Goal: Task Accomplishment & Management: Manage account settings

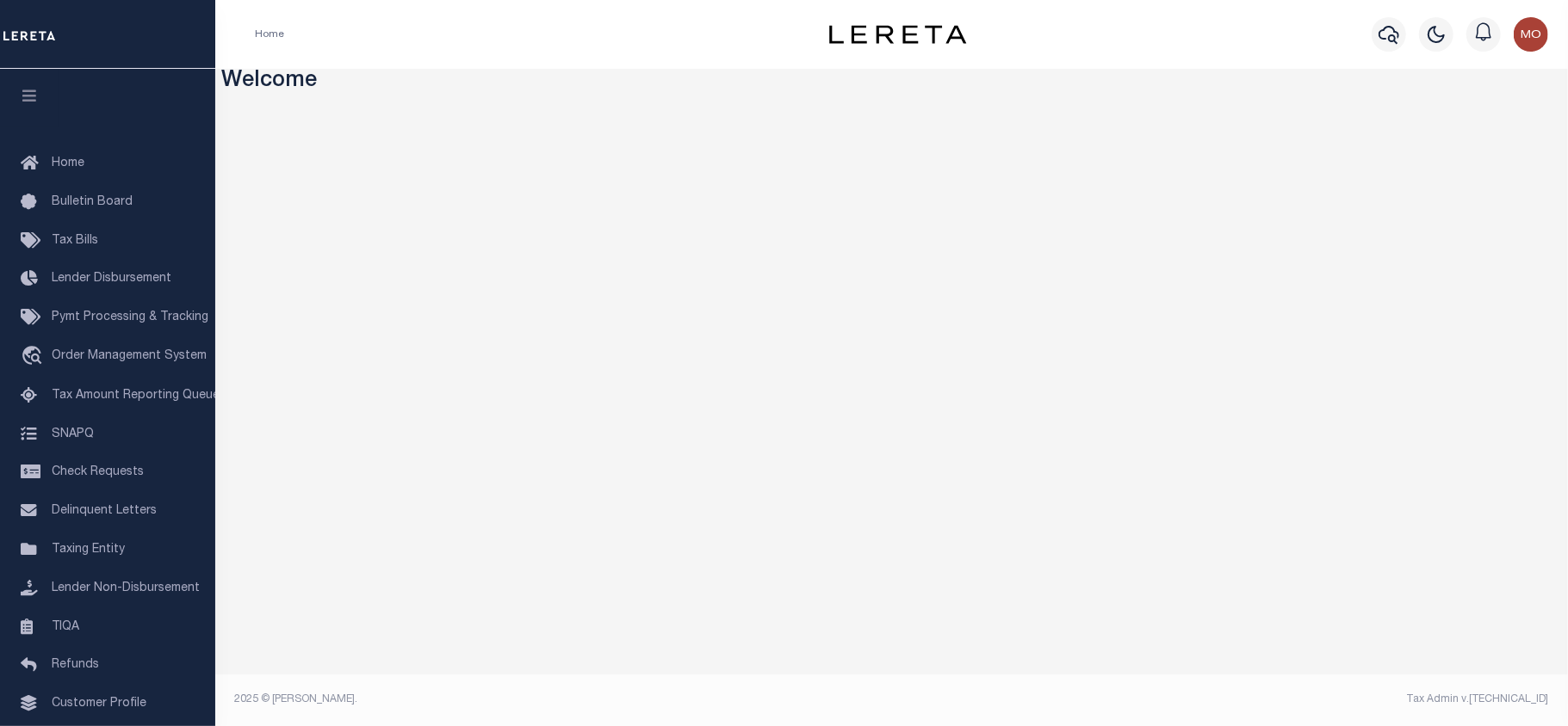
click at [1393, 37] on icon "button" at bounding box center [1389, 35] width 21 height 18
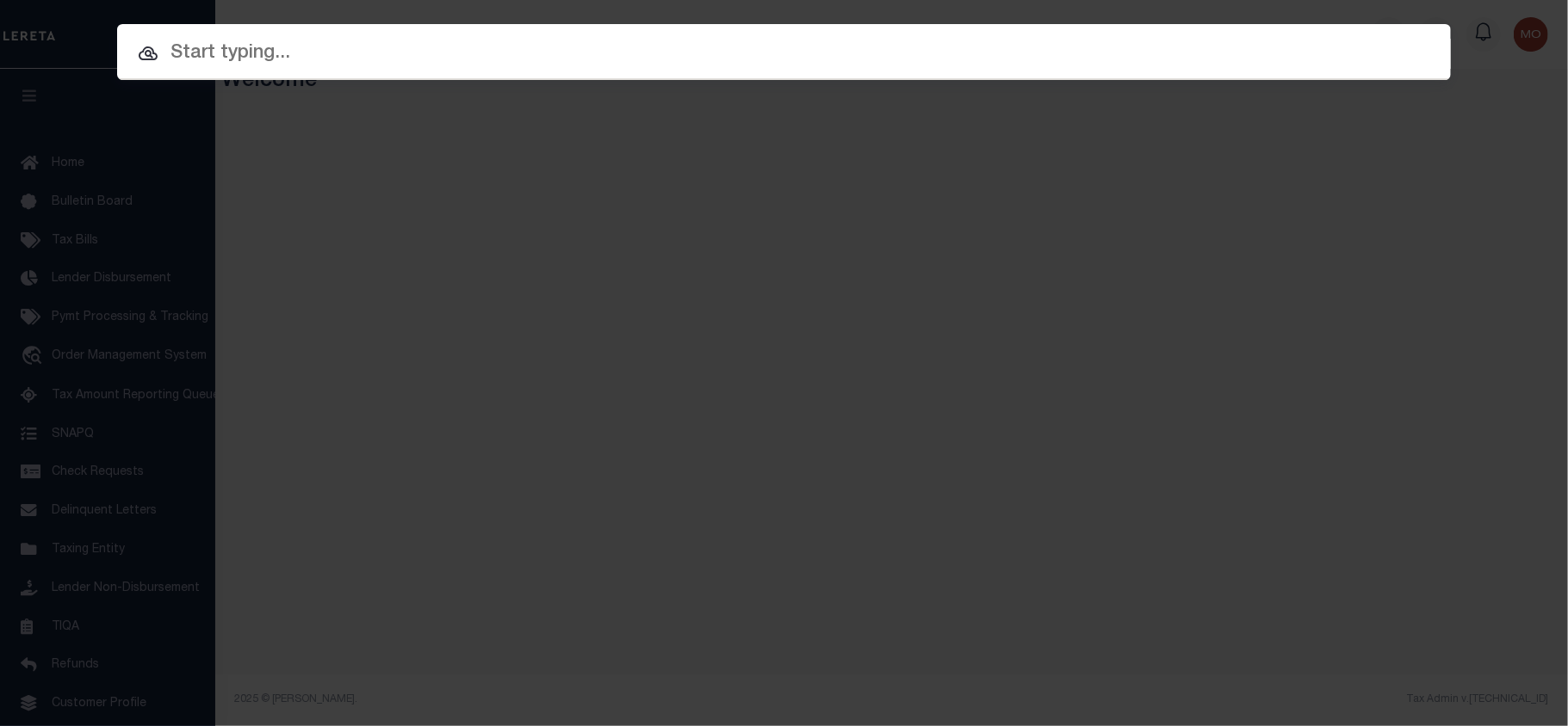
click at [261, 55] on input "text" at bounding box center [784, 53] width 1334 height 30
paste input "1290006059"
type input "1290006059"
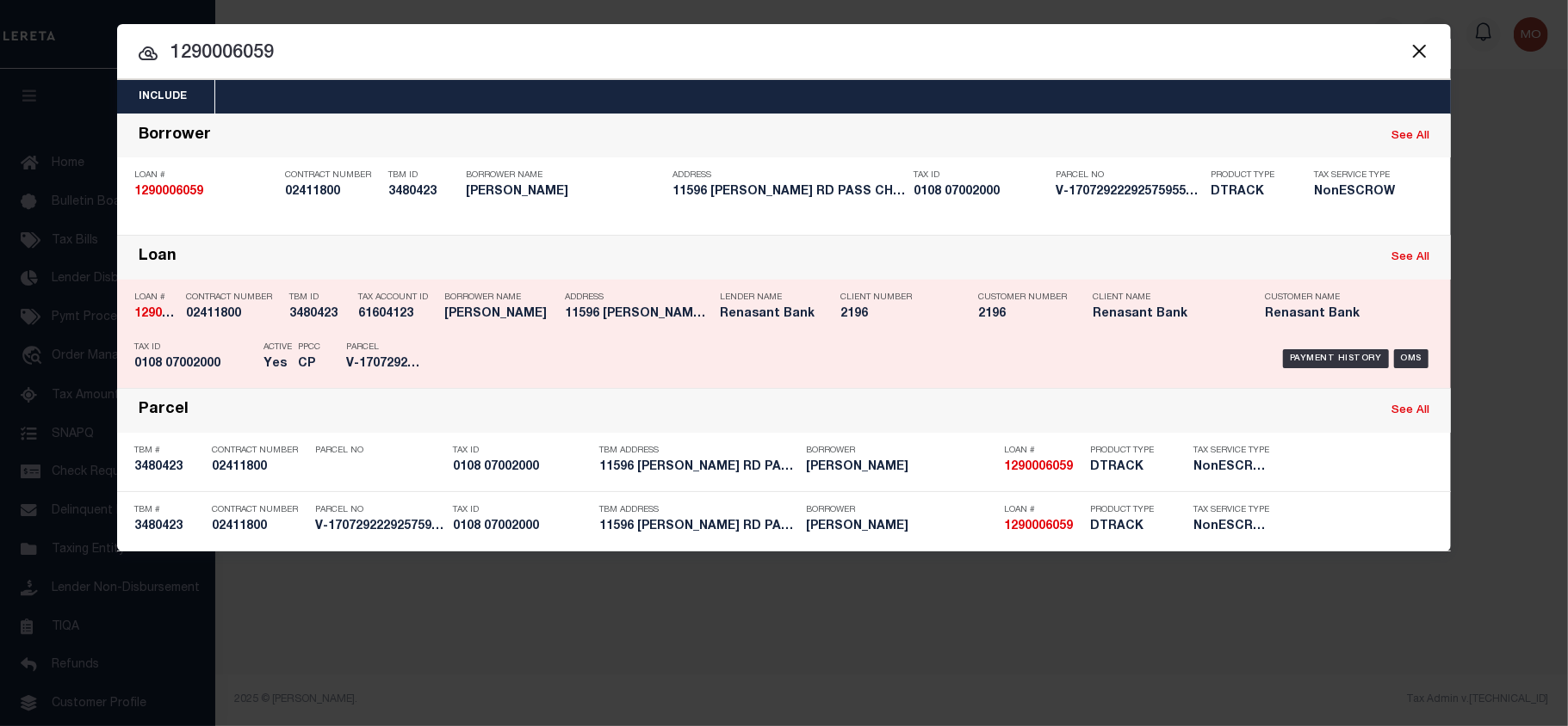
click at [287, 353] on div "PPCC CP" at bounding box center [308, 358] width 48 height 50
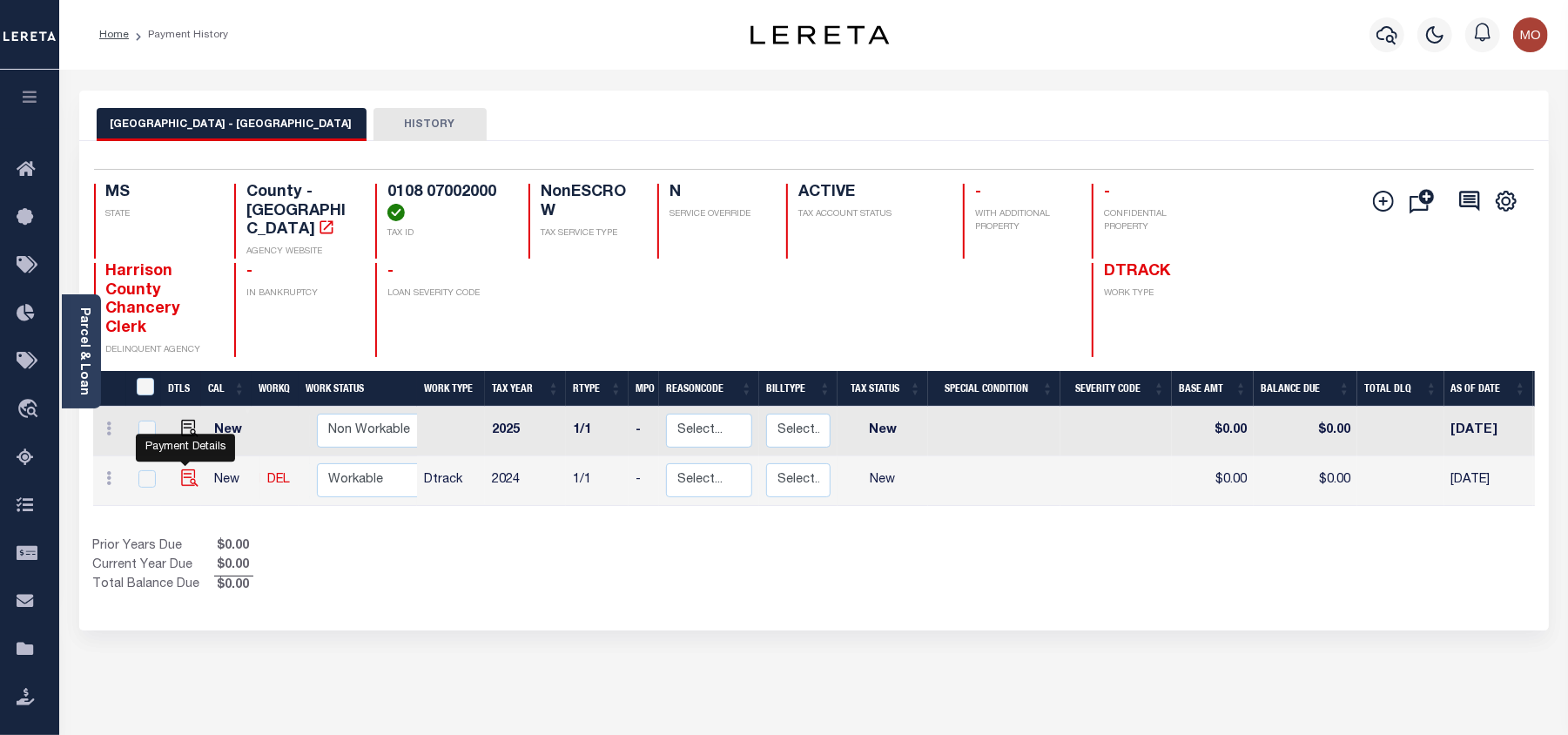
click at [186, 469] on img "" at bounding box center [190, 478] width 17 height 17
checkbox input "true"
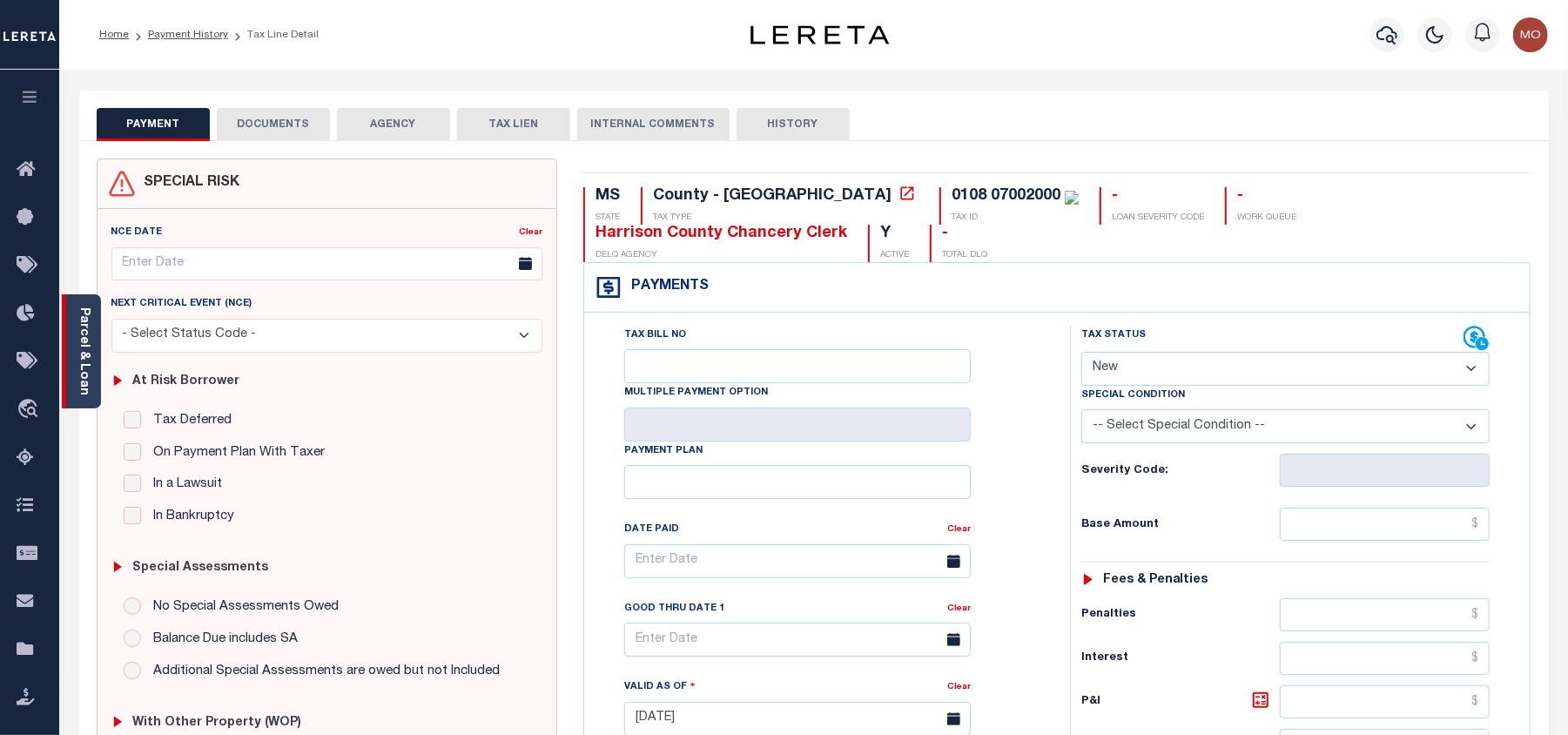
click at [73, 348] on div "Parcel & Loan" at bounding box center [81, 351] width 39 height 114
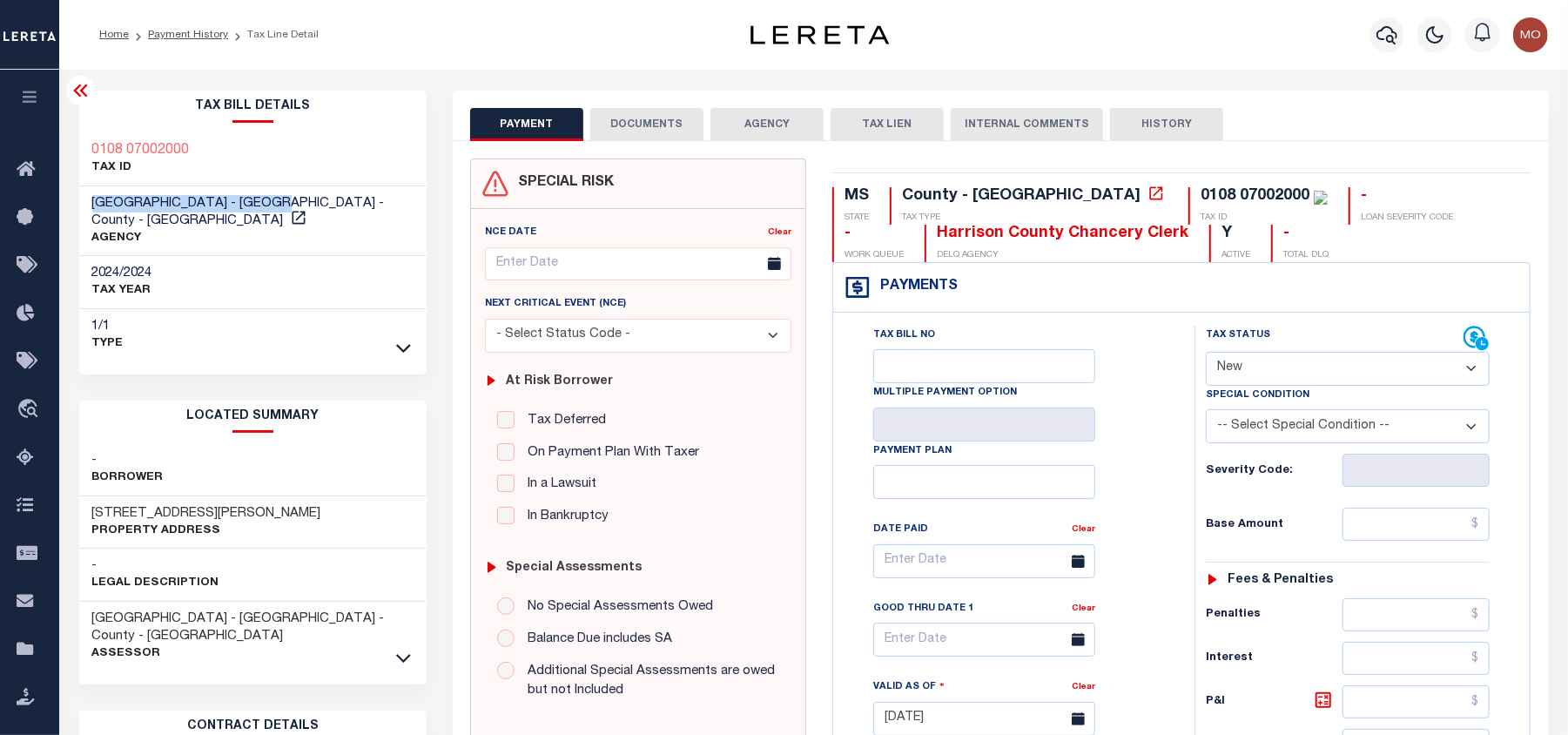
drag, startPoint x: 296, startPoint y: 202, endPoint x: 296, endPoint y: 31, distance: 171.0
click at [81, 202] on div "HARRISON COUNTY - GULFPORT - County - MS AGENCY" at bounding box center [253, 222] width 348 height 70
copy span "[GEOGRAPHIC_DATA] - [GEOGRAPHIC_DATA]"
click at [1252, 370] on select "- Select Status Code - Open Due/Unpaid Paid Incomplete No Tax Due Internal Refu…" at bounding box center [1347, 369] width 283 height 34
select select "PYD"
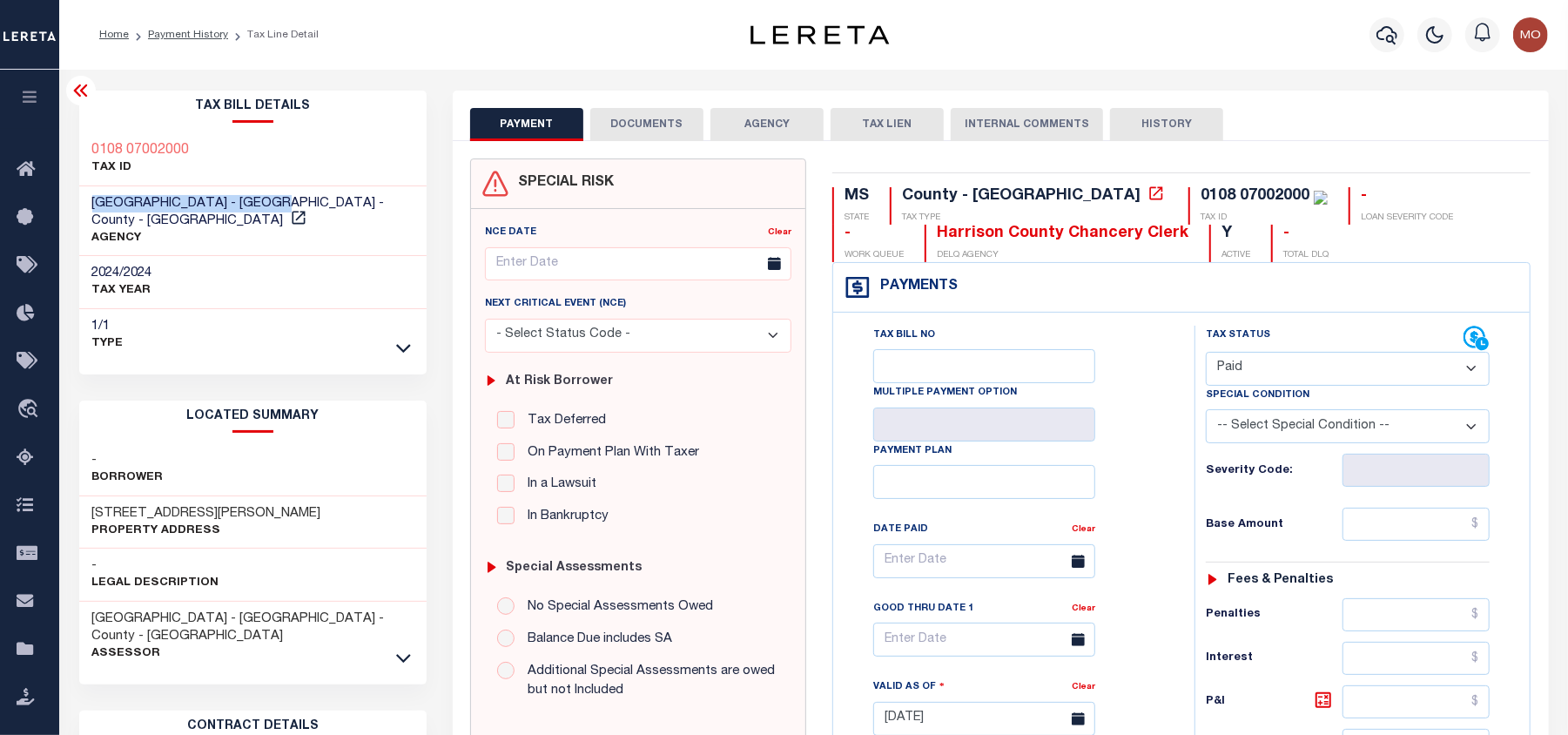
click at [1206, 354] on select "- Select Status Code - Open Due/Unpaid Paid Incomplete No Tax Due Internal Refu…" at bounding box center [1347, 369] width 283 height 34
type input "08/29/2025"
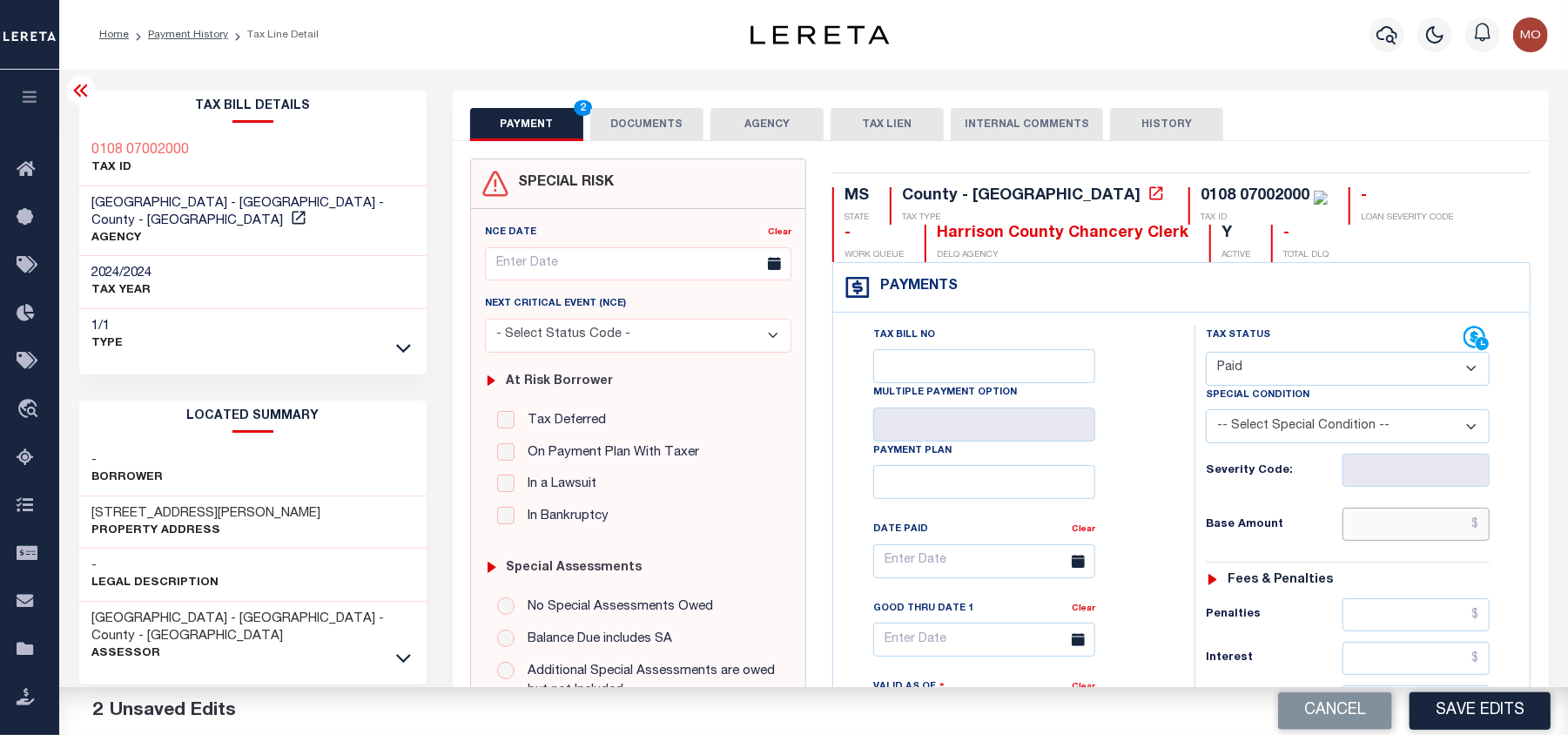
click at [1379, 527] on input "text" at bounding box center [1416, 524] width 148 height 33
paste input "1806.83"
type input "$1,806.83"
drag, startPoint x: 1117, startPoint y: 504, endPoint x: 1171, endPoint y: 500, distance: 54.1
click at [1122, 504] on div "Tax Bill No Multiple Payment Option Payment Plan Clear" at bounding box center [1009, 570] width 318 height 488
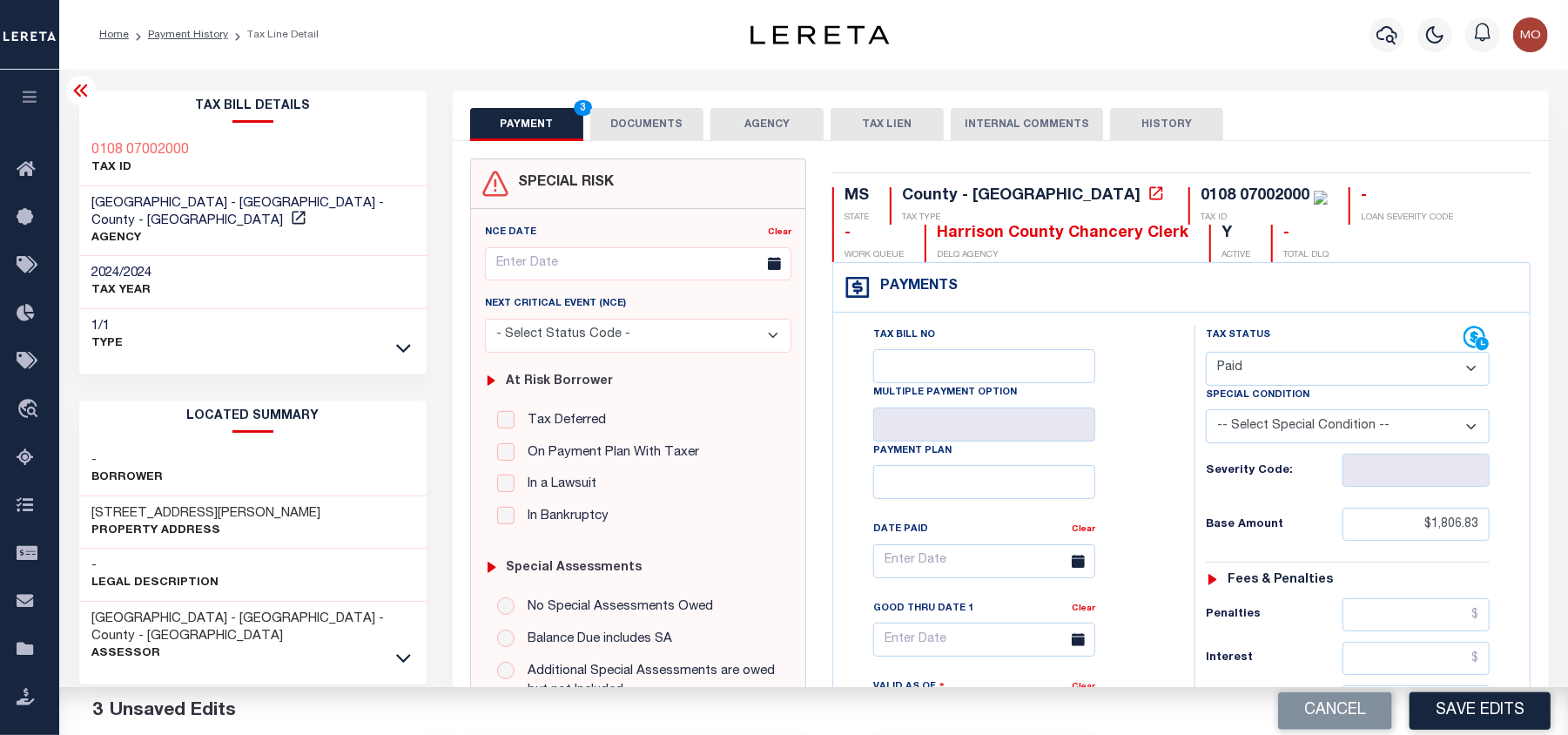
scroll to position [348, 0]
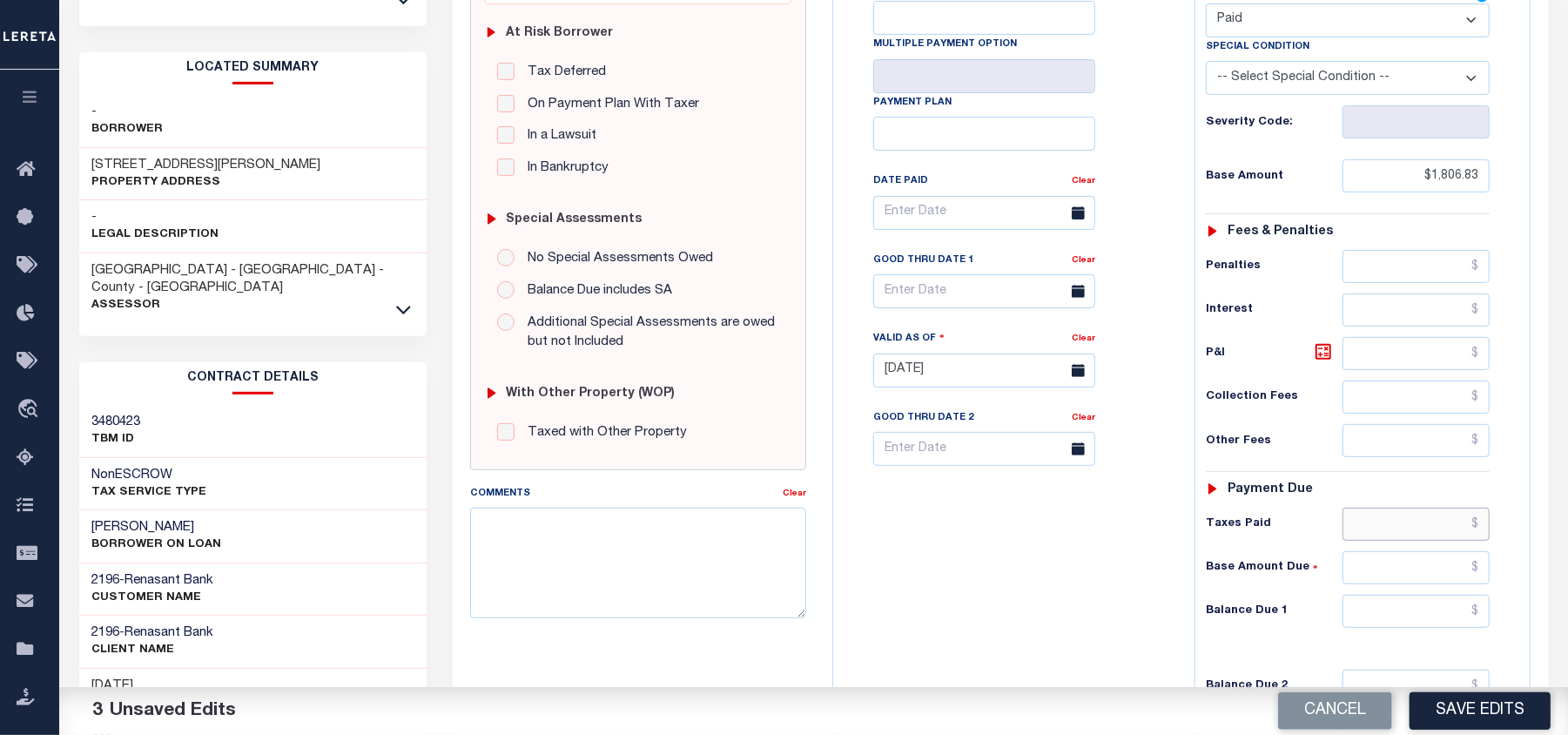
click at [1402, 537] on input "text" at bounding box center [1416, 524] width 148 height 33
paste input "1806.83"
type input "$1,806.83"
click at [1406, 621] on input "text" at bounding box center [1416, 611] width 148 height 33
type input "$0.00"
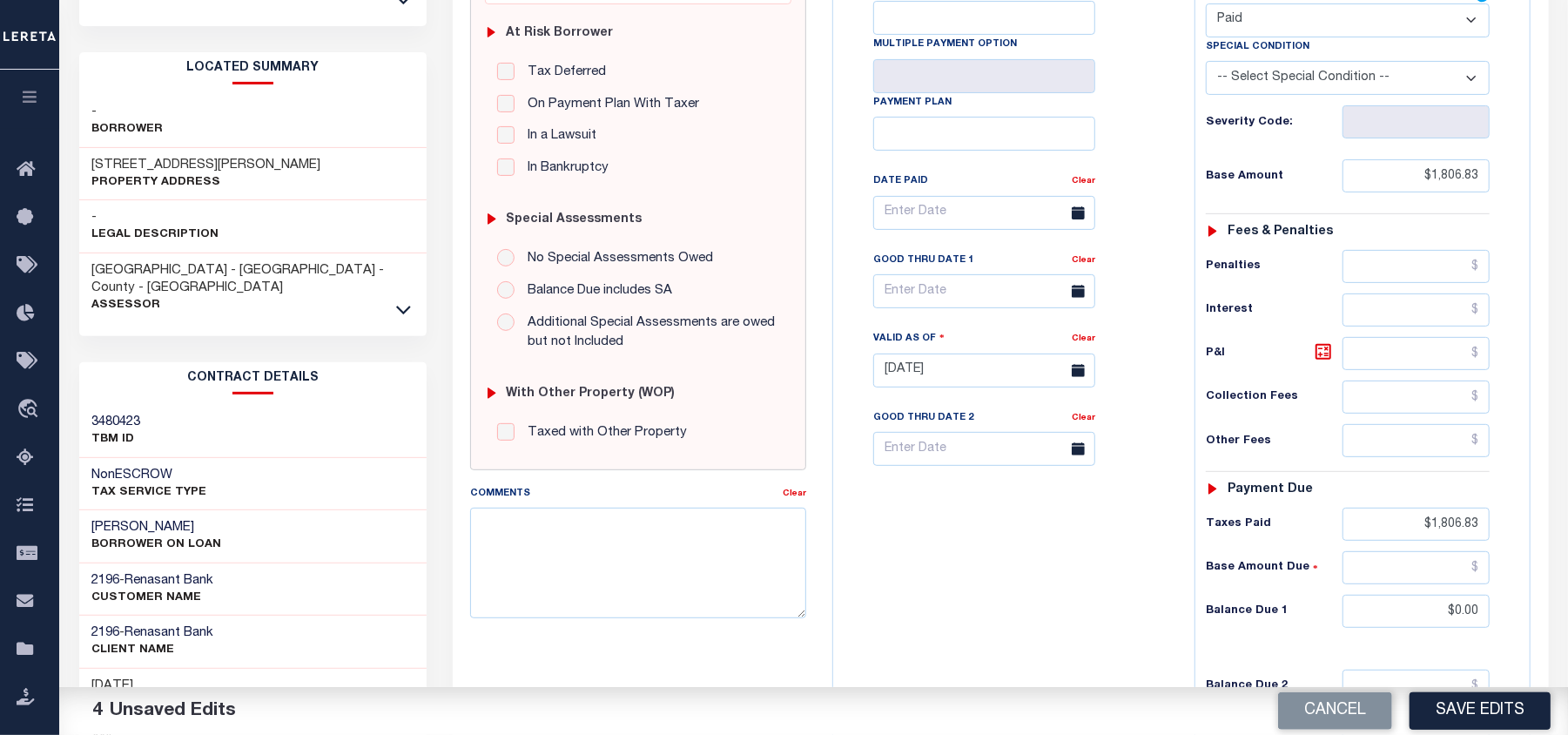
click at [993, 608] on div "Tax Bill No Multiple Payment Option Payment Plan Clear" at bounding box center [1010, 361] width 344 height 769
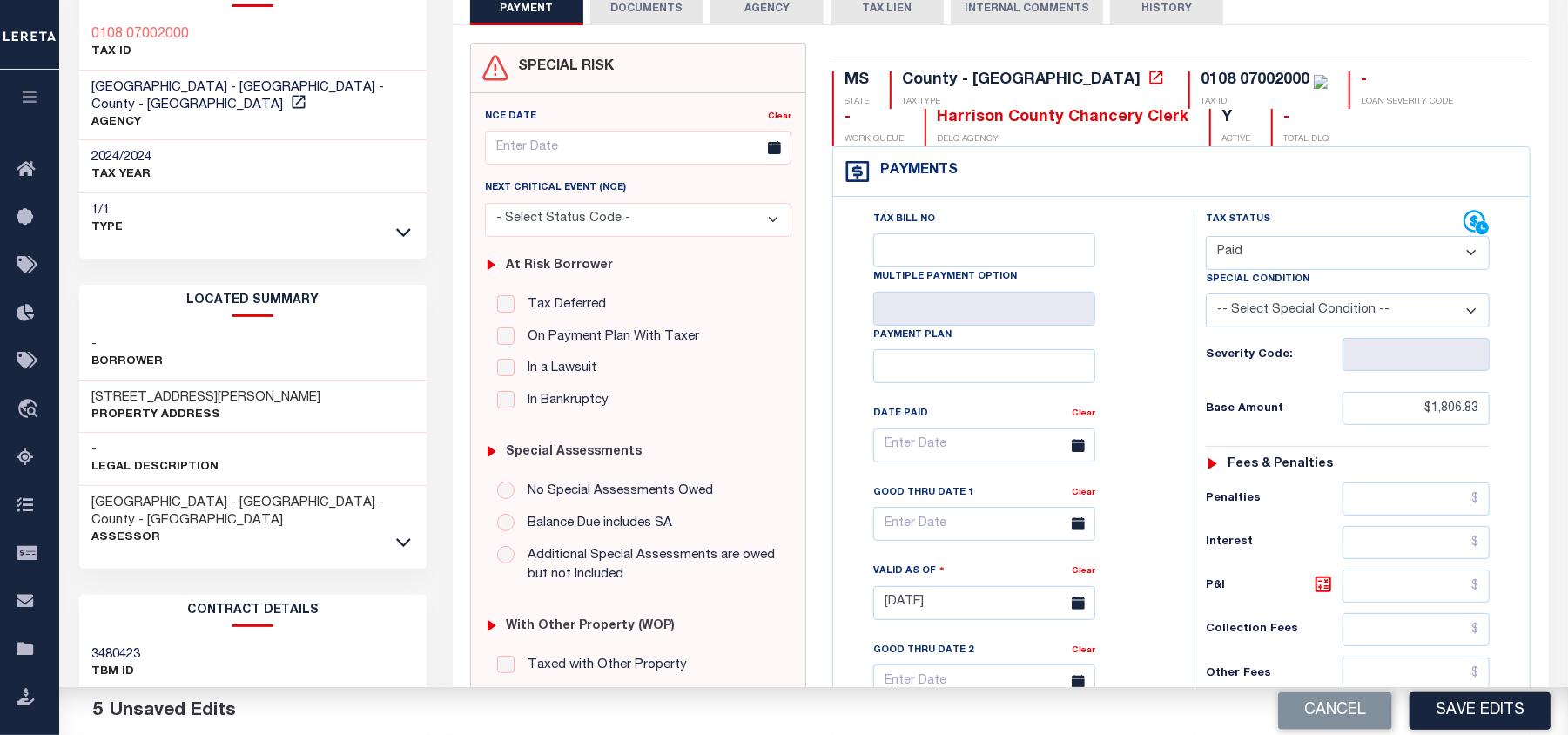
scroll to position [0, 0]
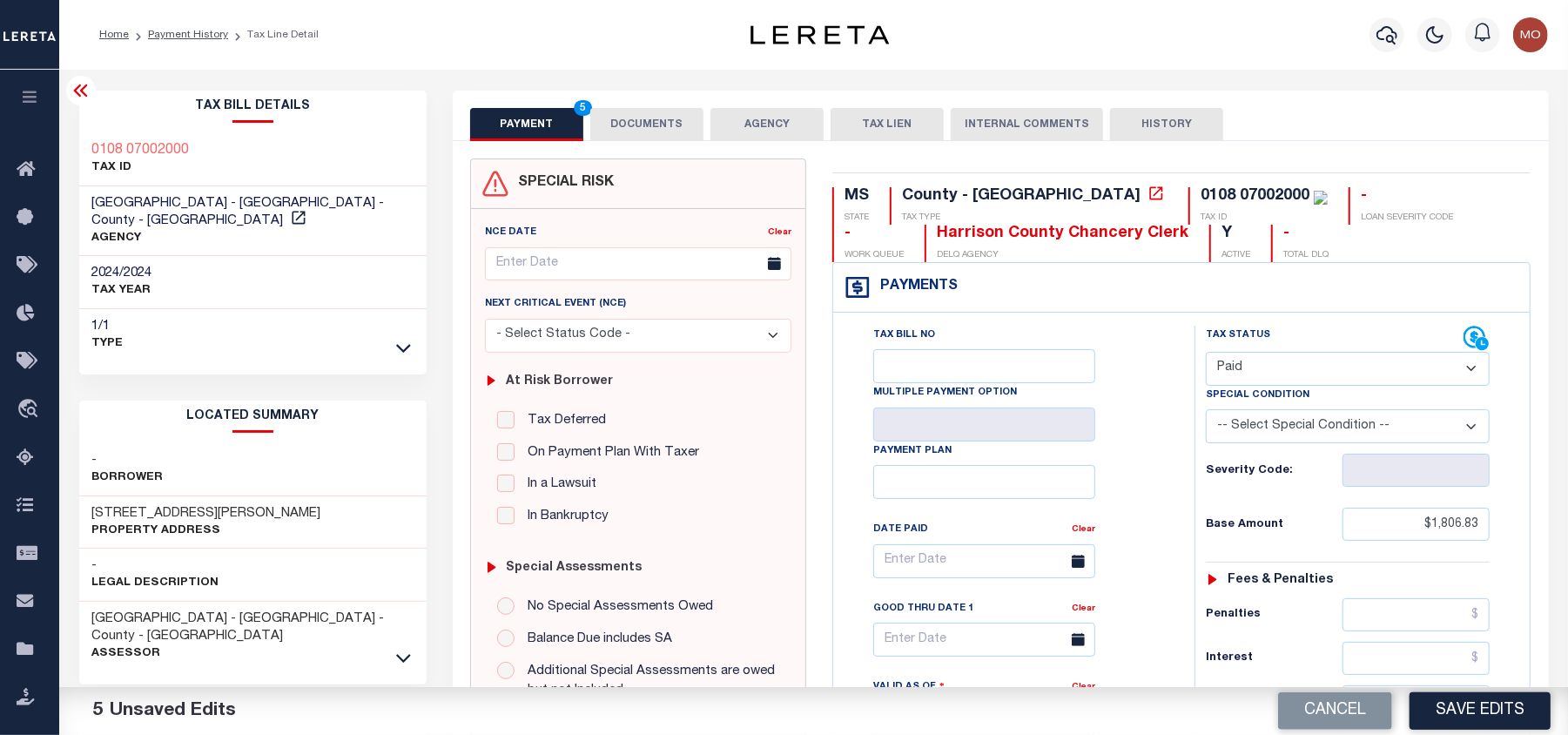
click at [1201, 196] on div "0108 07002000" at bounding box center [1255, 195] width 109 height 16
copy div "0108"
click at [648, 120] on button "DOCUMENTS" at bounding box center [647, 124] width 113 height 33
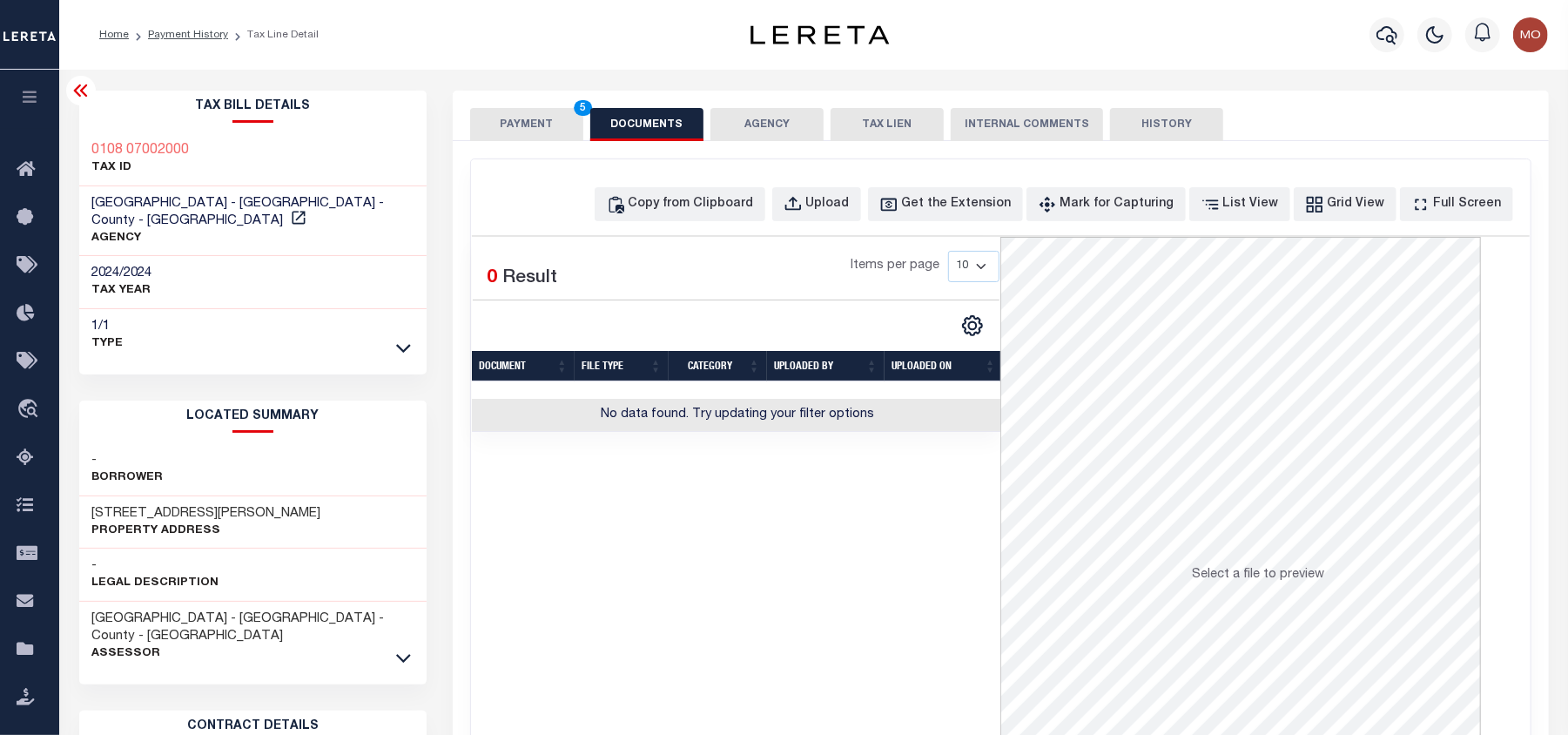
click at [562, 115] on button "PAYMENT 5" at bounding box center [526, 124] width 113 height 33
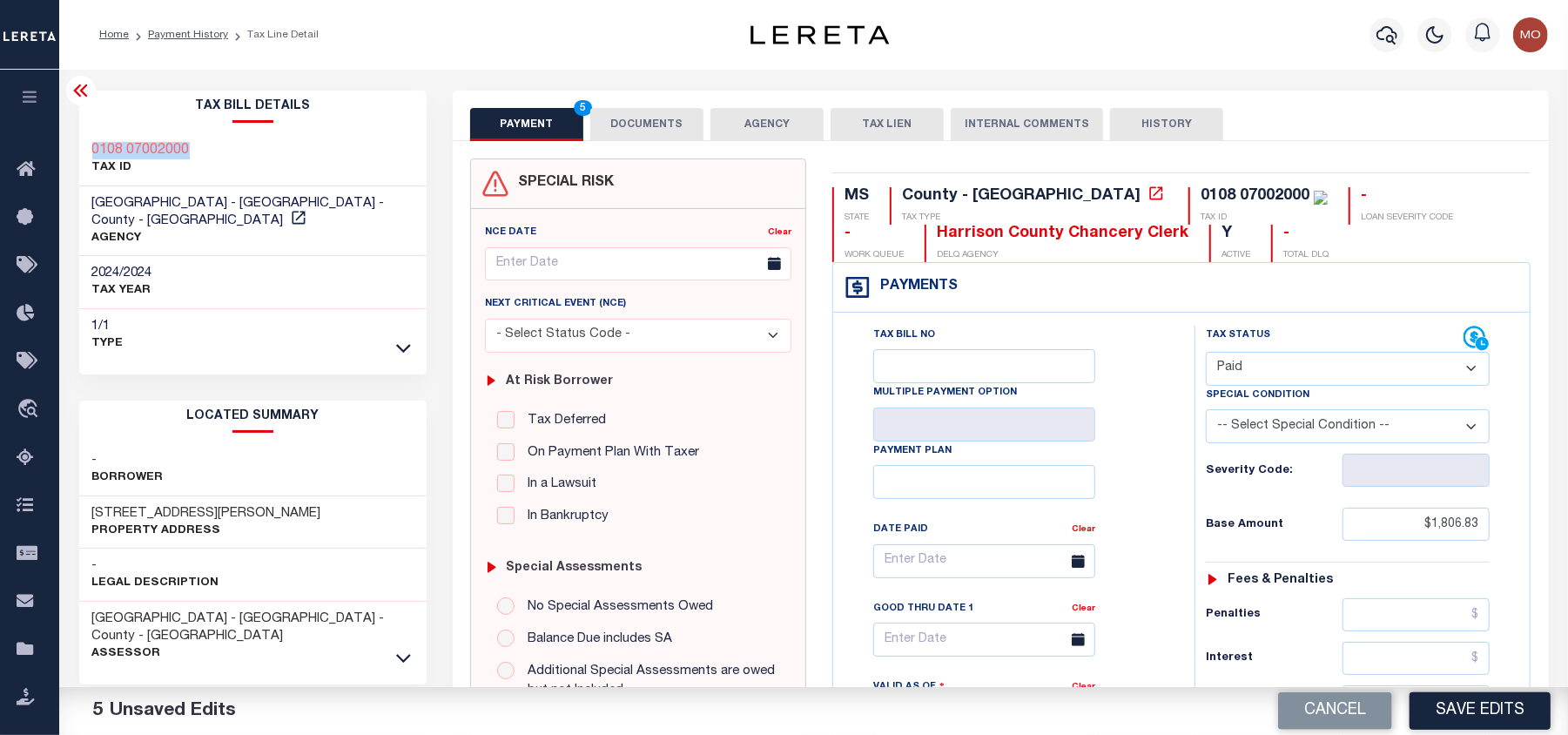
drag, startPoint x: 202, startPoint y: 141, endPoint x: 88, endPoint y: 139, distance: 114.0
click at [88, 139] on div "0108 07002000 TAX ID" at bounding box center [253, 160] width 348 height 53
copy h3 "0108 07002000"
click at [672, 112] on button "DOCUMENTS" at bounding box center [647, 124] width 113 height 33
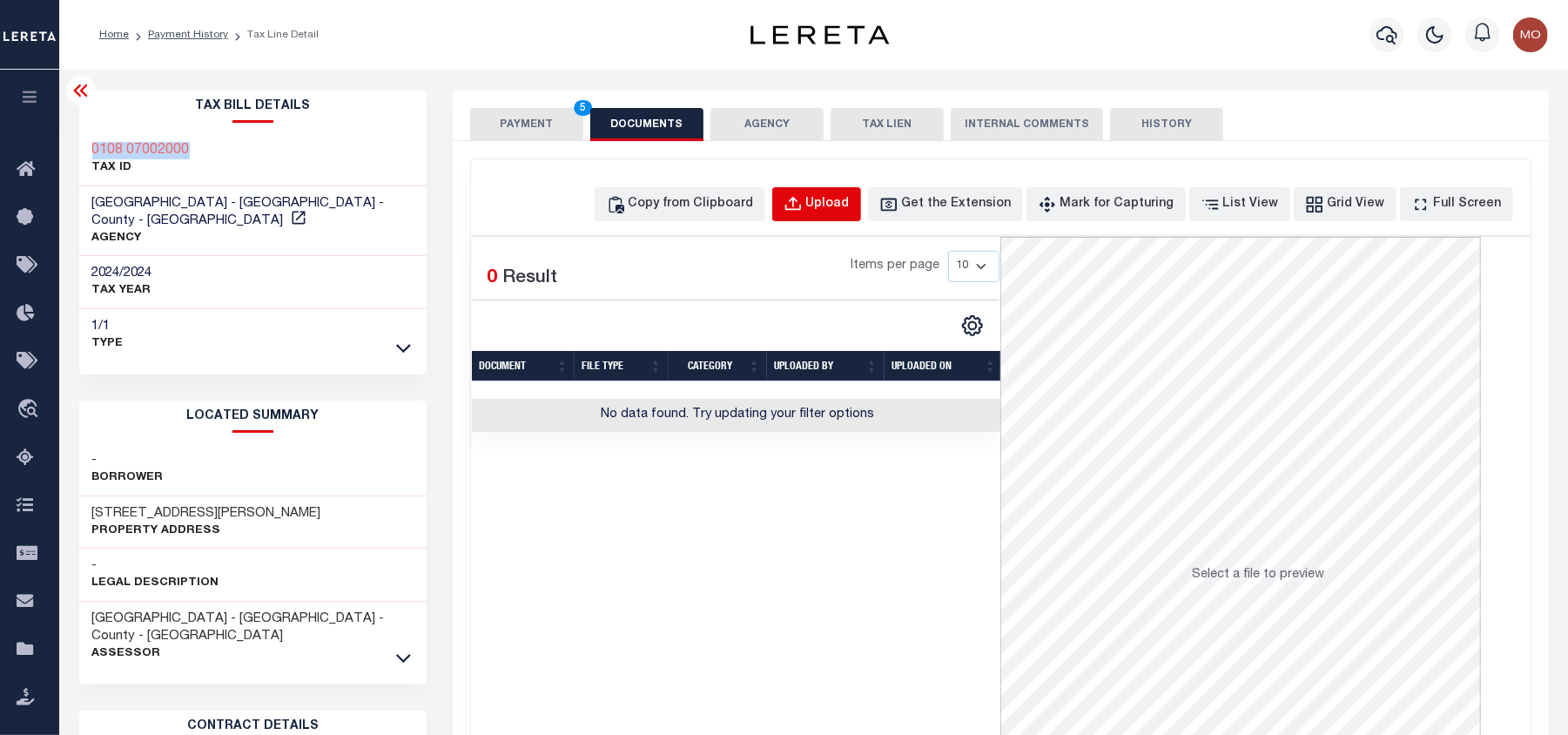
click at [840, 195] on div "Upload" at bounding box center [829, 205] width 44 height 19
select select "POP"
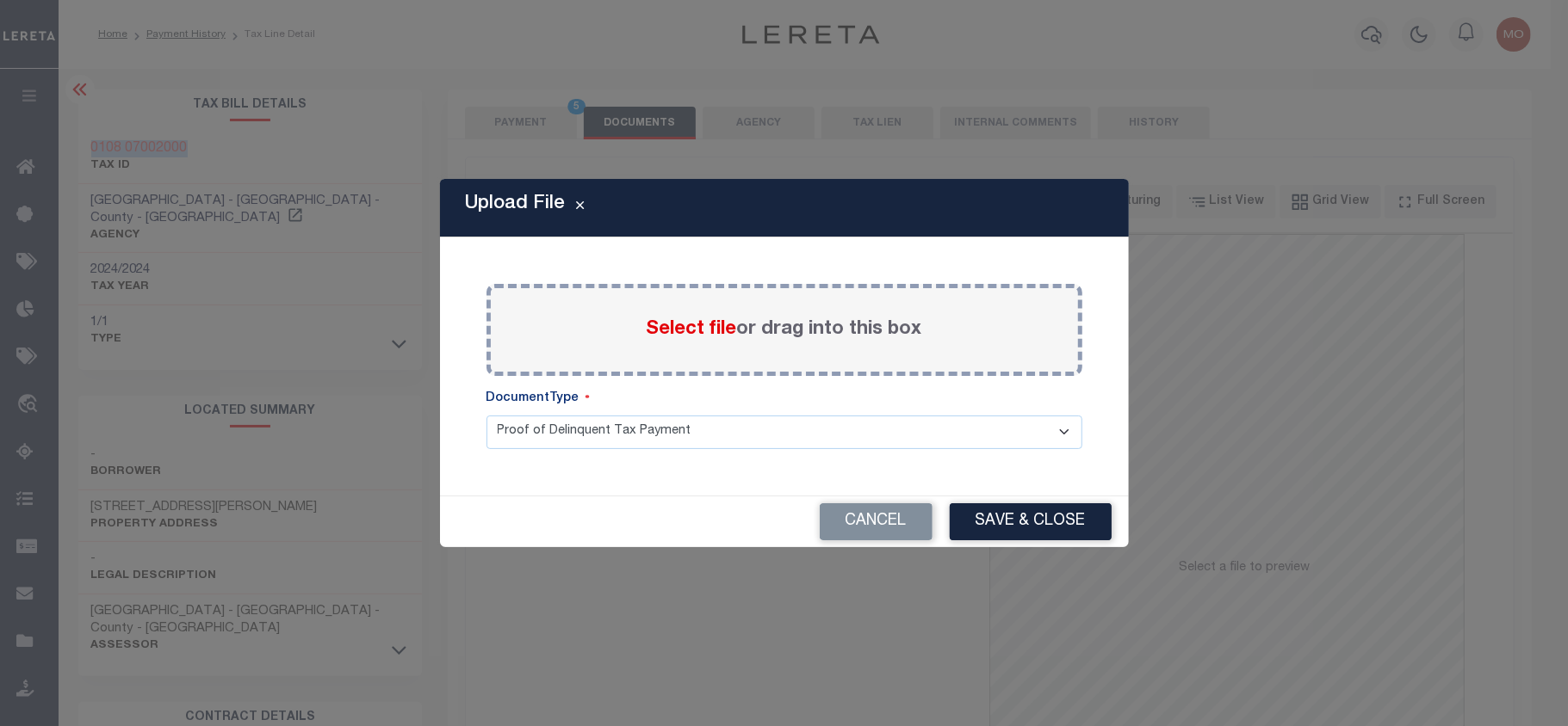
click at [694, 328] on span "Select file" at bounding box center [692, 330] width 90 height 19
click at [0, 0] on input "Select file or drag into this box" at bounding box center [0, 0] width 0 height 0
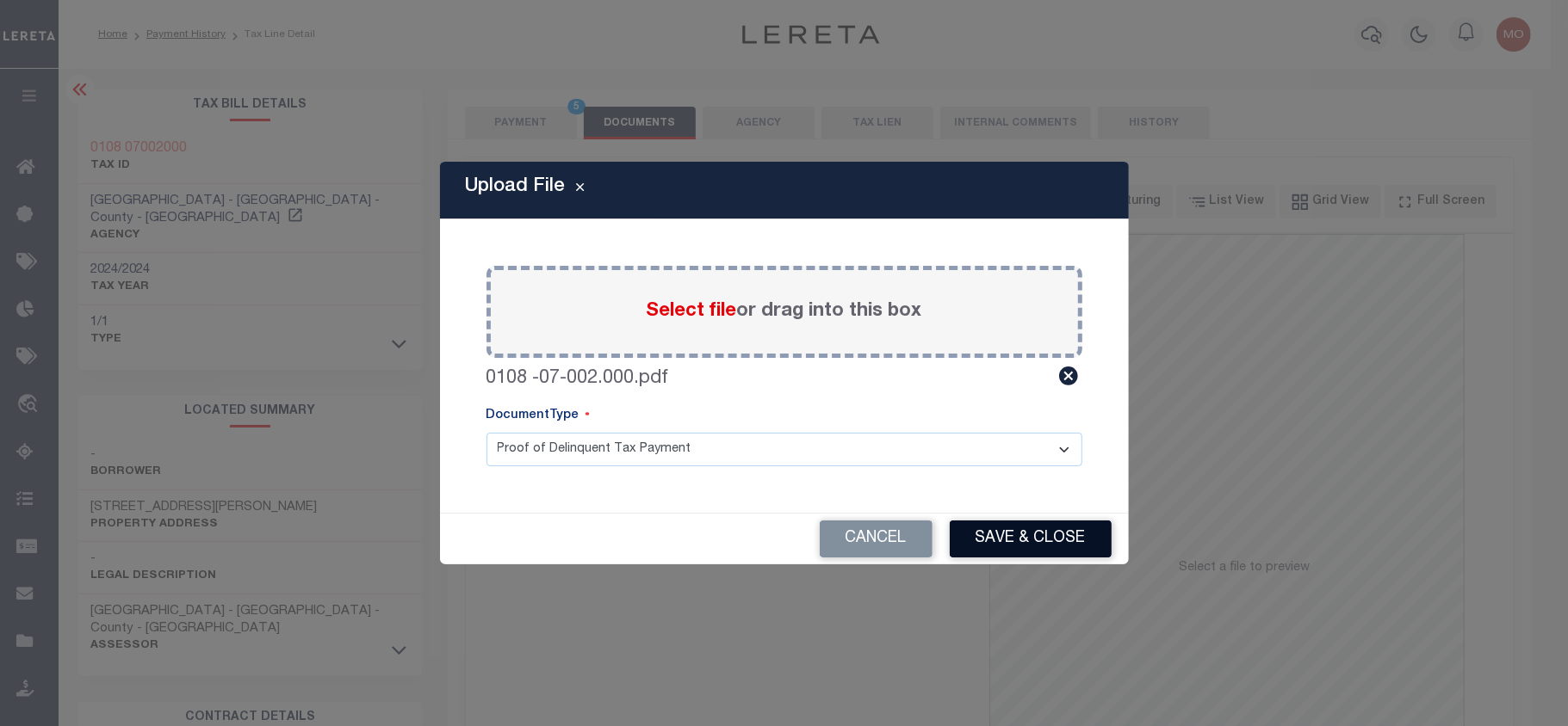
click at [1038, 541] on button "Save & Close" at bounding box center [1030, 539] width 162 height 37
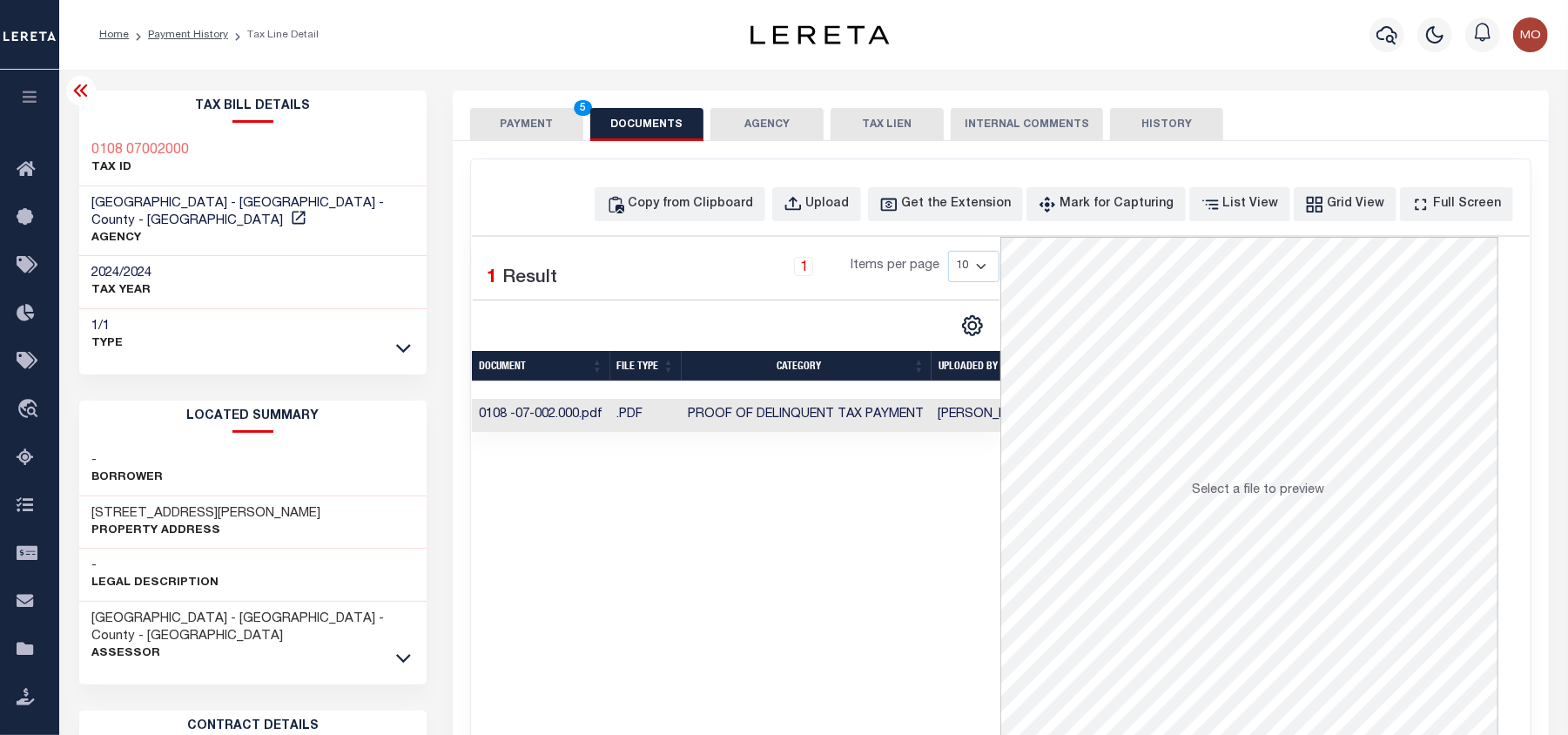
click at [517, 122] on button "PAYMENT 5" at bounding box center [526, 124] width 113 height 33
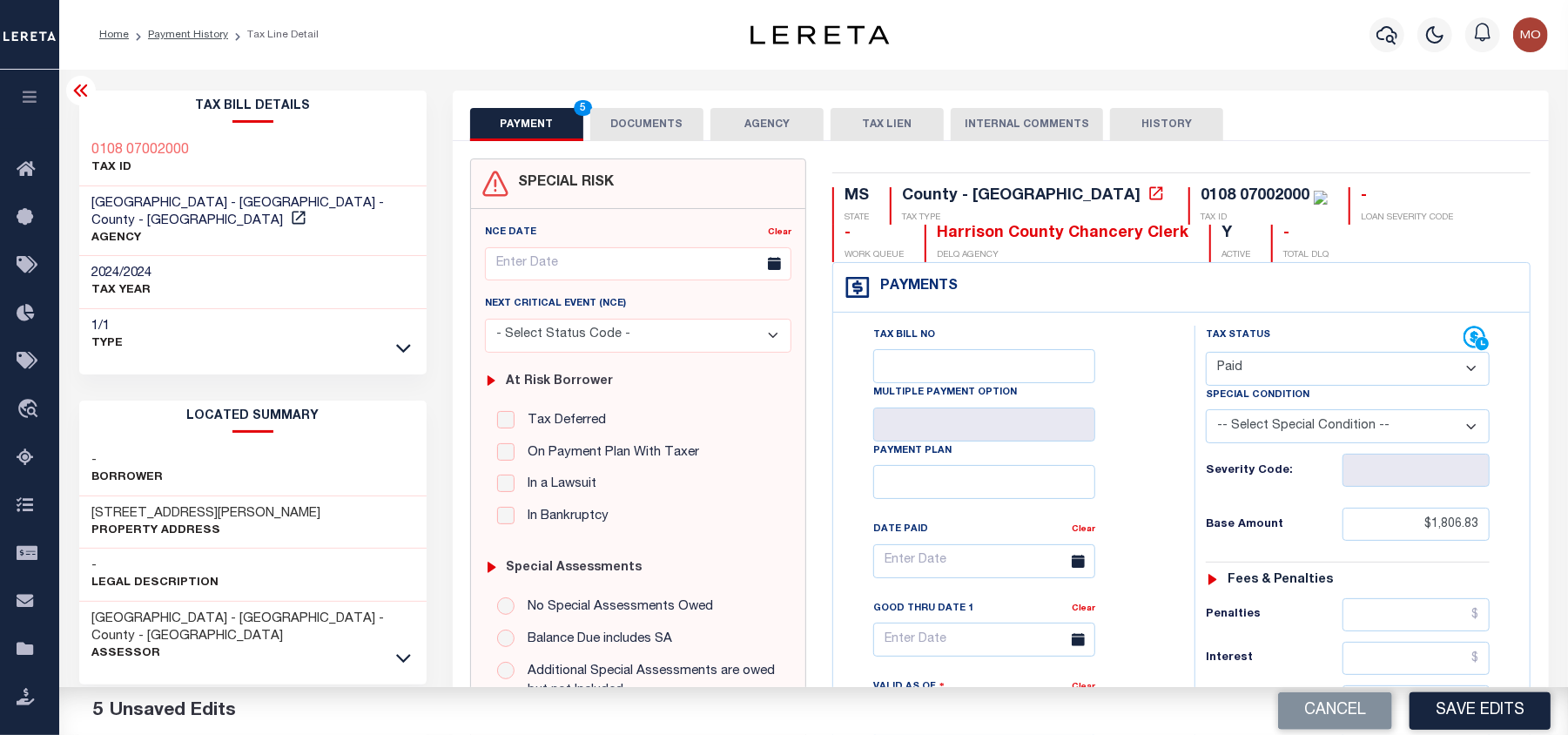
click at [658, 122] on button "DOCUMENTS" at bounding box center [647, 124] width 113 height 33
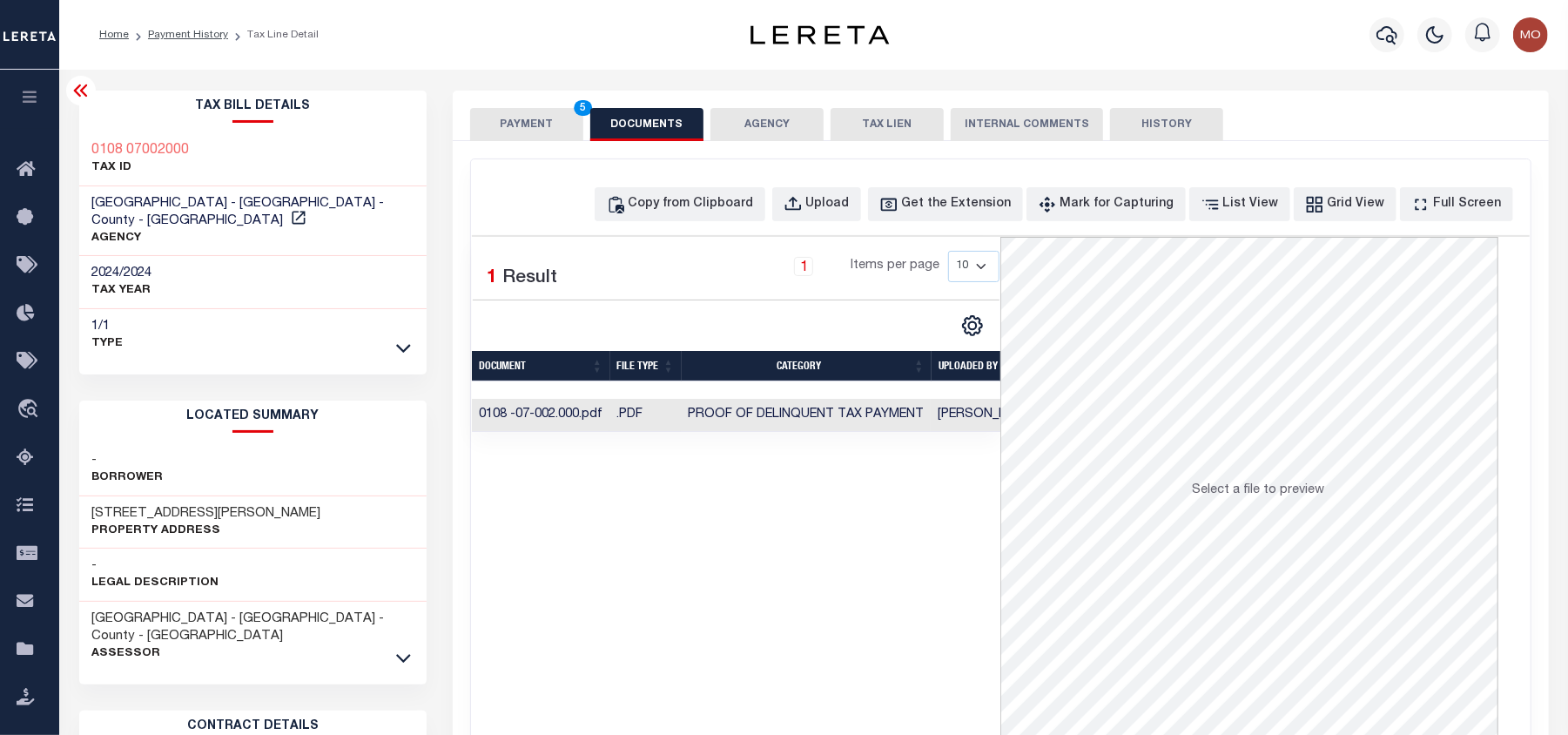
click at [570, 413] on td "0108 -07-002.000.pdf" at bounding box center [540, 416] width 137 height 34
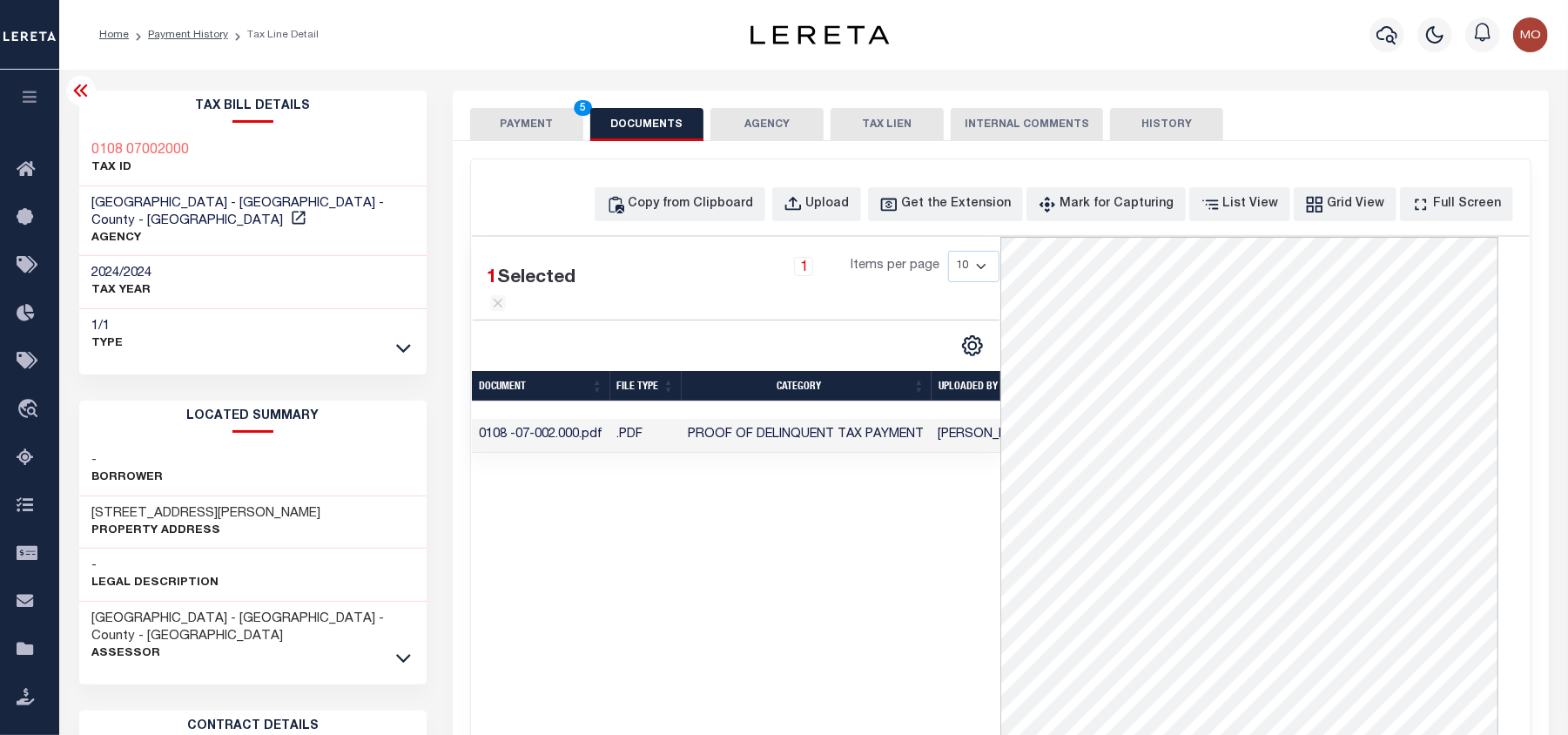
click at [526, 113] on button "PAYMENT 5" at bounding box center [526, 124] width 113 height 33
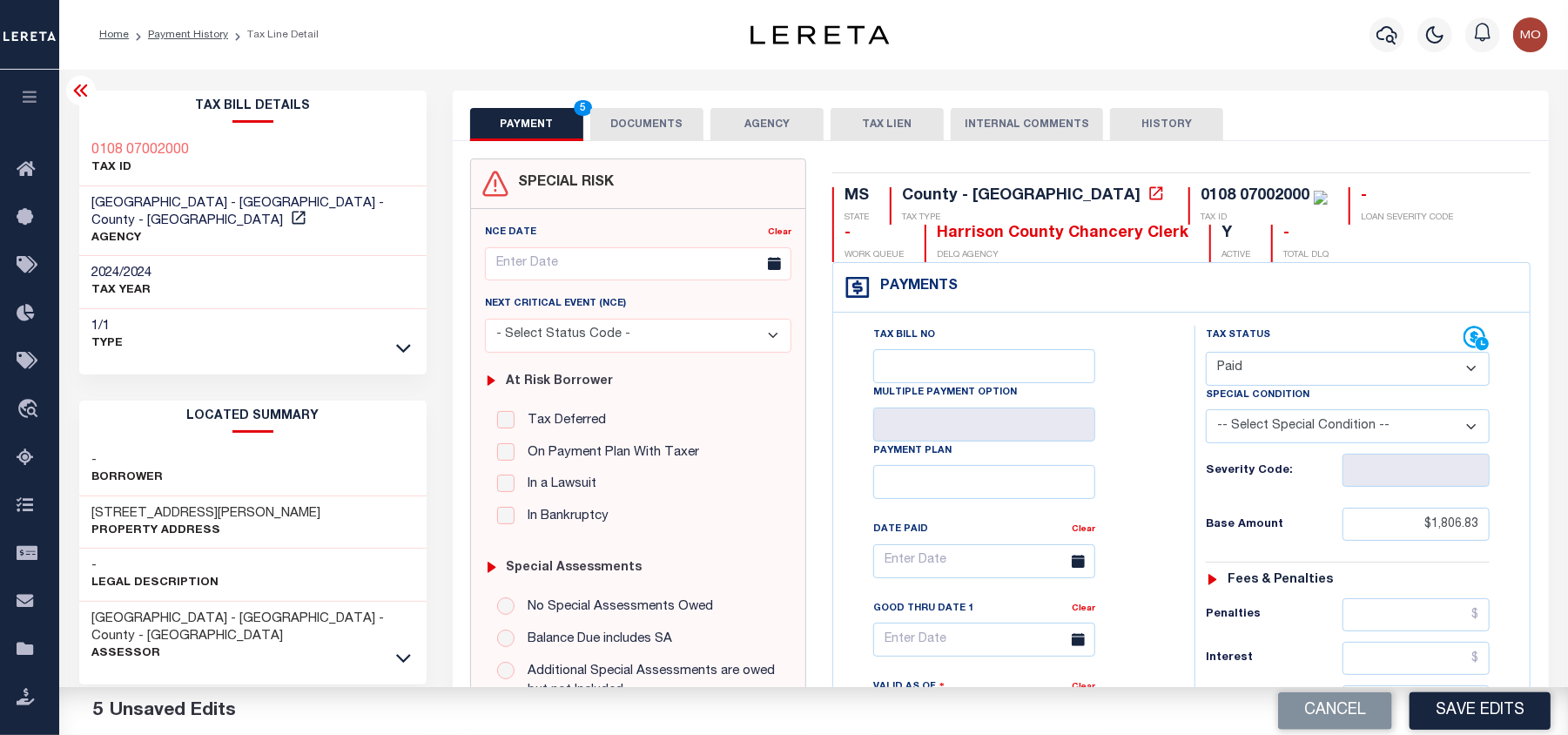
scroll to position [465, 0]
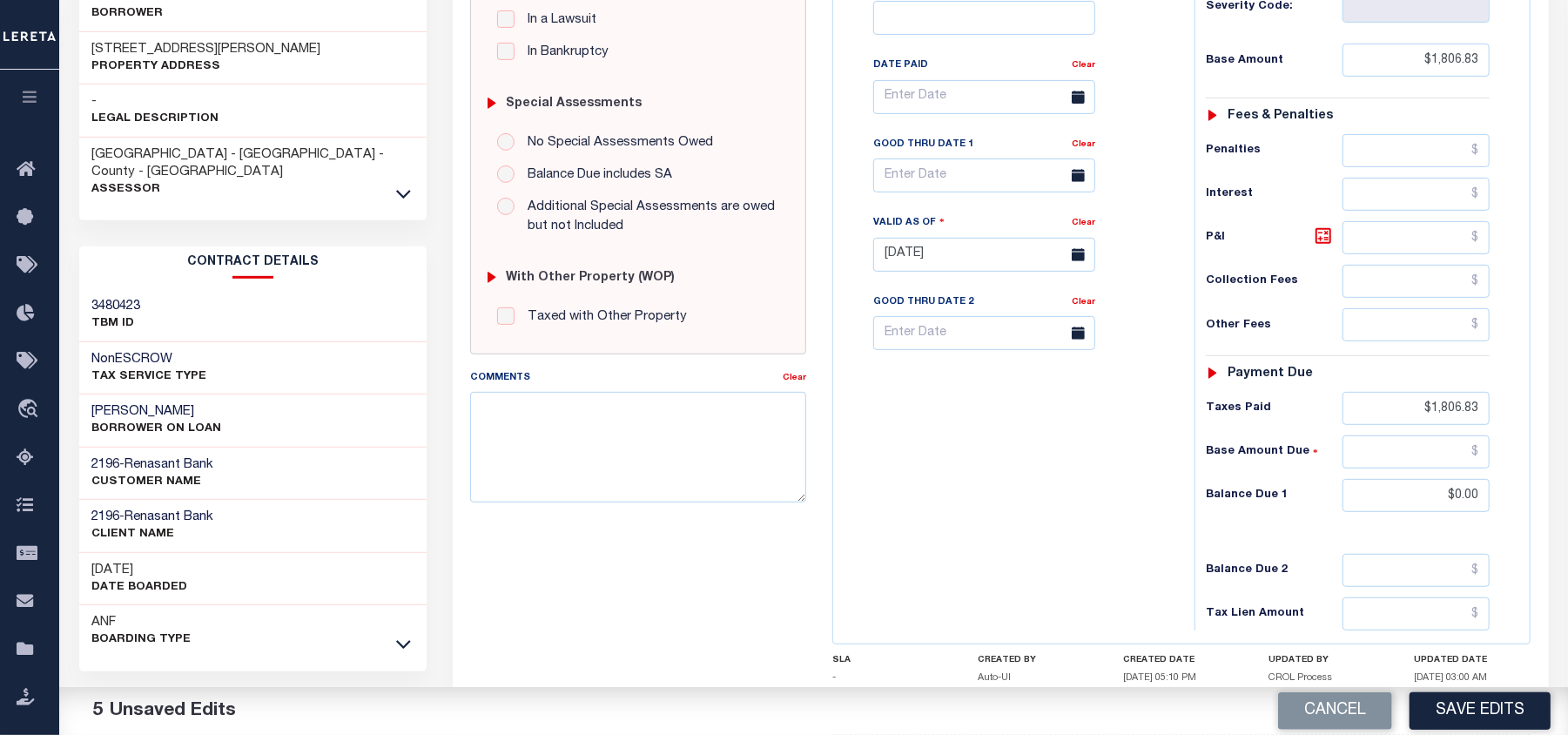
click at [1446, 716] on button "Save Edits" at bounding box center [1480, 710] width 141 height 37
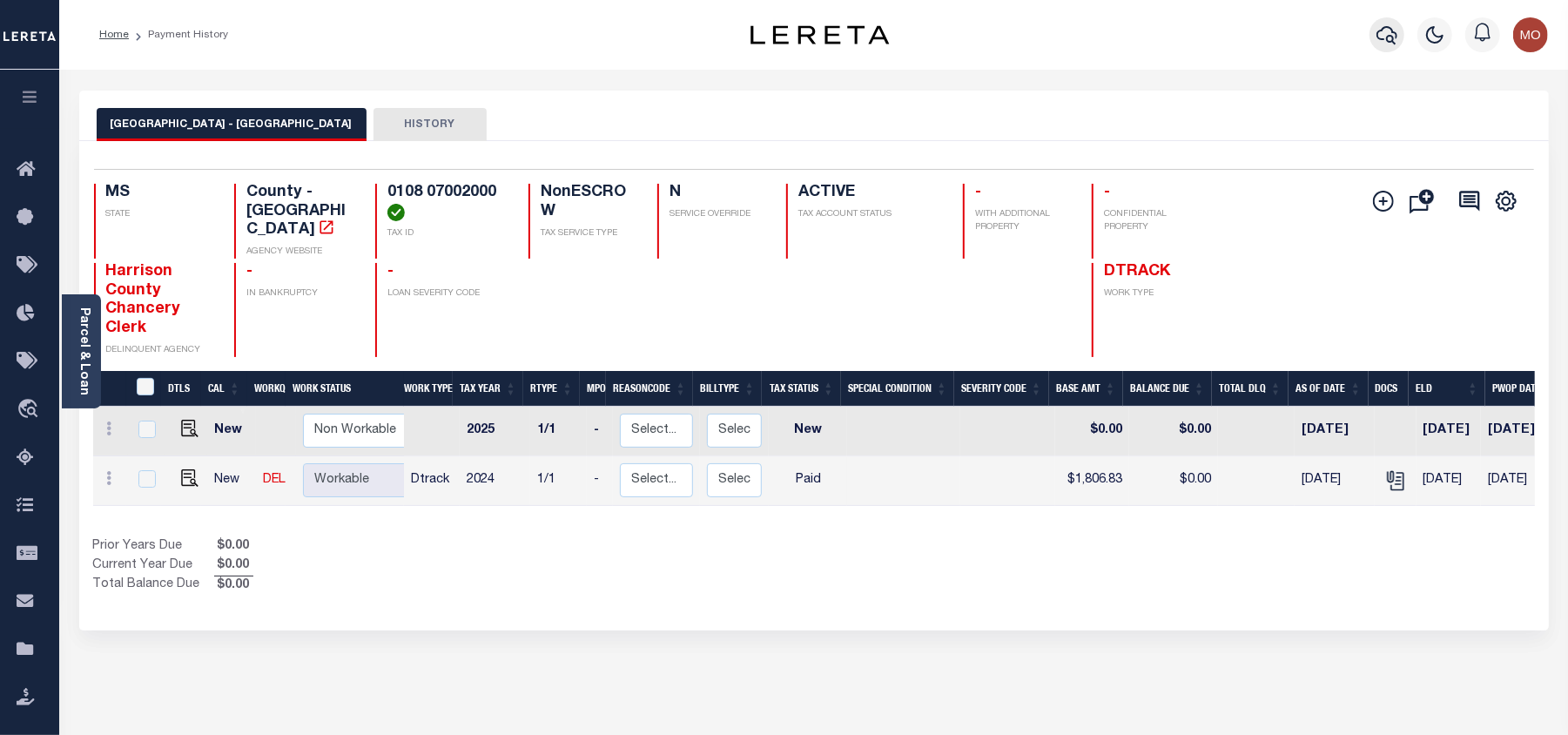
click at [1387, 35] on icon "button" at bounding box center [1387, 35] width 21 height 21
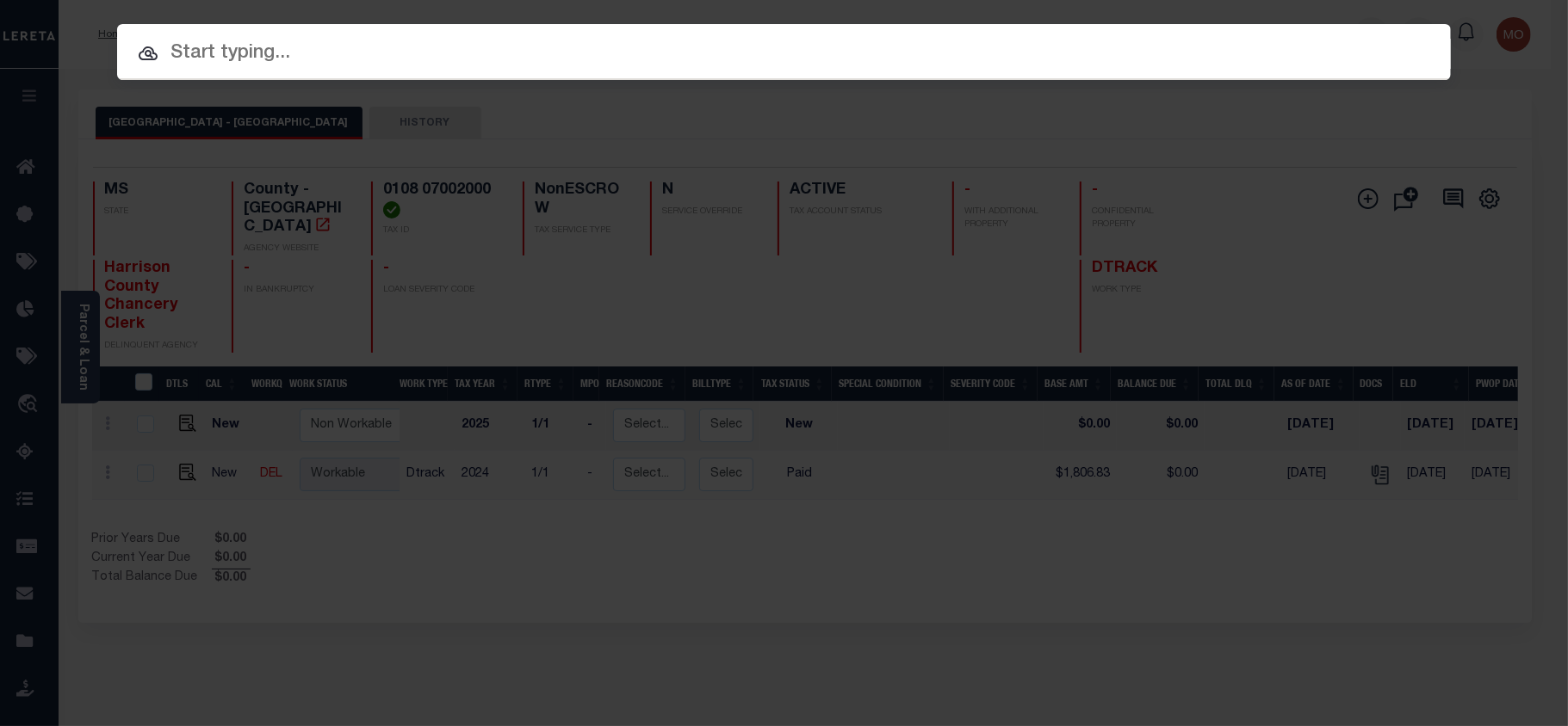
click at [234, 47] on input "text" at bounding box center [784, 53] width 1334 height 30
paste input "1280001909"
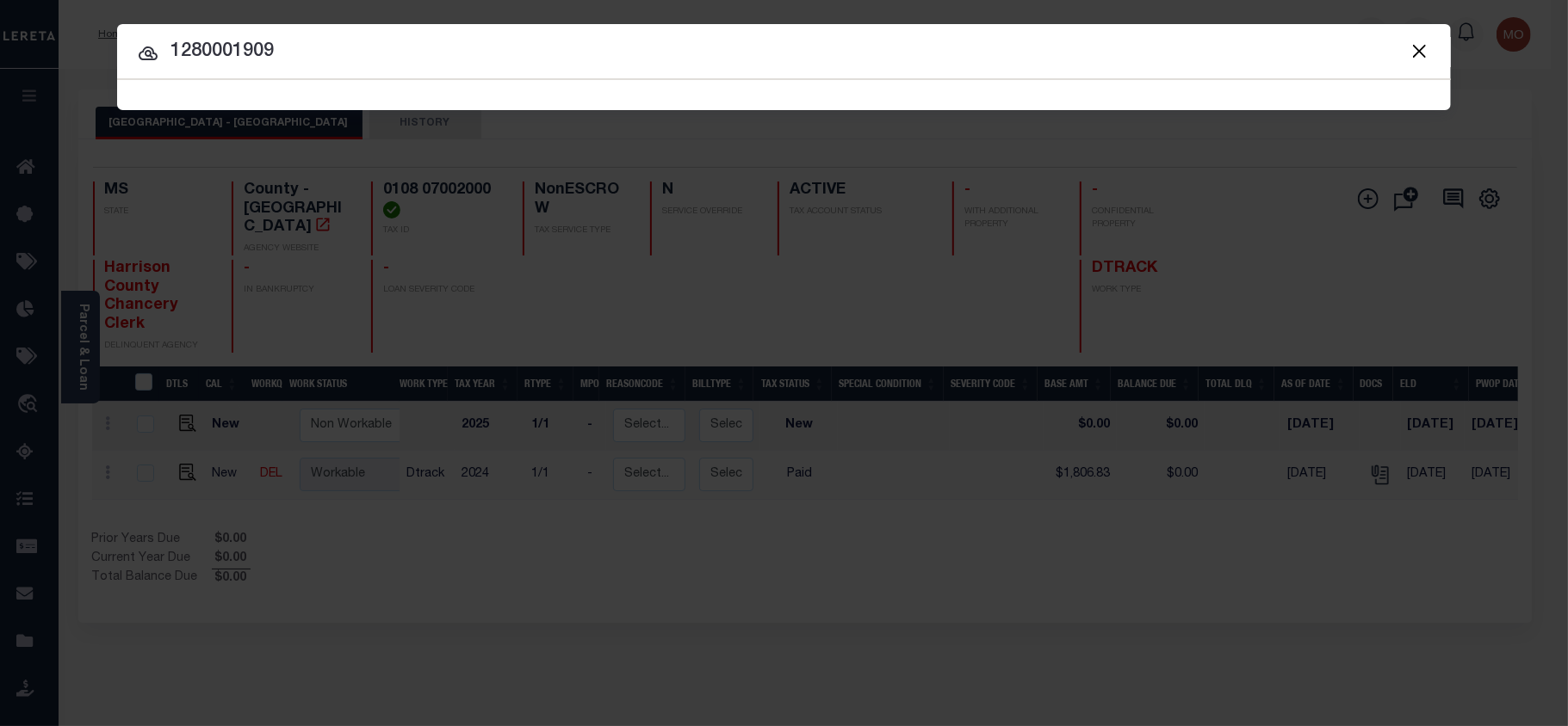
type input "1280001909"
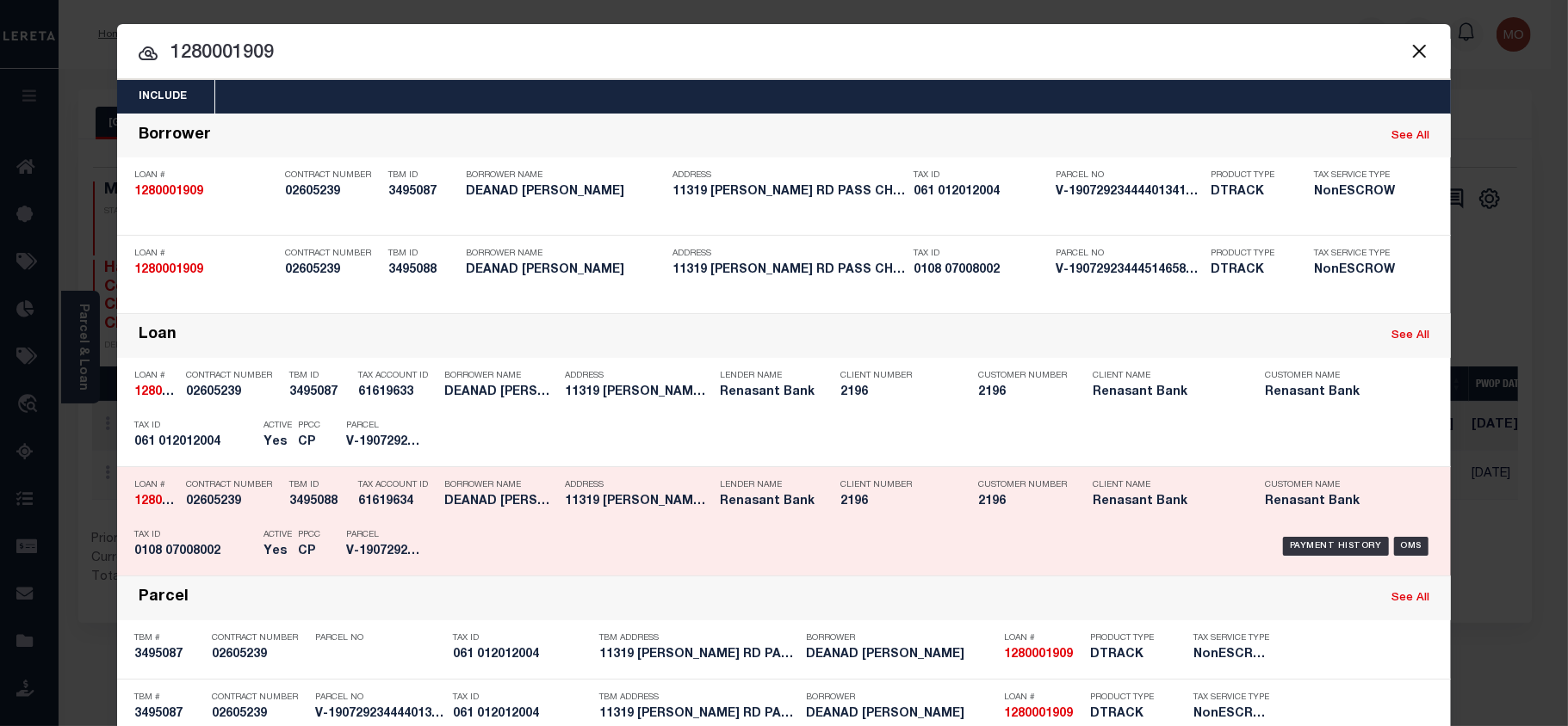
click at [263, 537] on p "Active" at bounding box center [277, 535] width 28 height 10
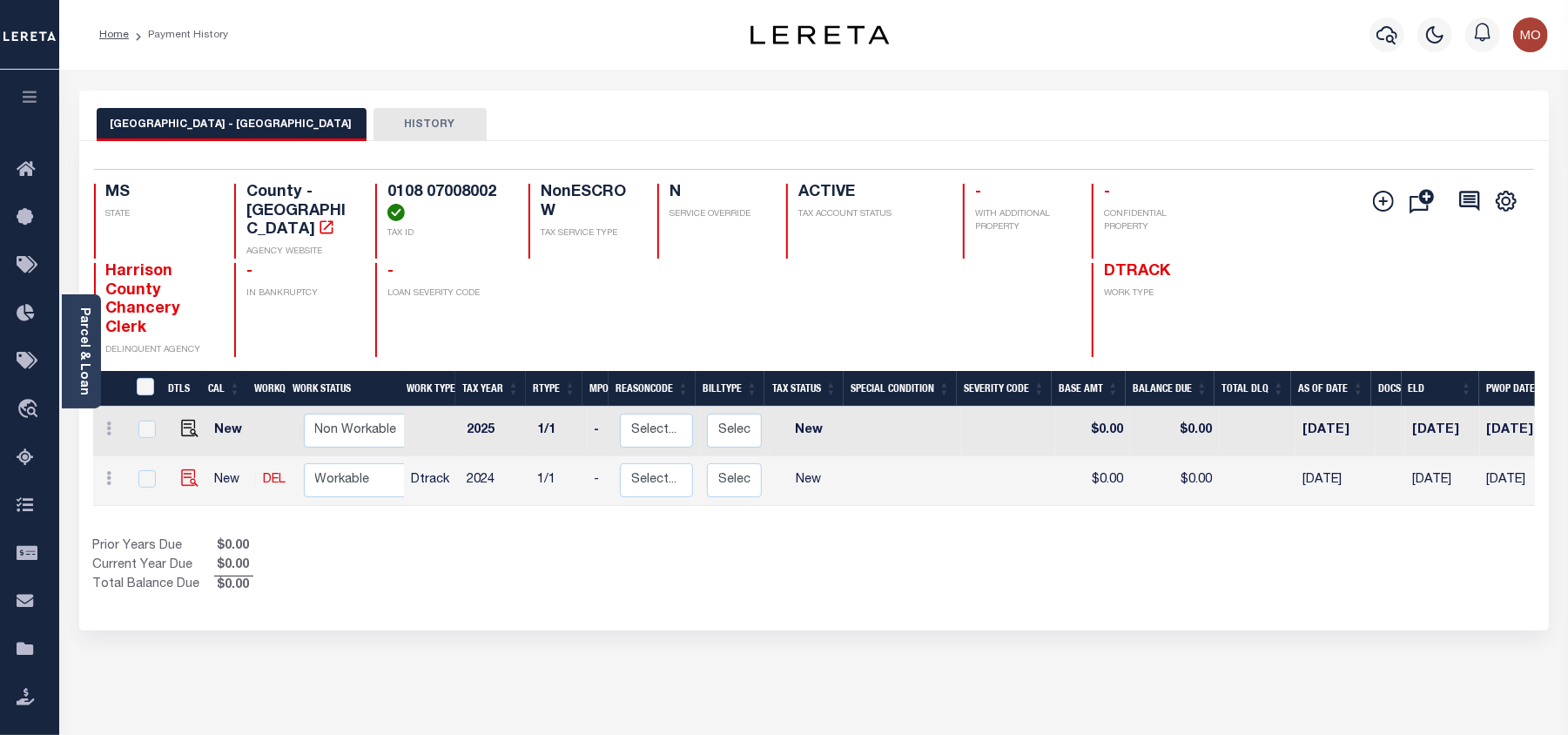
click at [187, 472] on img at bounding box center [190, 478] width 17 height 17
checkbox input "true"
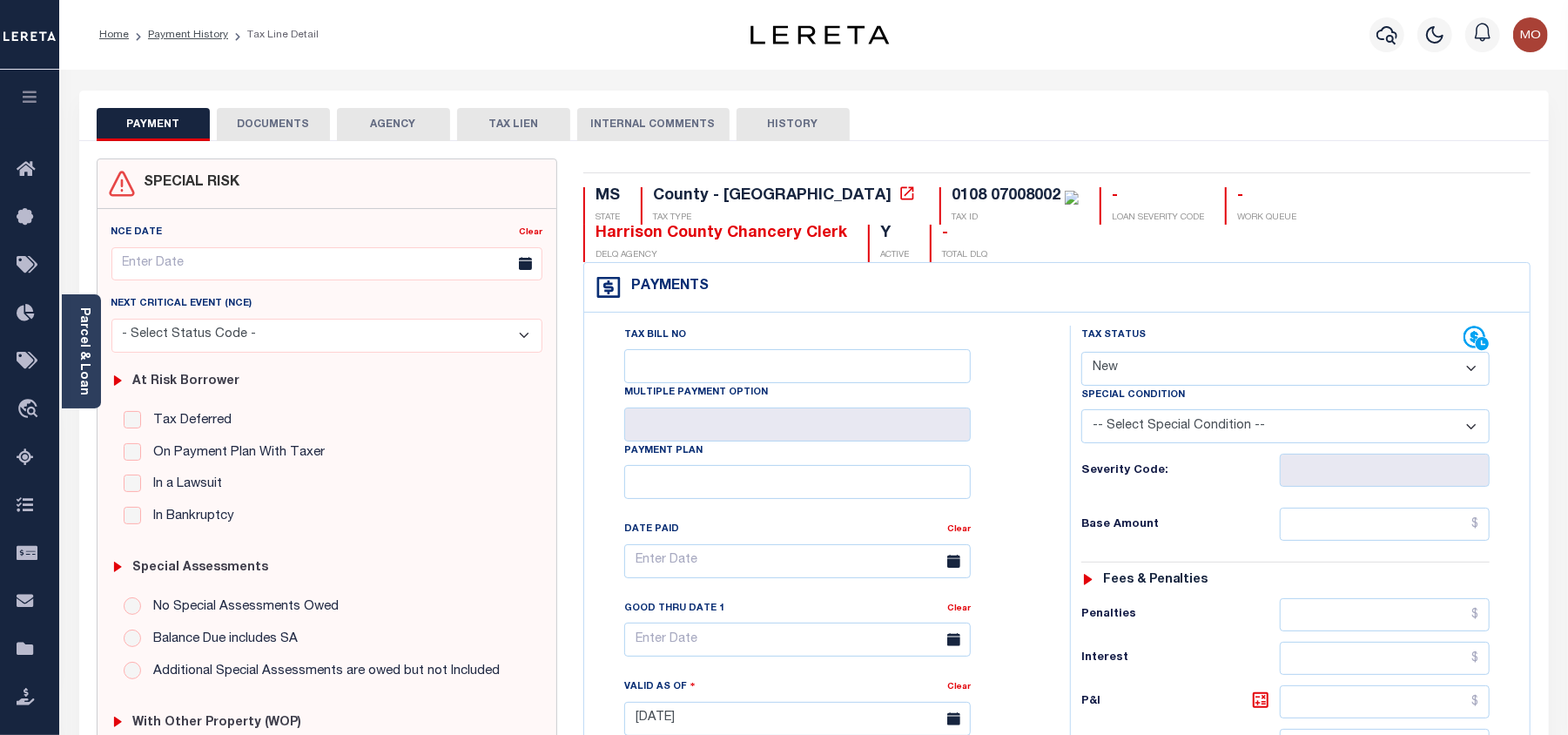
drag, startPoint x: 1143, startPoint y: 364, endPoint x: 1154, endPoint y: 381, distance: 20.2
click at [1143, 364] on select "- Select Status Code - Open Due/Unpaid Paid Incomplete No Tax Due Internal Refu…" at bounding box center [1285, 369] width 409 height 34
select select "INC"
click at [1082, 354] on select "- Select Status Code - Open Due/Unpaid Paid Incomplete No Tax Due Internal Refu…" at bounding box center [1285, 369] width 409 height 34
type input "[DATE]"
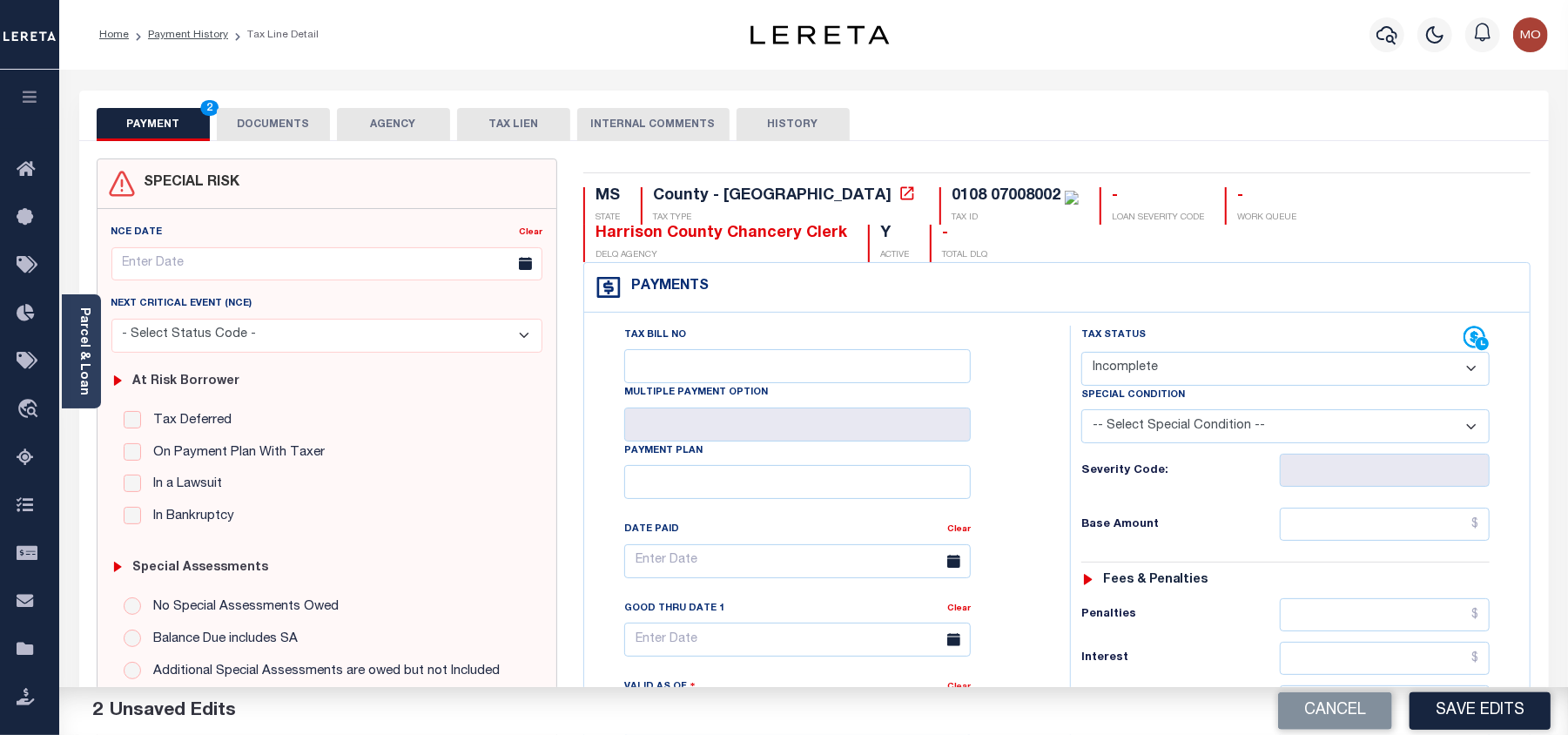
click at [1133, 397] on label "Special Condition" at bounding box center [1133, 396] width 103 height 15
drag, startPoint x: 1129, startPoint y: 374, endPoint x: 1123, endPoint y: 384, distance: 11.7
click at [1129, 374] on select "- Select Status Code - Open Due/Unpaid Paid Incomplete No Tax Due Internal Refu…" at bounding box center [1285, 369] width 409 height 34
select select "PYD"
click at [1082, 354] on select "- Select Status Code - Open Due/Unpaid Paid Incomplete No Tax Due Internal Refu…" at bounding box center [1285, 369] width 409 height 34
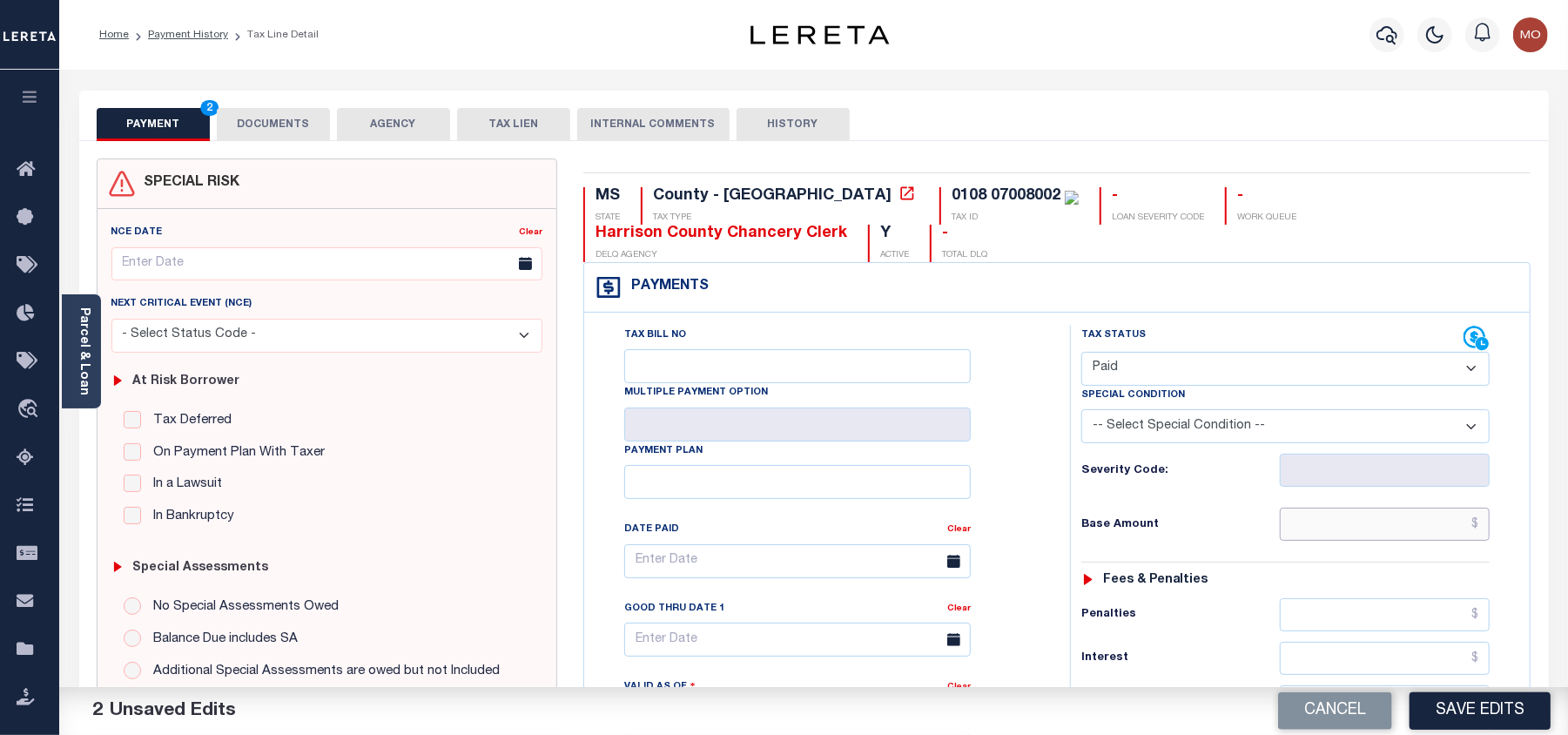
drag, startPoint x: 1352, startPoint y: 529, endPoint x: 1275, endPoint y: 528, distance: 77.0
click at [1352, 529] on input "text" at bounding box center [1384, 524] width 210 height 33
paste input "527.28"
type input "$527.28"
drag, startPoint x: 1043, startPoint y: 489, endPoint x: 1071, endPoint y: 489, distance: 28.0
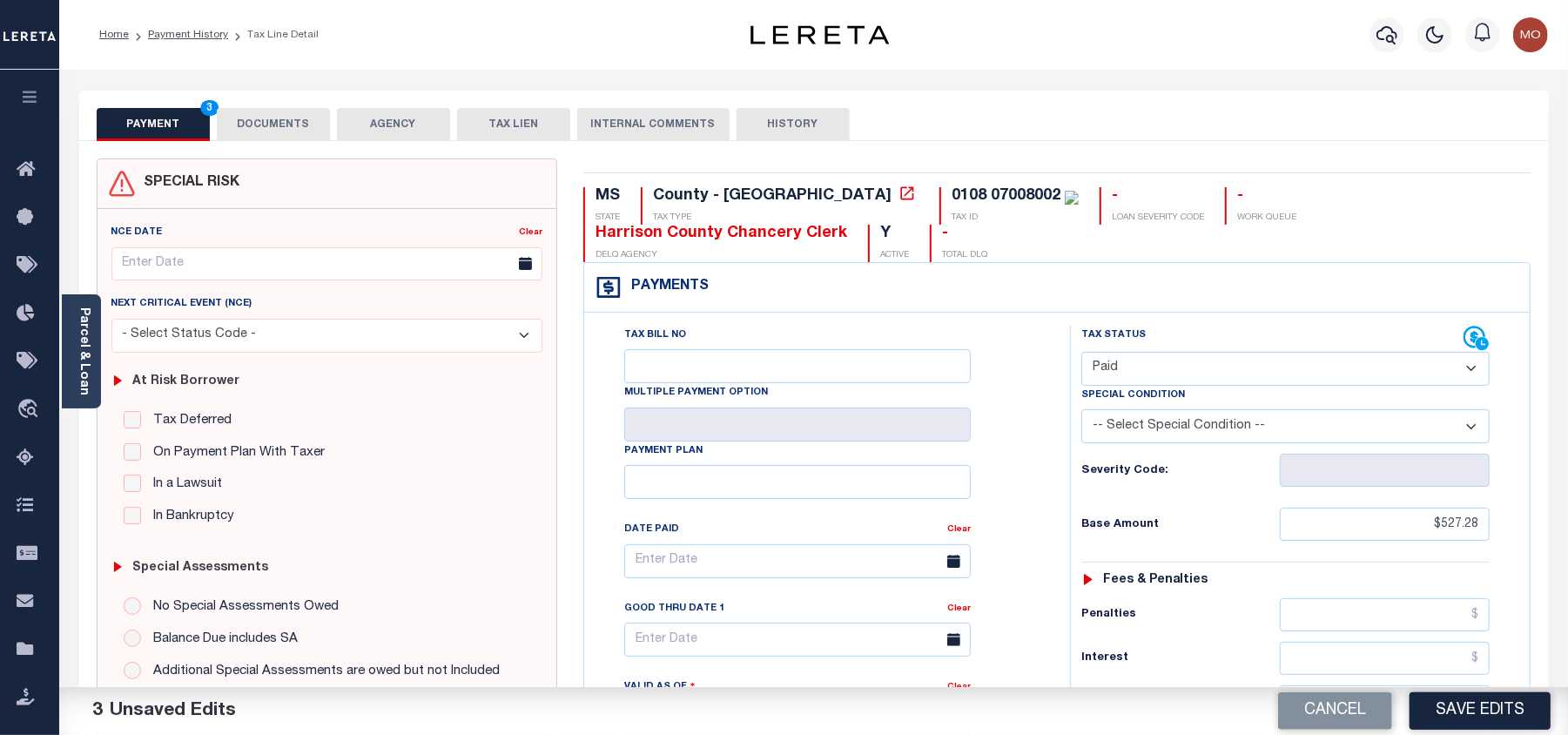
click at [1043, 489] on div "Tax Bill No Multiple Payment Option Payment Plan Clear" at bounding box center [823, 570] width 443 height 488
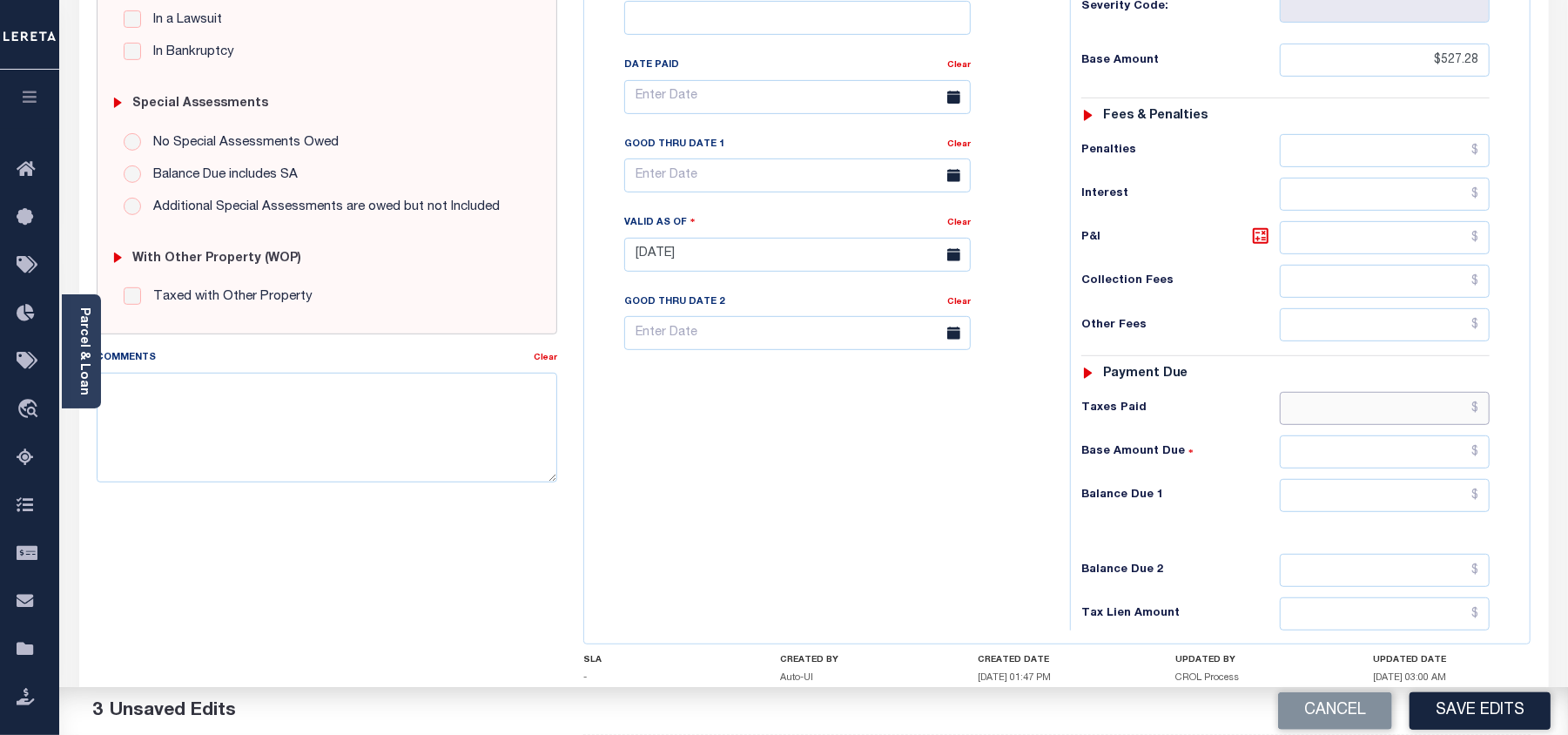
drag, startPoint x: 1339, startPoint y: 405, endPoint x: 1356, endPoint y: 466, distance: 63.3
click at [1339, 405] on input "text" at bounding box center [1384, 408] width 210 height 33
paste input "527.28"
type input "$527.28"
click at [1363, 506] on input "text" at bounding box center [1384, 495] width 210 height 33
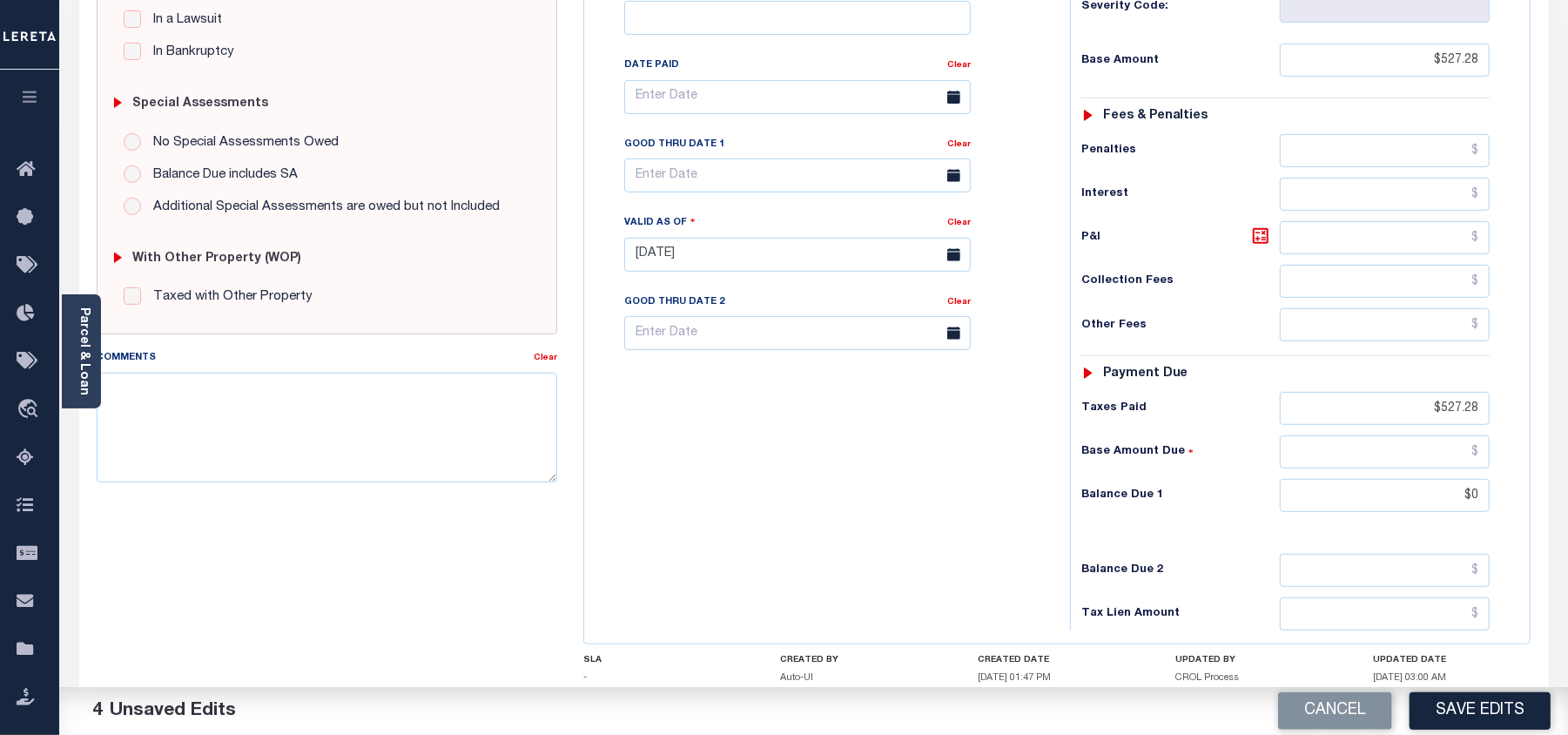
type input "$0.00"
click at [818, 506] on div "Tax Bill No Multiple Payment Option Payment Plan Clear" at bounding box center [823, 246] width 468 height 769
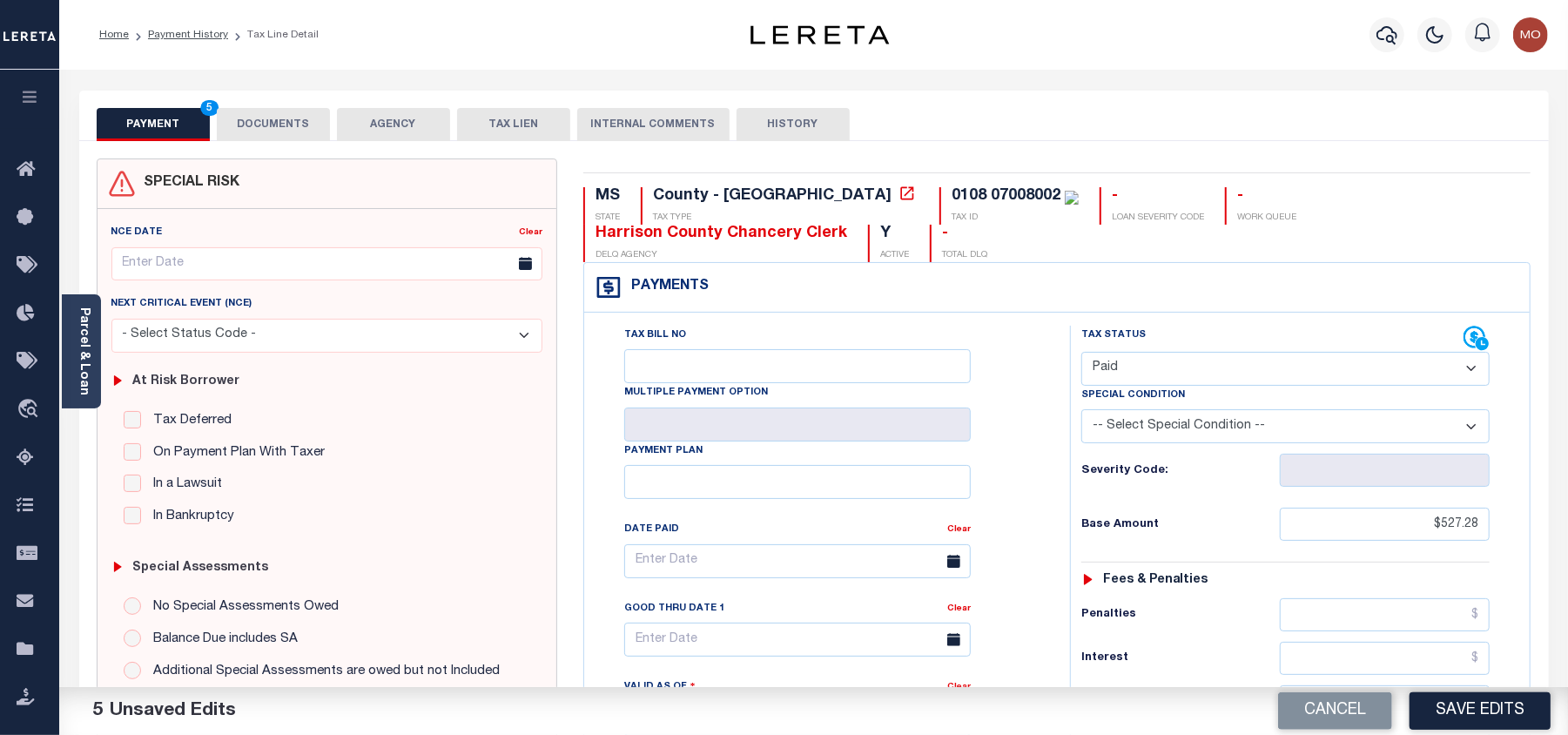
click at [273, 134] on button "DOCUMENTS" at bounding box center [273, 124] width 113 height 33
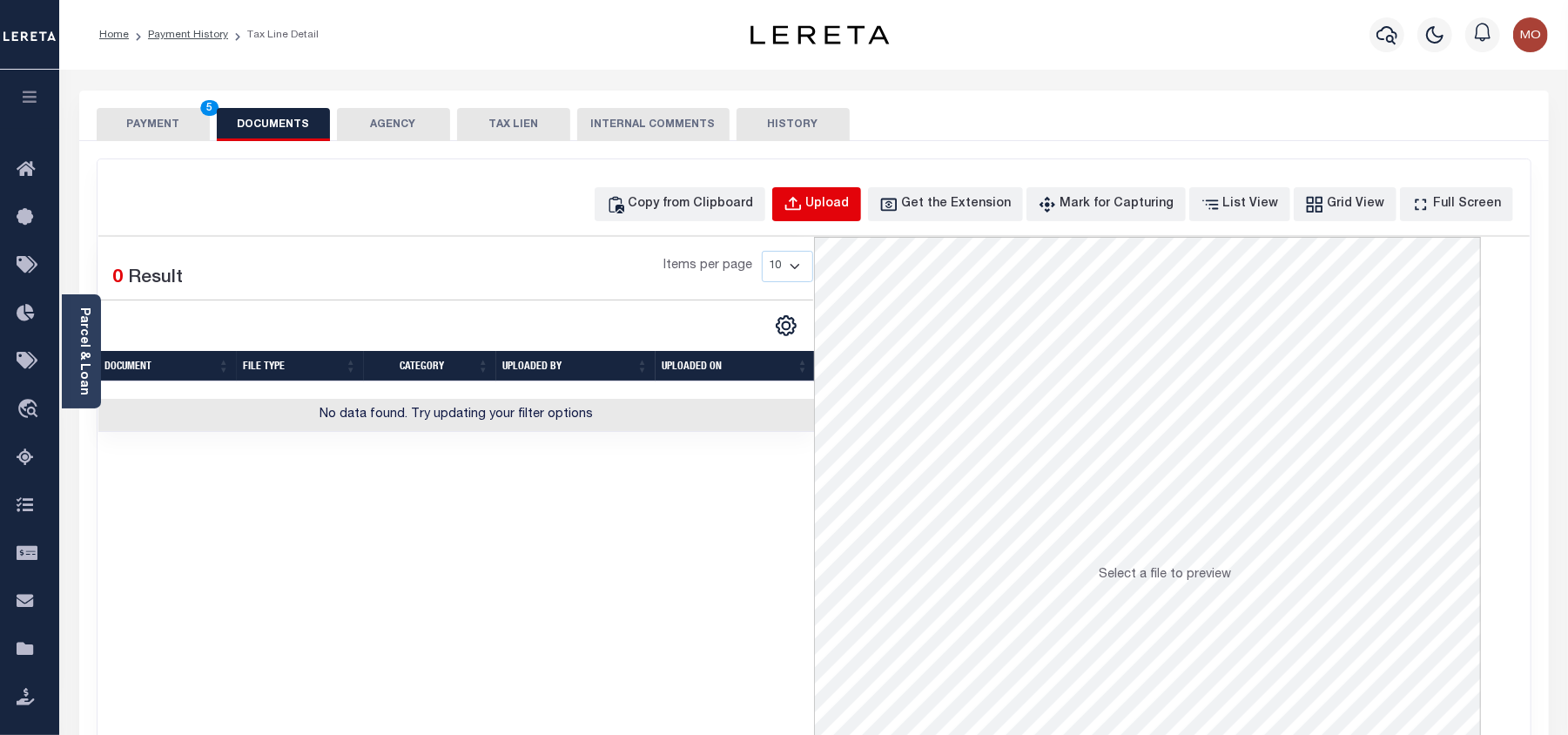
click at [836, 203] on button "Upload" at bounding box center [817, 204] width 89 height 34
select select "POP"
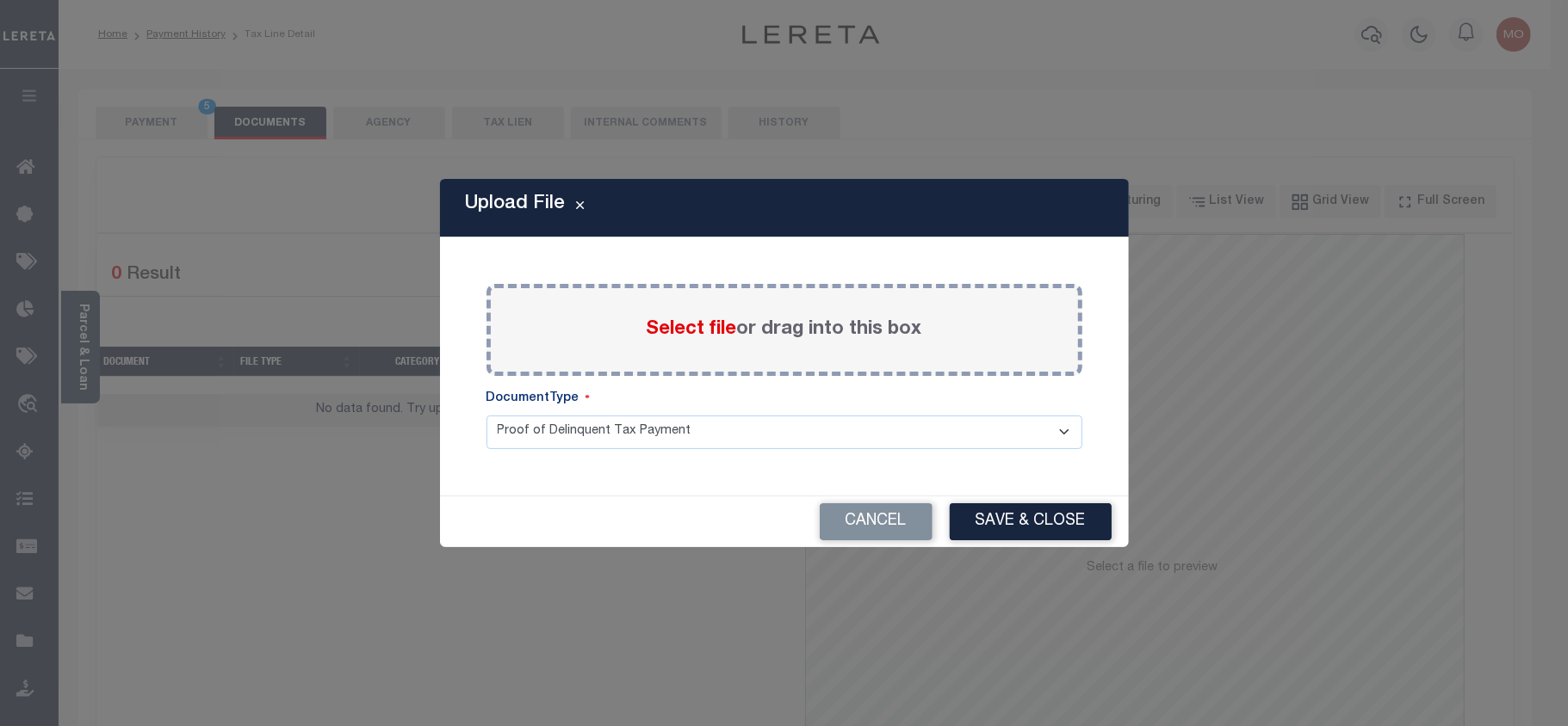
click at [666, 327] on span "Select file" at bounding box center [692, 330] width 90 height 19
click at [0, 0] on input "Select file or drag into this box" at bounding box center [0, 0] width 0 height 0
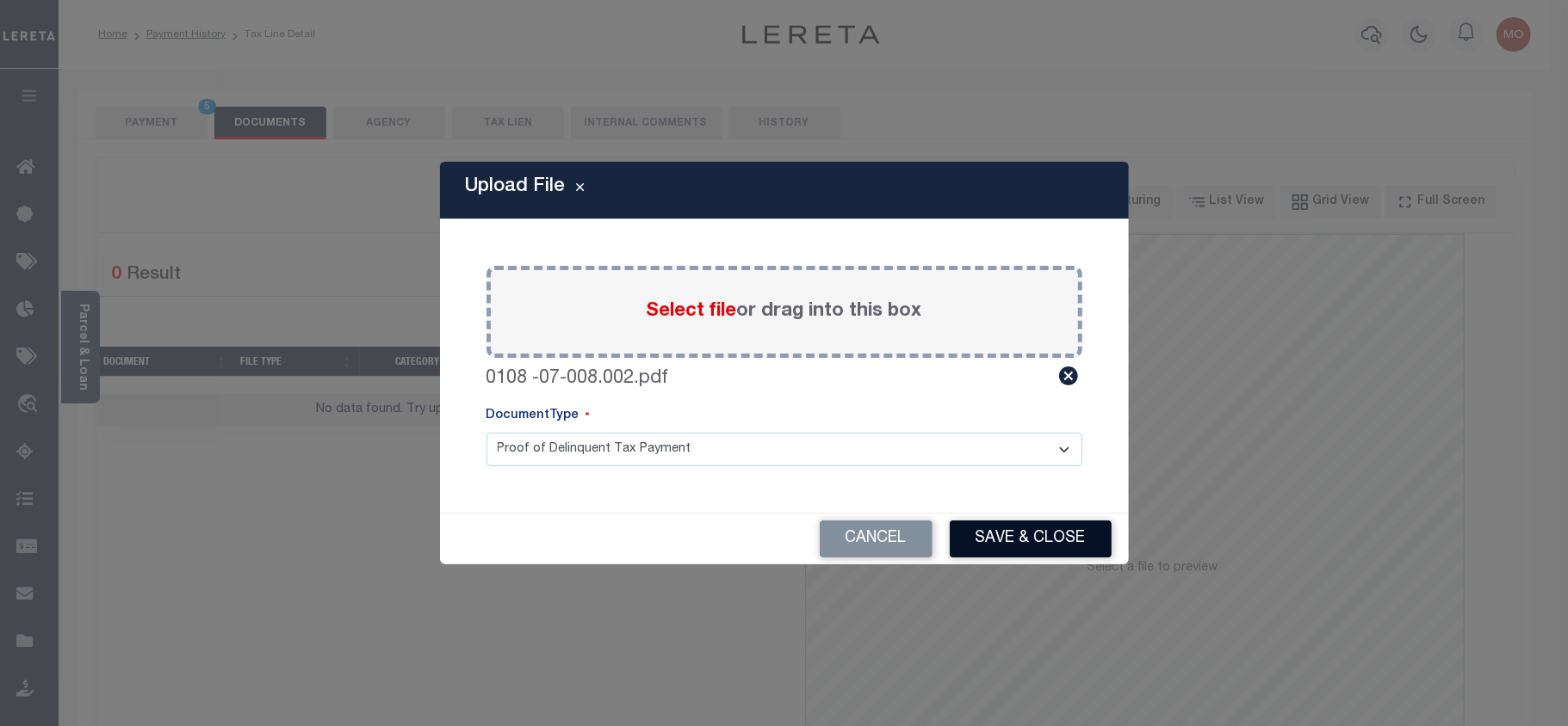
click at [1037, 542] on button "Save & Close" at bounding box center [1030, 539] width 162 height 37
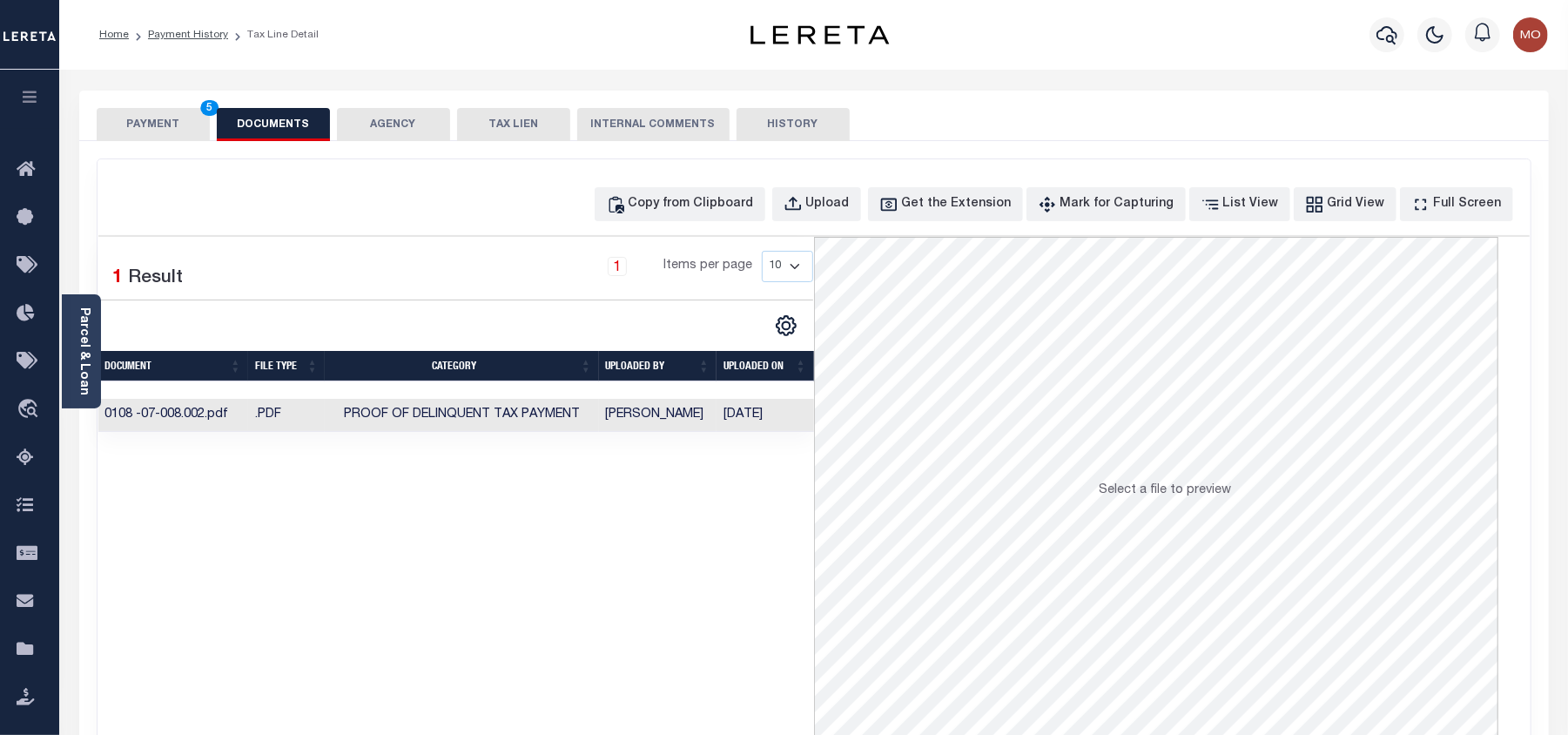
click at [151, 123] on button "PAYMENT 5" at bounding box center [153, 124] width 113 height 33
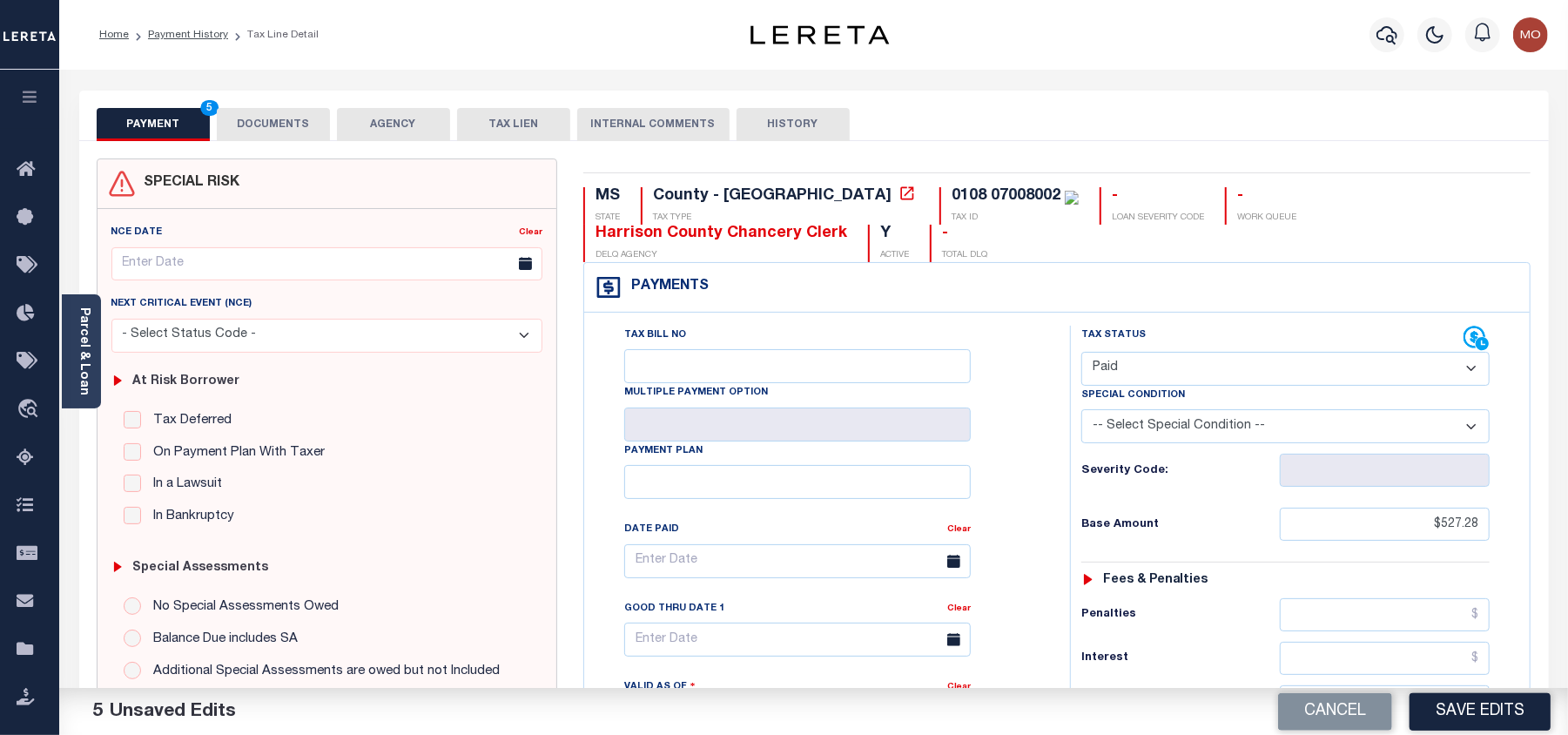
scroll to position [580, 0]
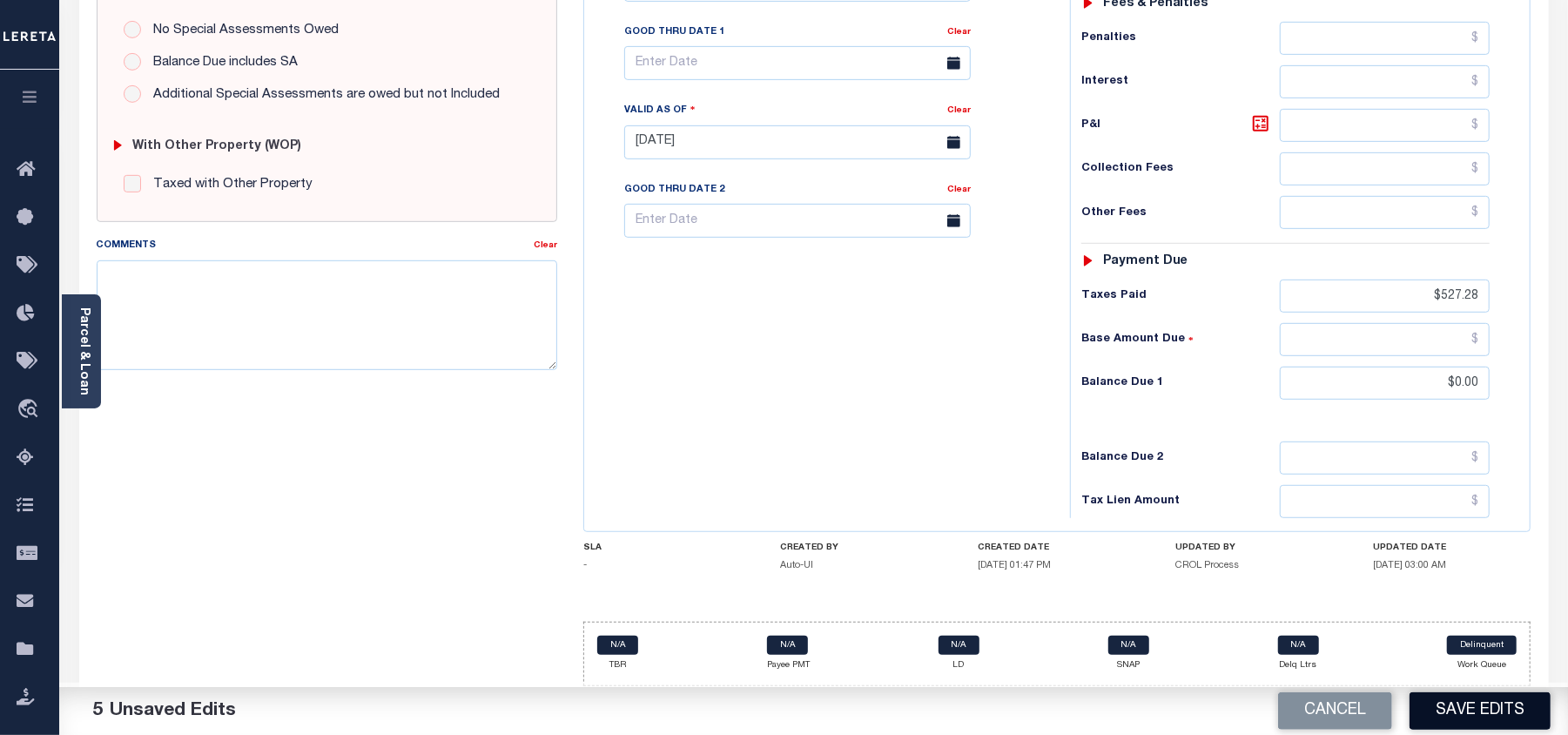
click at [1470, 723] on button "Save Edits" at bounding box center [1480, 710] width 141 height 37
checkbox input "false"
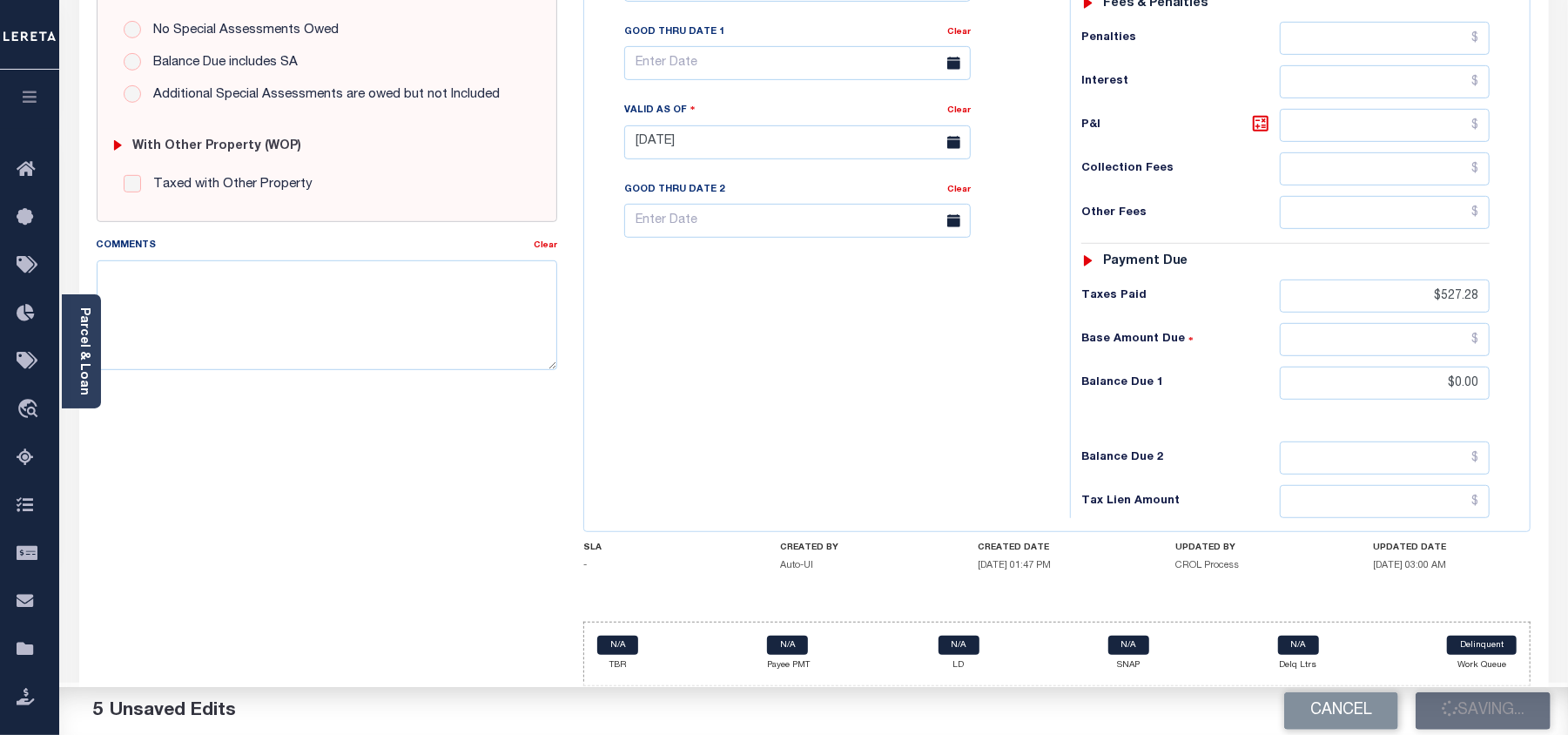
type input "$527.28"
type input "$0"
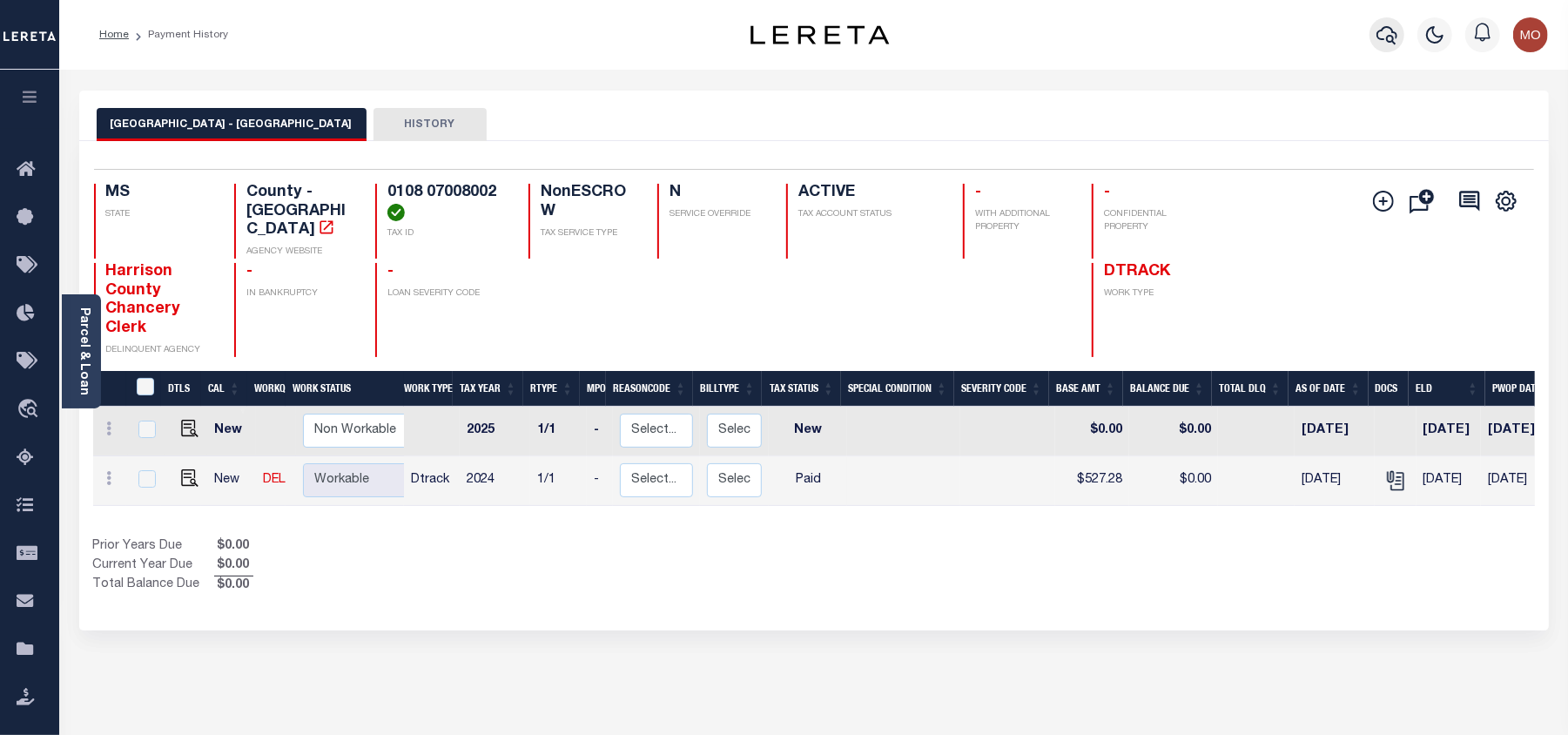
click at [1384, 26] on icon "button" at bounding box center [1387, 35] width 21 height 21
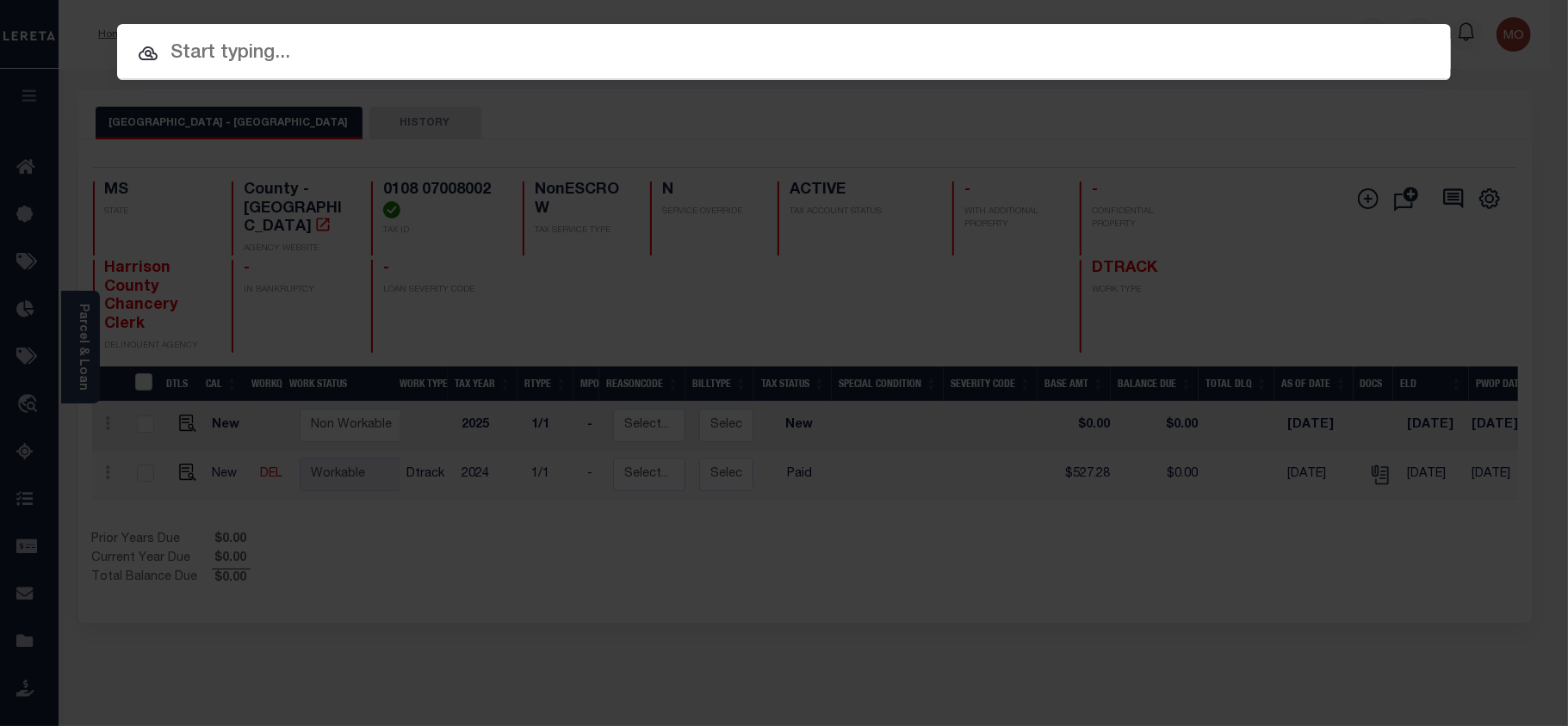
click at [297, 55] on input "text" at bounding box center [784, 53] width 1334 height 30
paste input "1310000034"
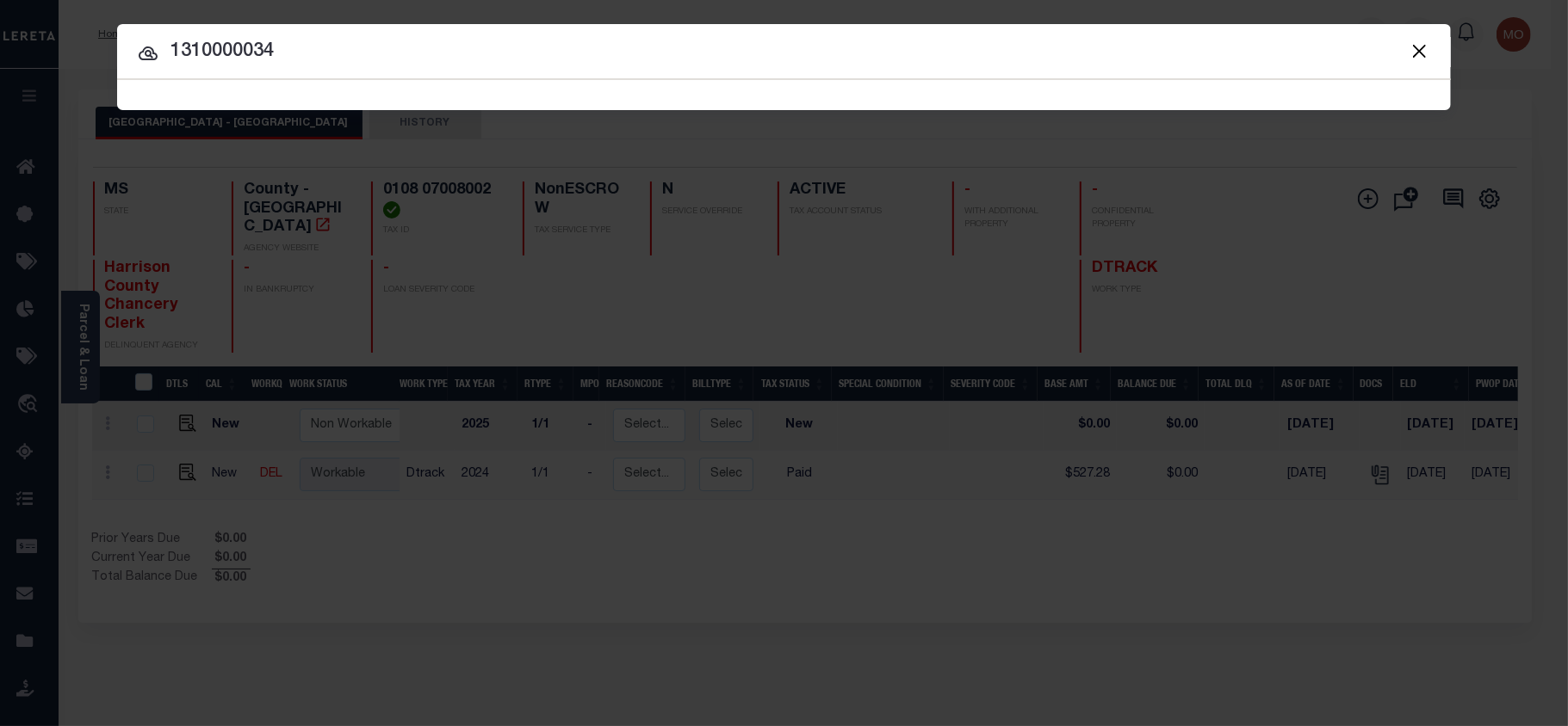
type input "1310000034"
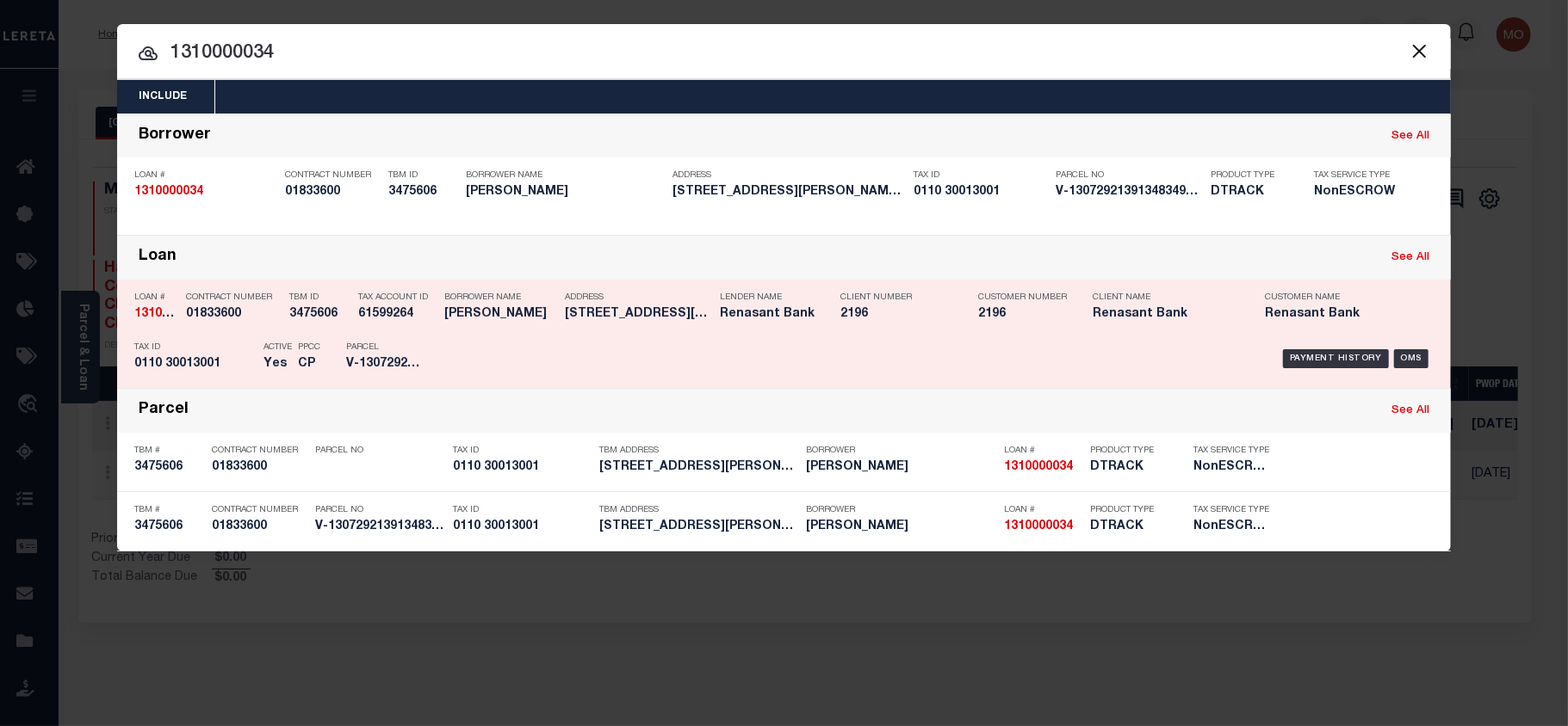
click at [317, 341] on div "PPCC CP" at bounding box center [309, 358] width 22 height 50
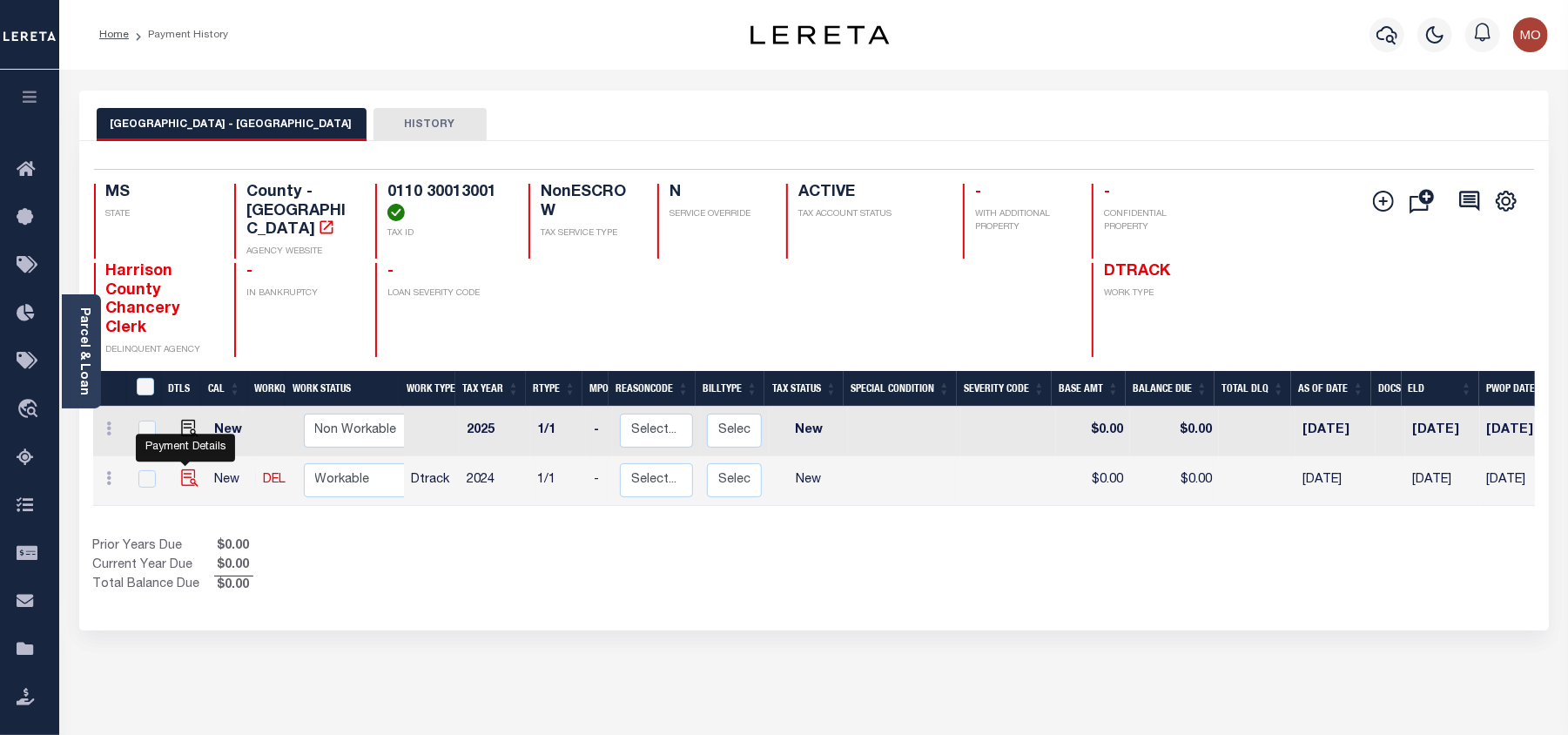
click at [188, 469] on img "" at bounding box center [190, 478] width 17 height 17
checkbox input "true"
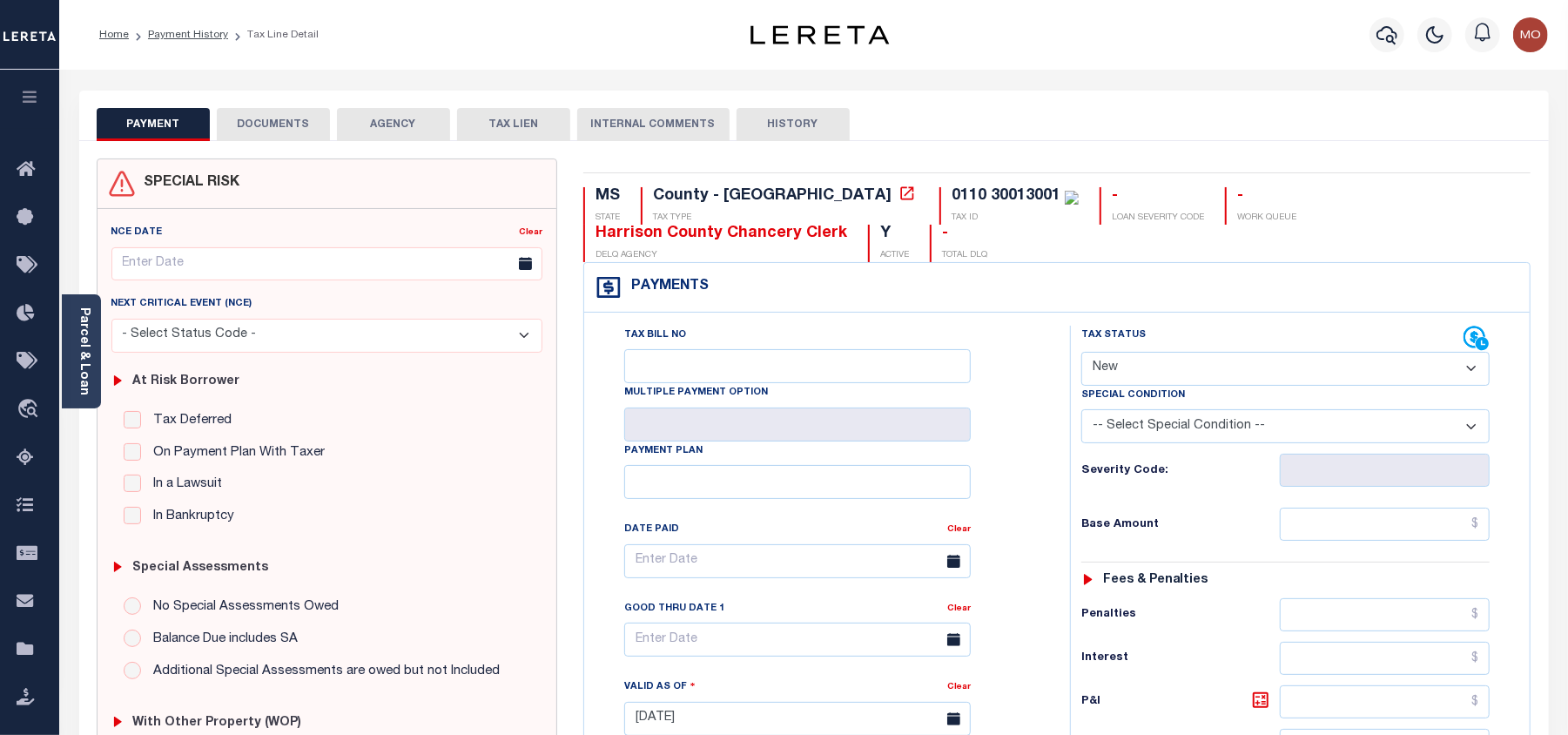
click at [1146, 371] on select "- Select Status Code - Open Due/Unpaid Paid Incomplete No Tax Due Internal Refu…" at bounding box center [1285, 369] width 409 height 34
select select "PYD"
click at [1082, 354] on select "- Select Status Code - Open Due/Unpaid Paid Incomplete No Tax Due Internal Refu…" at bounding box center [1285, 369] width 409 height 34
type input "08/29/2025"
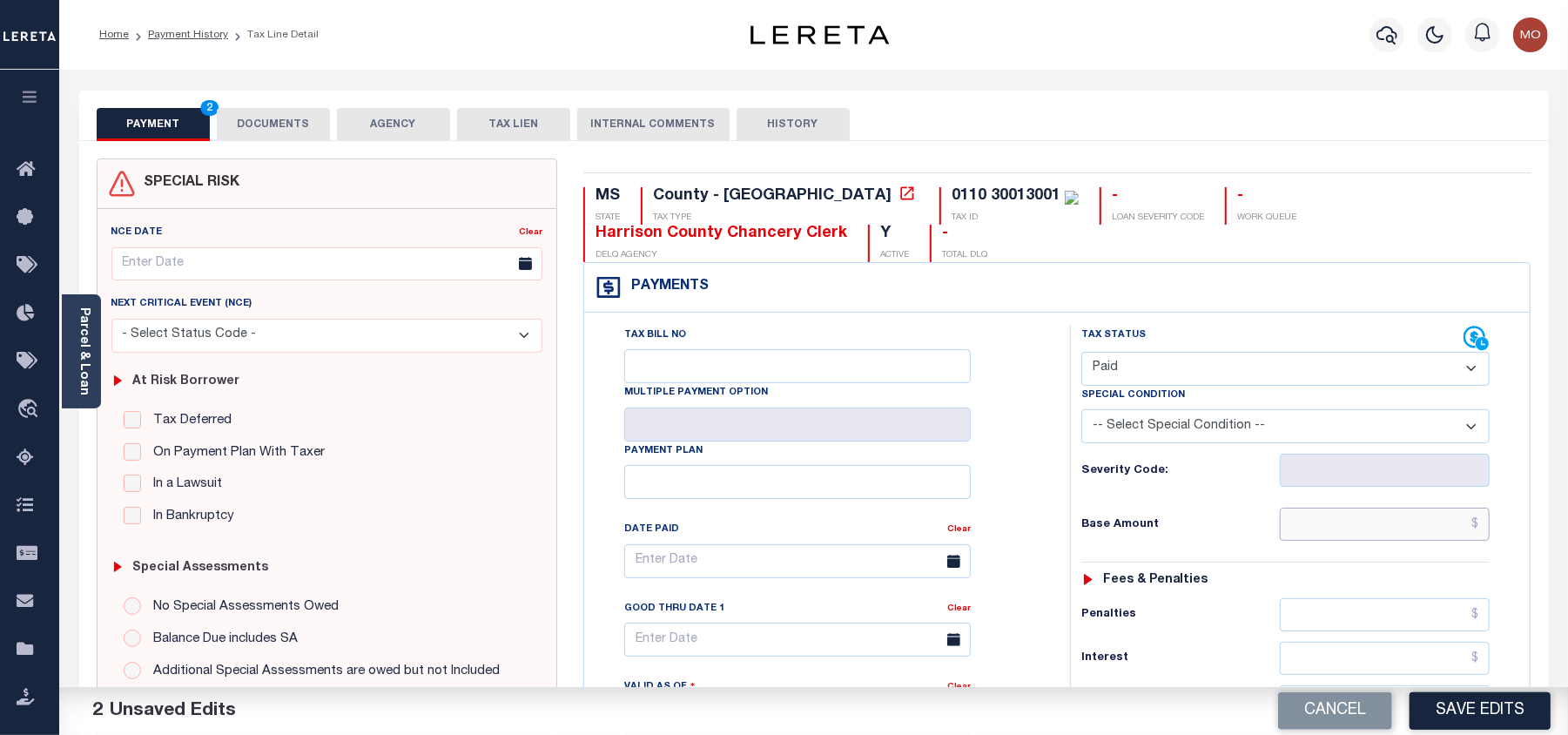
drag, startPoint x: 1344, startPoint y: 541, endPoint x: 1011, endPoint y: 517, distance: 333.9
click at [1342, 539] on input "text" at bounding box center [1384, 524] width 210 height 33
paste input "1,187.43"
type input "$1,187.43"
click at [1011, 517] on div "Tax Bill No Multiple Payment Option Payment Plan Clear" at bounding box center [823, 570] width 443 height 488
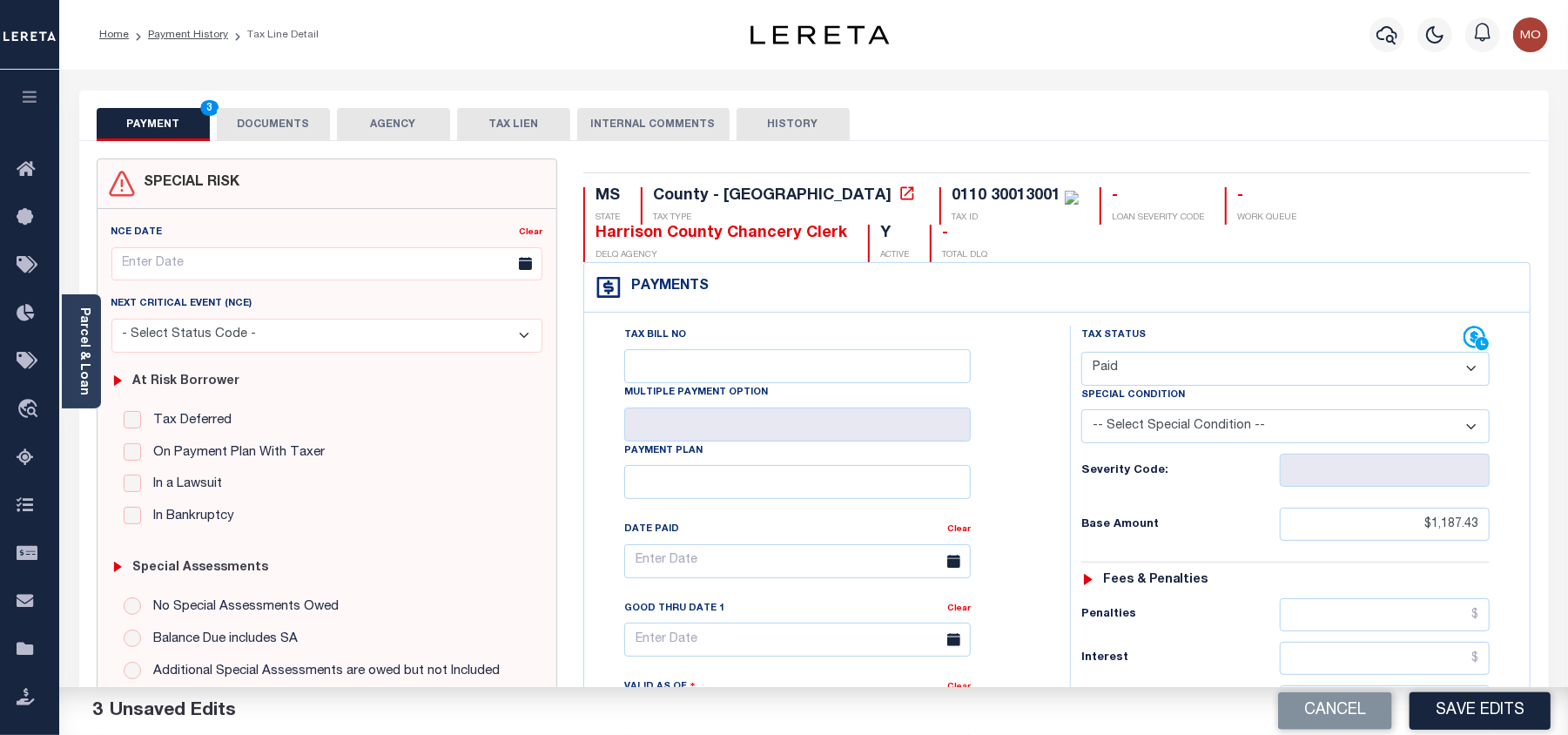
scroll to position [465, 0]
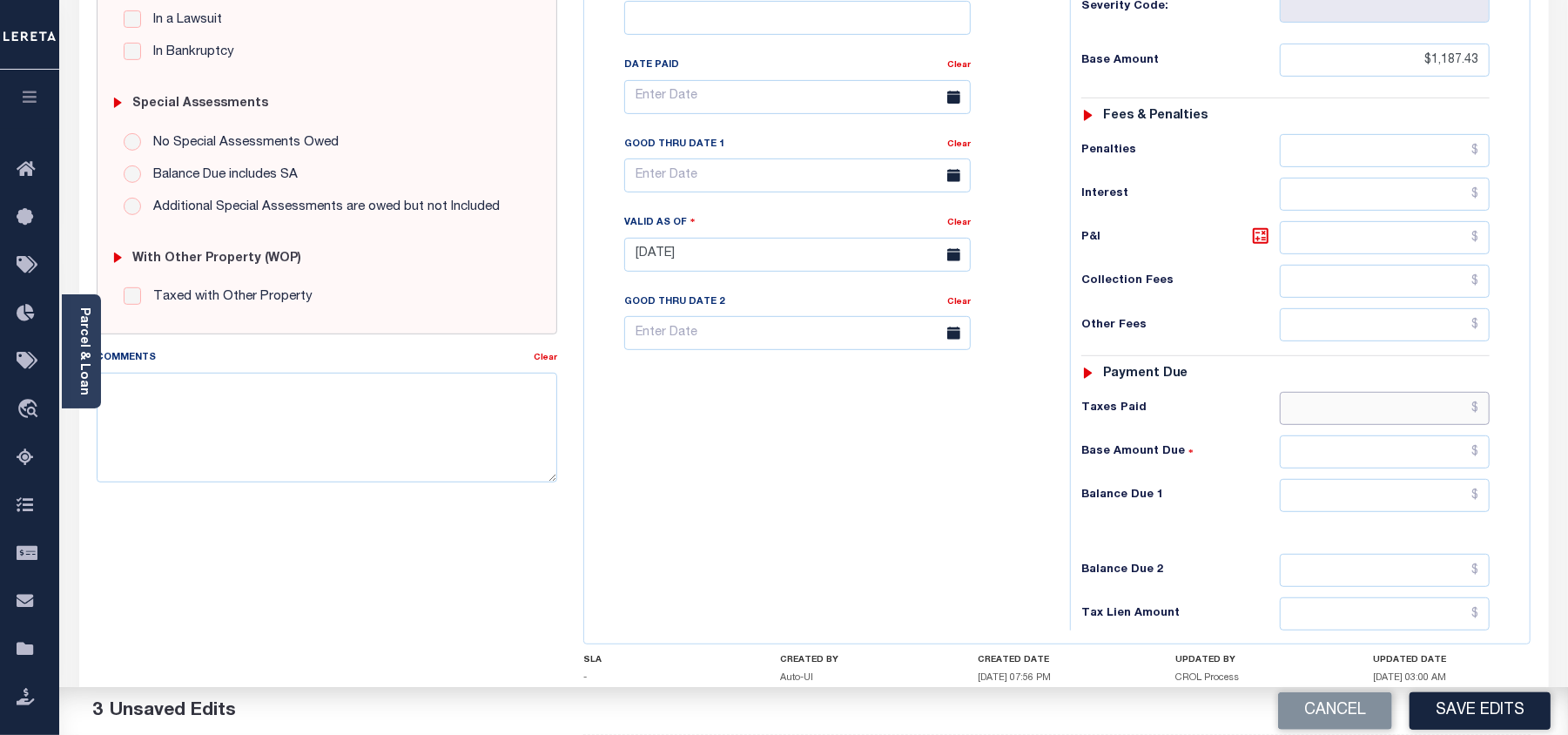
click at [1353, 425] on input "text" at bounding box center [1384, 408] width 210 height 33
paste input "1,187.43"
type input "$1,187.43"
click at [1402, 488] on input "text" at bounding box center [1384, 495] width 210 height 33
type input "$0.00"
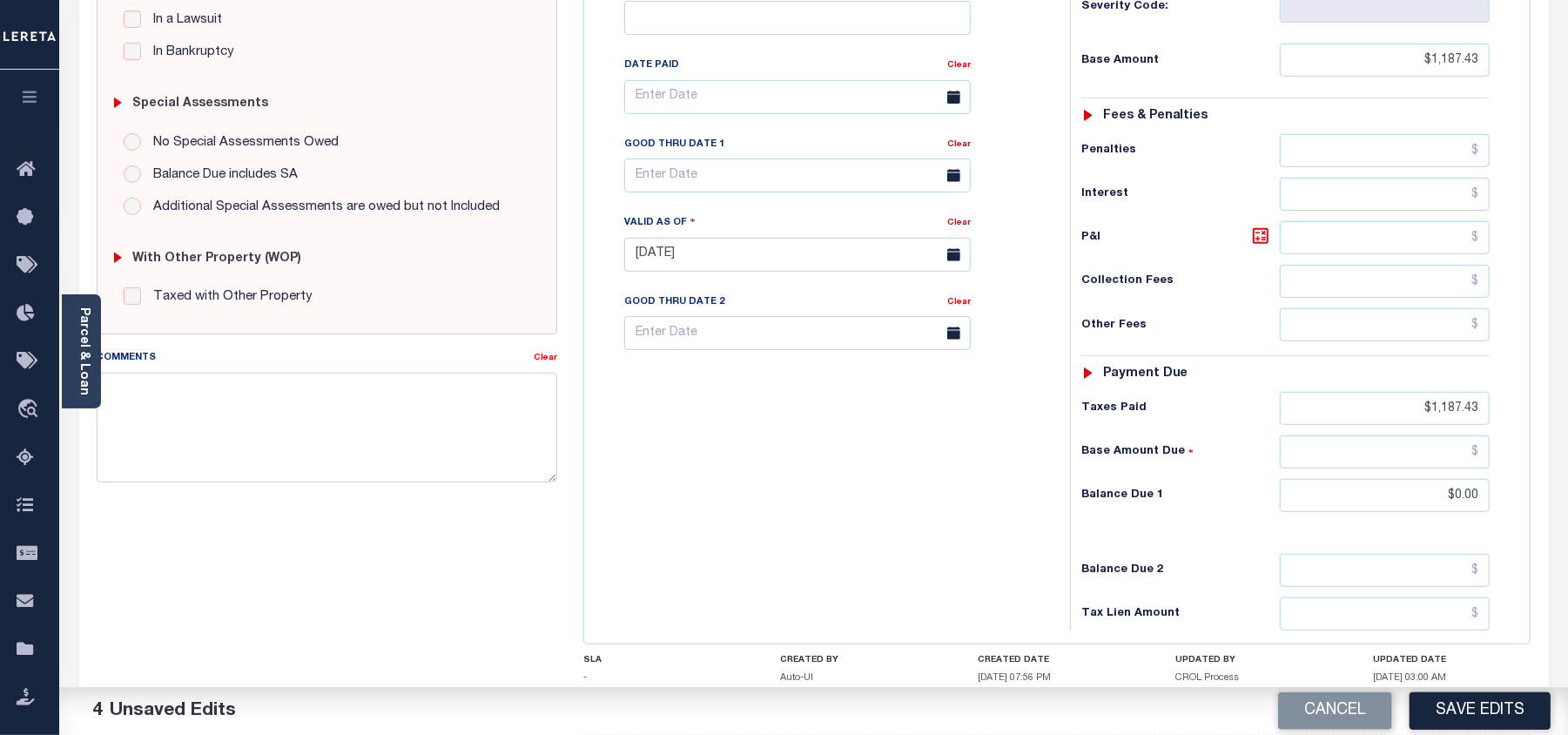
click at [832, 541] on div "Tax Bill No Multiple Payment Option Payment Plan Clear" at bounding box center [823, 246] width 468 height 769
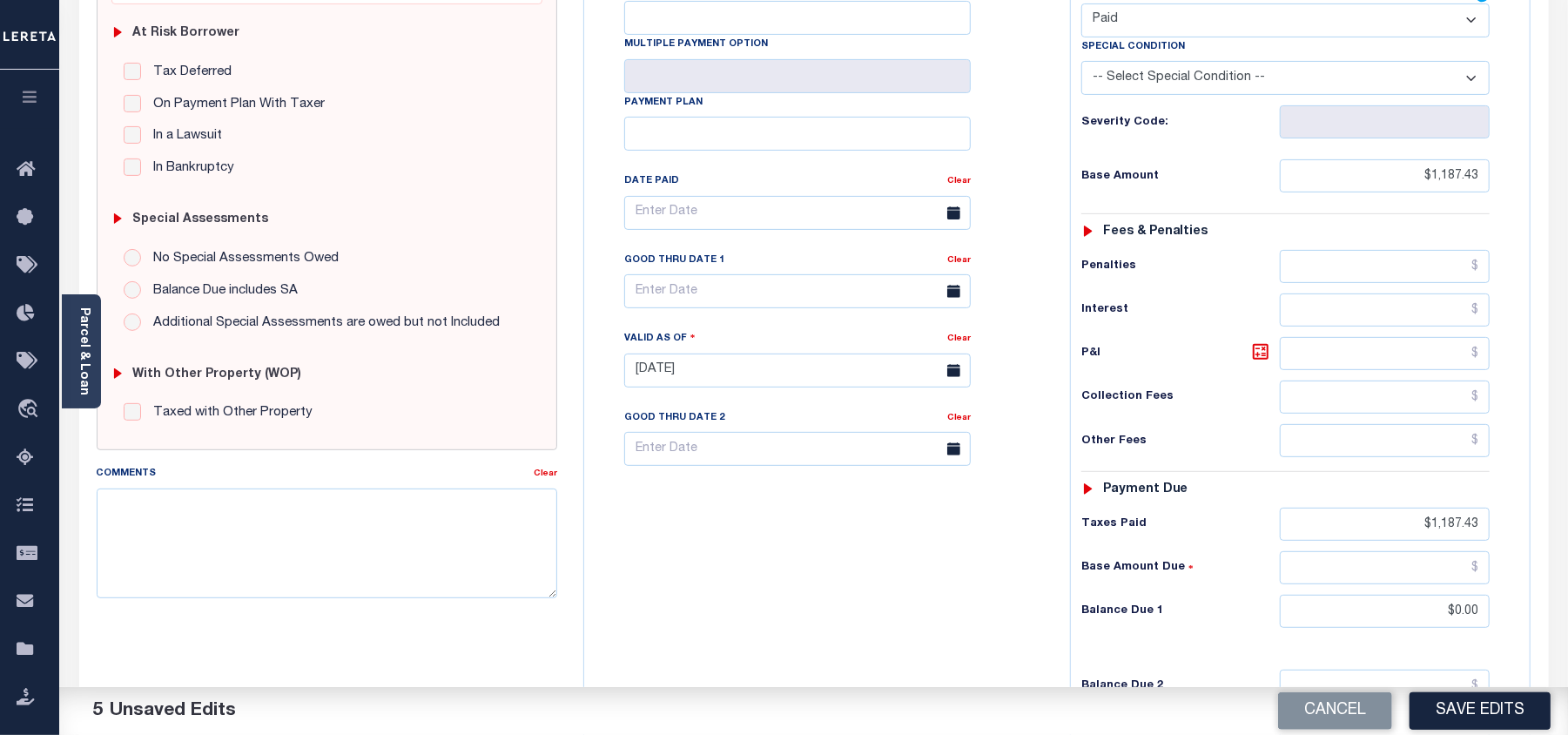
scroll to position [0, 0]
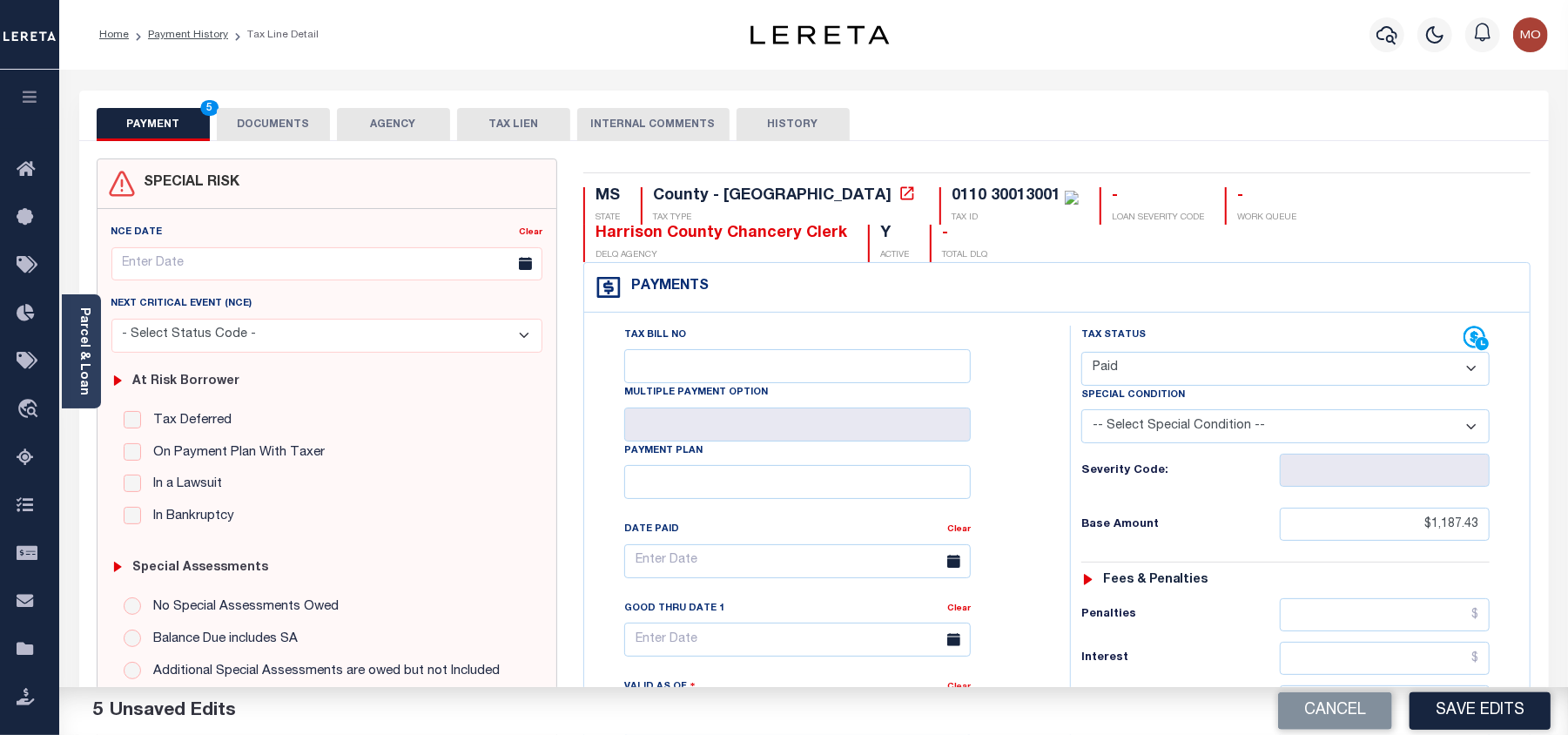
click at [262, 122] on button "DOCUMENTS" at bounding box center [273, 124] width 113 height 33
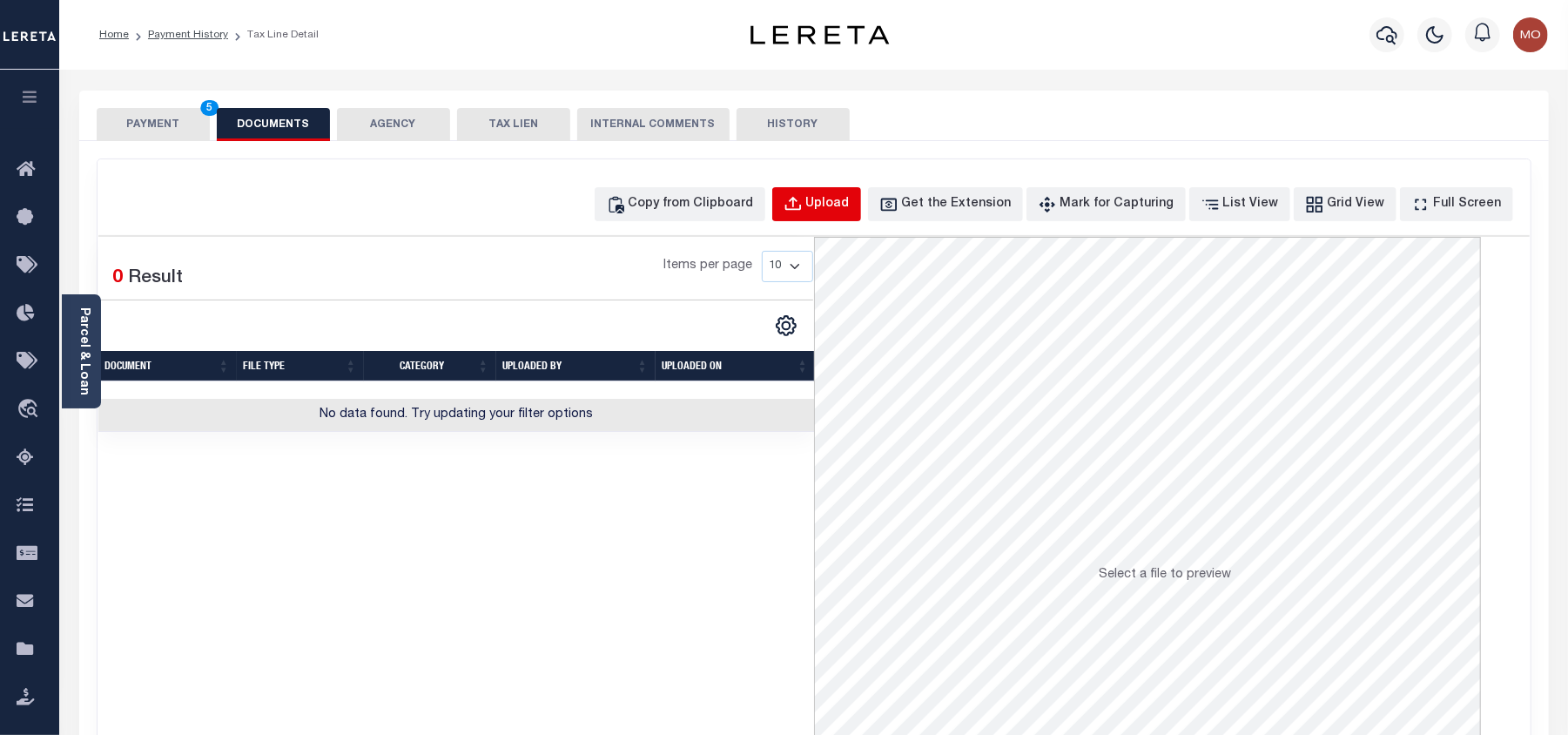
click at [841, 193] on button "Upload" at bounding box center [817, 204] width 89 height 34
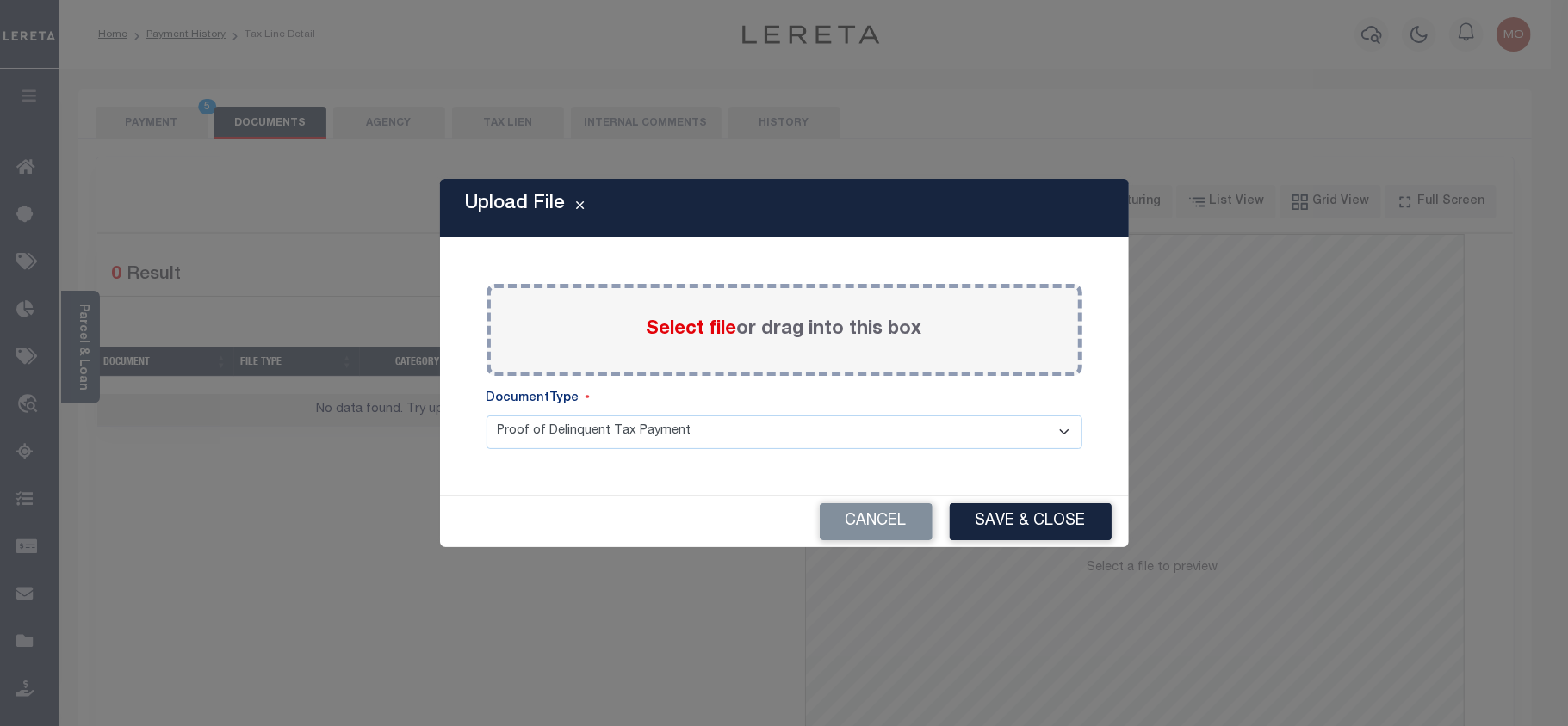
click at [685, 320] on span "Select file" at bounding box center [692, 330] width 90 height 19
click at [0, 0] on input "Select file or drag into this box" at bounding box center [0, 0] width 0 height 0
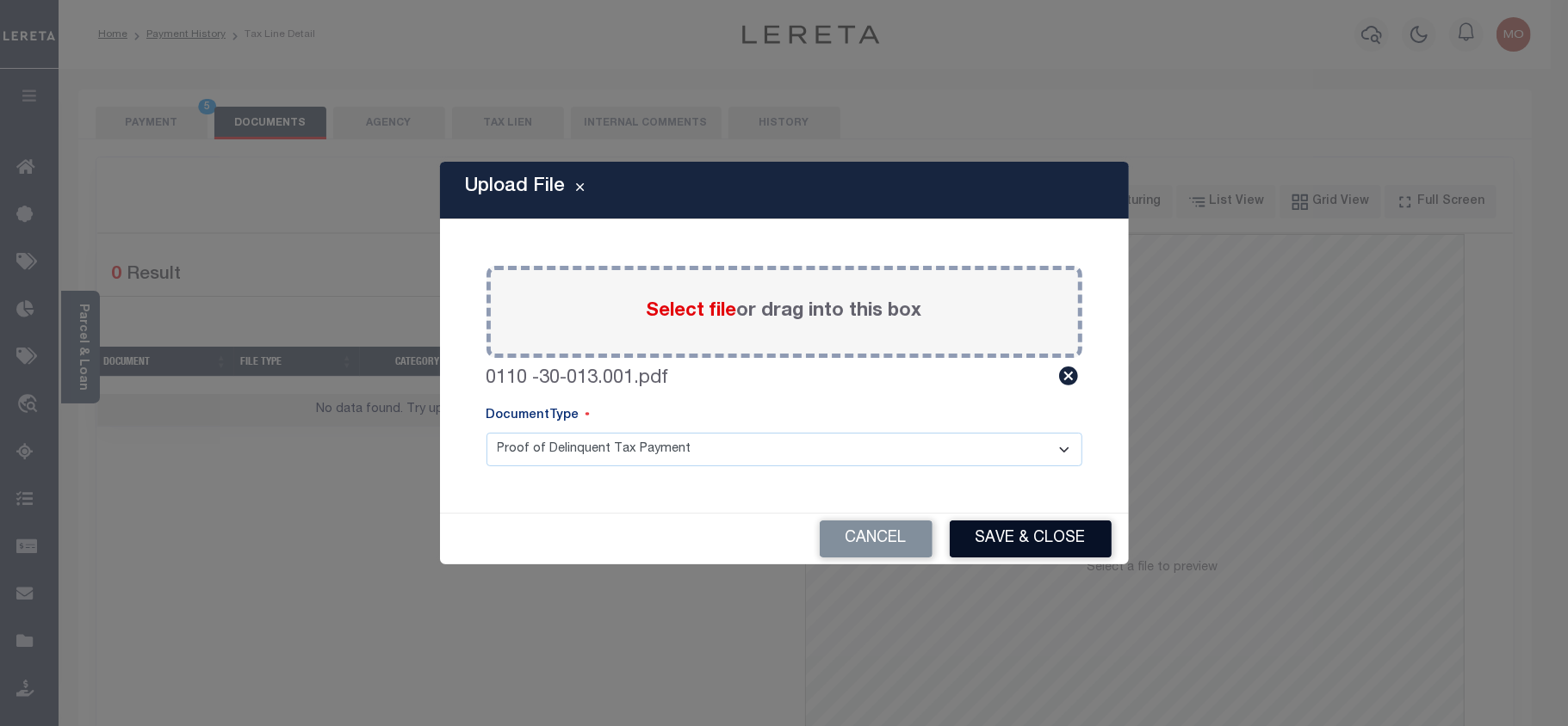
click at [1012, 535] on button "Save & Close" at bounding box center [1030, 539] width 162 height 37
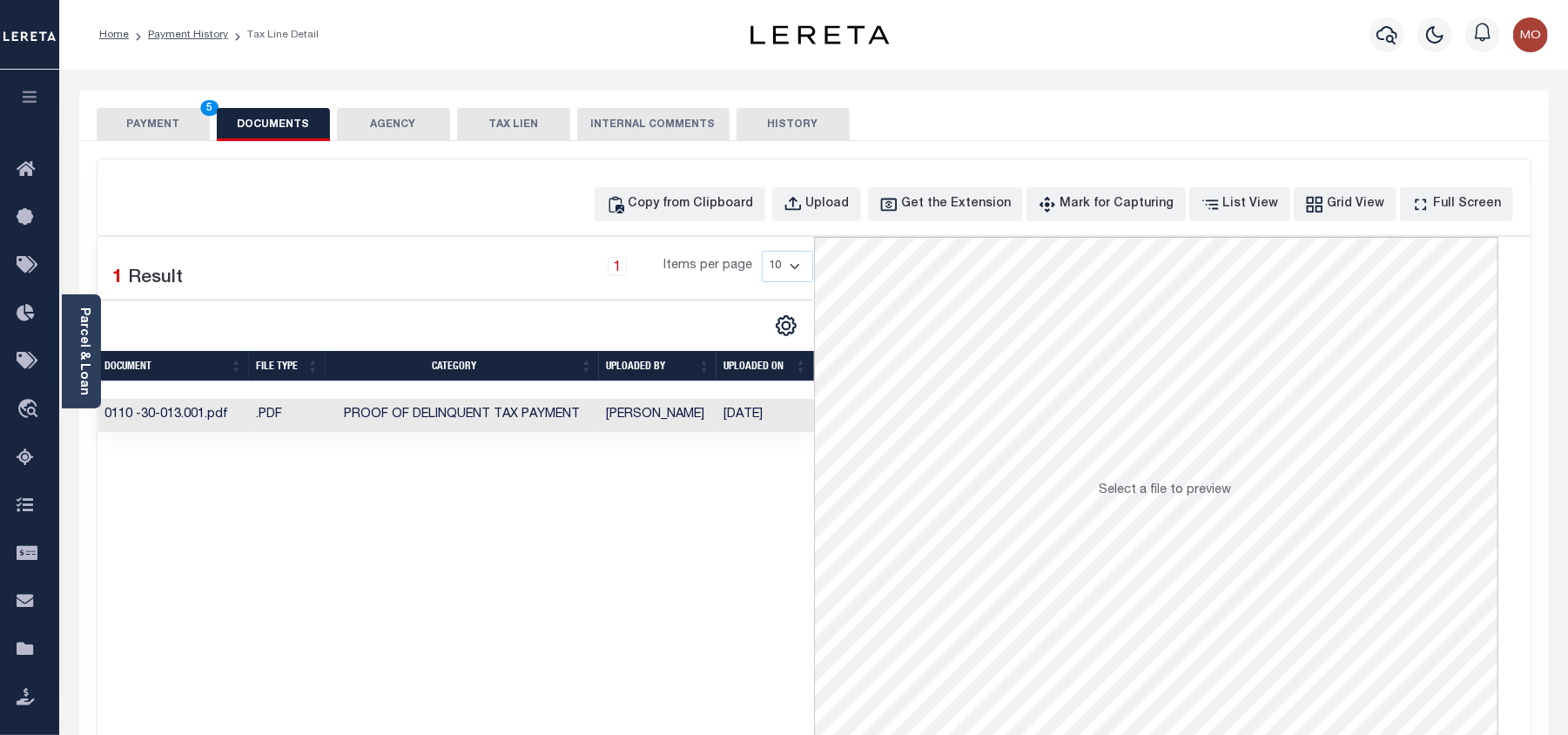
click at [158, 133] on button "PAYMENT 5" at bounding box center [153, 124] width 113 height 33
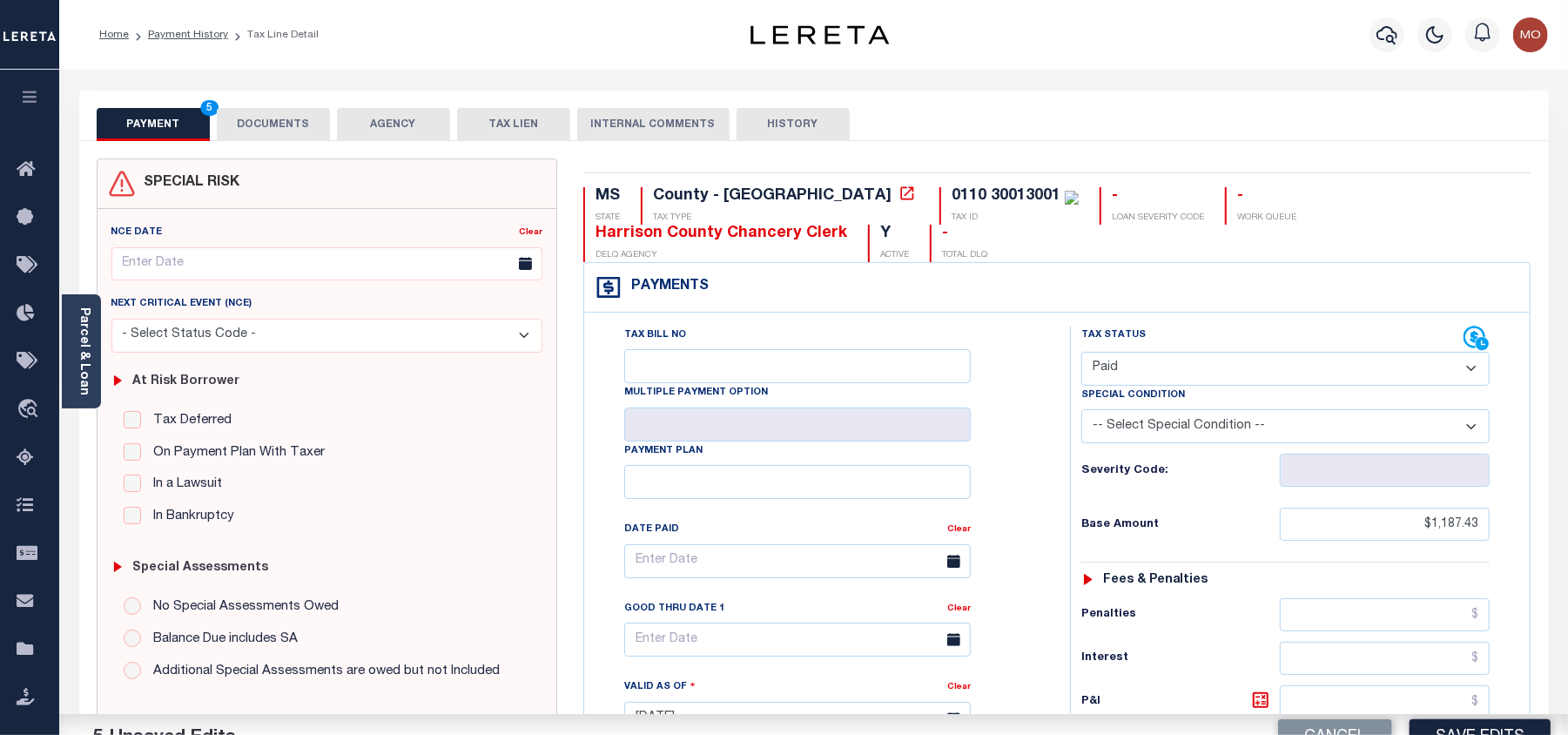
scroll to position [231, 0]
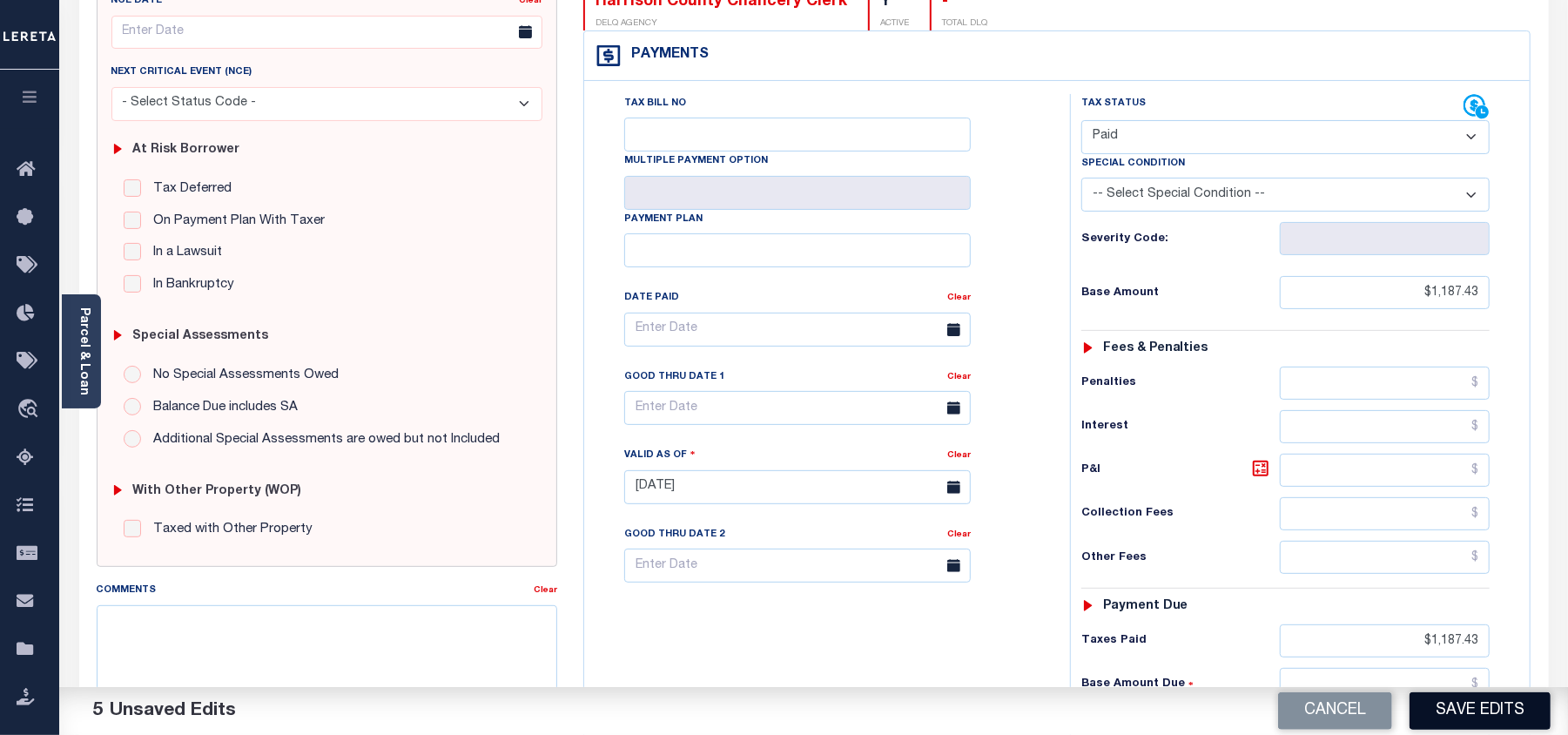
click at [1453, 708] on button "Save Edits" at bounding box center [1480, 710] width 141 height 37
checkbox input "false"
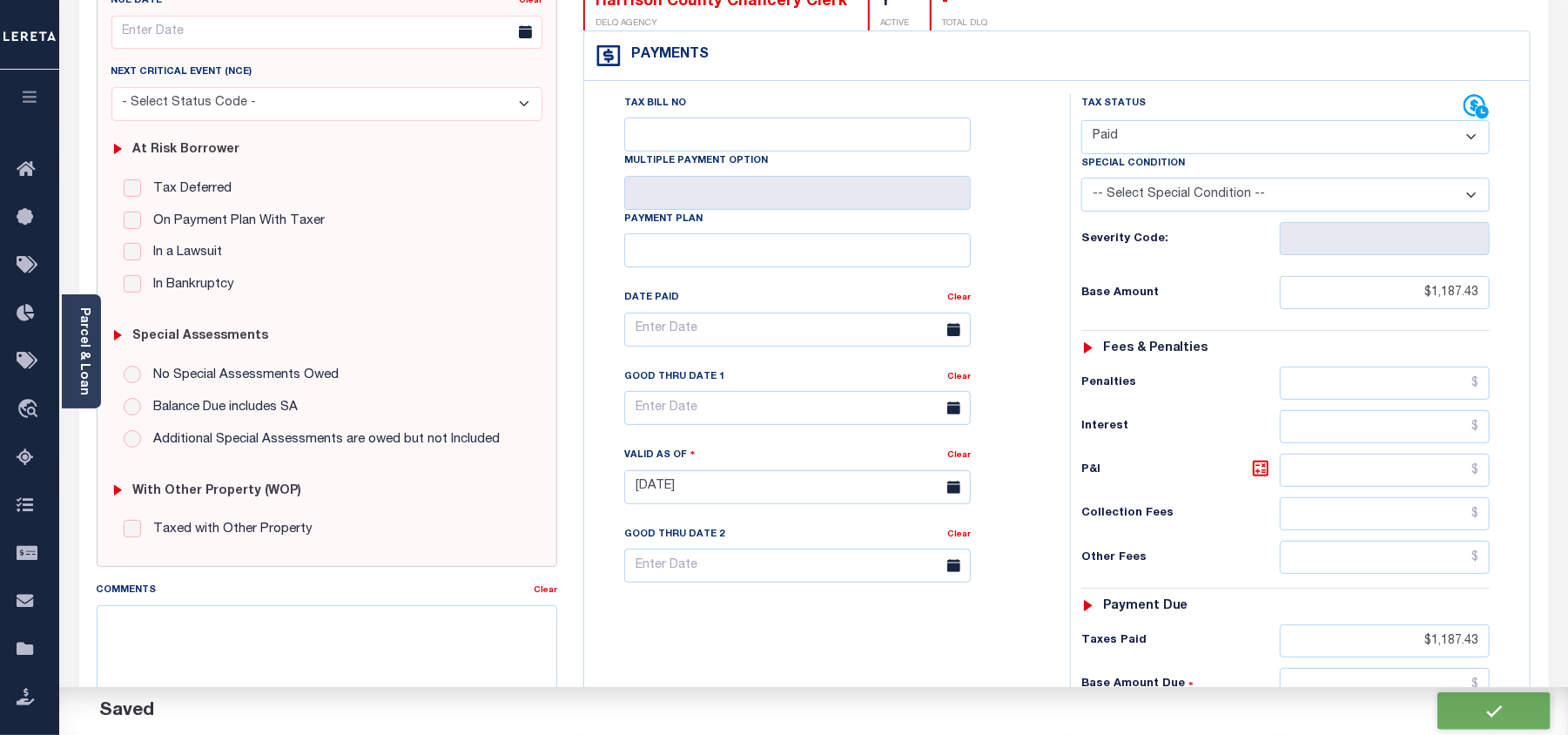
type input "$1,187.43"
type input "$0"
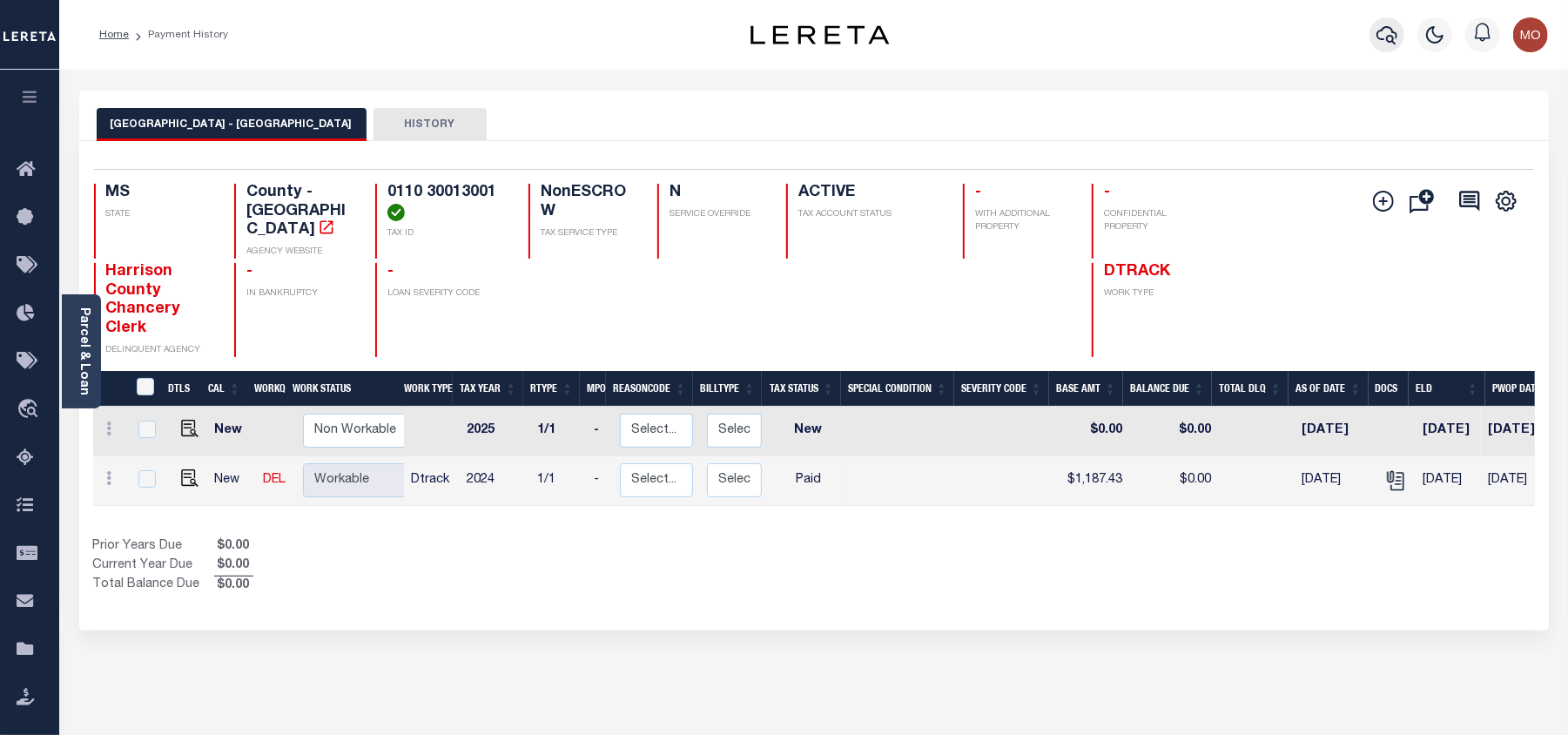
click at [1391, 29] on icon "button" at bounding box center [1387, 35] width 21 height 21
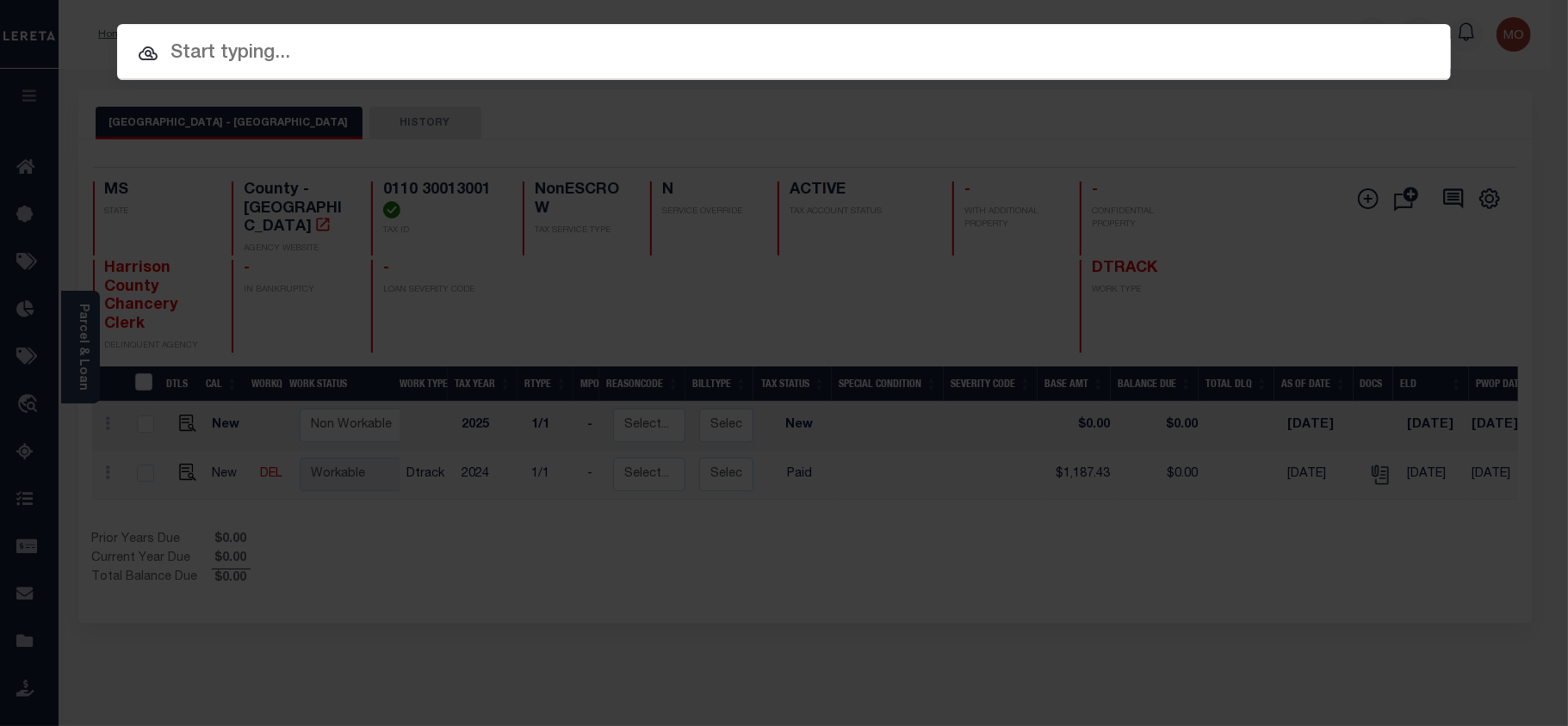
click at [279, 55] on input "text" at bounding box center [784, 53] width 1334 height 30
paste input "1340003325"
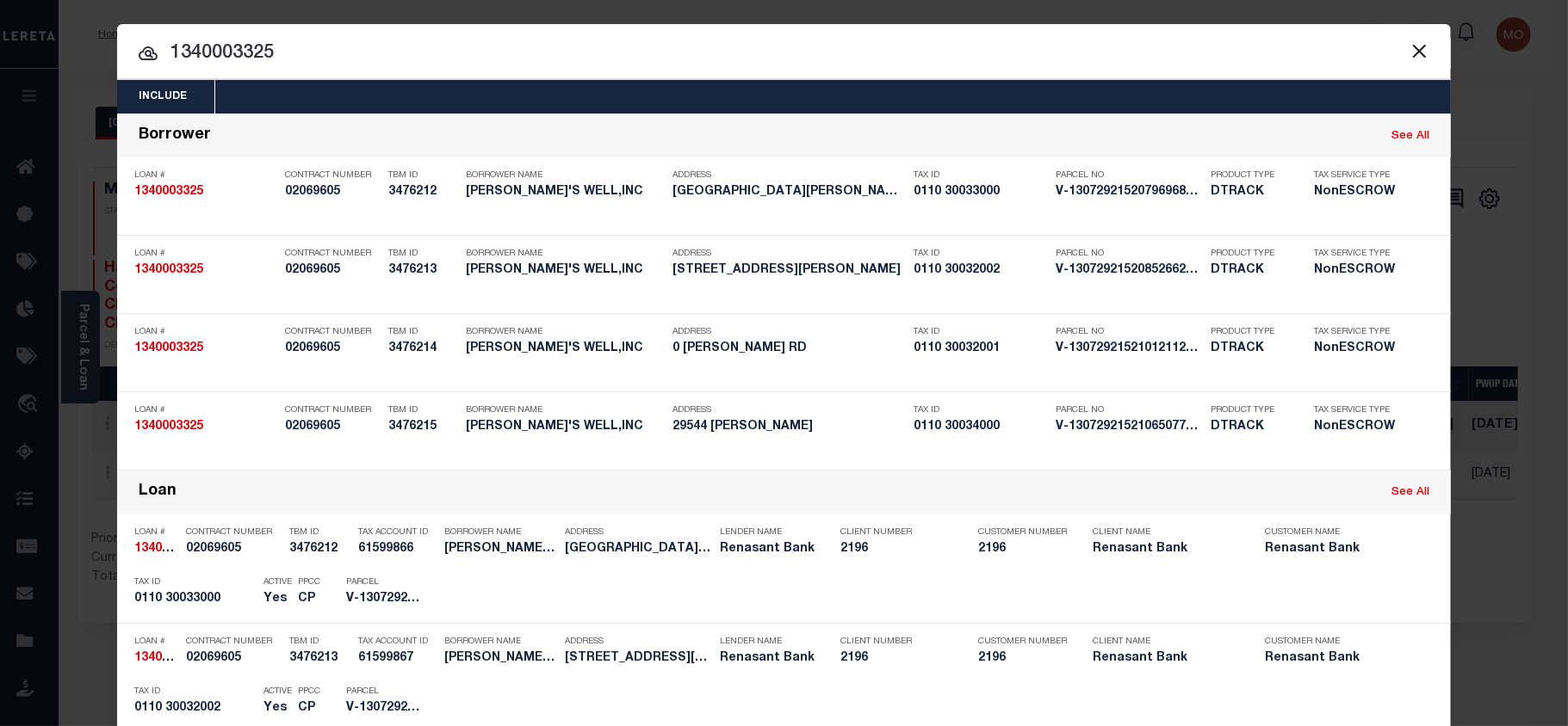
drag, startPoint x: 301, startPoint y: 49, endPoint x: 68, endPoint y: 49, distance: 233.0
click at [68, 49] on div "Include Loans TBM Customers Borrowers Payments (Lender Non-Disb) Payments (Lend…" at bounding box center [784, 363] width 1568 height 726
paste input "250007739"
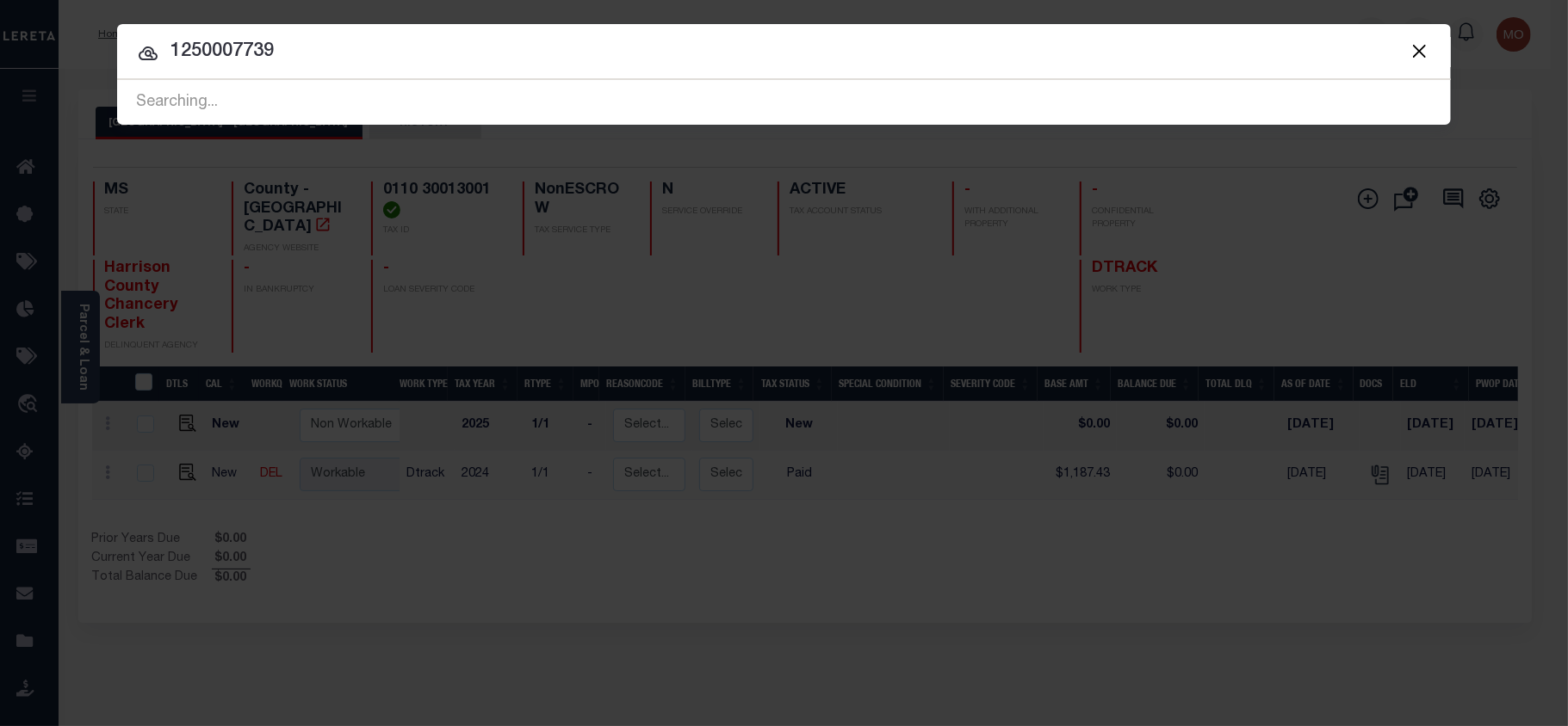
type input "1250007739"
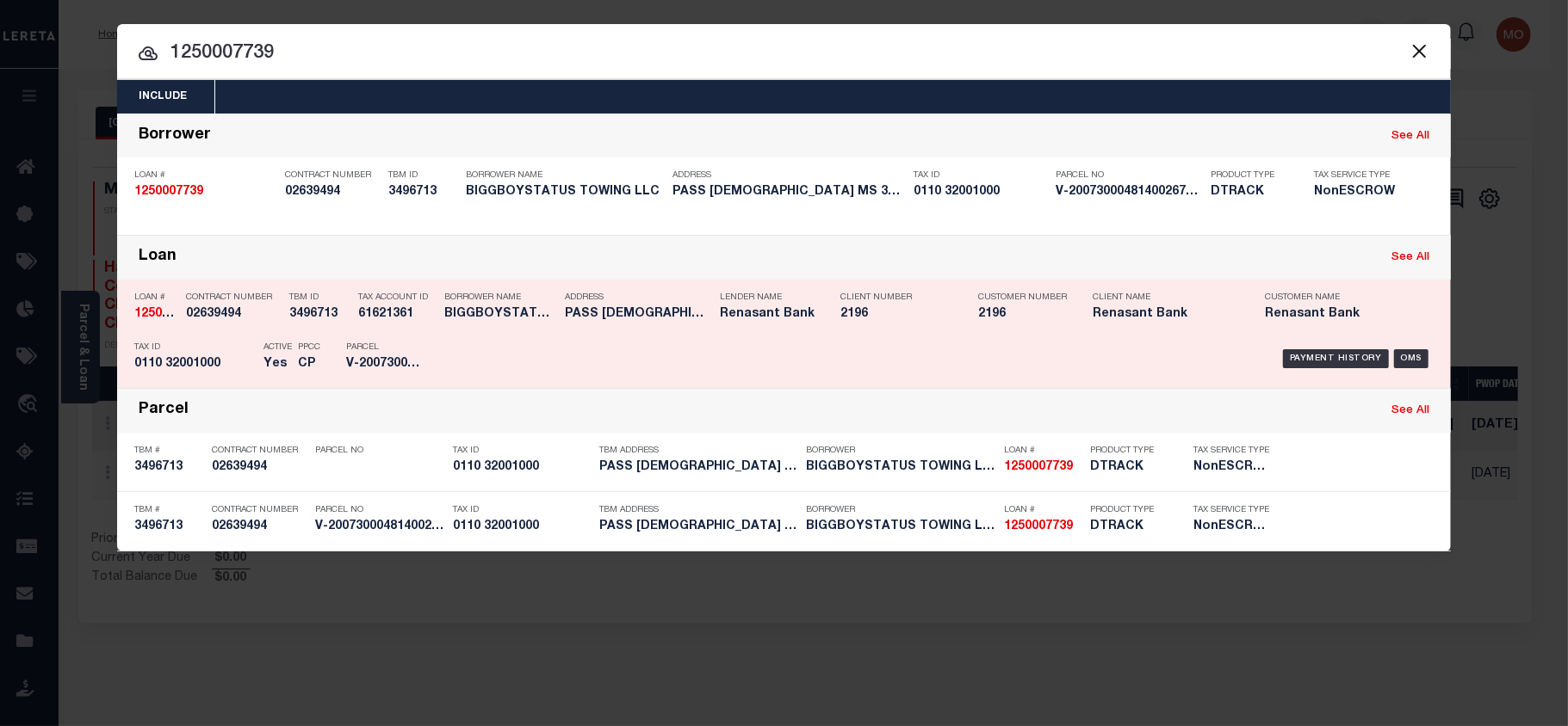
click at [365, 344] on p "Parcel" at bounding box center [384, 348] width 78 height 10
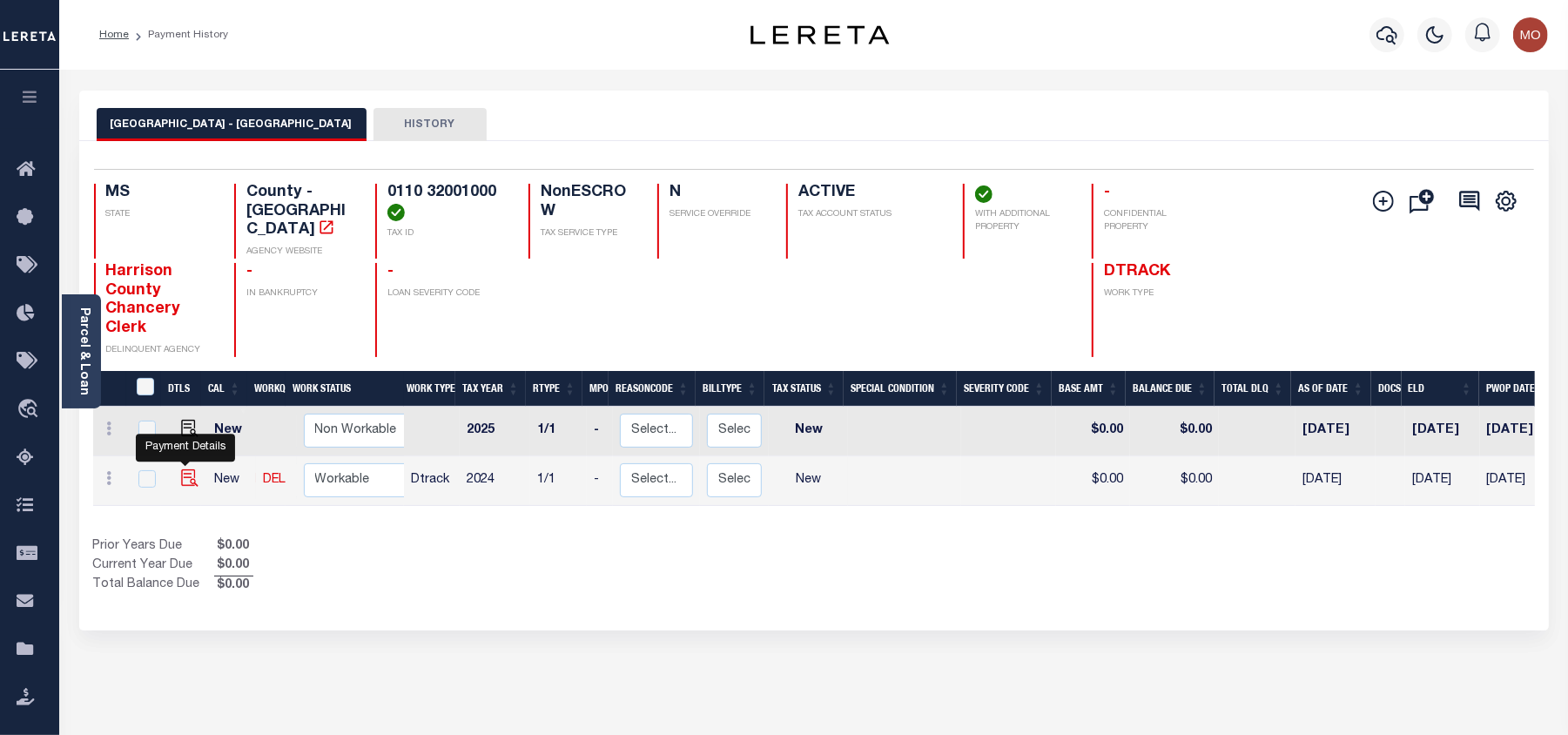
click at [181, 469] on img "" at bounding box center [190, 478] width 17 height 17
checkbox input "true"
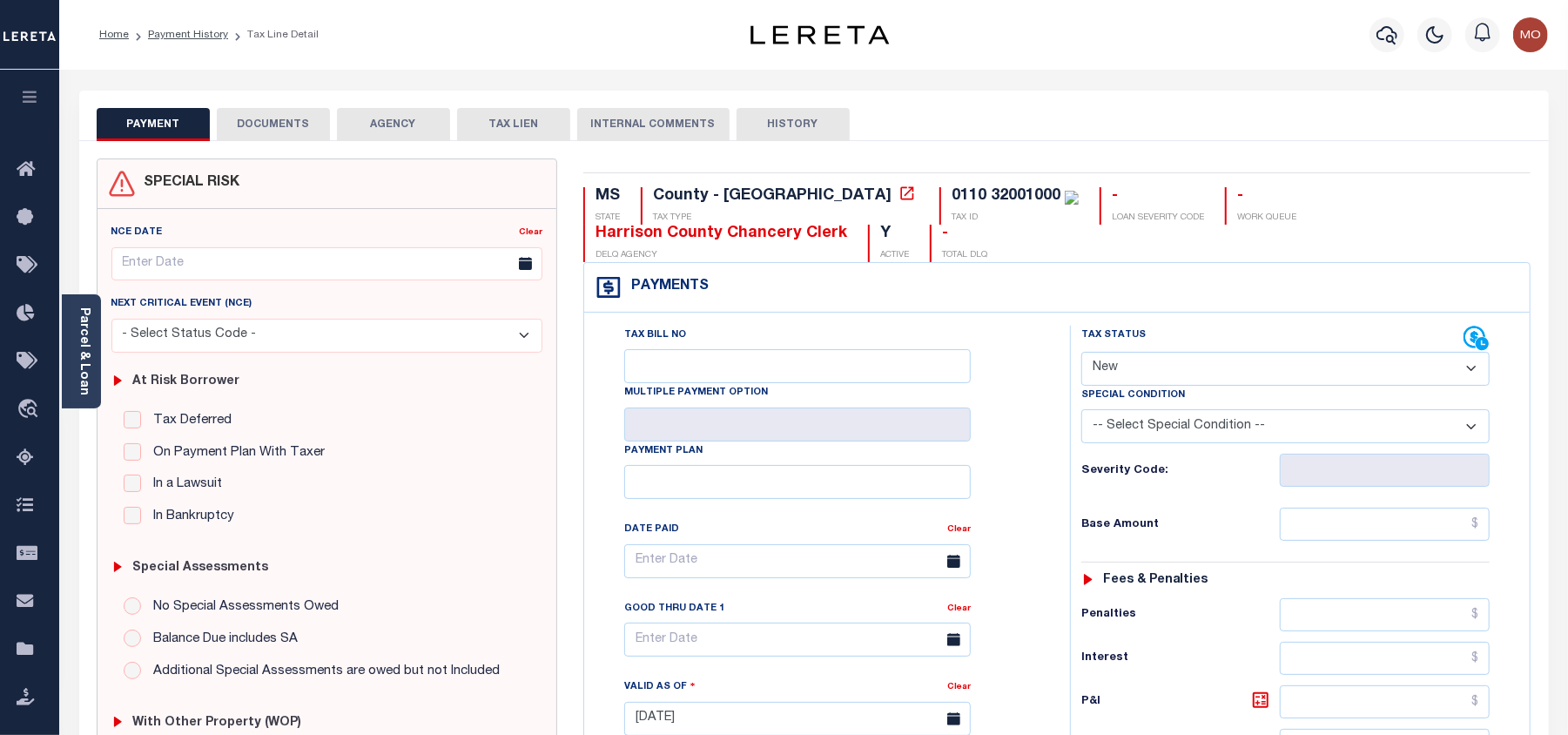
click at [1169, 379] on select "- Select Status Code - Open Due/Unpaid Paid Incomplete No Tax Due Internal Refu…" at bounding box center [1285, 369] width 409 height 34
select select "PYD"
click at [1082, 354] on select "- Select Status Code - Open Due/Unpaid Paid Incomplete No Tax Due Internal Refu…" at bounding box center [1285, 369] width 409 height 34
type input "[DATE]"
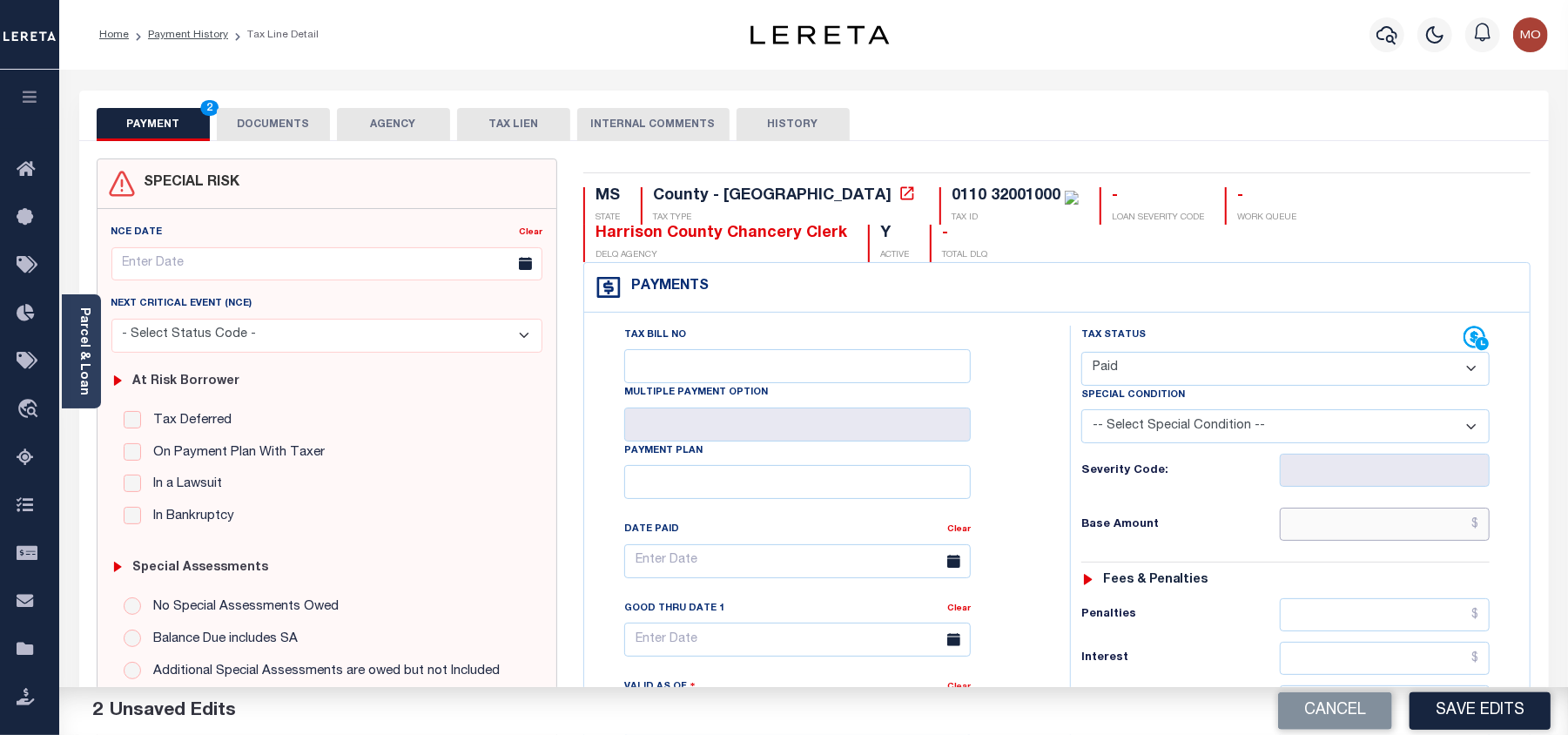
click at [1346, 529] on input "text" at bounding box center [1384, 524] width 210 height 33
paste input "245.40"
type input "$245.40"
click at [1008, 524] on div "Tax Bill No Multiple Payment Option Payment Plan Clear" at bounding box center [823, 570] width 443 height 488
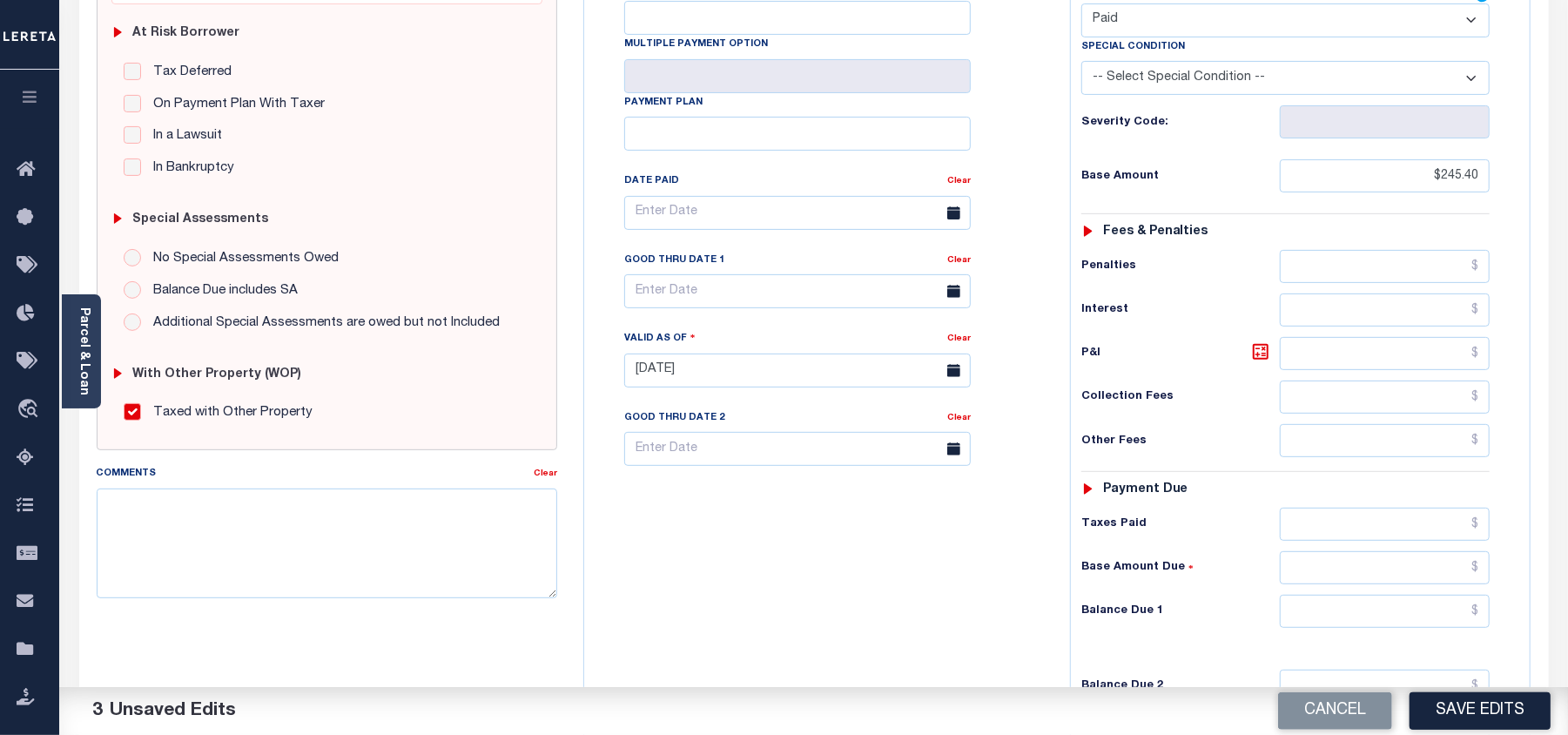
scroll to position [465, 0]
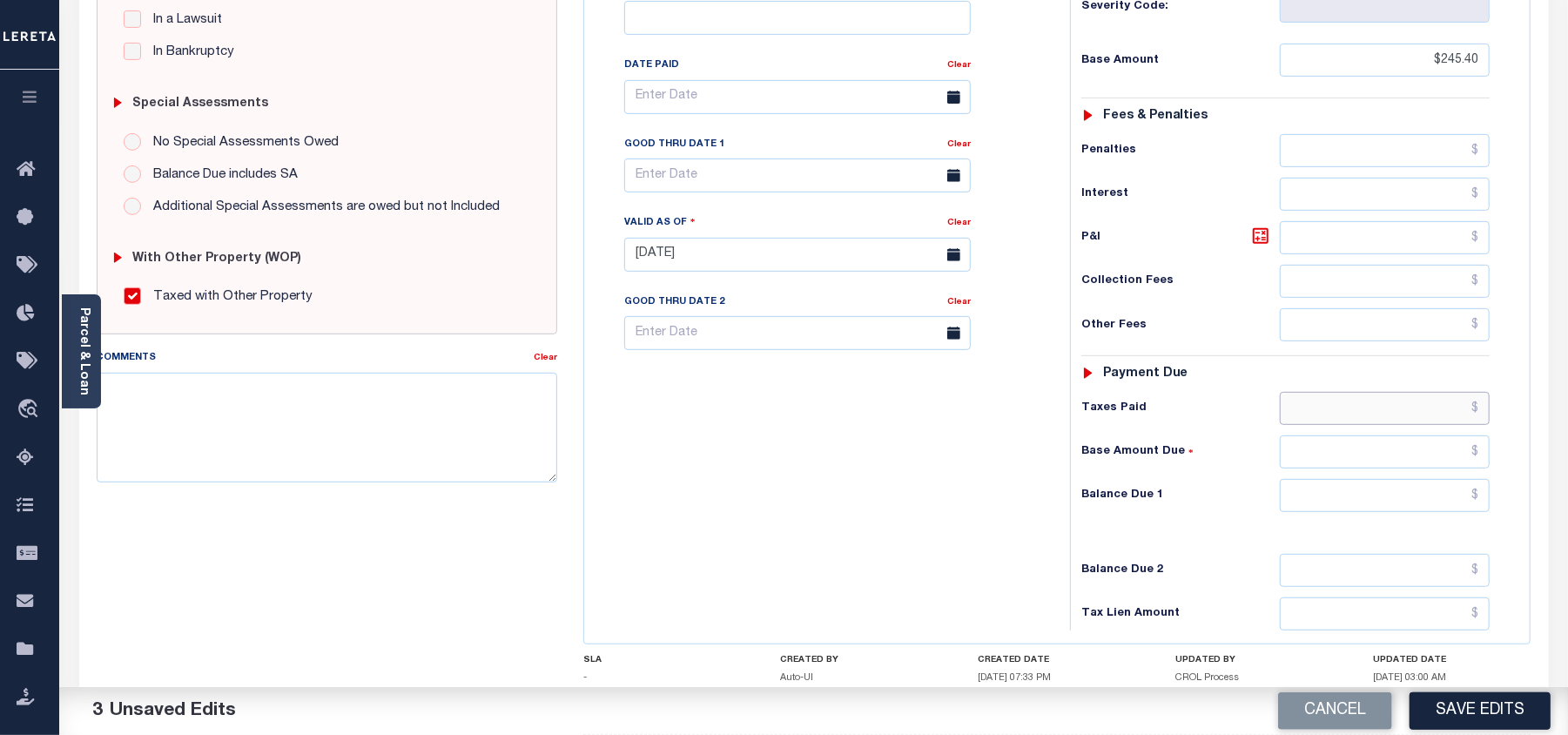
click at [1344, 418] on input "text" at bounding box center [1384, 408] width 210 height 33
paste input "245.40"
type input "$245.40"
click at [1369, 512] on input "text" at bounding box center [1384, 495] width 210 height 33
type input "$0.00"
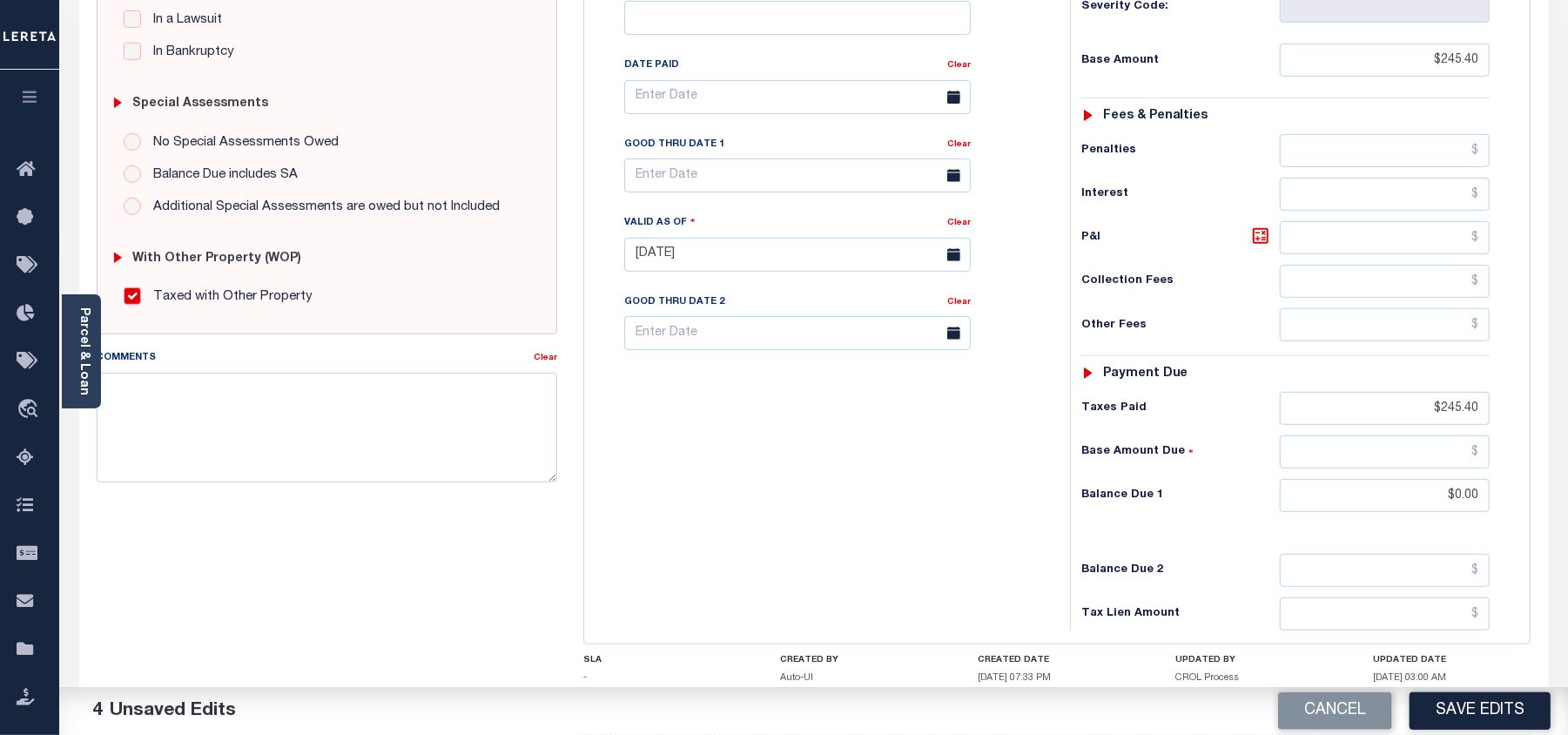
click at [957, 474] on div "Tax Bill No Multiple Payment Option Payment Plan Clear" at bounding box center [823, 246] width 468 height 769
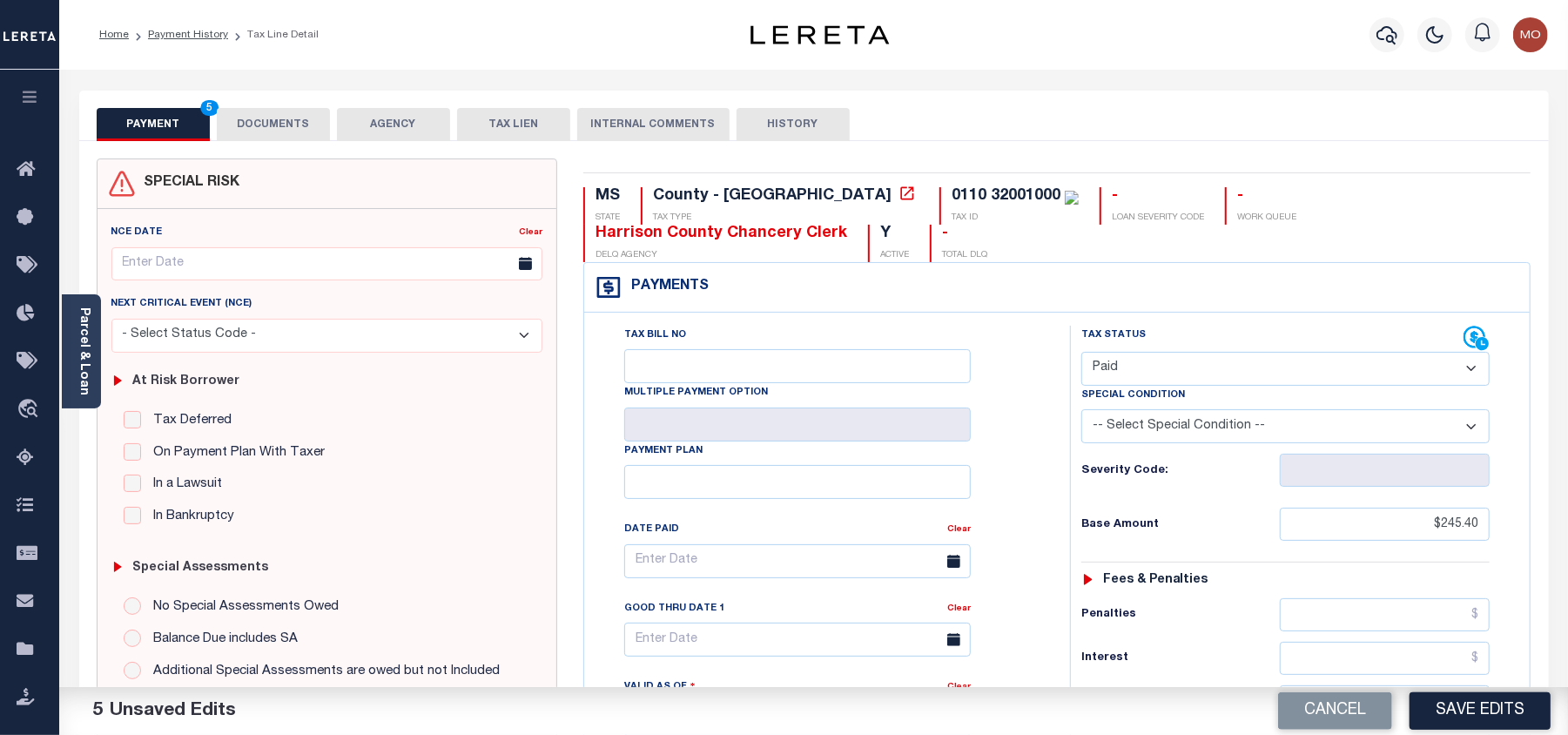
click at [952, 195] on div "0110 32001000" at bounding box center [1006, 195] width 109 height 16
click at [234, 123] on button "DOCUMENTS" at bounding box center [273, 124] width 113 height 33
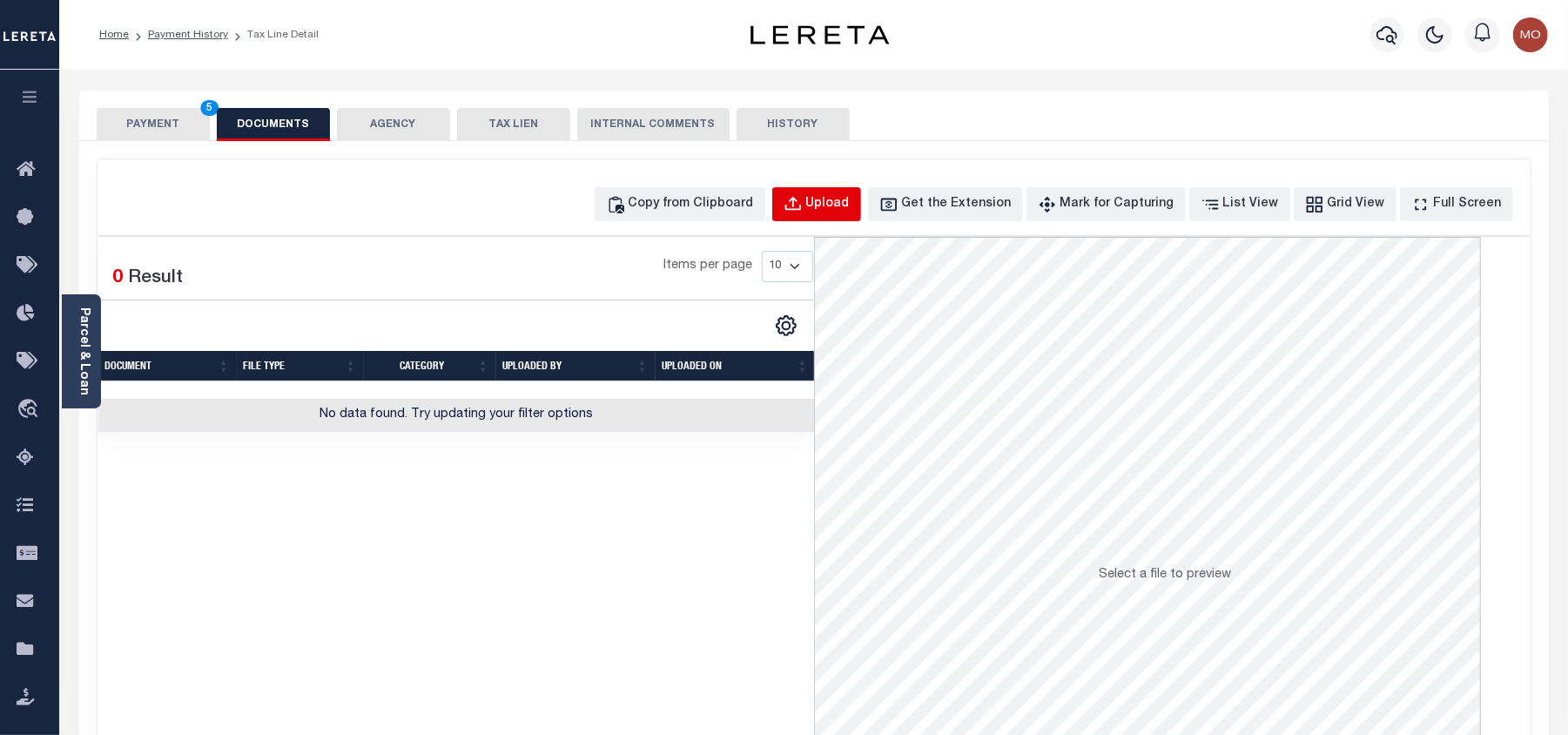
click at [837, 198] on div "Upload" at bounding box center [829, 205] width 44 height 19
select select "POP"
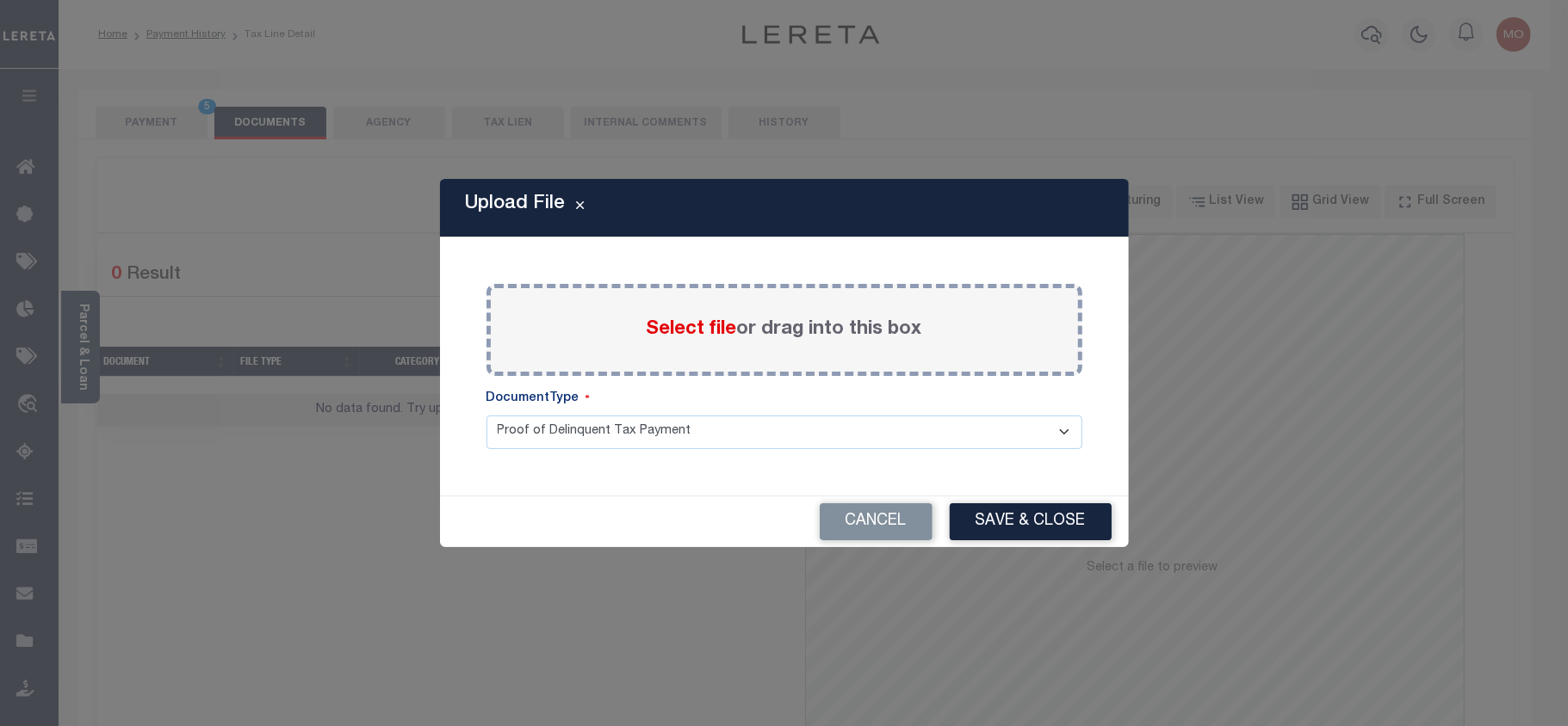
click at [686, 325] on span "Select file" at bounding box center [692, 330] width 90 height 19
click at [0, 0] on input "Select file or drag into this box" at bounding box center [0, 0] width 0 height 0
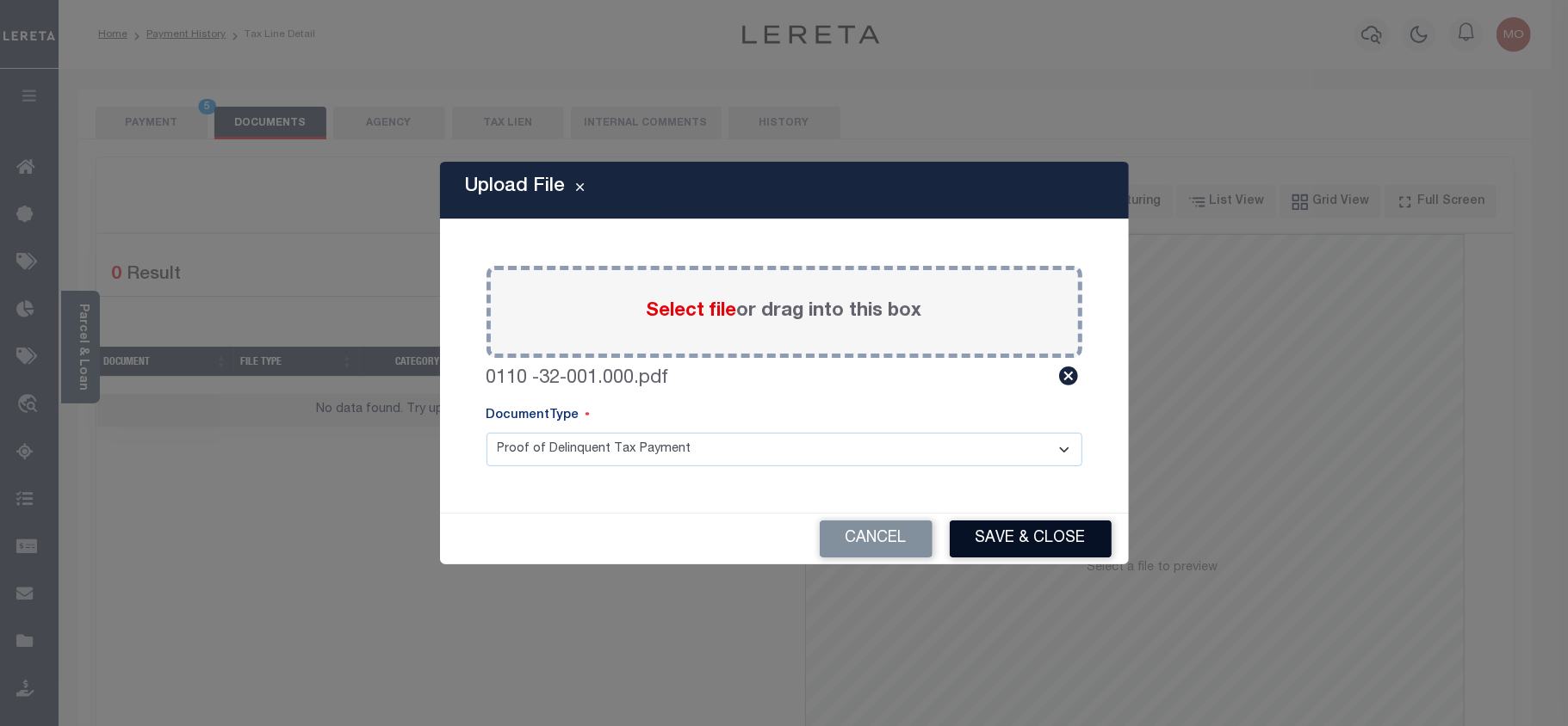
click at [1016, 537] on button "Save & Close" at bounding box center [1030, 539] width 162 height 37
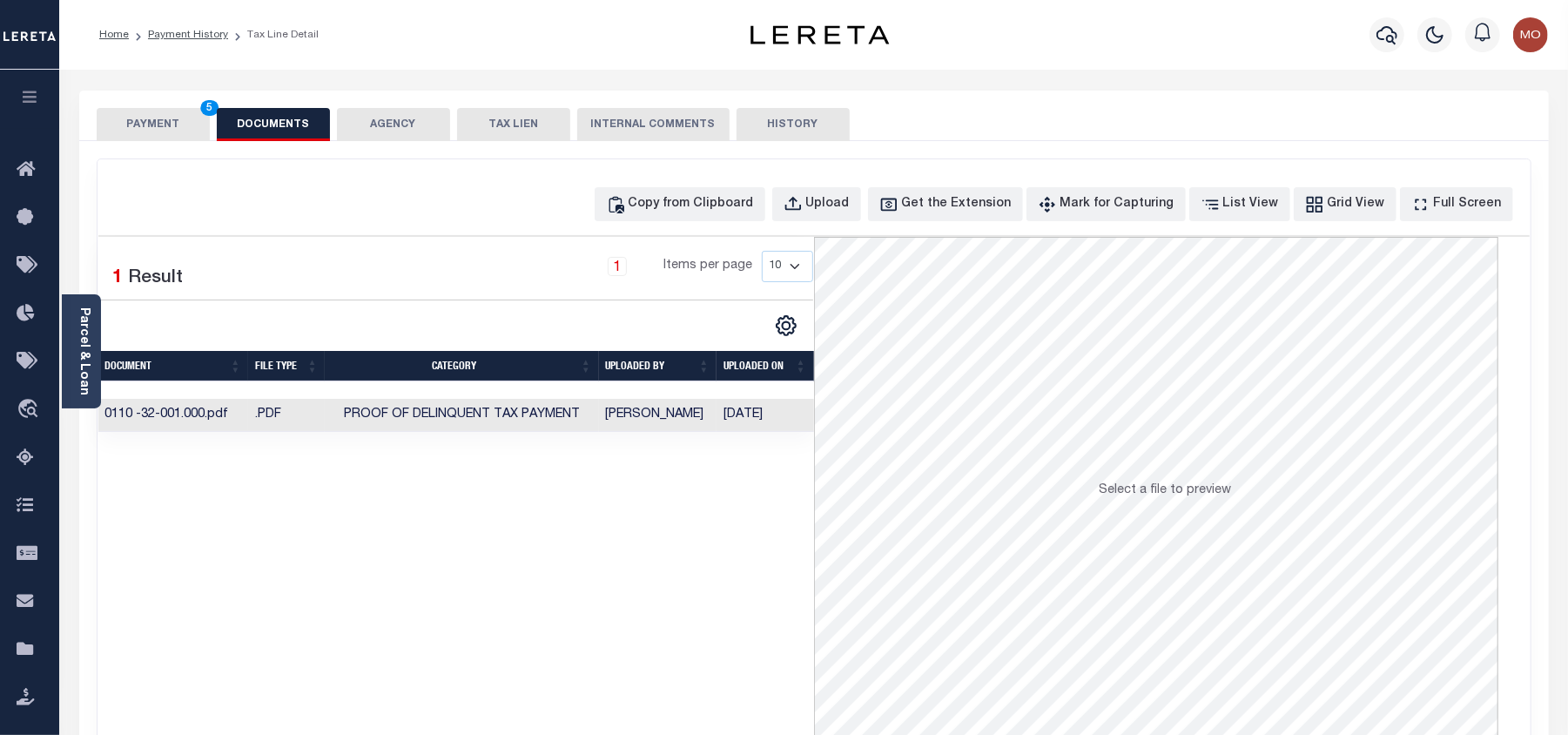
click at [157, 123] on button "PAYMENT 5" at bounding box center [153, 124] width 113 height 33
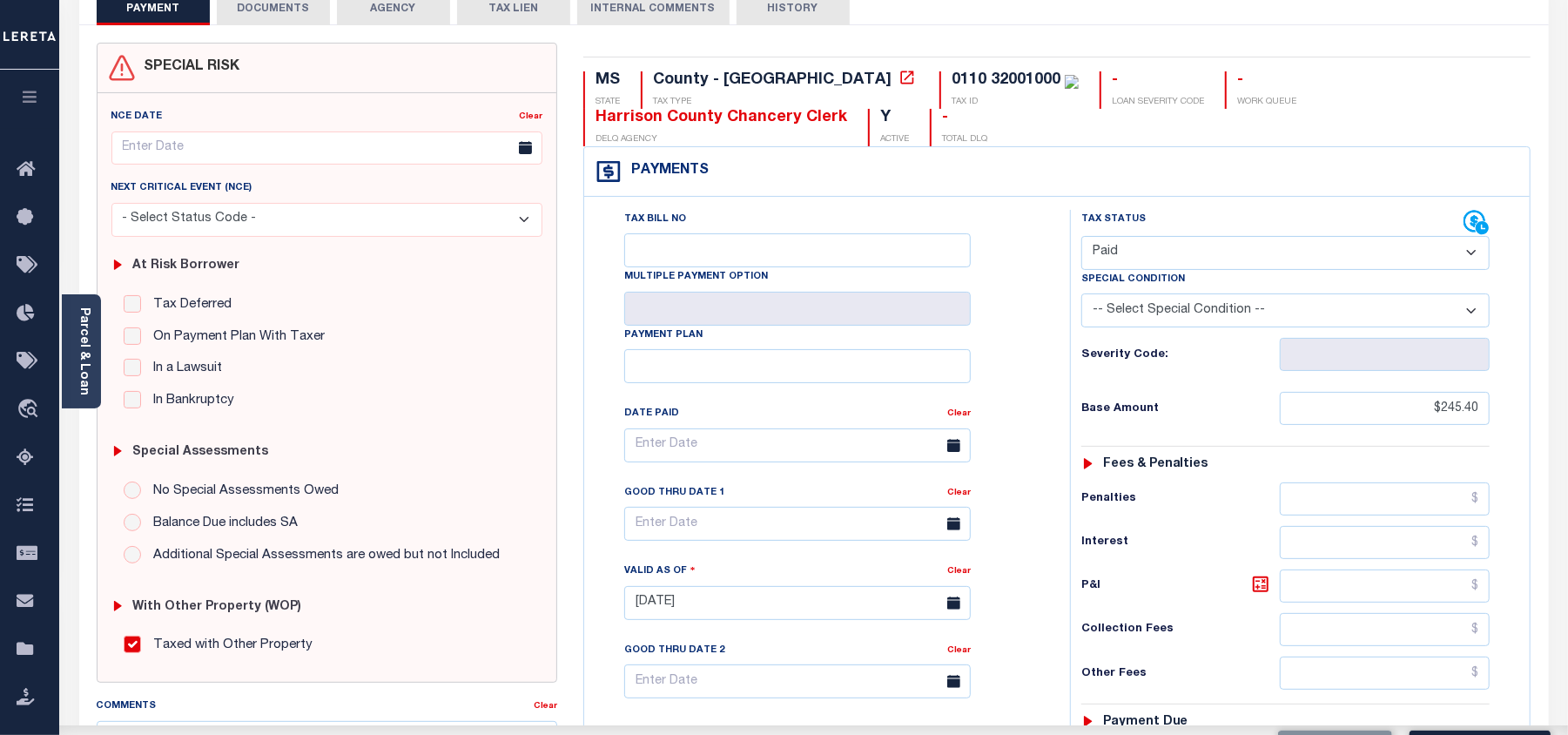
scroll to position [231, 0]
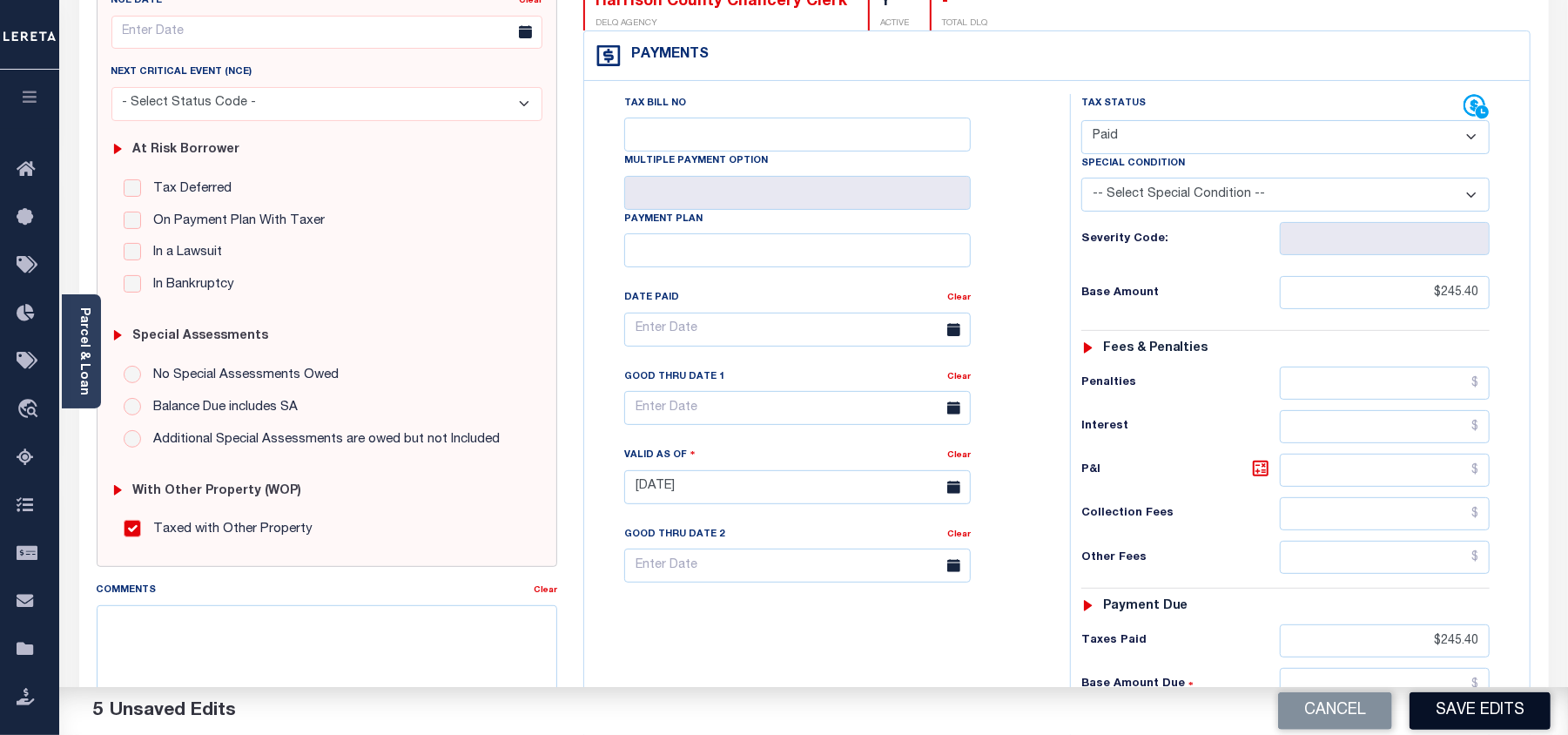
click at [1503, 706] on button "Save Edits" at bounding box center [1480, 710] width 141 height 37
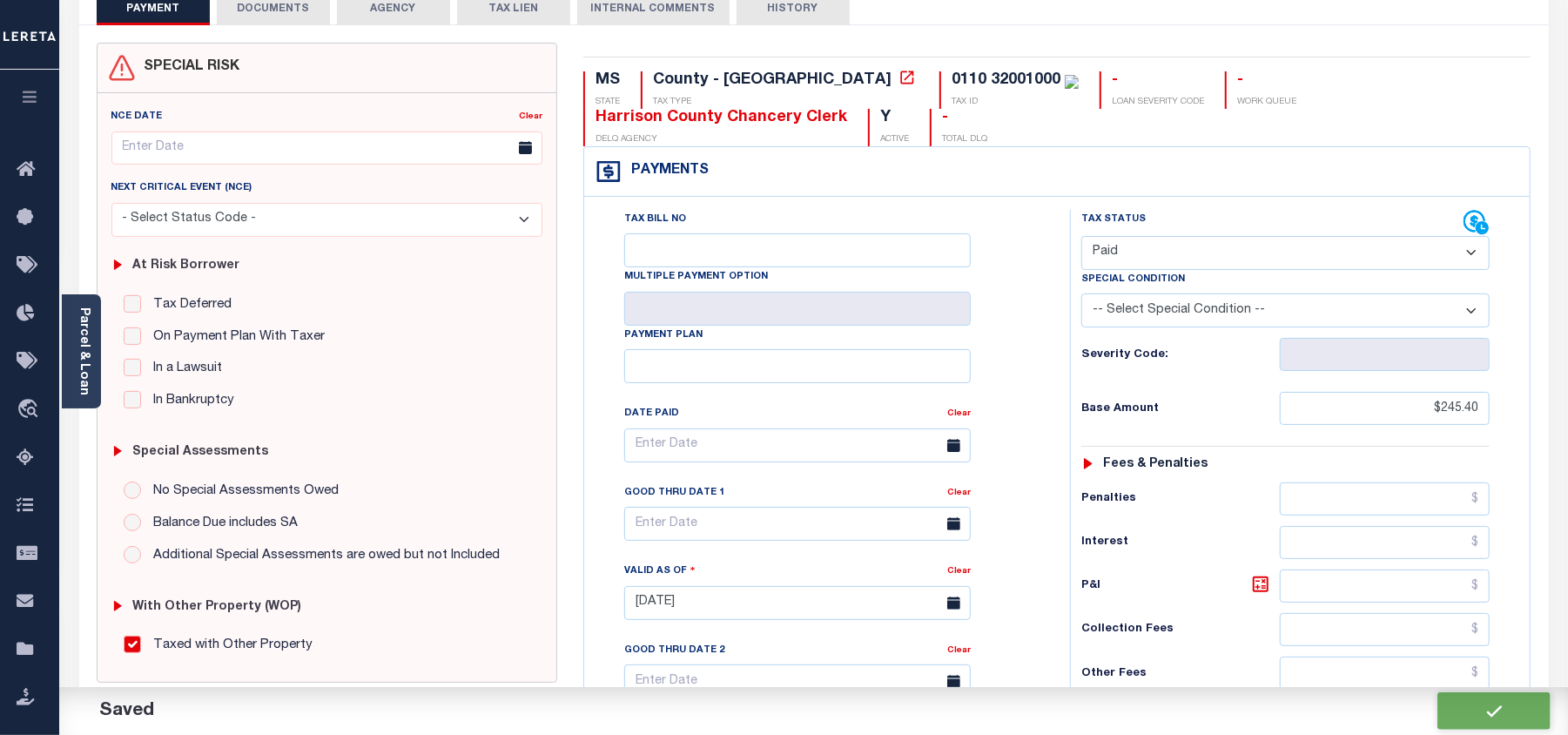
checkbox input "false"
type input "$245.4"
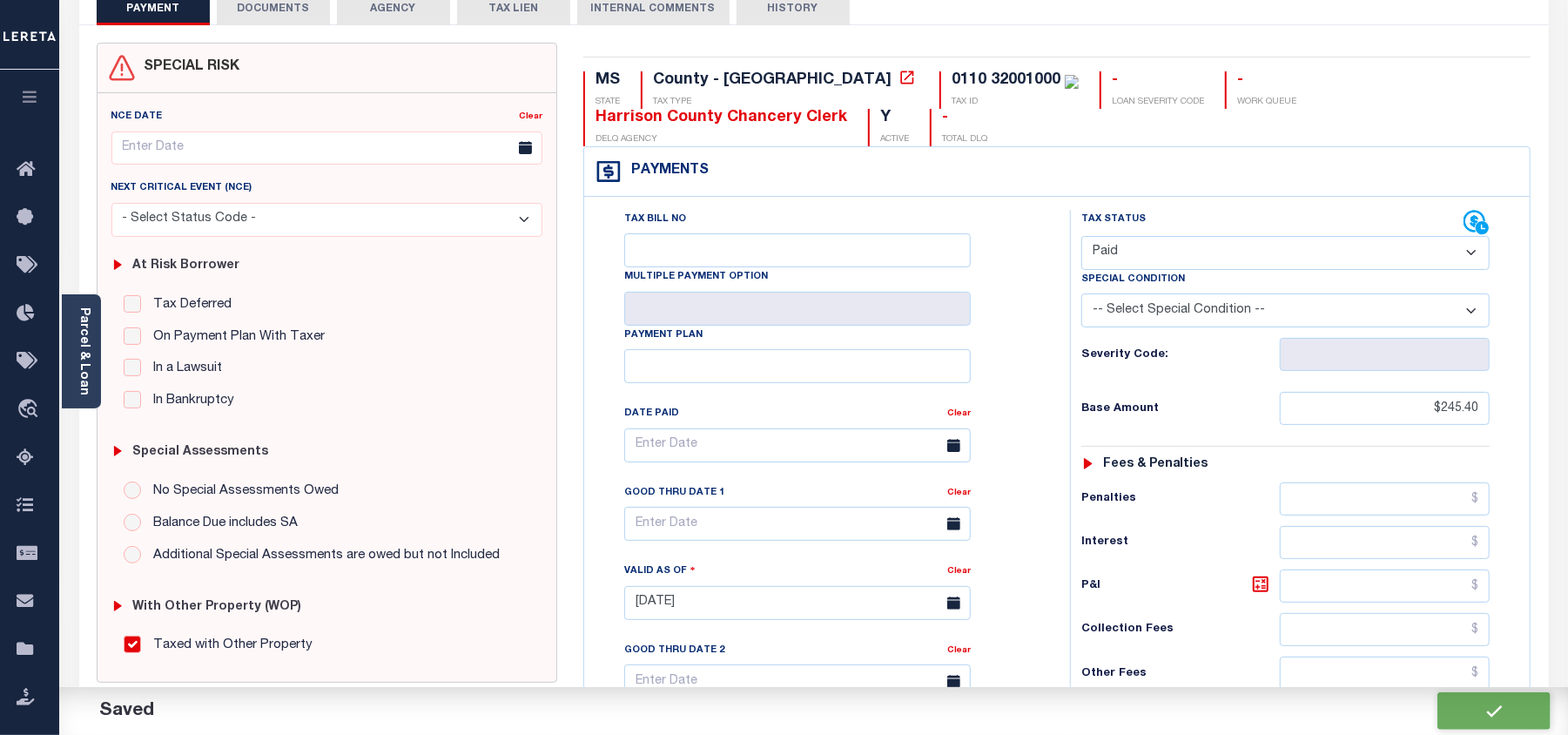
type input "$245.4"
type input "$0"
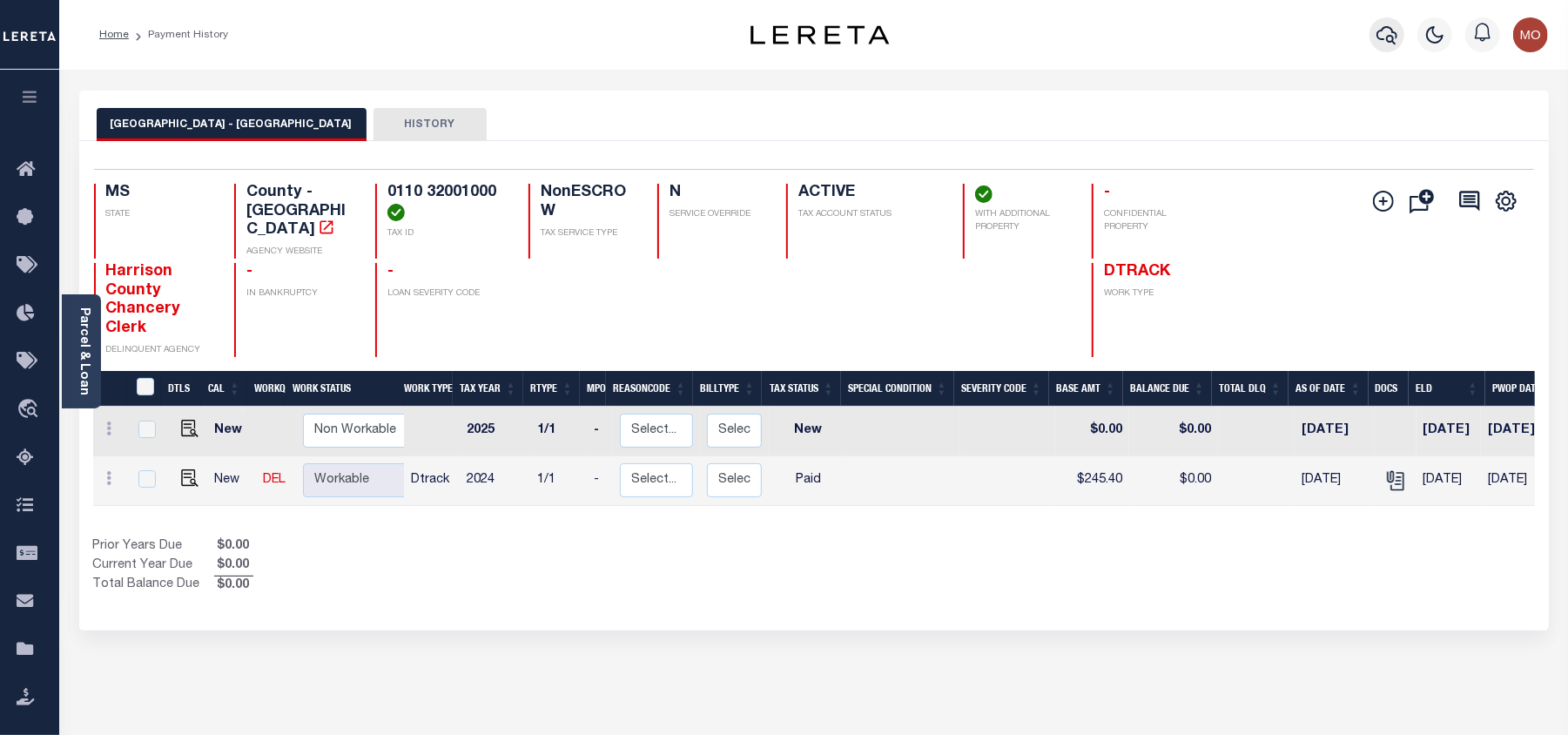
click at [1394, 37] on icon "button" at bounding box center [1387, 35] width 21 height 18
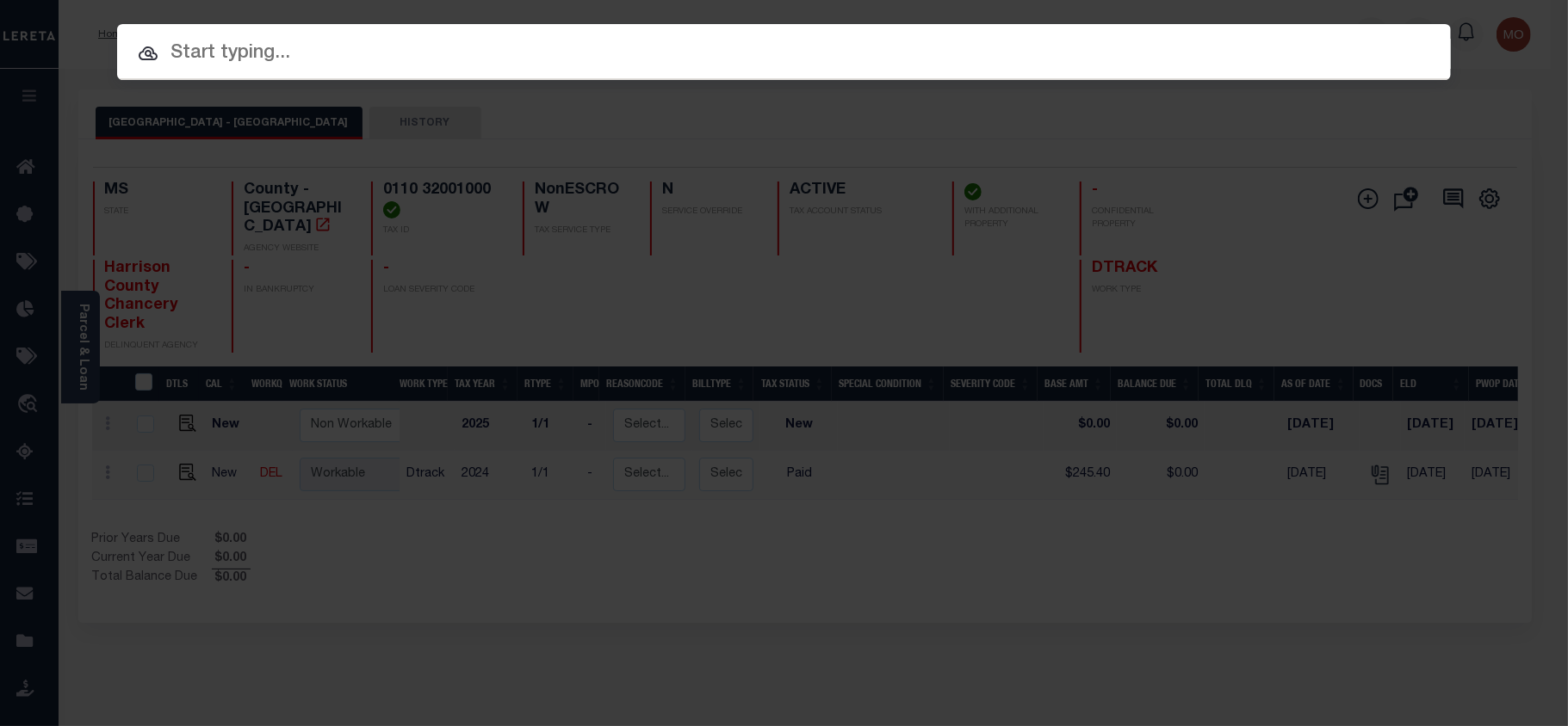
click at [217, 58] on input "text" at bounding box center [784, 53] width 1334 height 30
paste input "81086010"
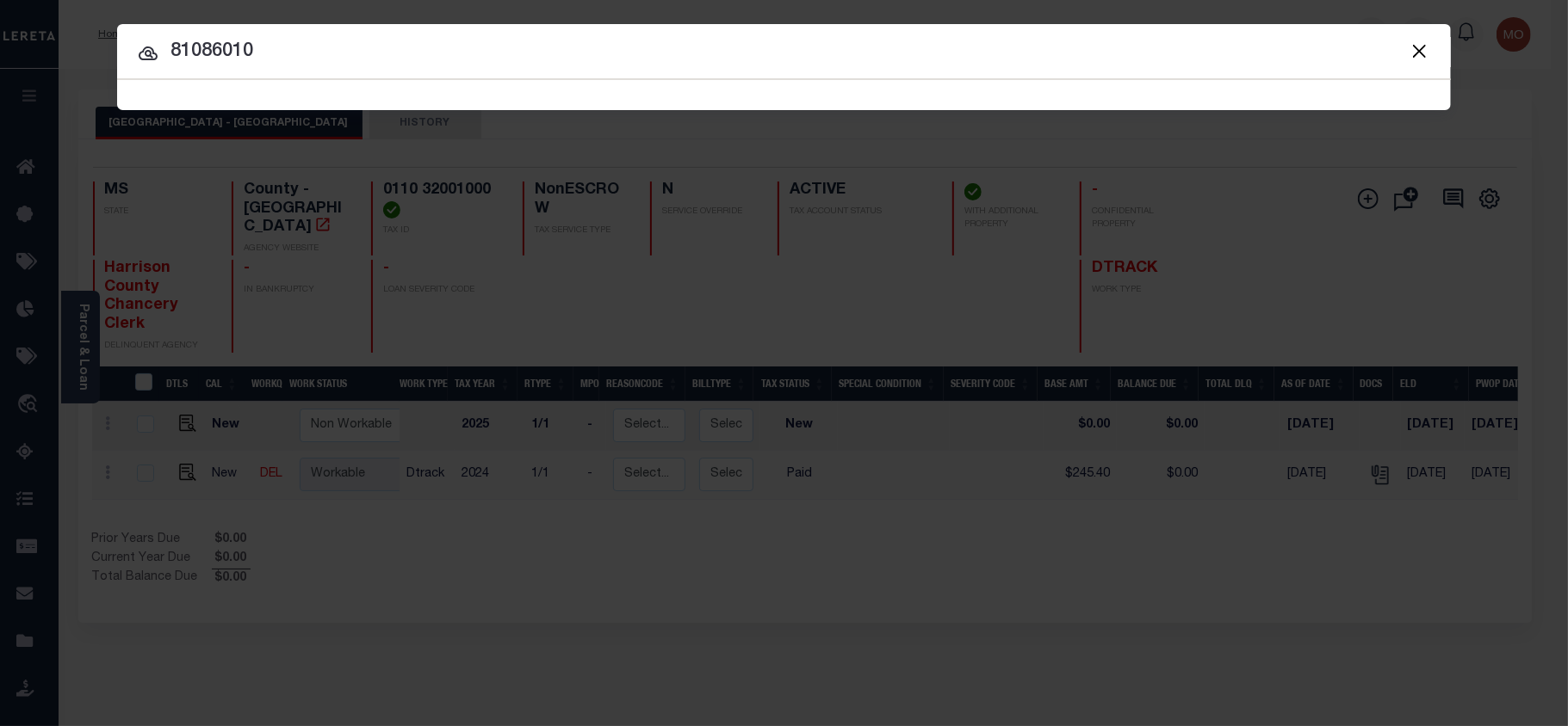
type input "81086010"
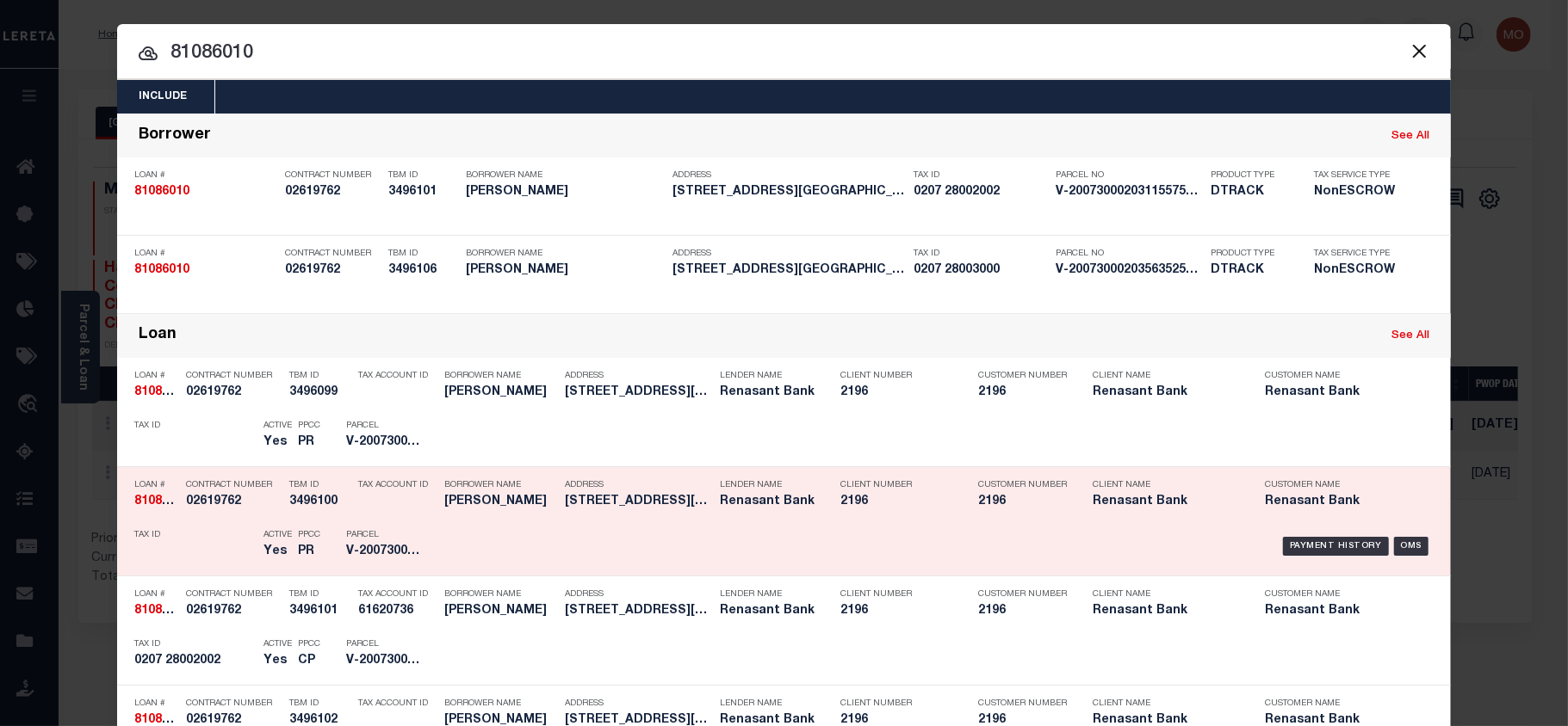
scroll to position [114, 0]
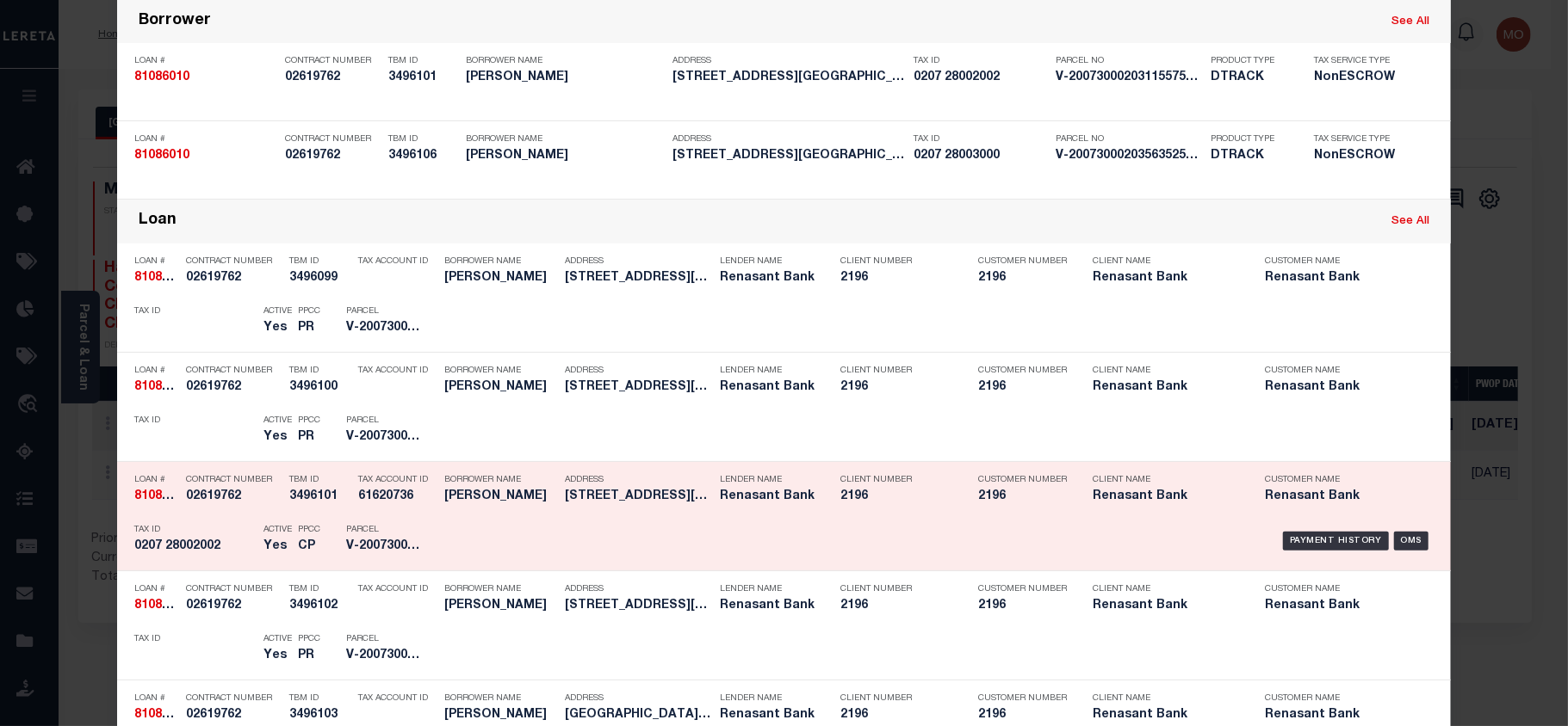
click at [250, 518] on div "Active Yes" at bounding box center [267, 541] width 35 height 50
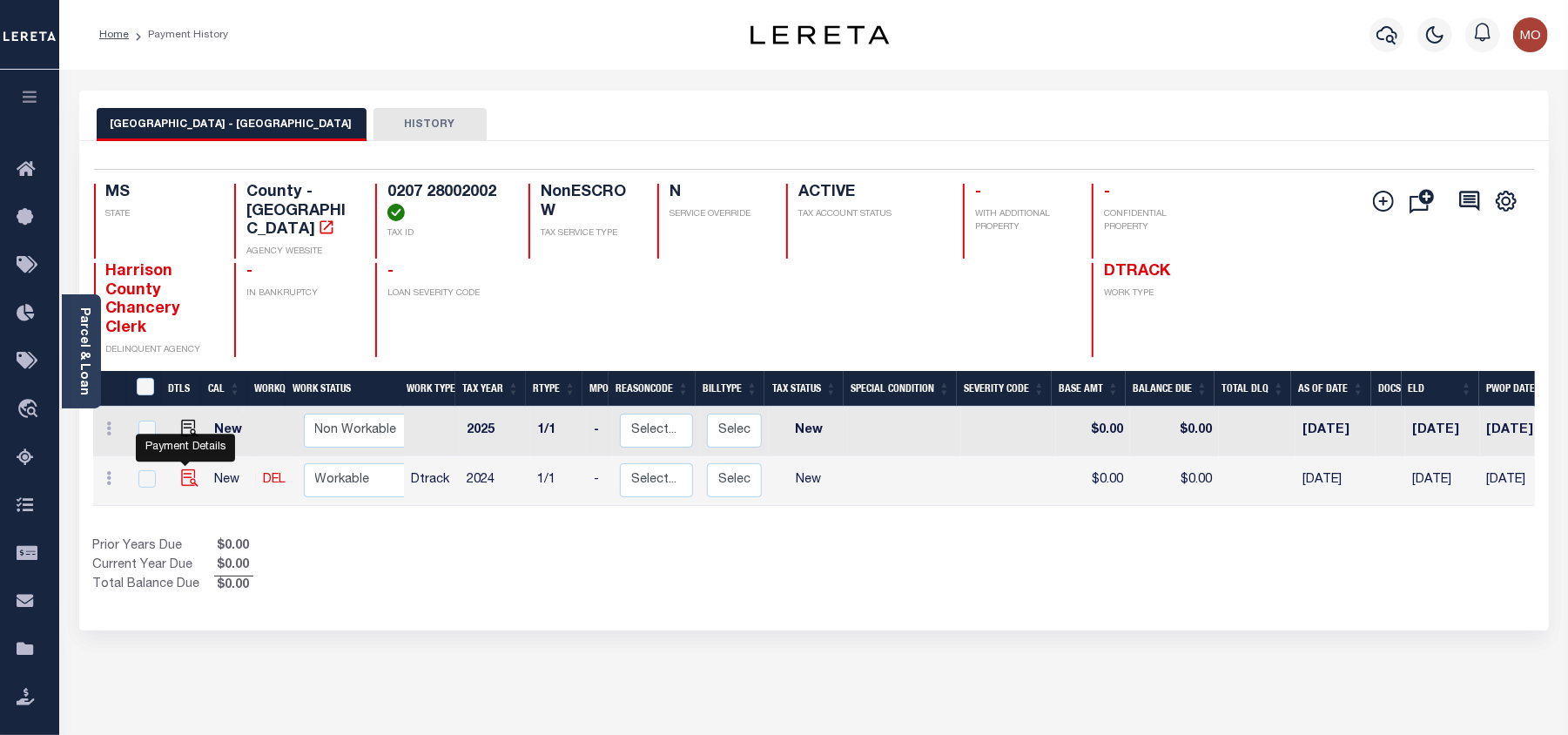
click at [181, 469] on img "" at bounding box center [190, 478] width 17 height 17
checkbox input "true"
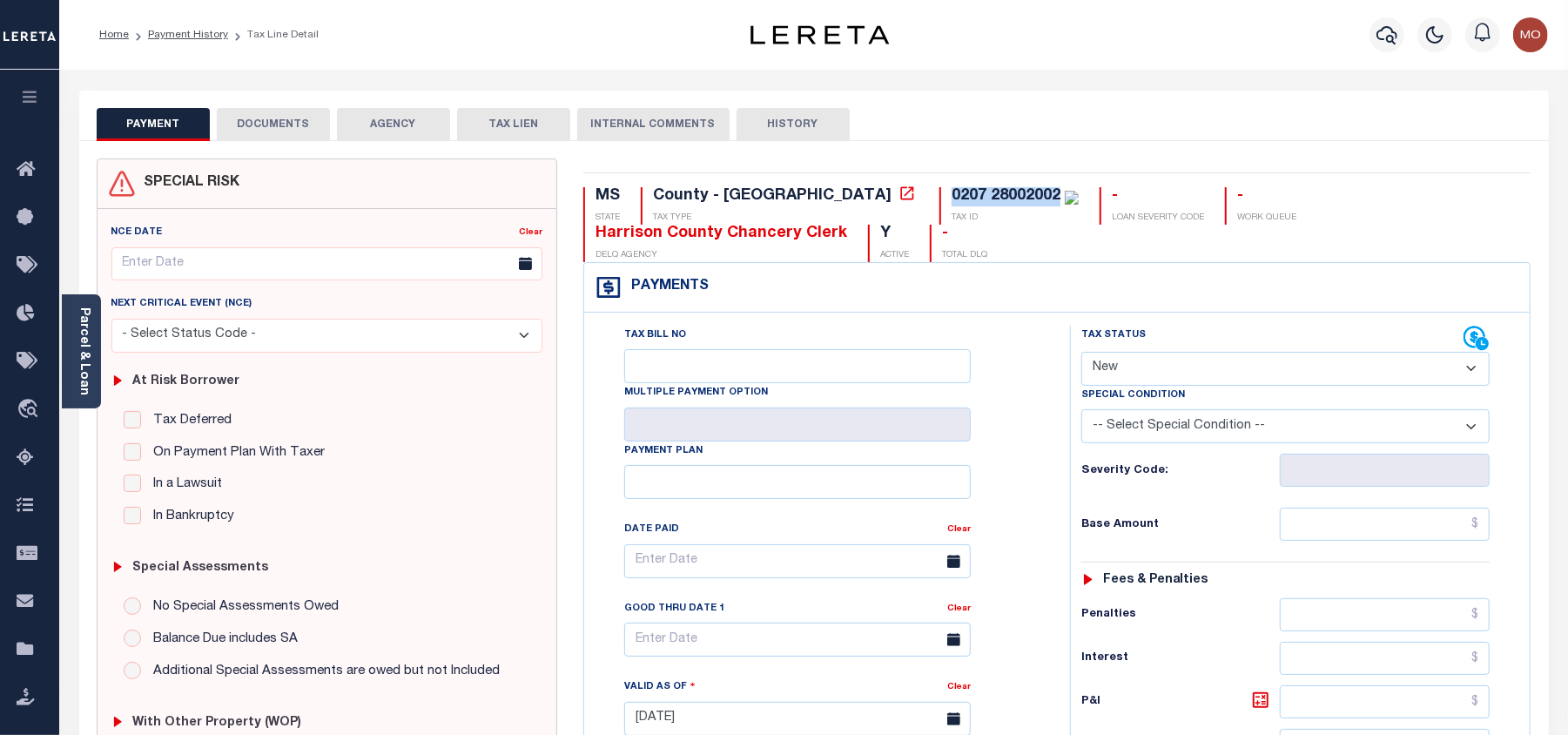
drag, startPoint x: 914, startPoint y: 196, endPoint x: 787, endPoint y: 200, distance: 127.1
click at [787, 200] on div "MS STATE County - MS TAX TYPE 0207 28002002 TAX ID - LOAN SEVERITY CODE - WORK …" at bounding box center [1057, 224] width 948 height 75
copy div "0207 28002002"
click at [1171, 359] on select "- Select Status Code - Open Due/Unpaid Paid Incomplete No Tax Due Internal Refu…" at bounding box center [1285, 369] width 409 height 34
select select "PYD"
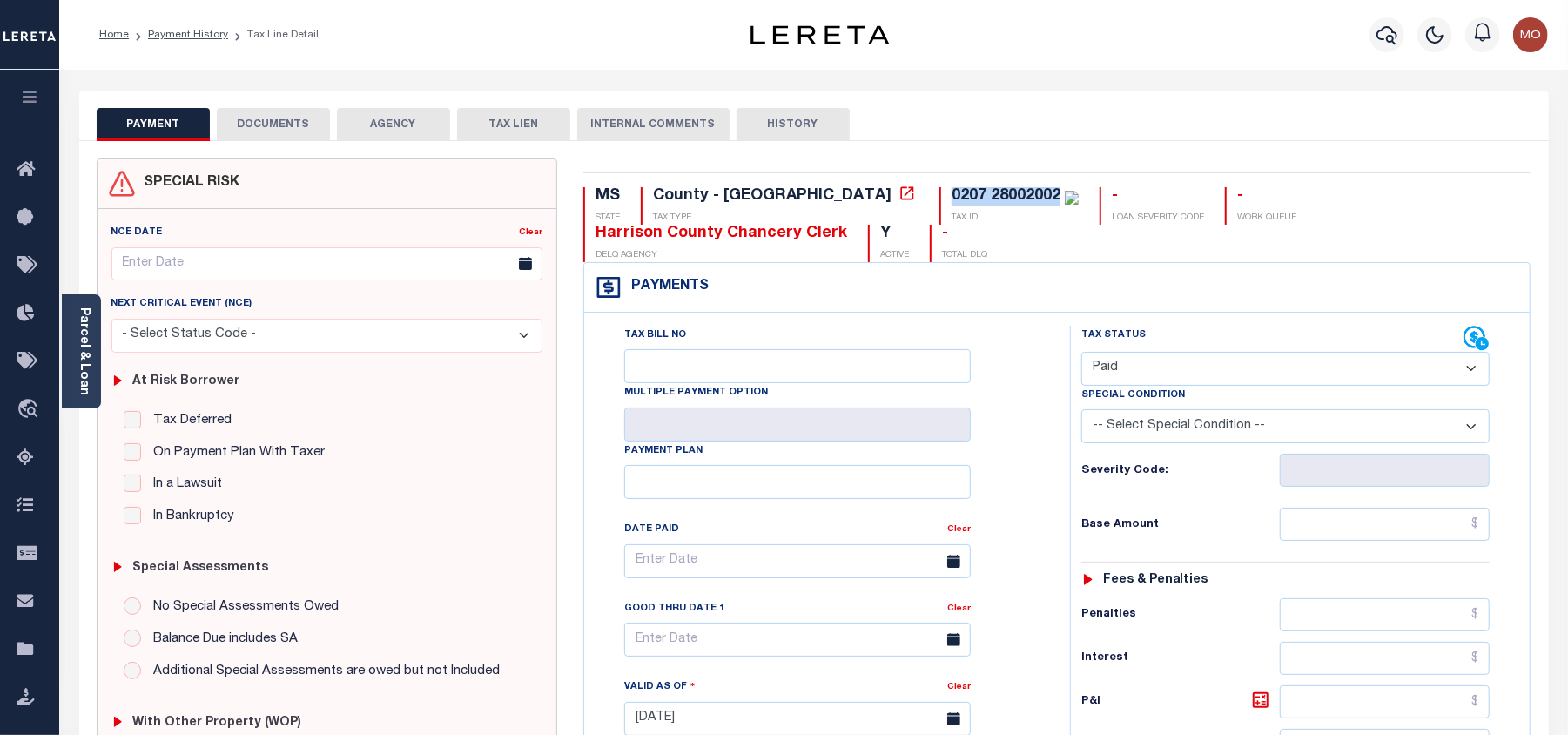
click at [1082, 354] on select "- Select Status Code - Open Due/Unpaid Paid Incomplete No Tax Due Internal Refu…" at bounding box center [1285, 369] width 409 height 34
type input "[DATE]"
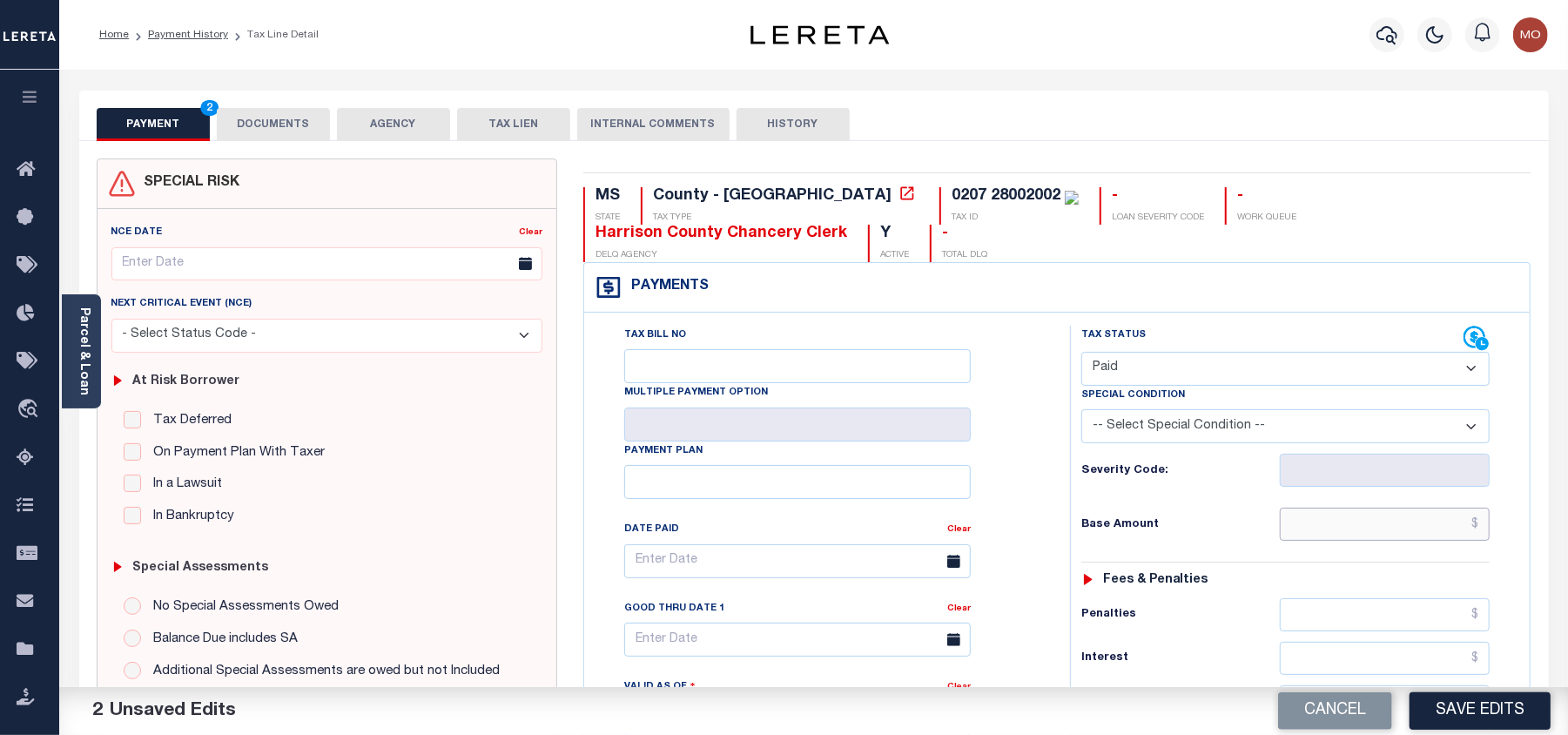
click at [1327, 537] on input "text" at bounding box center [1384, 524] width 210 height 33
paste input "1,416.31"
type input "$1,416.31"
click at [1018, 508] on div "Tax Bill No Multiple Payment Option Payment Plan Clear" at bounding box center [823, 570] width 443 height 488
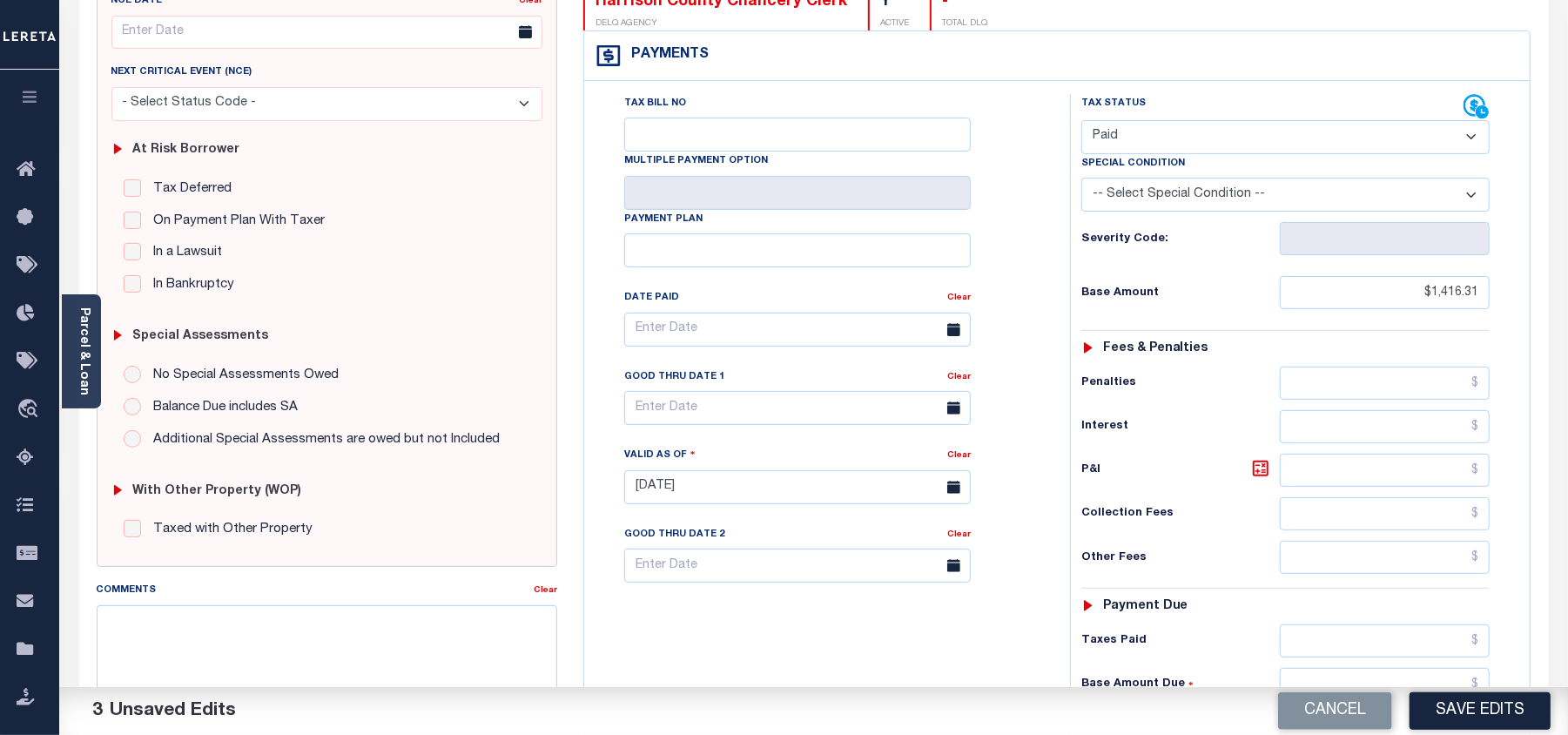
scroll to position [465, 0]
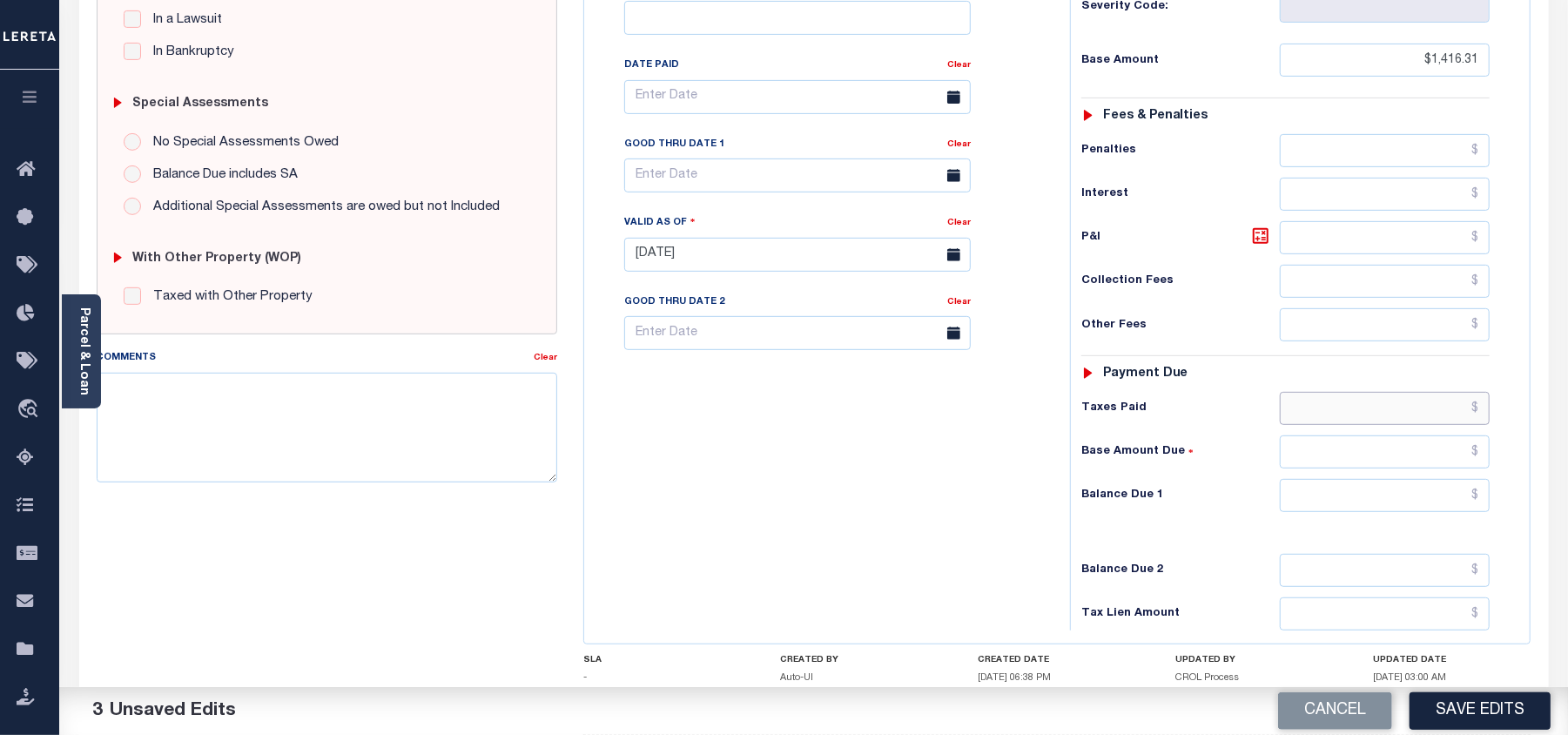
click at [1391, 420] on input "text" at bounding box center [1384, 408] width 210 height 33
paste input "1,416.31"
type input "$1,416.31"
click at [1435, 509] on input "text" at bounding box center [1384, 495] width 210 height 33
type input "$0.00"
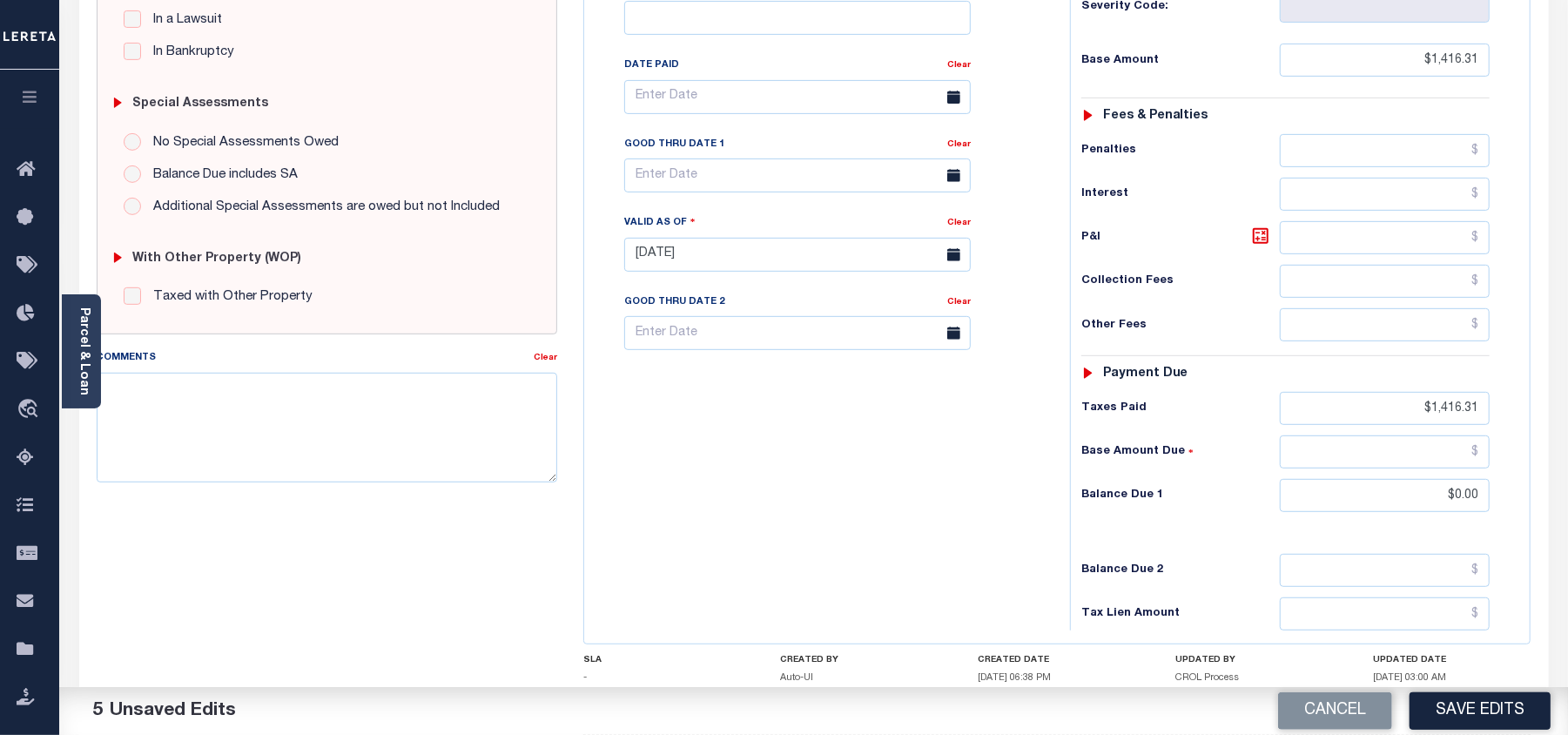
click at [724, 514] on div "Tax Bill No Multiple Payment Option Payment Plan Clear" at bounding box center [823, 246] width 468 height 769
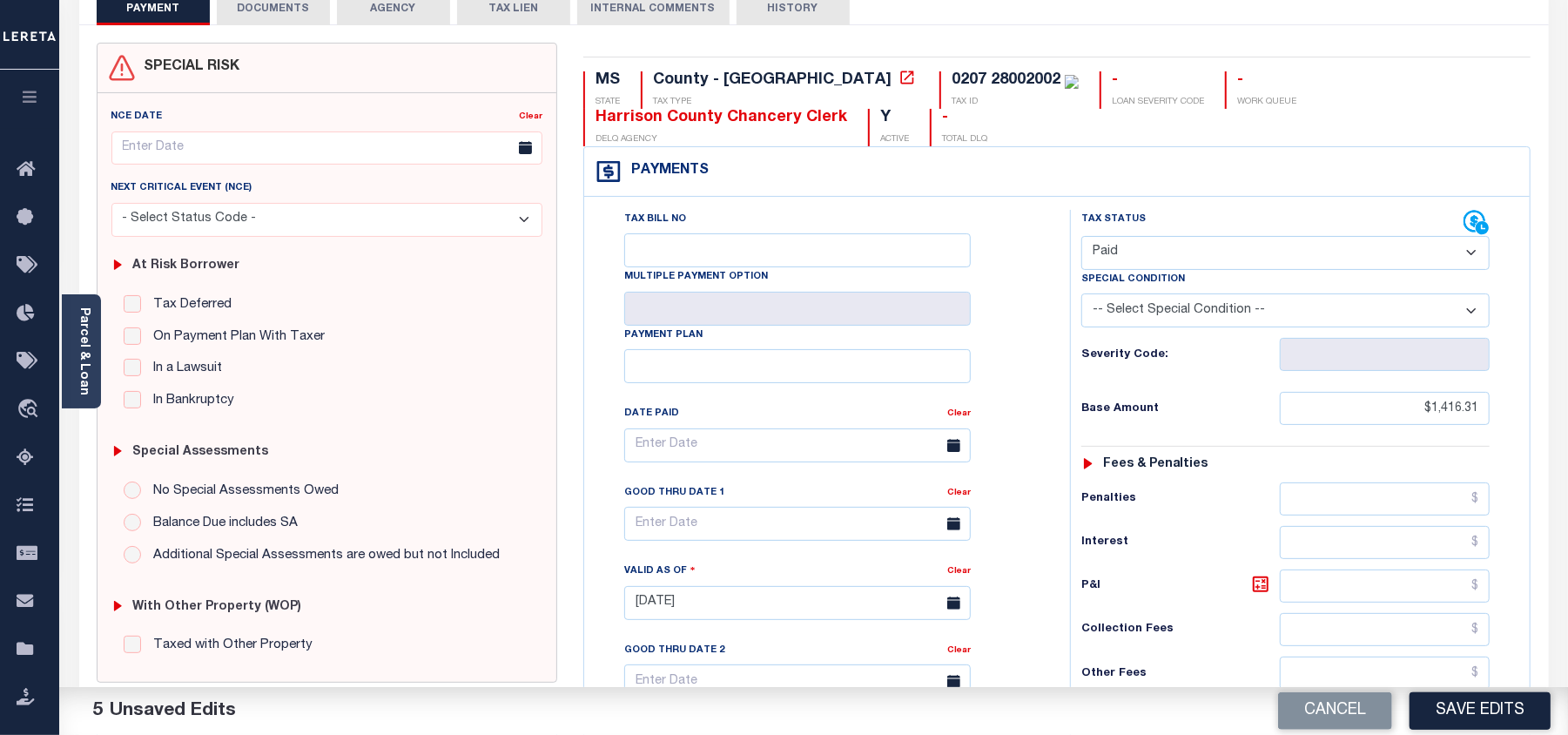
scroll to position [0, 0]
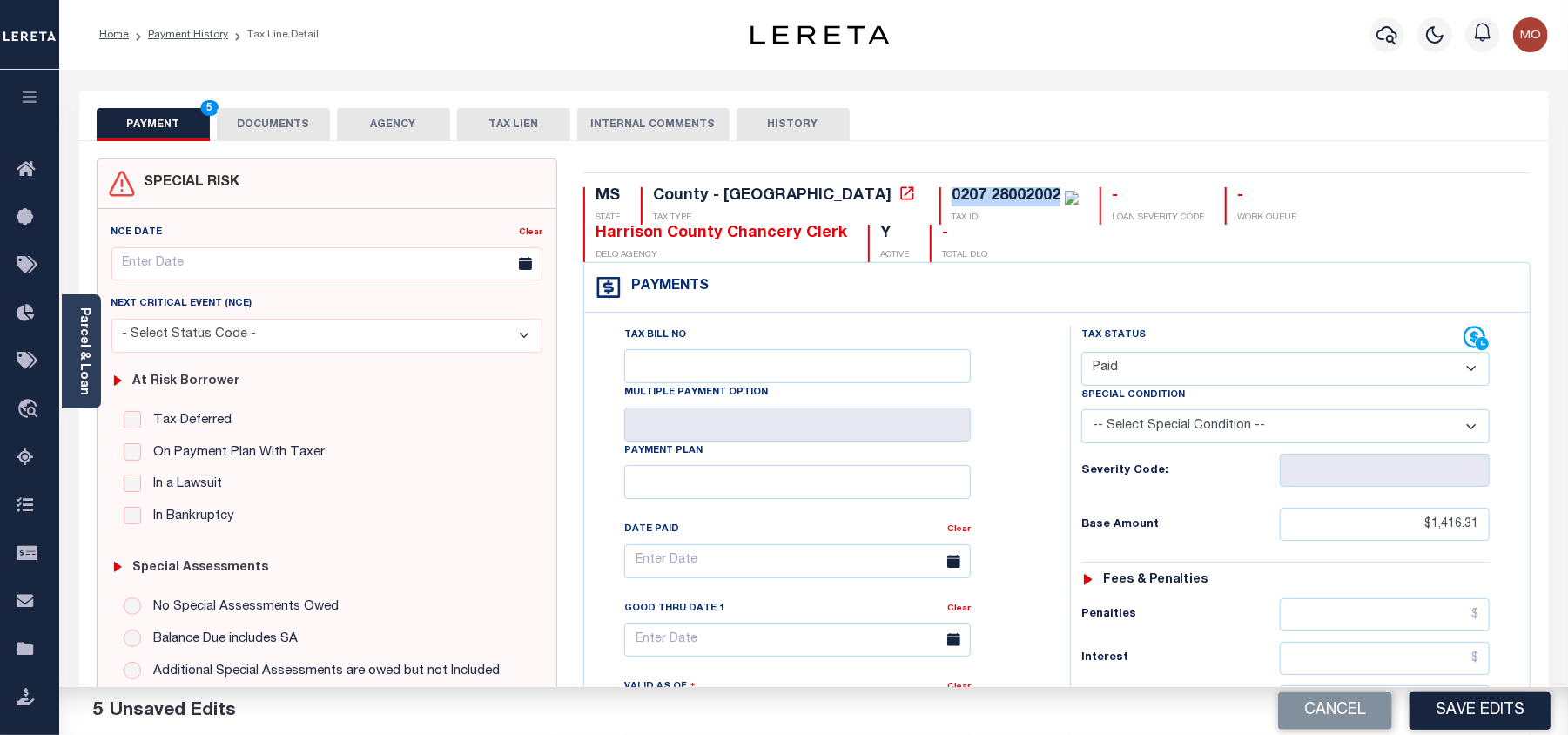
drag, startPoint x: 807, startPoint y: 190, endPoint x: 914, endPoint y: 202, distance: 107.7
click at [952, 202] on div "0207 28002002" at bounding box center [1015, 196] width 127 height 19
copy div "0207 28002002"
click at [272, 126] on button "DOCUMENTS" at bounding box center [273, 124] width 113 height 33
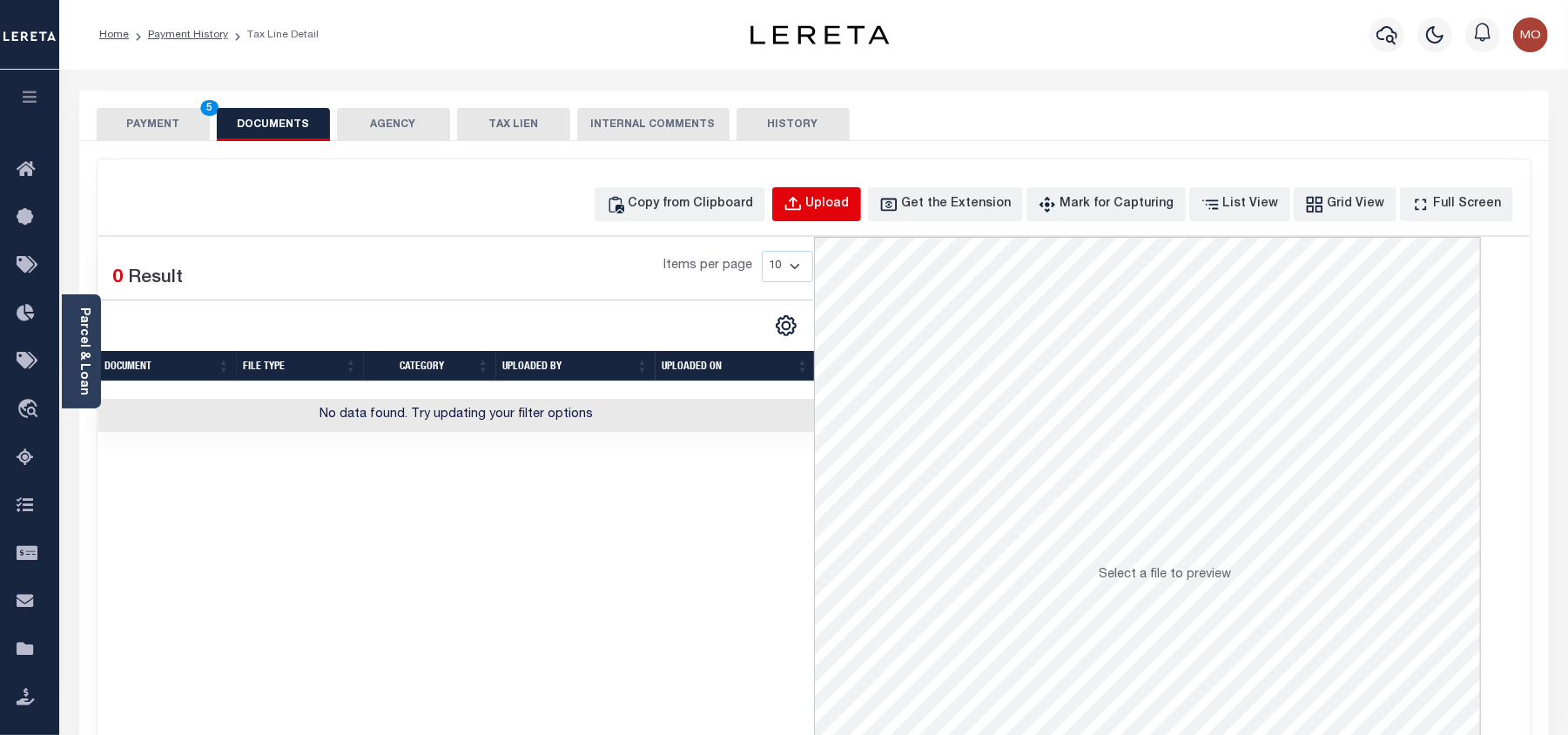
click at [850, 208] on div "Upload" at bounding box center [829, 205] width 44 height 19
select select "POP"
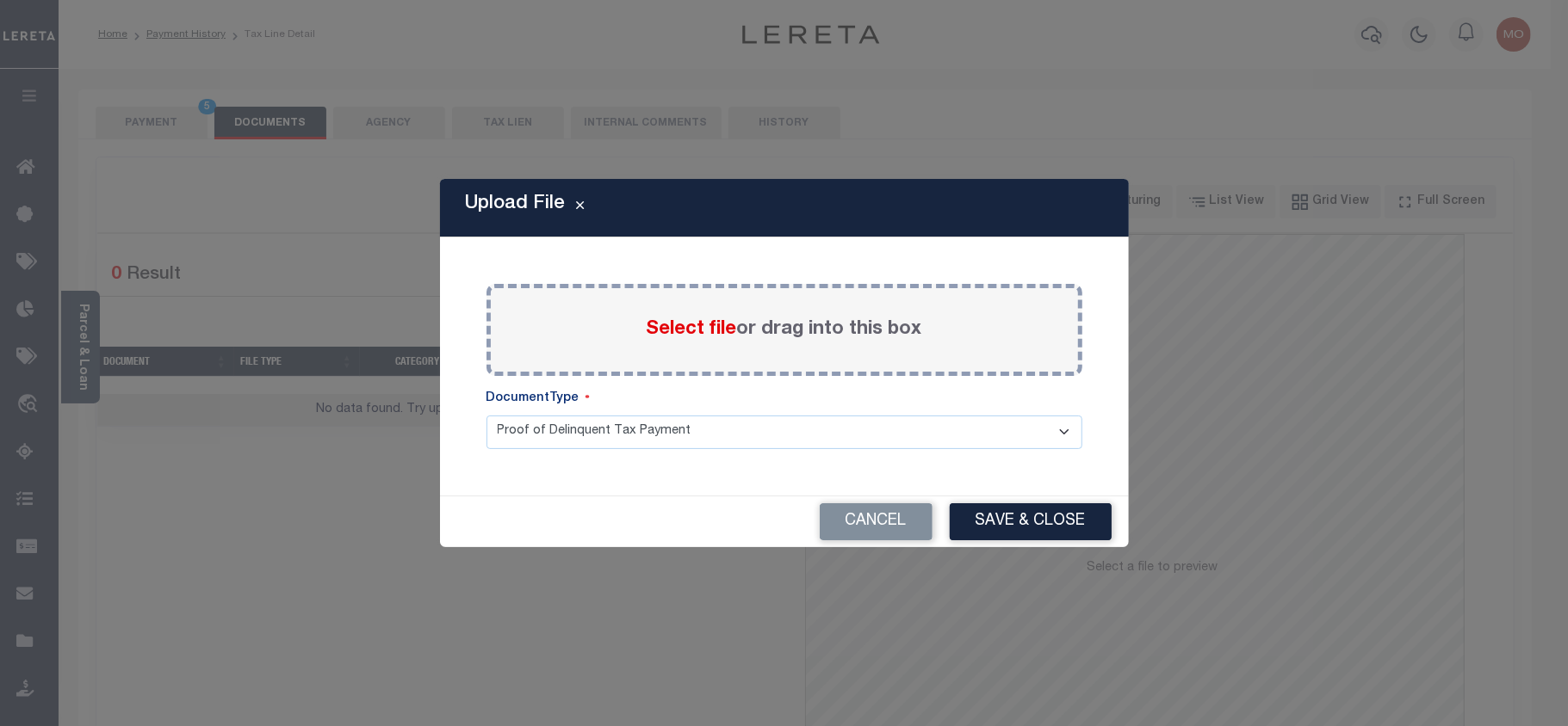
click at [676, 333] on span "Select file" at bounding box center [692, 330] width 90 height 19
click at [0, 0] on input "Select file or drag into this box" at bounding box center [0, 0] width 0 height 0
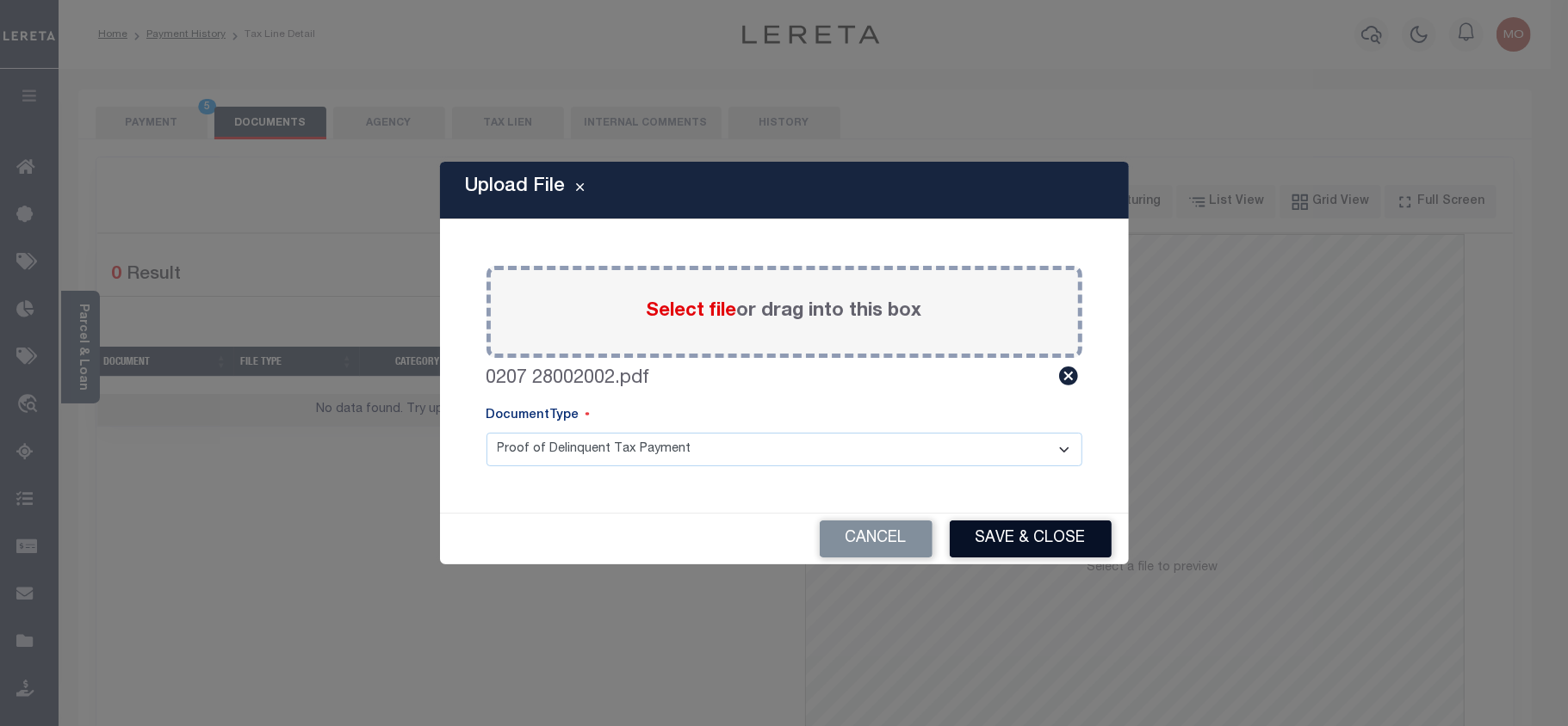
drag, startPoint x: 1008, startPoint y: 538, endPoint x: 969, endPoint y: 666, distance: 133.8
click at [1008, 537] on button "Save & Close" at bounding box center [1030, 539] width 162 height 37
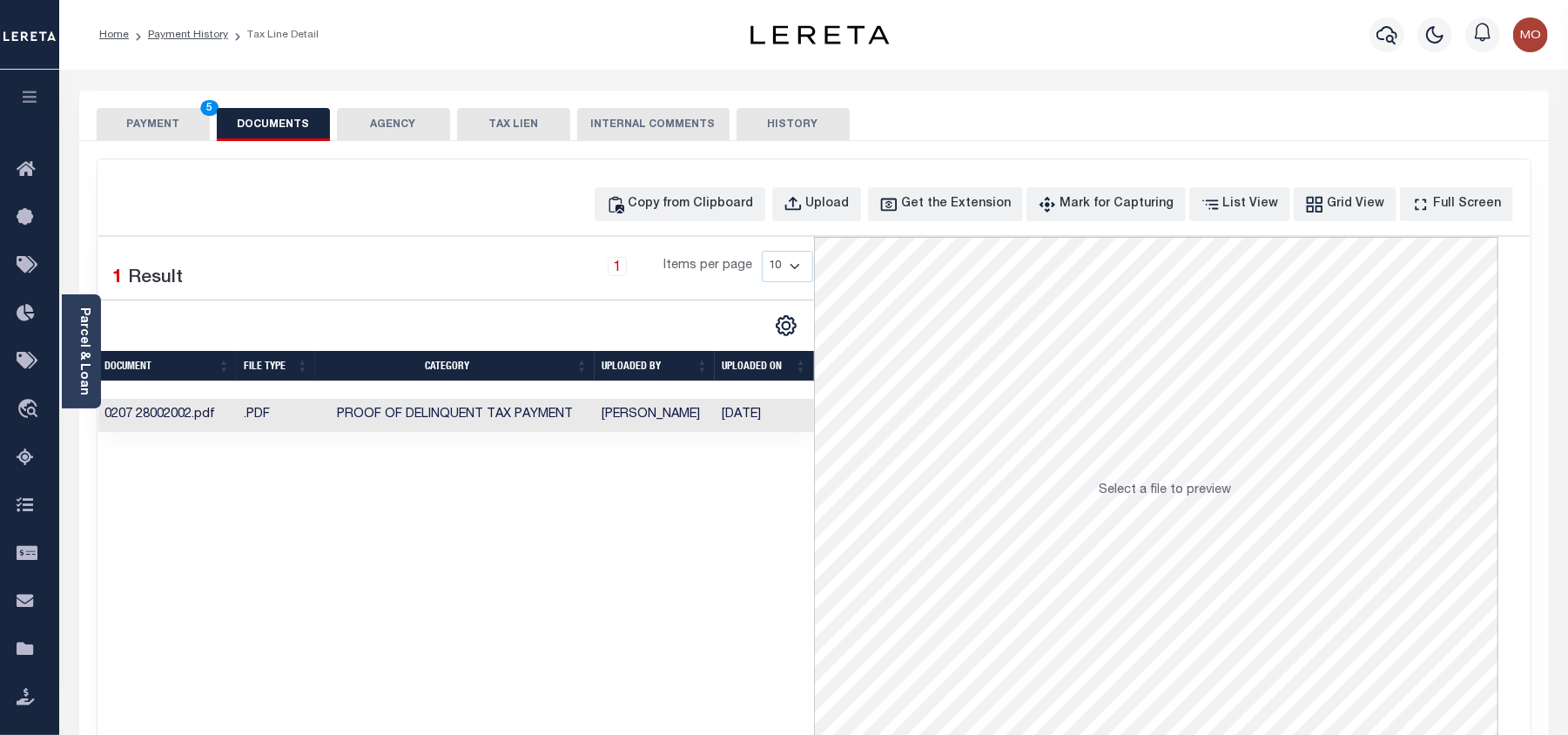
click at [151, 123] on button "PAYMENT 5" at bounding box center [153, 124] width 113 height 33
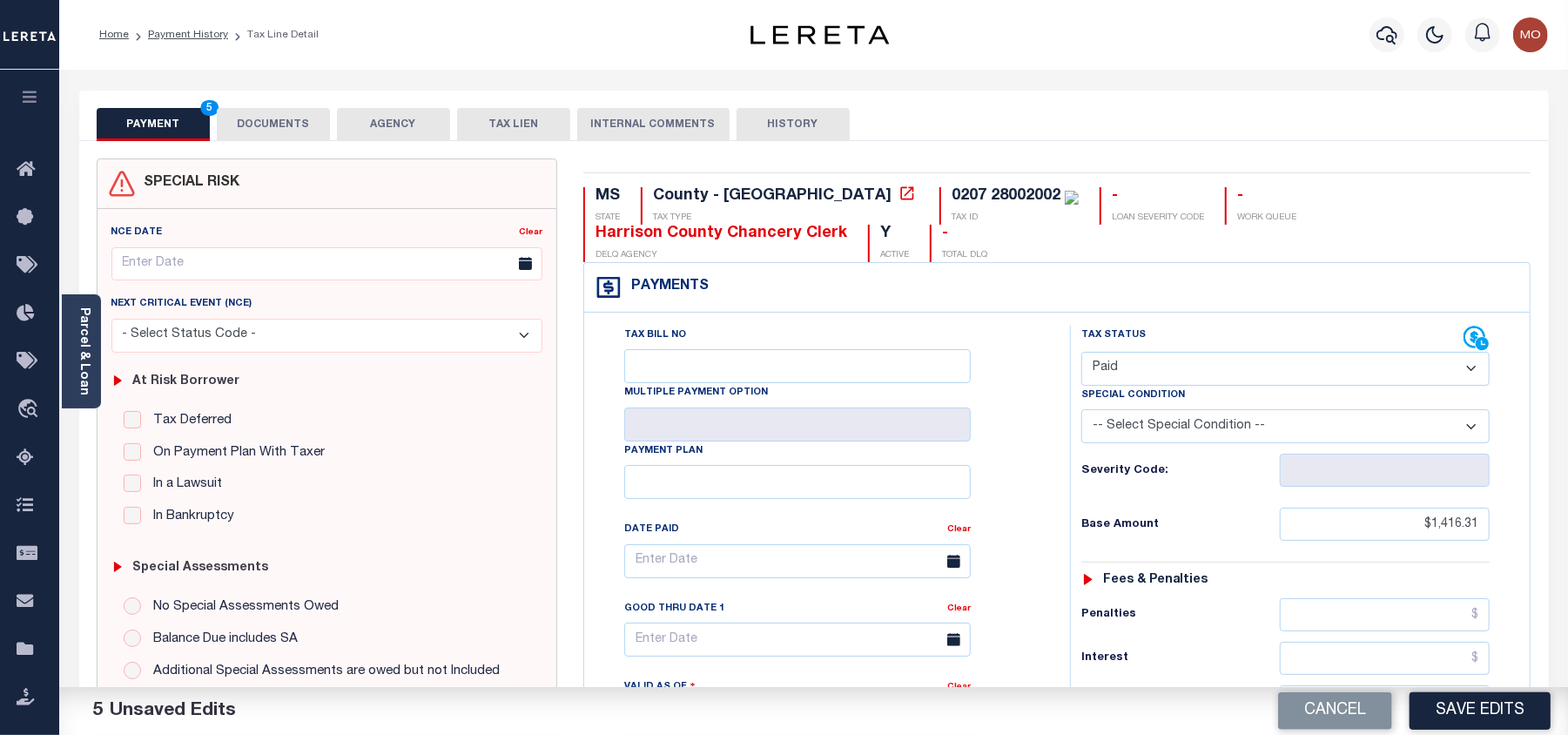
scroll to position [348, 0]
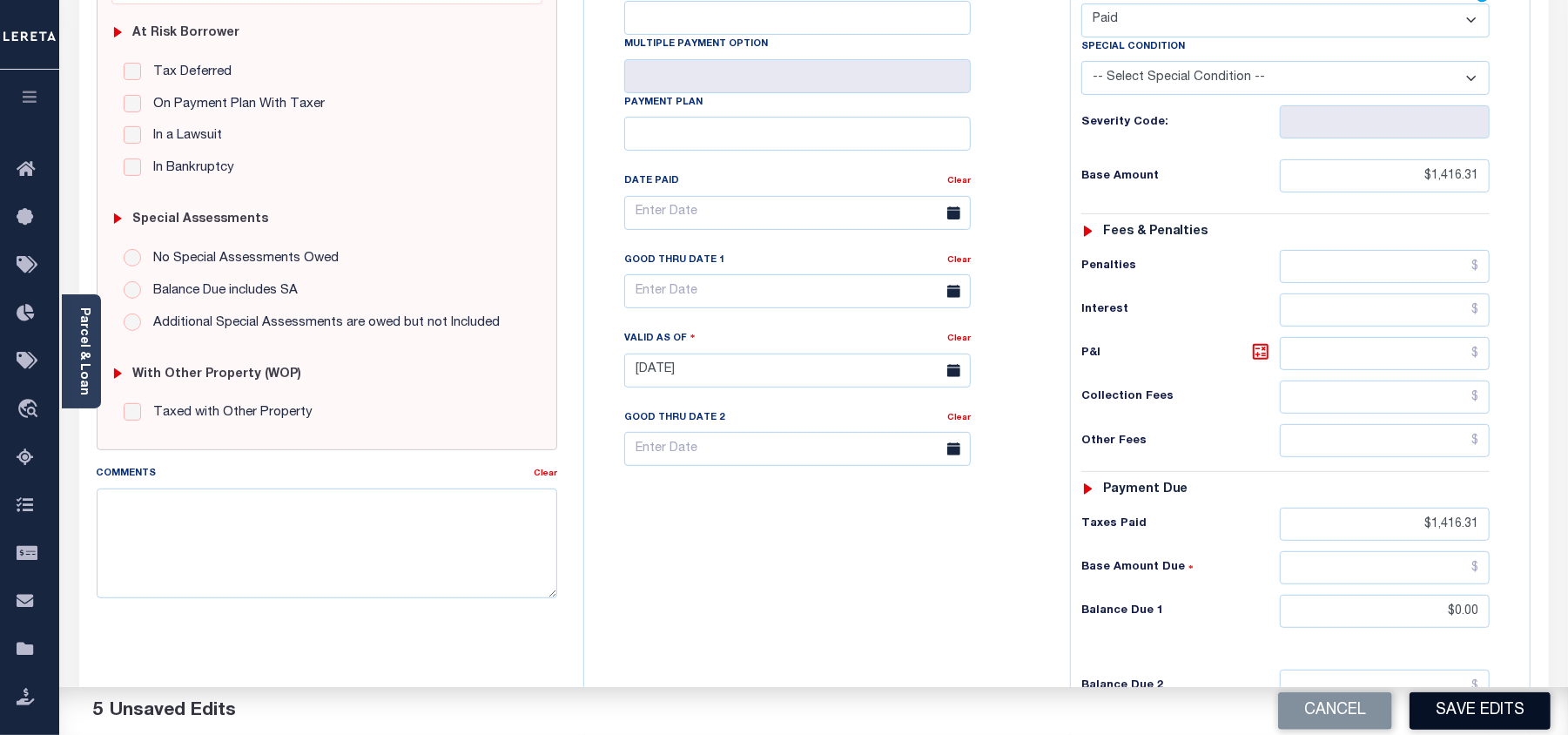
click at [1454, 701] on button "Save Edits" at bounding box center [1480, 710] width 141 height 37
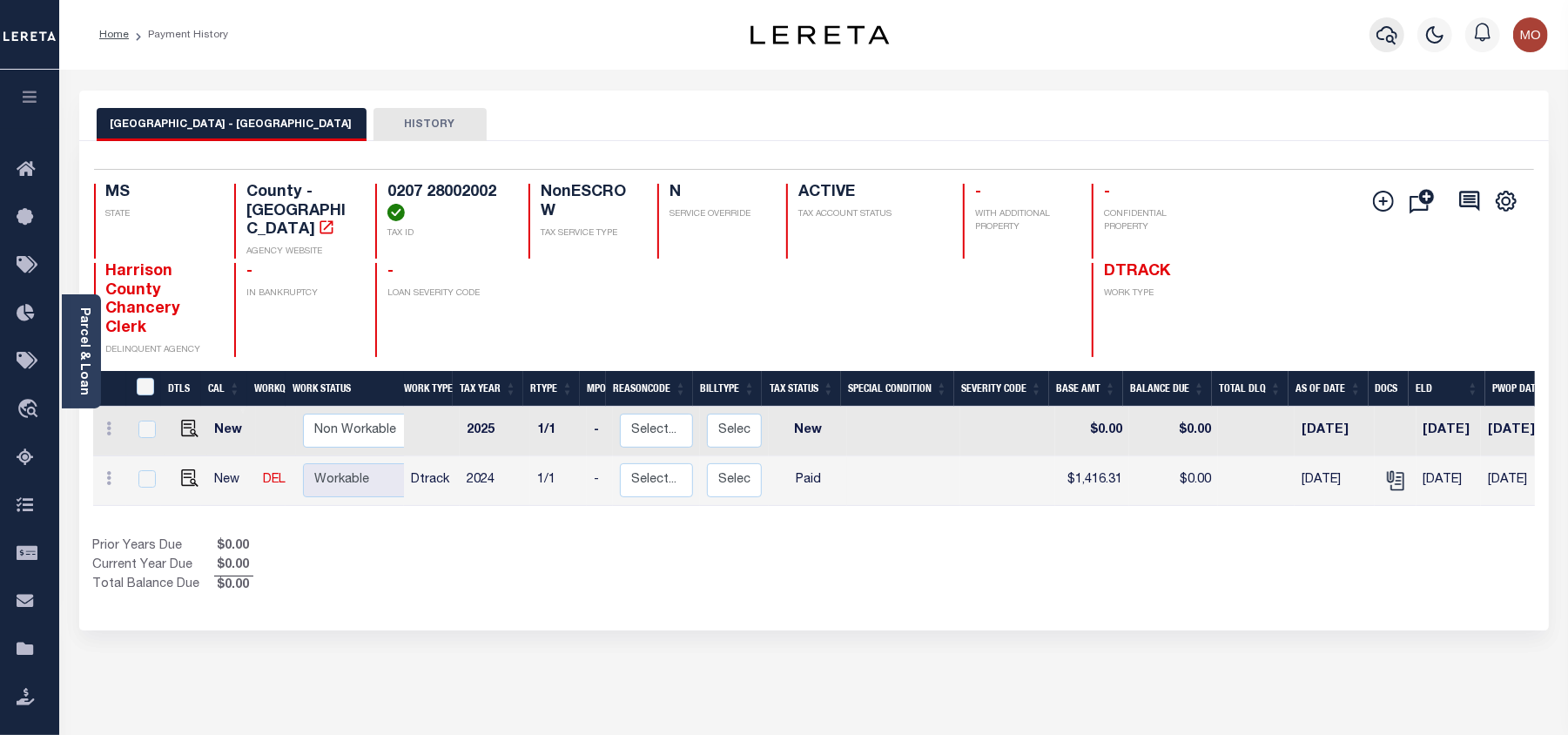
click at [1385, 31] on icon "button" at bounding box center [1387, 35] width 21 height 21
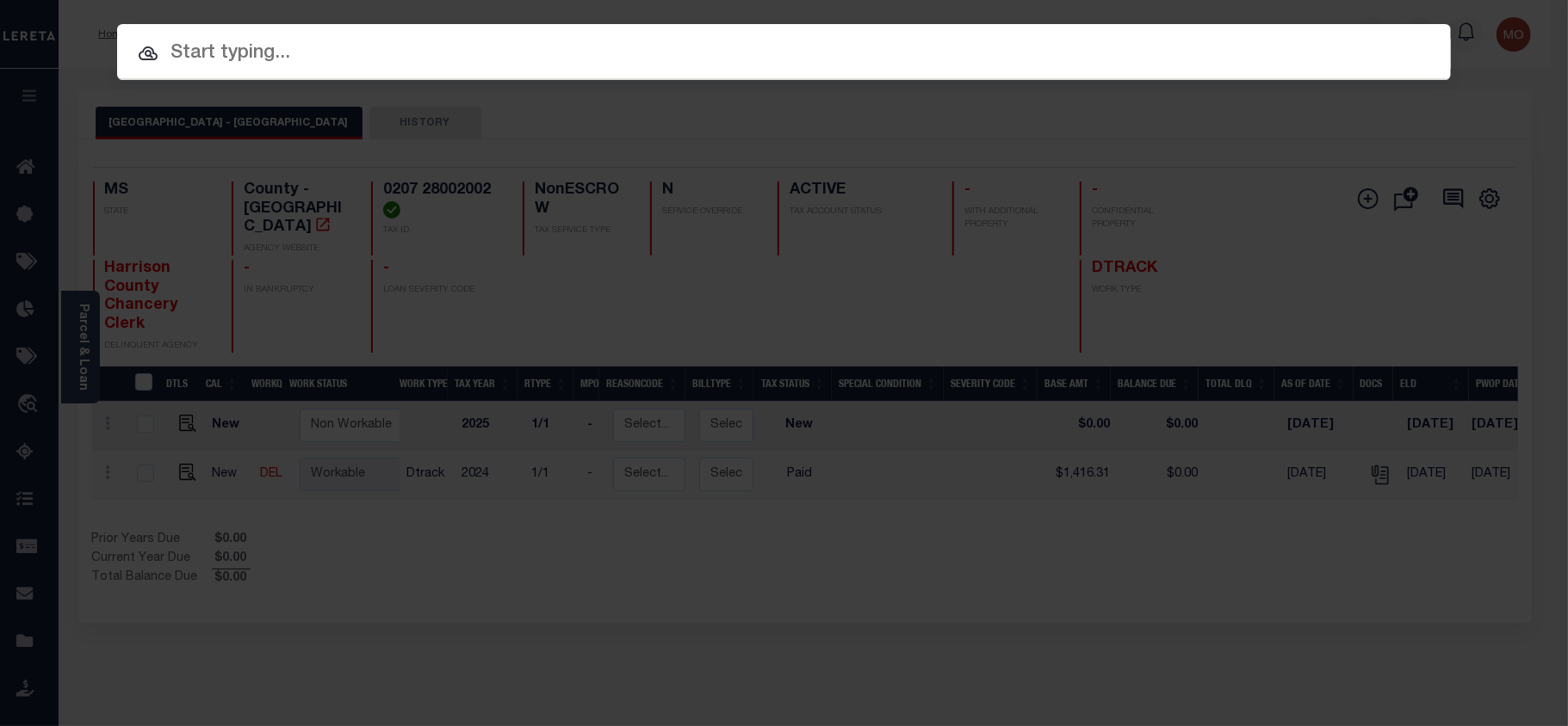
click at [225, 53] on input "text" at bounding box center [784, 53] width 1334 height 30
paste input "81086010"
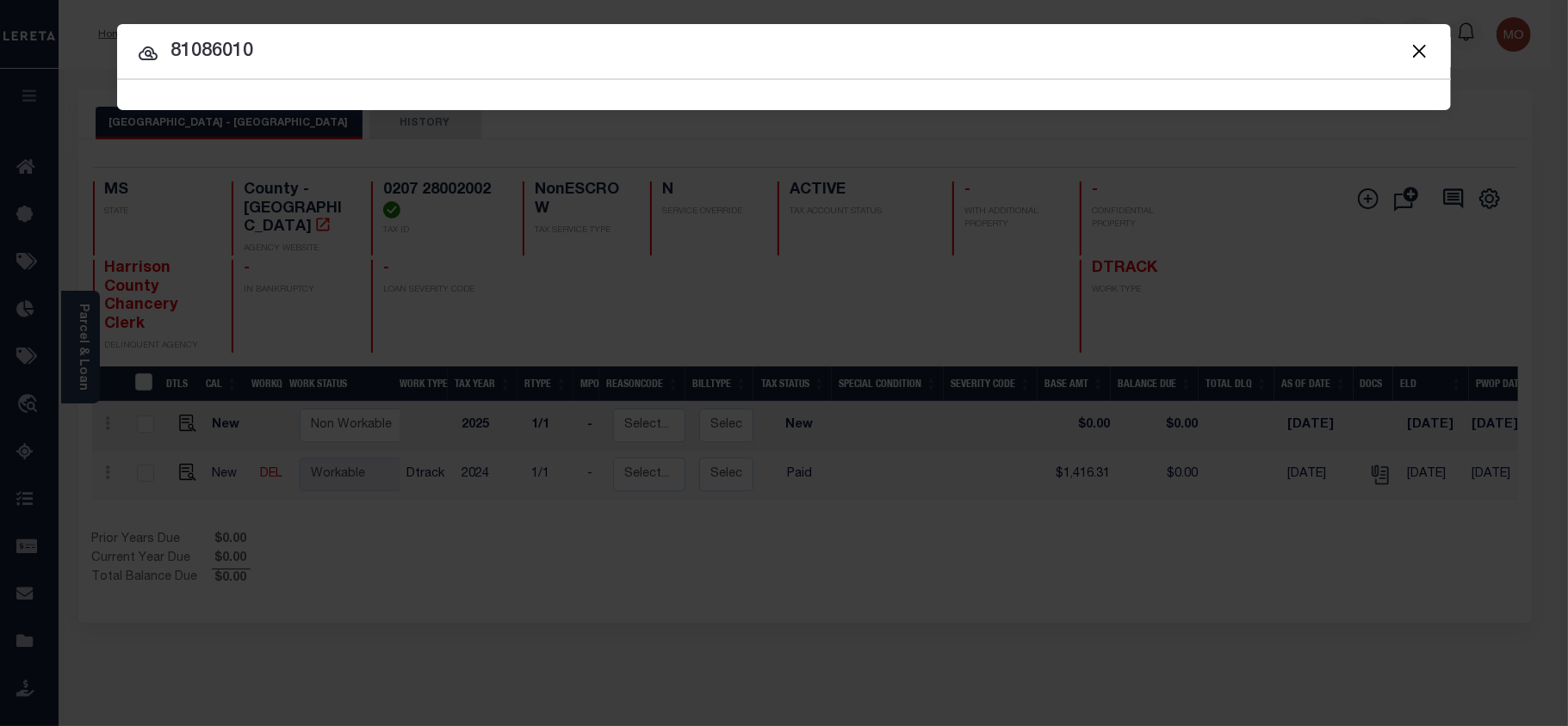
type input "81086010"
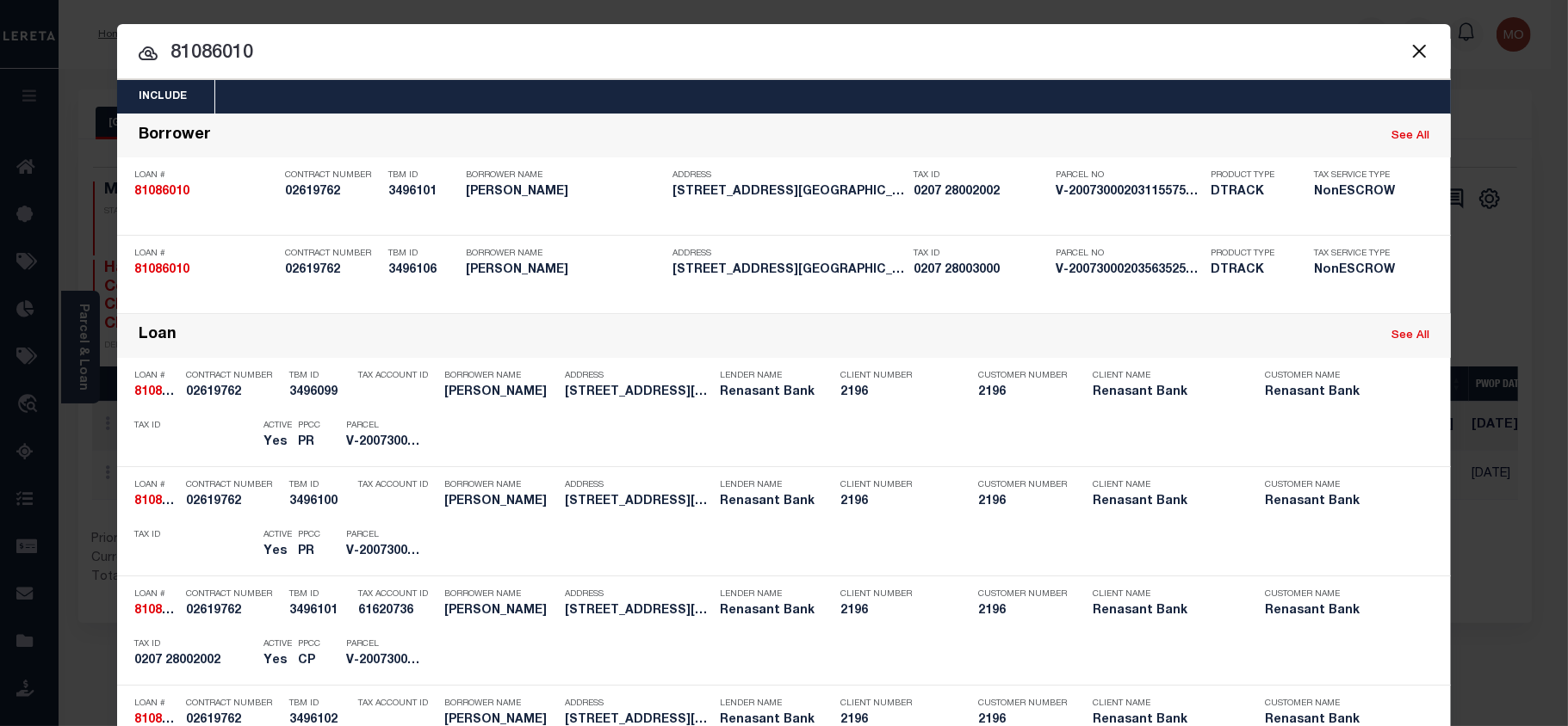
click at [335, 50] on input "81086010" at bounding box center [784, 53] width 1334 height 30
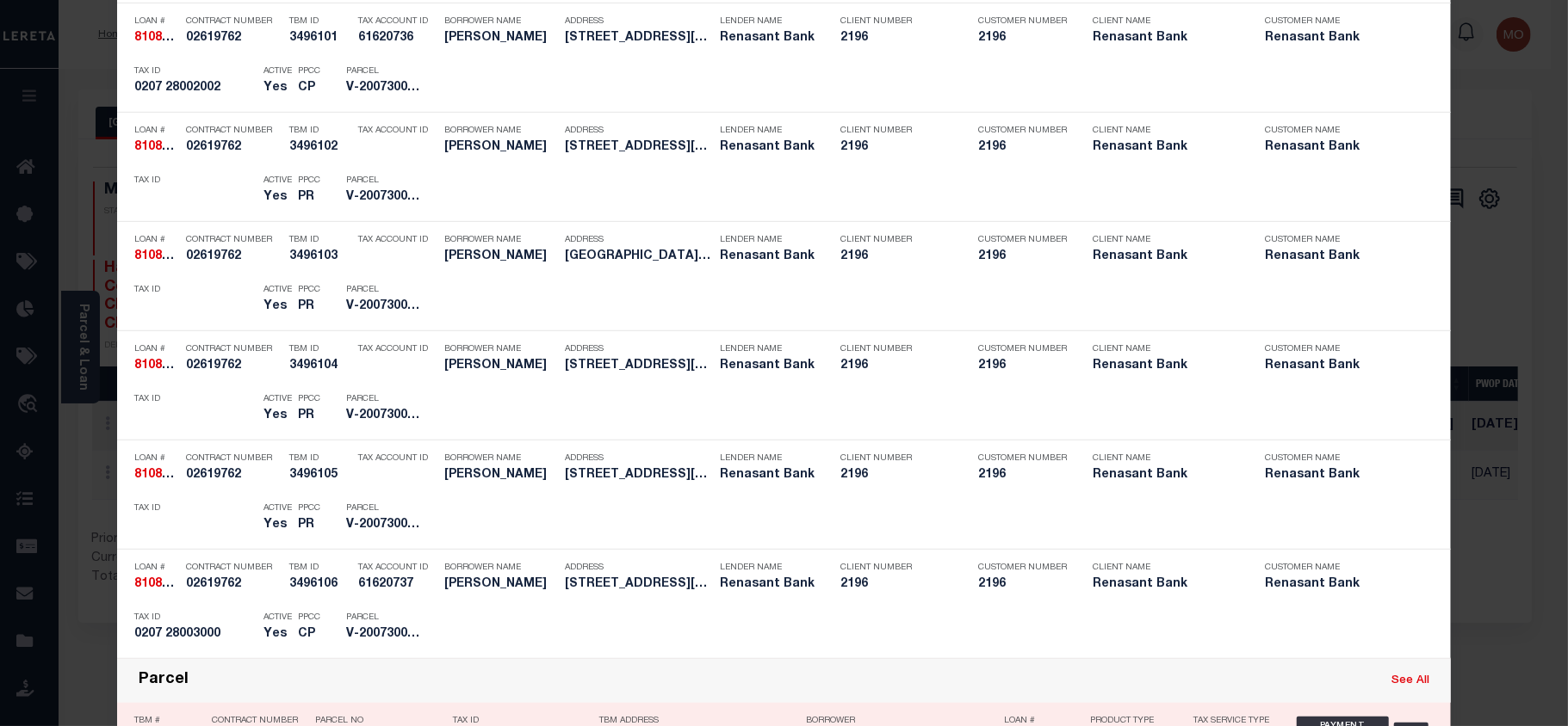
scroll to position [803, 0]
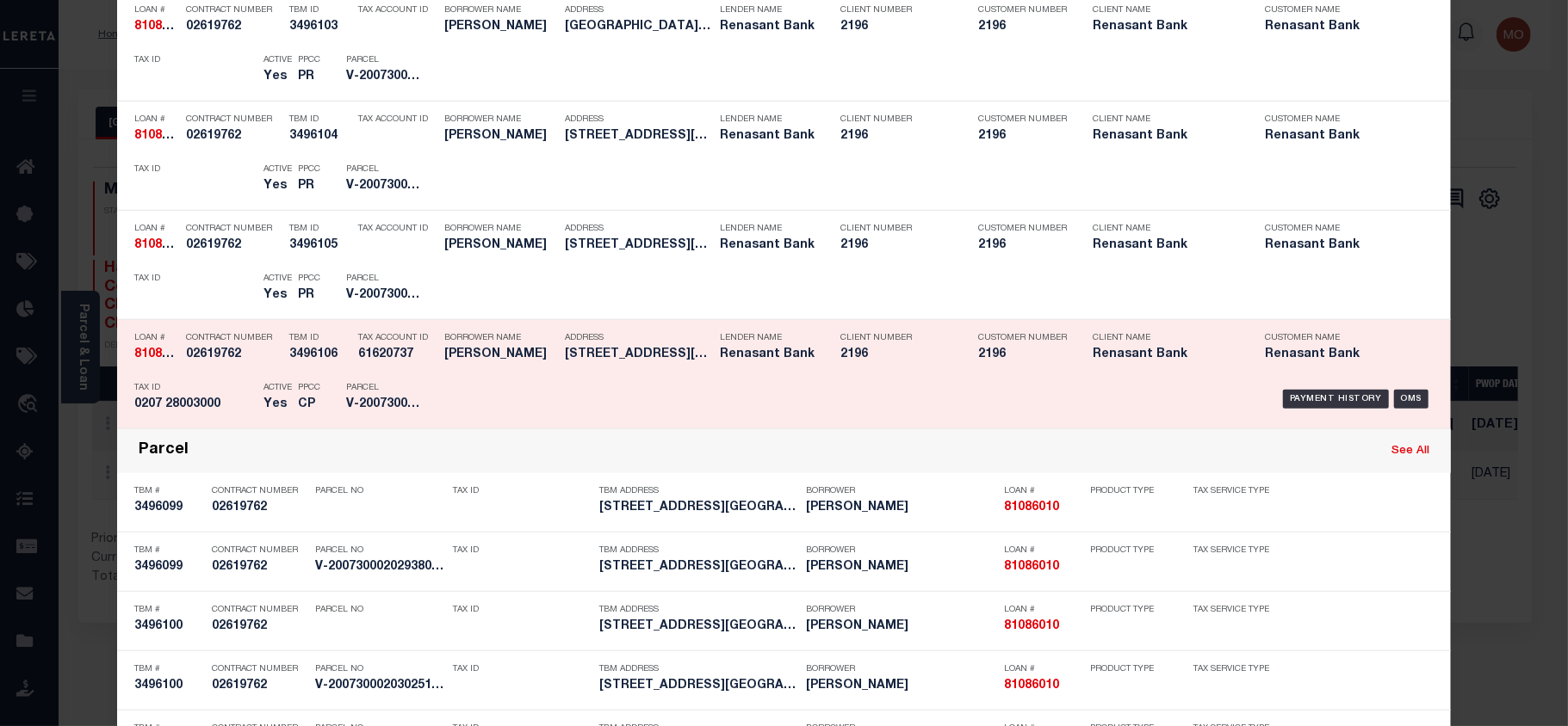
click at [231, 407] on h5 "0207 28003000" at bounding box center [194, 405] width 121 height 15
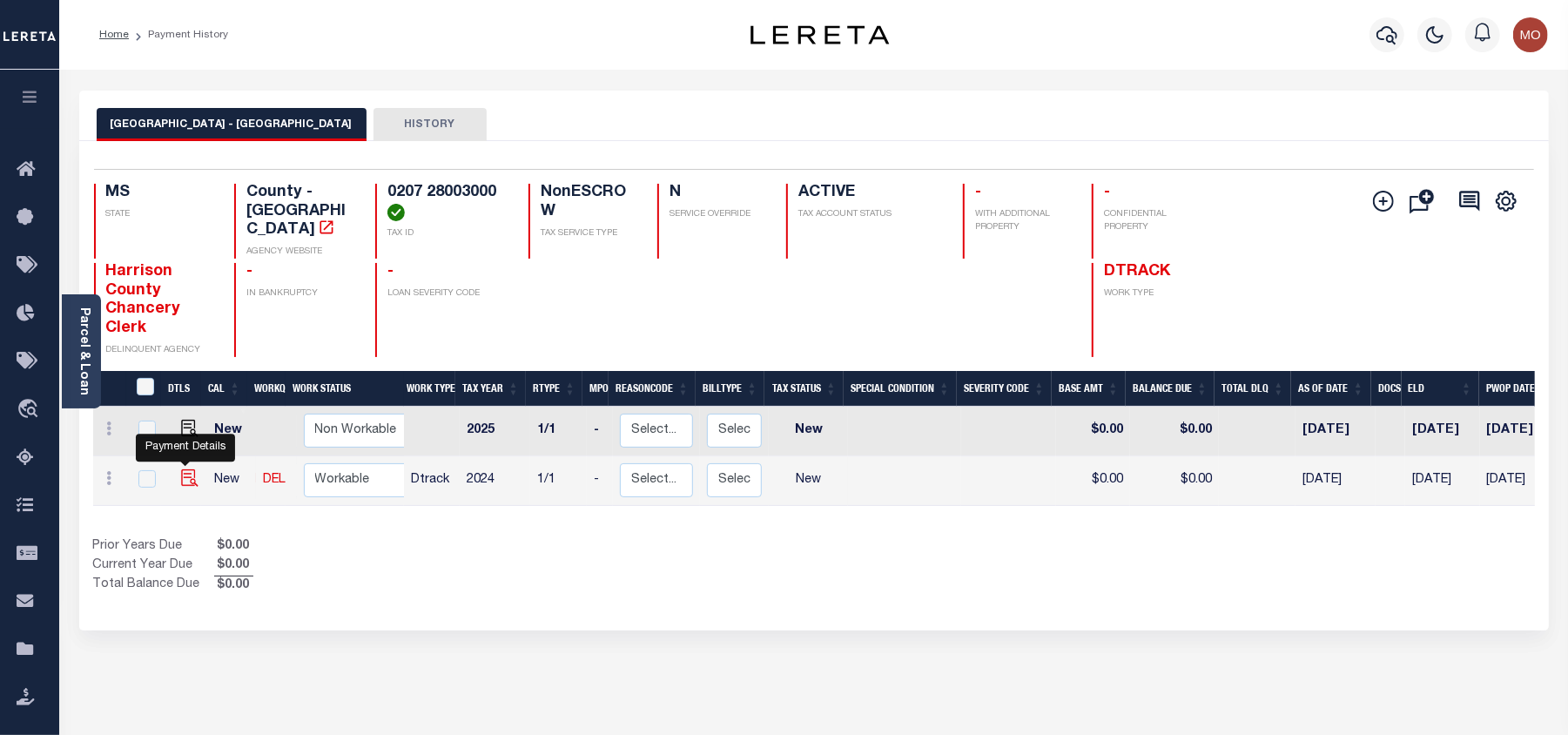
click at [183, 469] on img "" at bounding box center [190, 478] width 17 height 17
checkbox input "true"
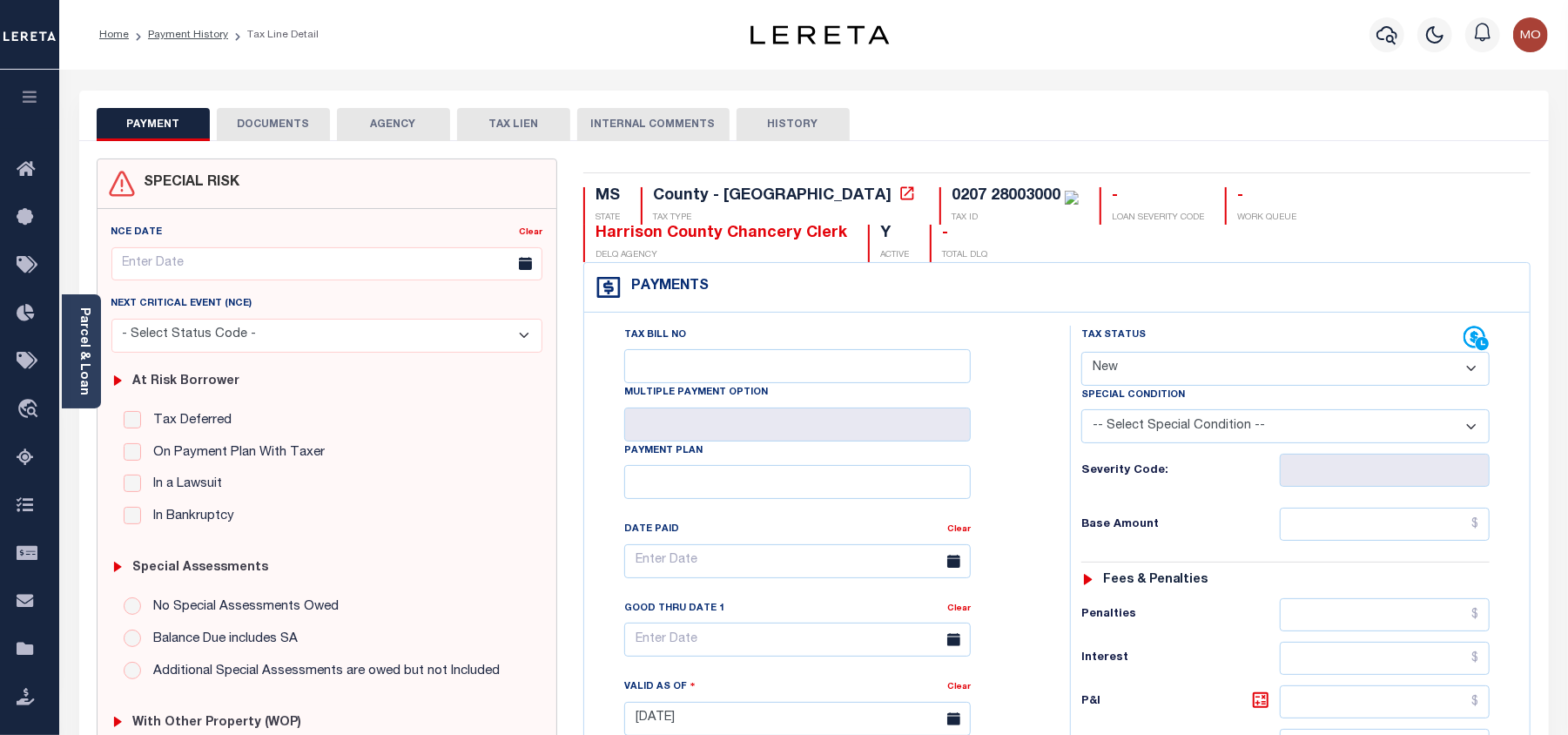
click at [1138, 374] on select "- Select Status Code - Open Due/Unpaid Paid Incomplete No Tax Due Internal Refu…" at bounding box center [1285, 369] width 409 height 34
select select "PYD"
click at [1082, 354] on select "- Select Status Code - Open Due/Unpaid Paid Incomplete No Tax Due Internal Refu…" at bounding box center [1285, 369] width 409 height 34
type input "[DATE]"
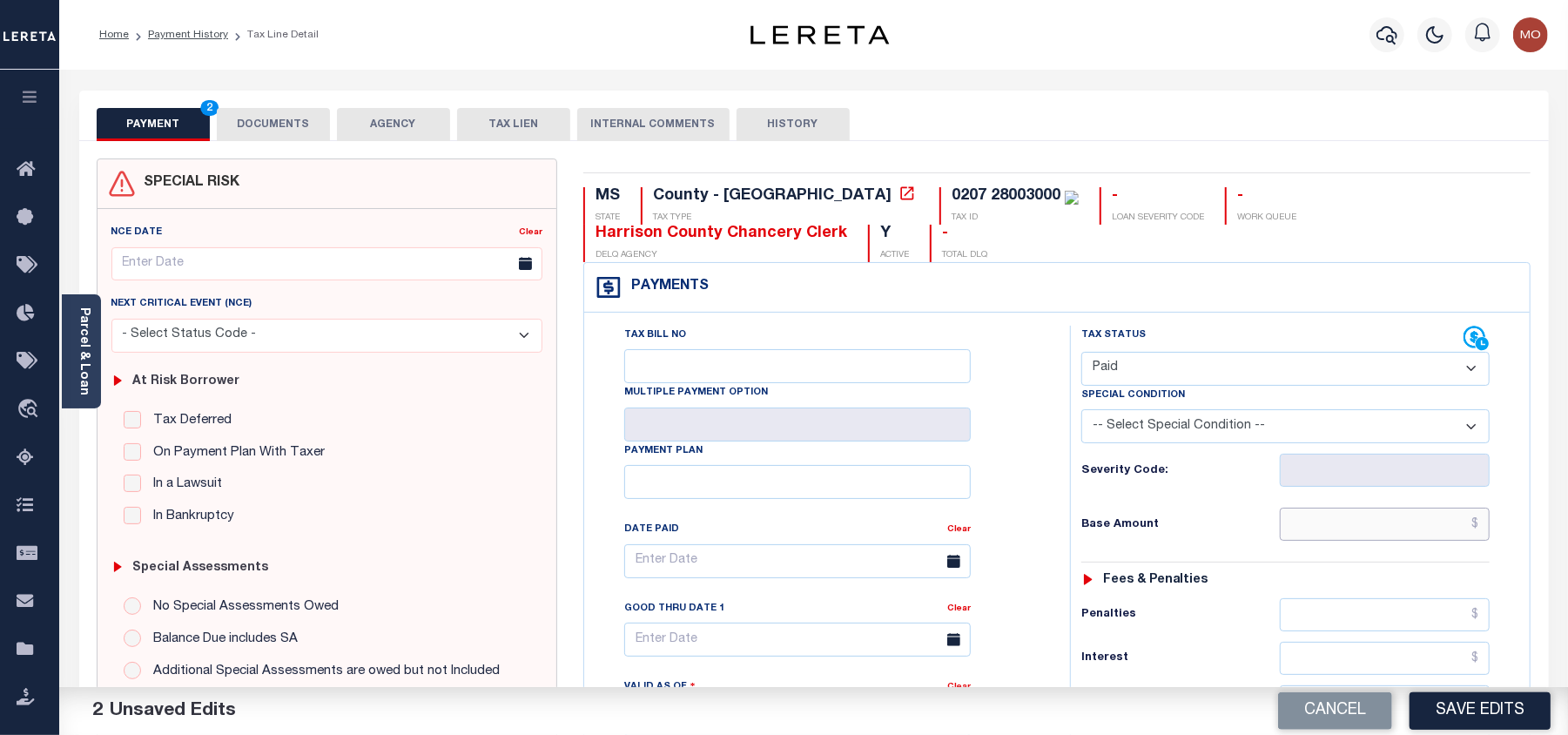
click at [1331, 531] on input "text" at bounding box center [1384, 524] width 210 height 33
paste input "1,852.09"
type input "$1,852.09"
click at [1031, 548] on div "Tax Bill No Multiple Payment Option Payment Plan Clear" at bounding box center [823, 570] width 443 height 488
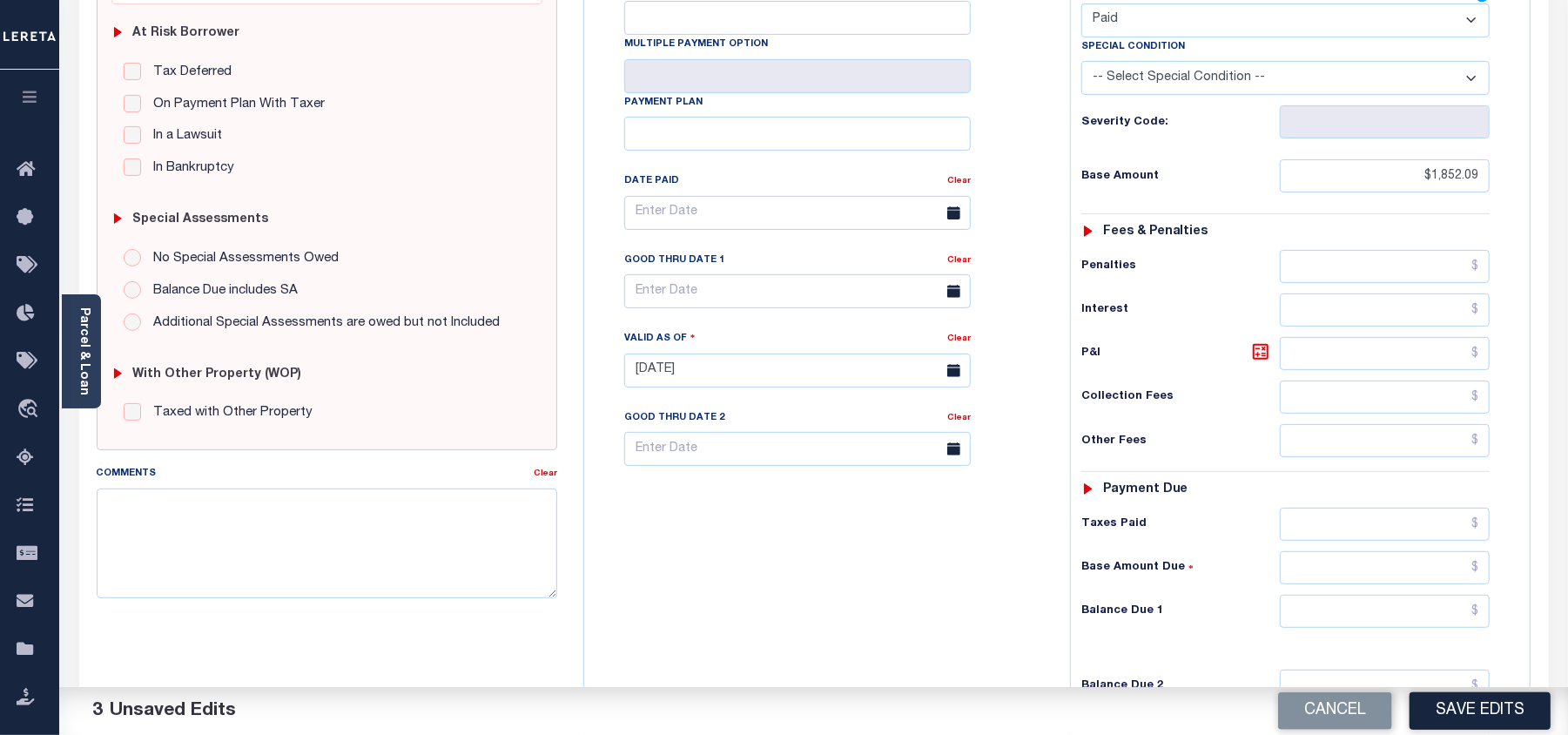
scroll to position [580, 0]
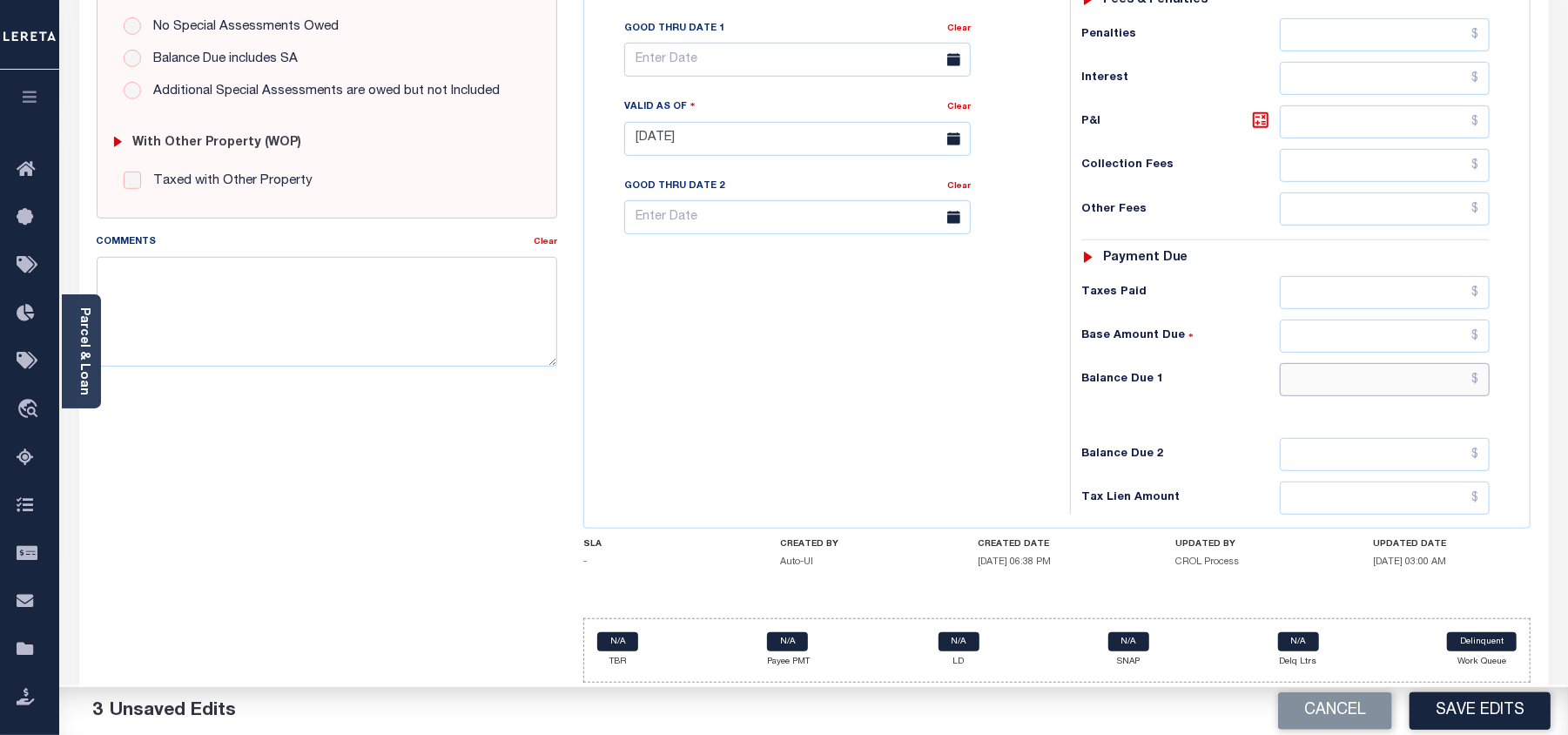
drag, startPoint x: 1363, startPoint y: 384, endPoint x: 1325, endPoint y: 384, distance: 38.0
click at [1363, 384] on input "text" at bounding box center [1384, 379] width 210 height 33
type input "$0.00"
click at [969, 389] on div "Tax Bill No Multiple Payment Option Payment Plan Clear" at bounding box center [823, 130] width 468 height 769
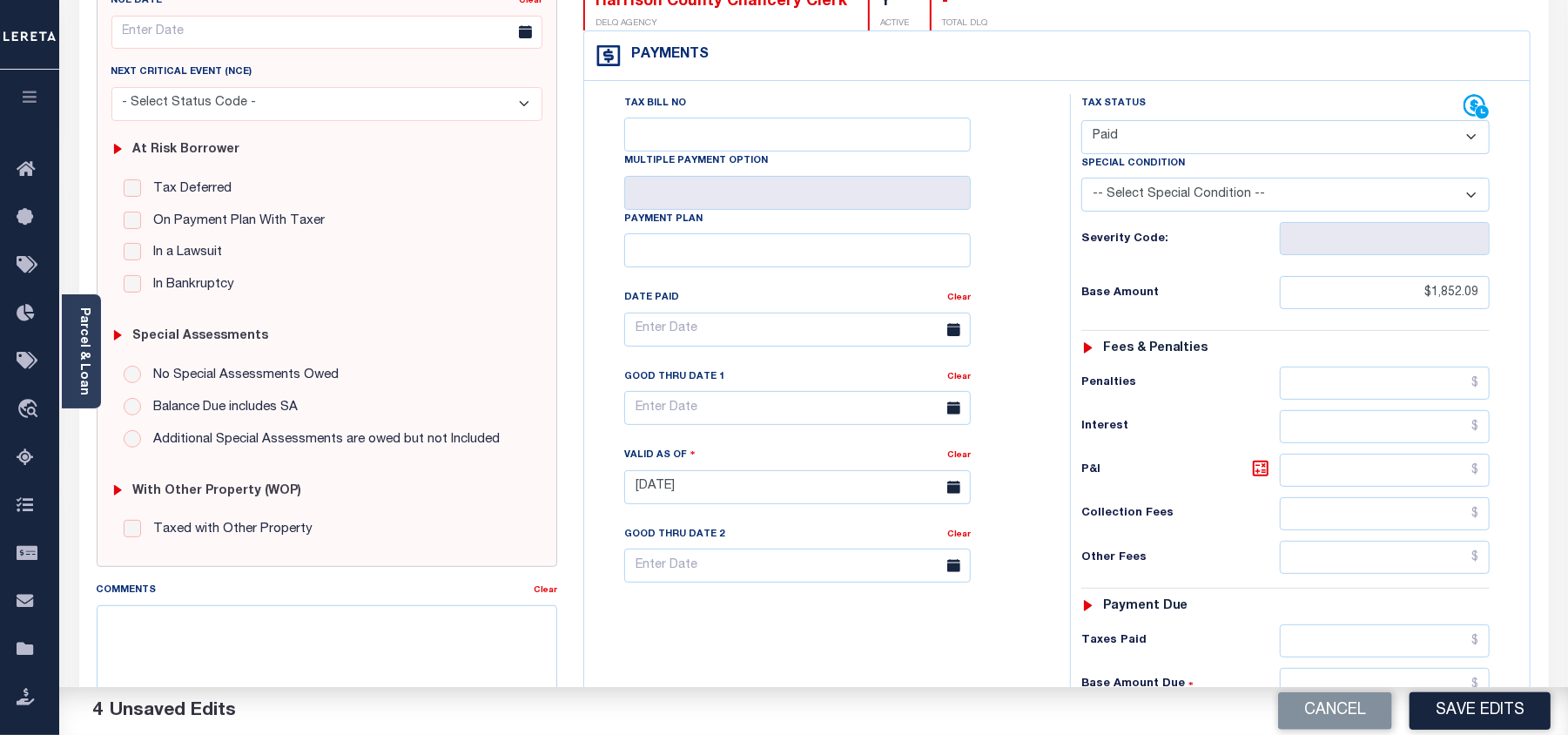
scroll to position [0, 0]
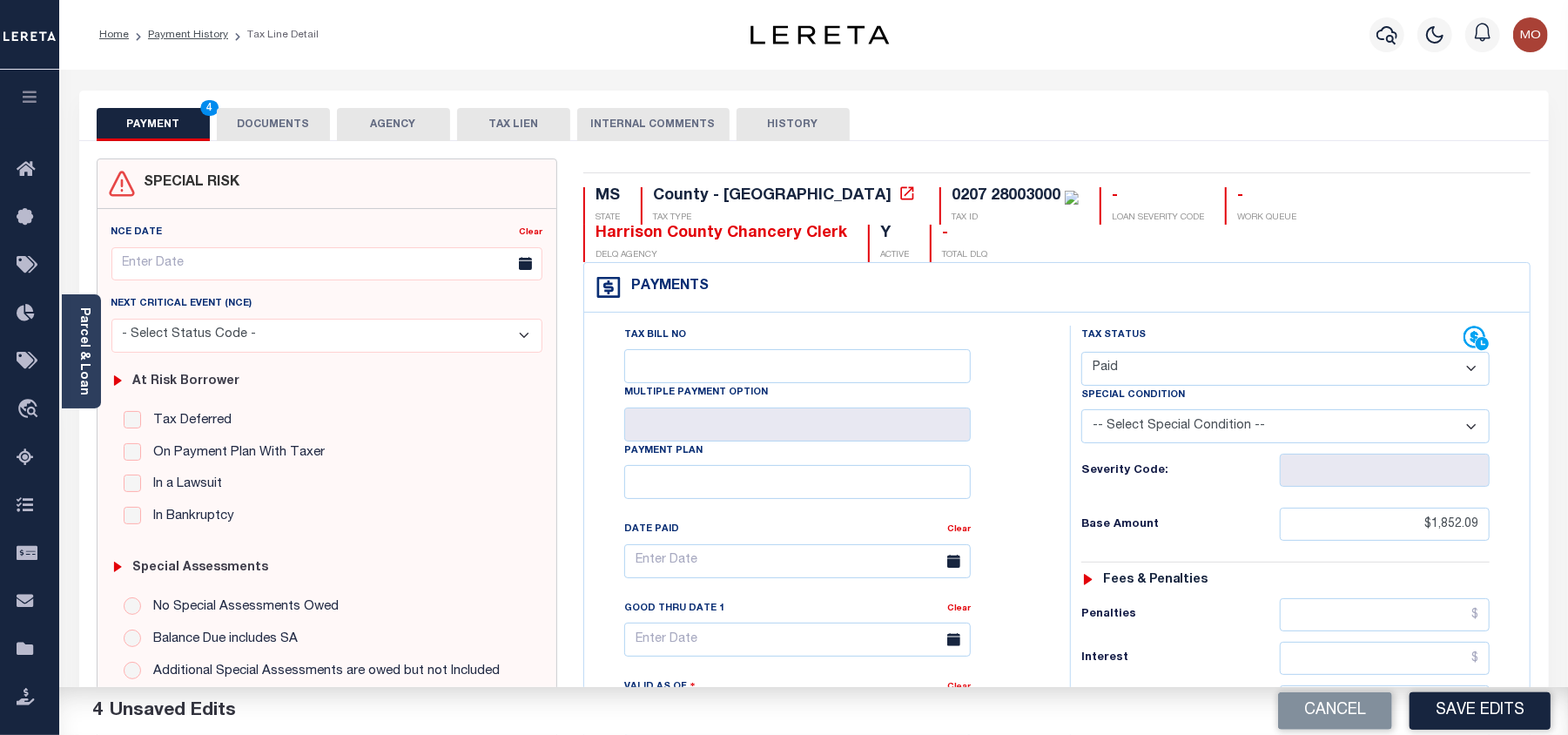
click at [259, 119] on button "DOCUMENTS" at bounding box center [273, 124] width 113 height 33
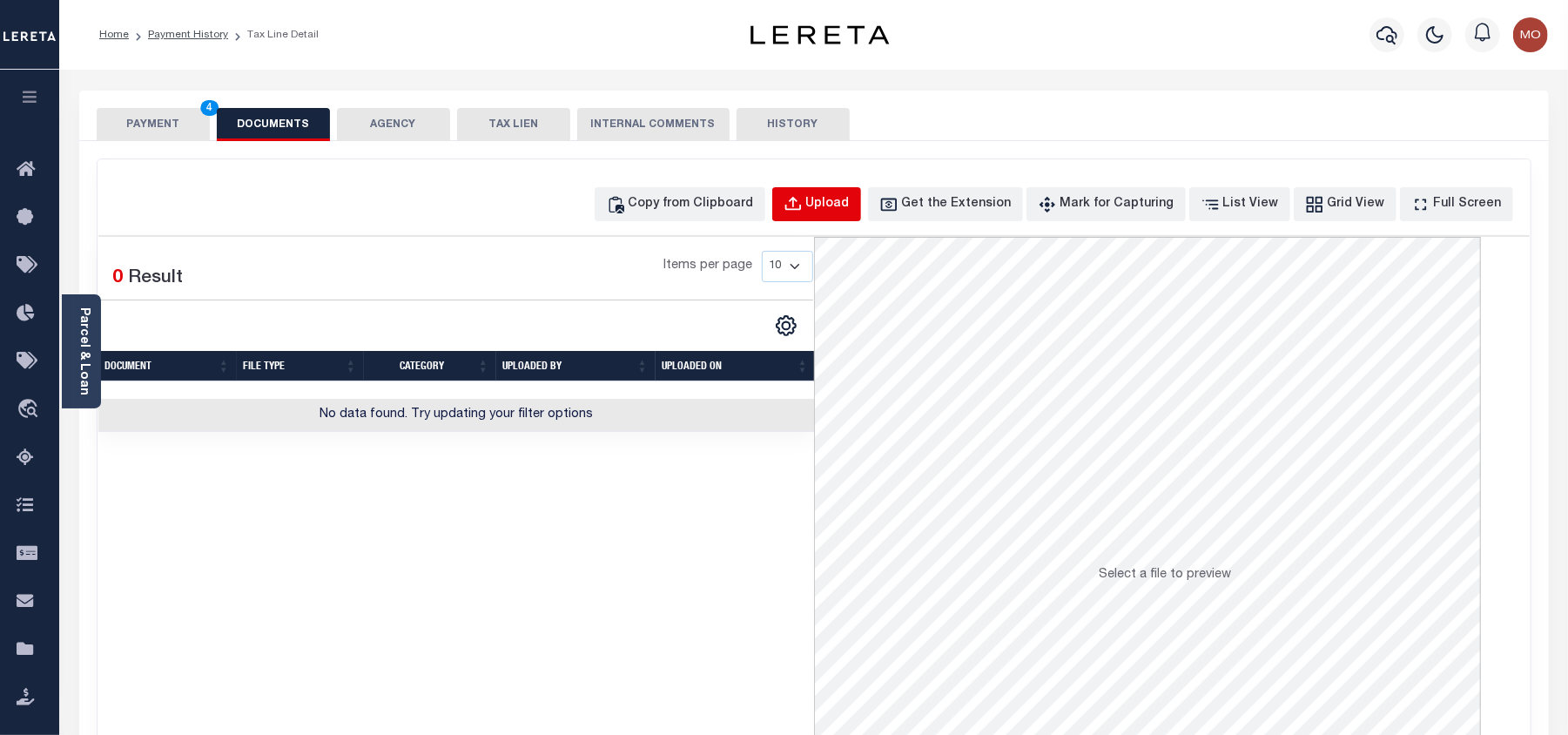
click at [843, 192] on button "Upload" at bounding box center [817, 204] width 89 height 34
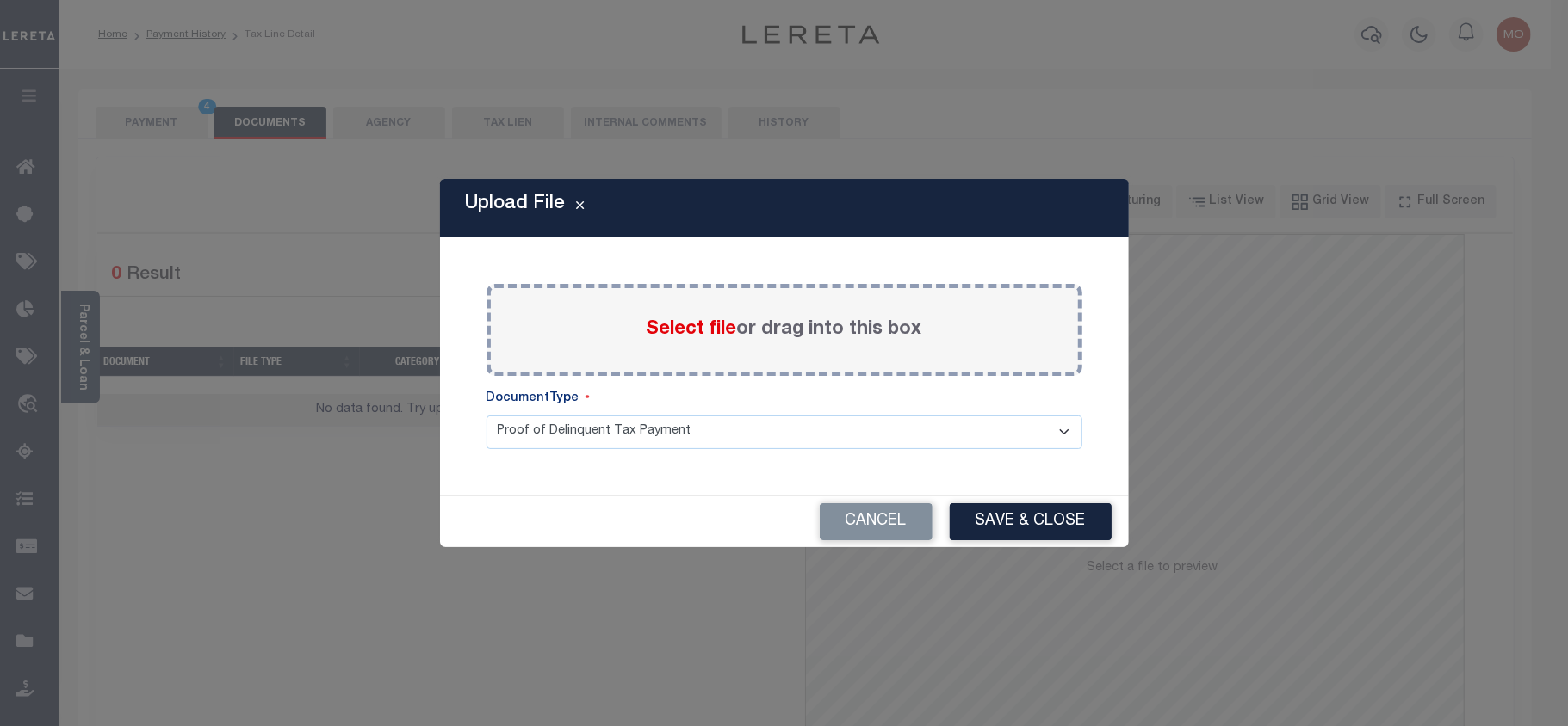
click at [683, 327] on span "Select file" at bounding box center [692, 330] width 90 height 19
click at [0, 0] on input "Select file or drag into this box" at bounding box center [0, 0] width 0 height 0
click at [855, 514] on button "Cancel" at bounding box center [875, 521] width 112 height 37
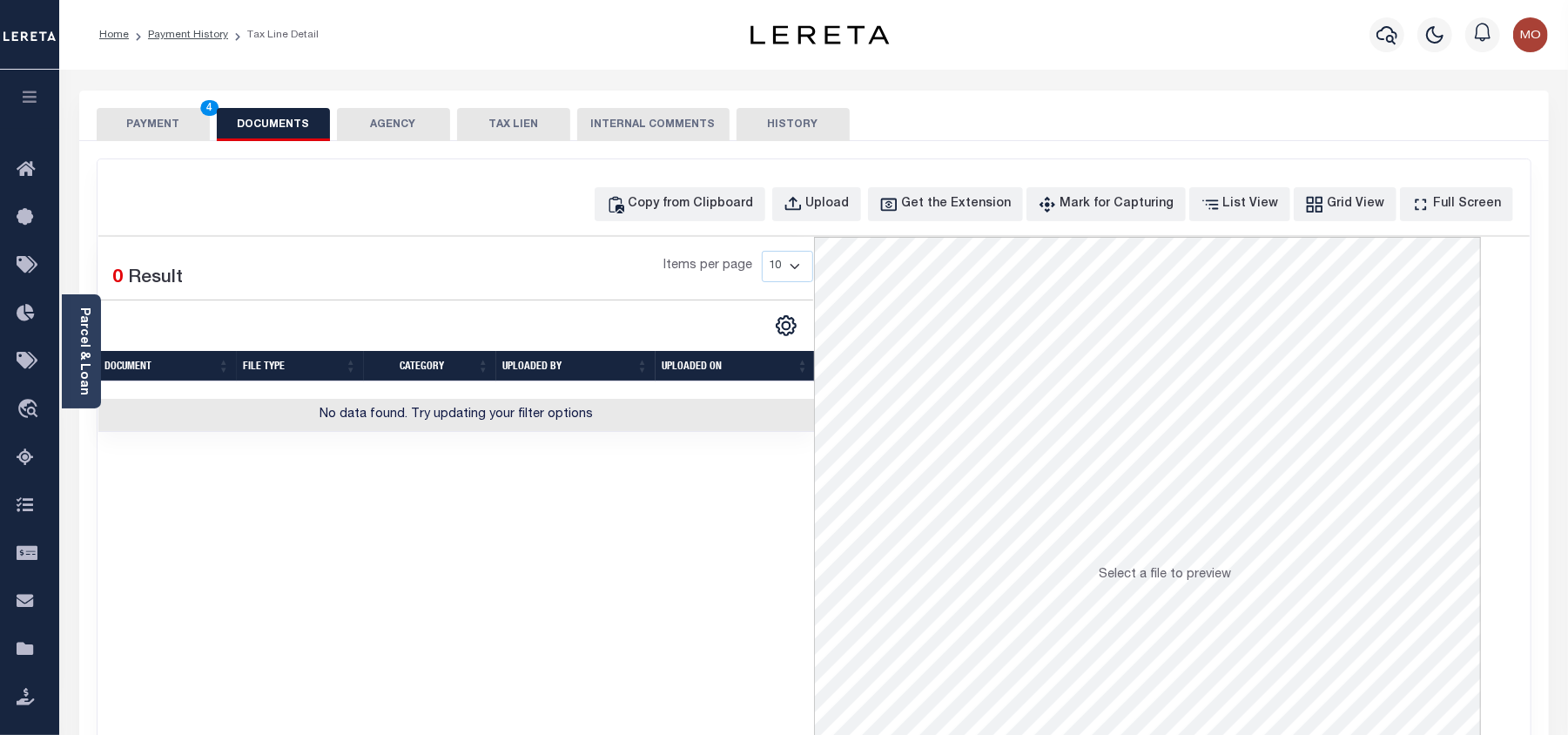
click at [155, 126] on button "PAYMENT 4" at bounding box center [153, 124] width 113 height 33
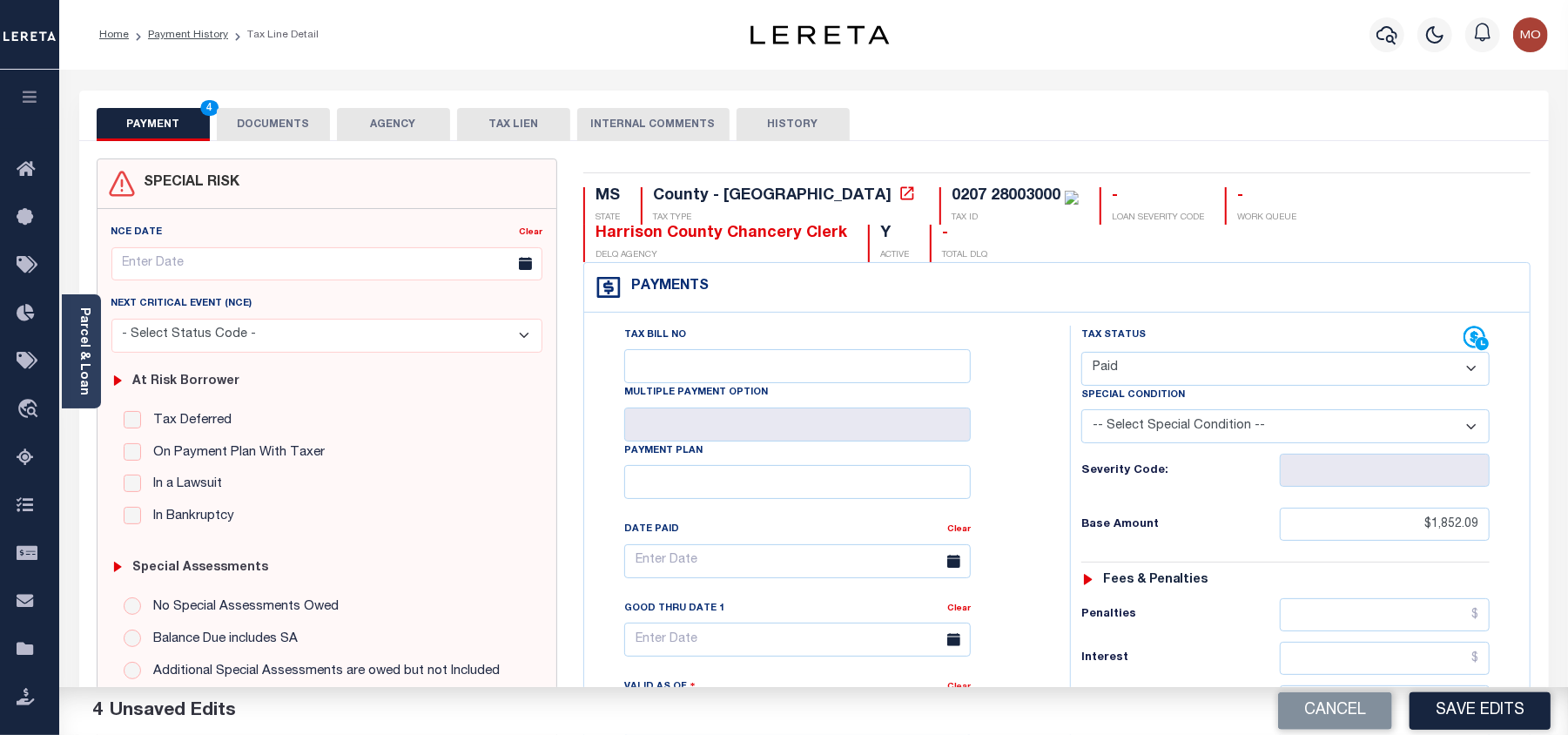
click at [265, 130] on button "DOCUMENTS" at bounding box center [273, 124] width 113 height 33
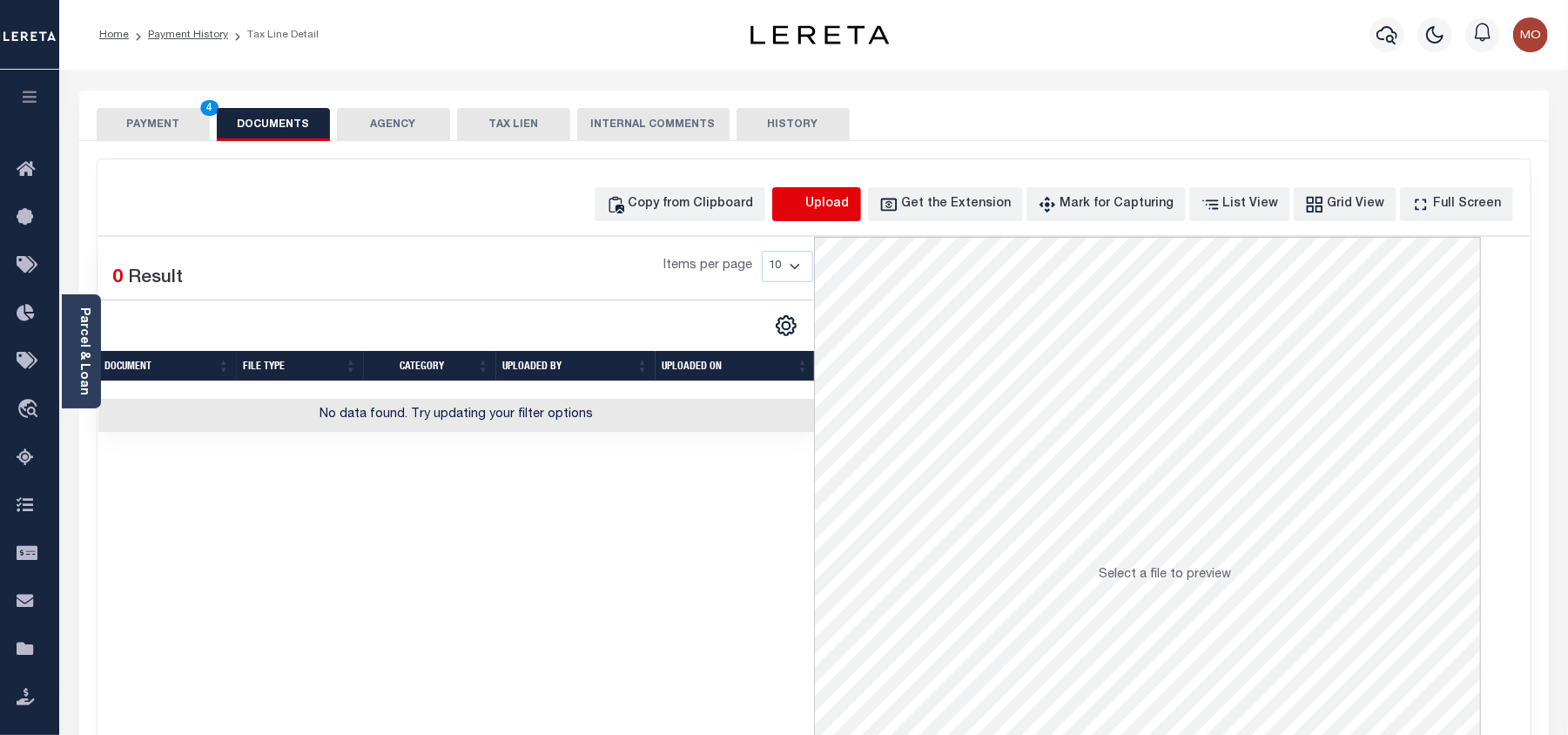
click at [803, 197] on icon "button" at bounding box center [793, 205] width 19 height 19
select select "POP"
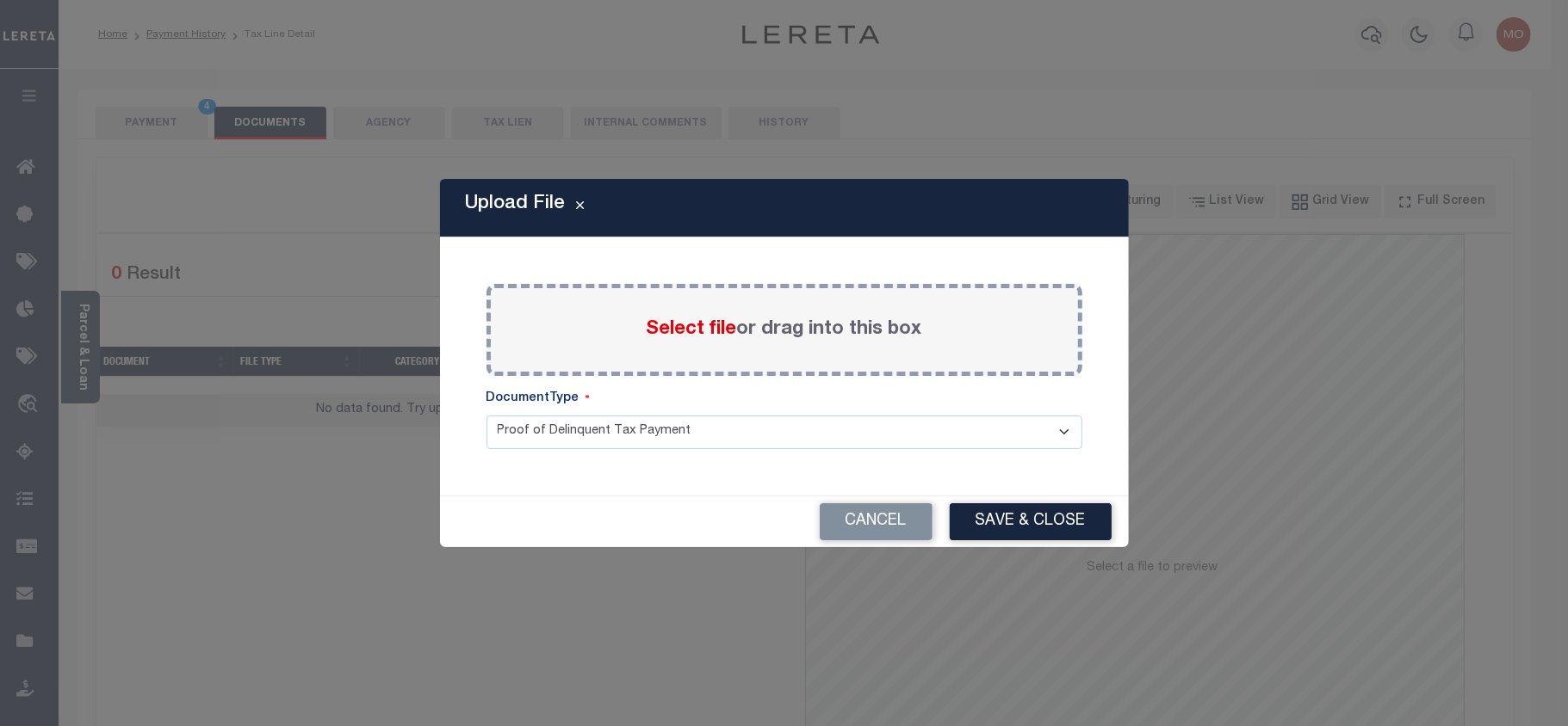
click at [662, 324] on span "Select file" at bounding box center [692, 330] width 90 height 19
click at [0, 0] on input "Select file or drag into this box" at bounding box center [0, 0] width 0 height 0
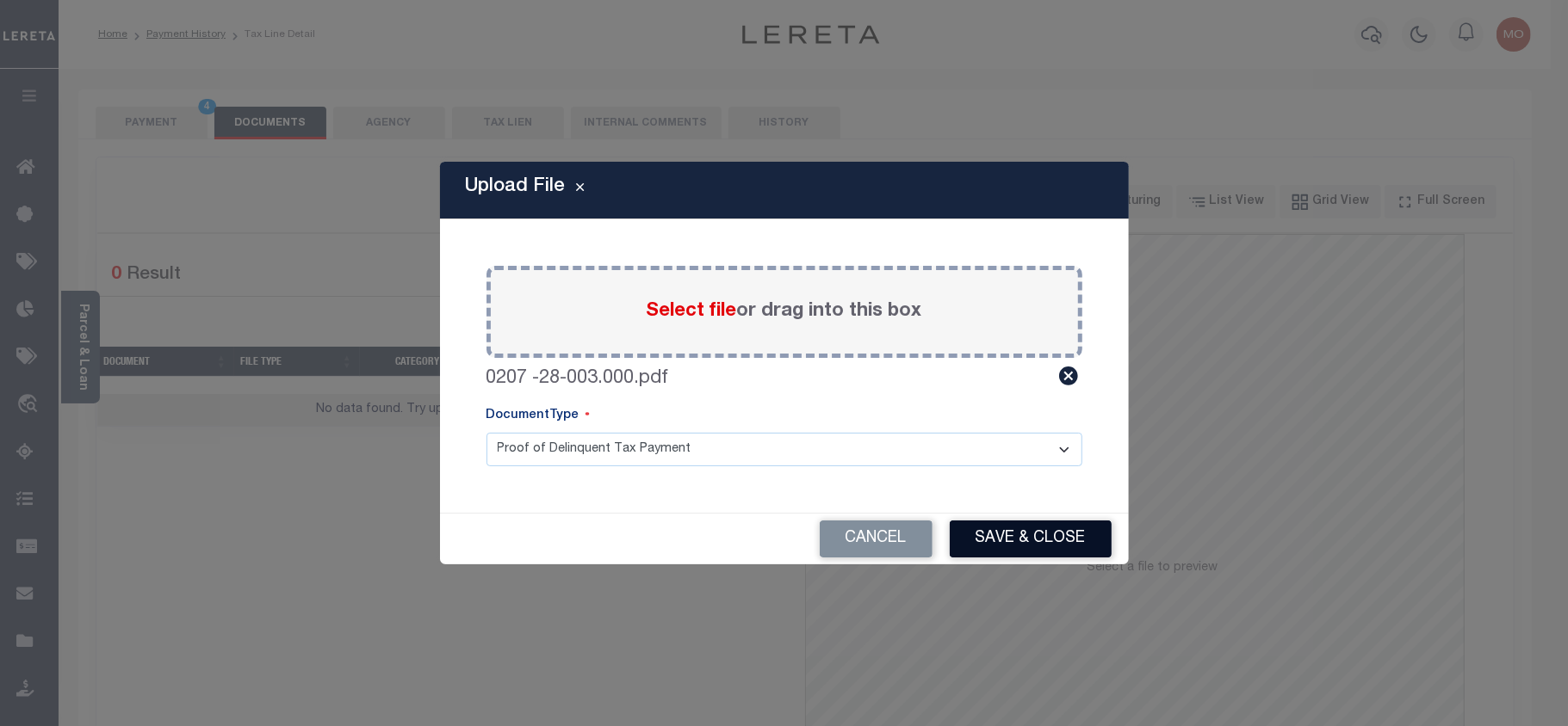
click at [1034, 544] on button "Save & Close" at bounding box center [1030, 539] width 162 height 37
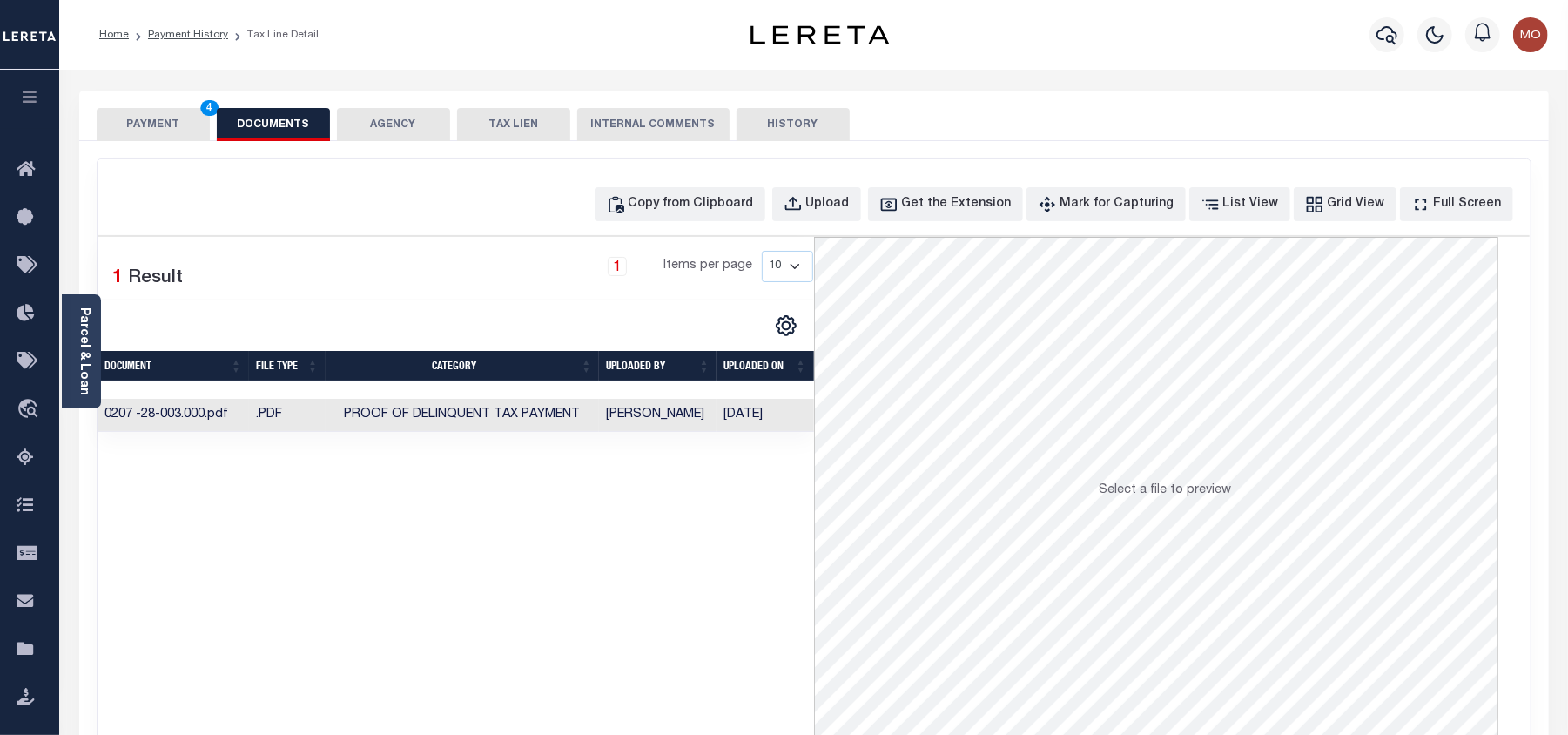
click at [158, 130] on button "PAYMENT 4" at bounding box center [153, 124] width 113 height 33
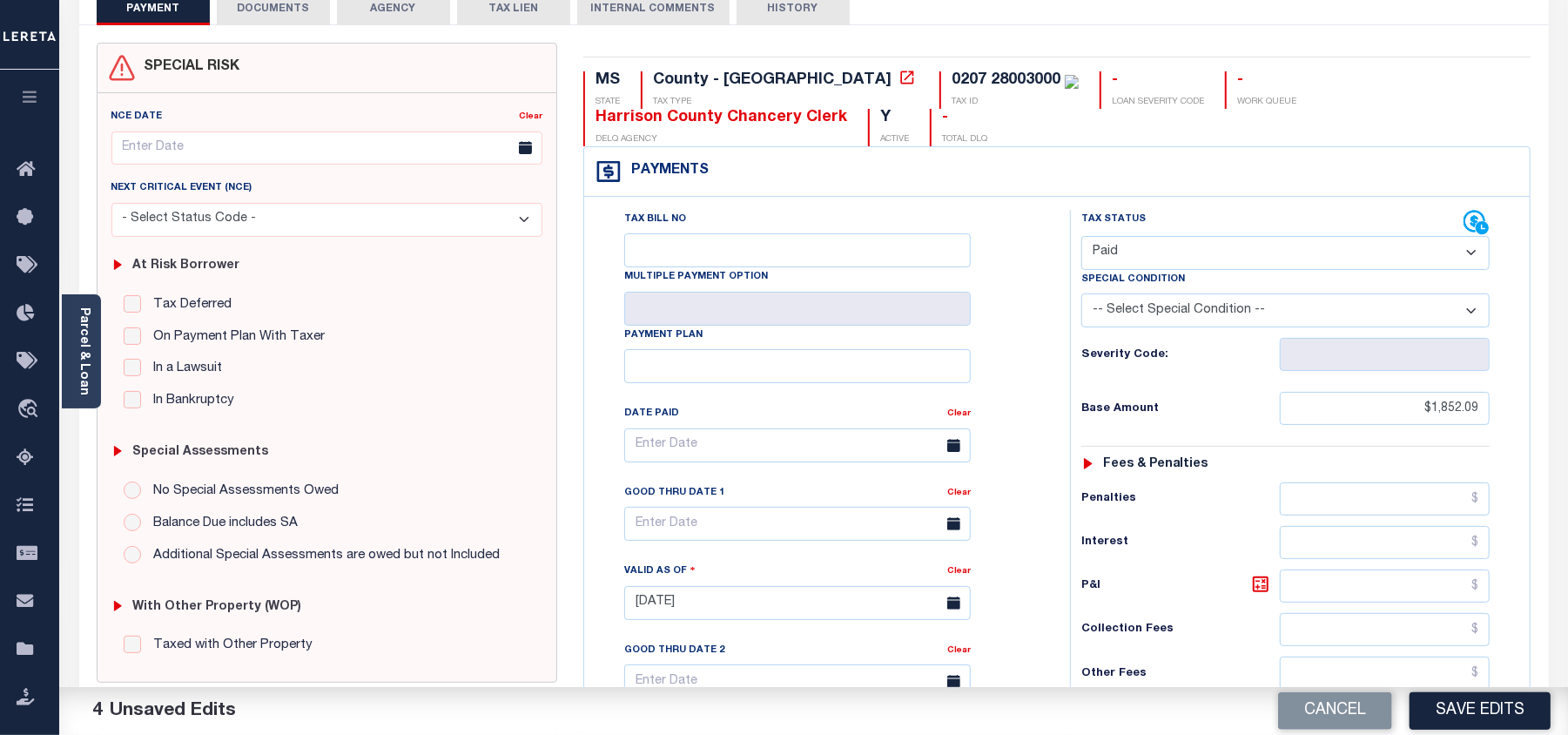
scroll to position [231, 0]
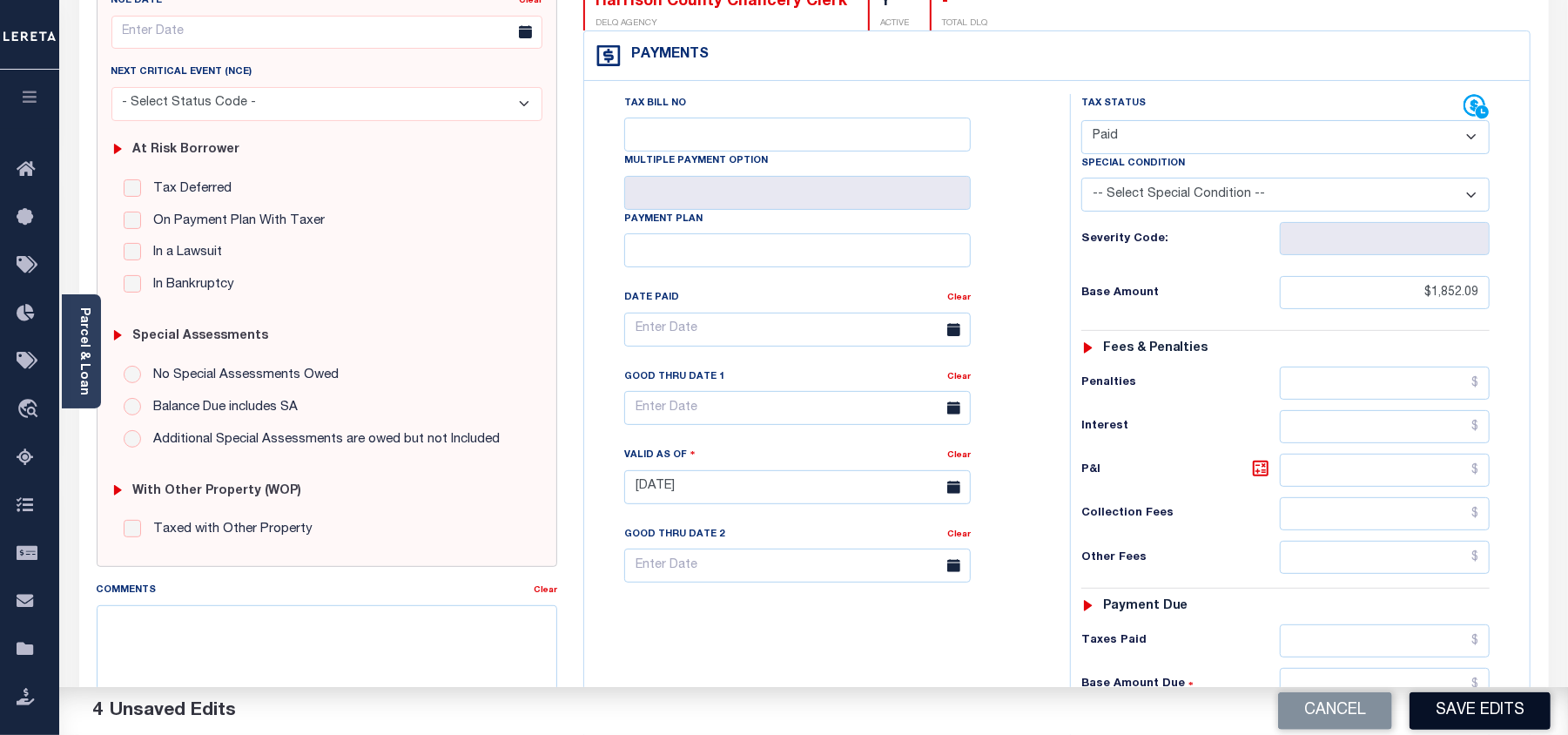
click at [1474, 712] on button "Save Edits" at bounding box center [1480, 710] width 141 height 37
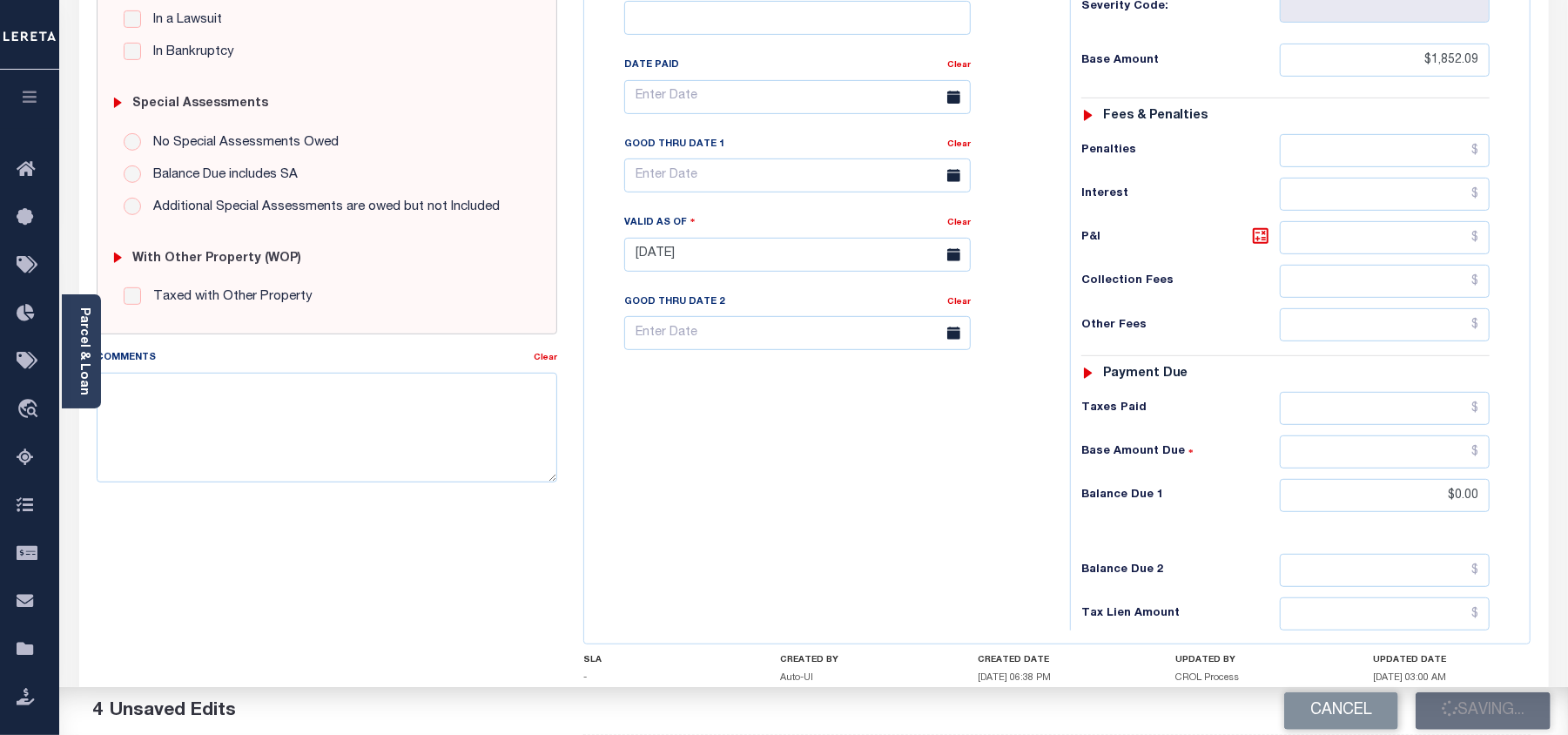
checkbox input "false"
type input "$1,852.09"
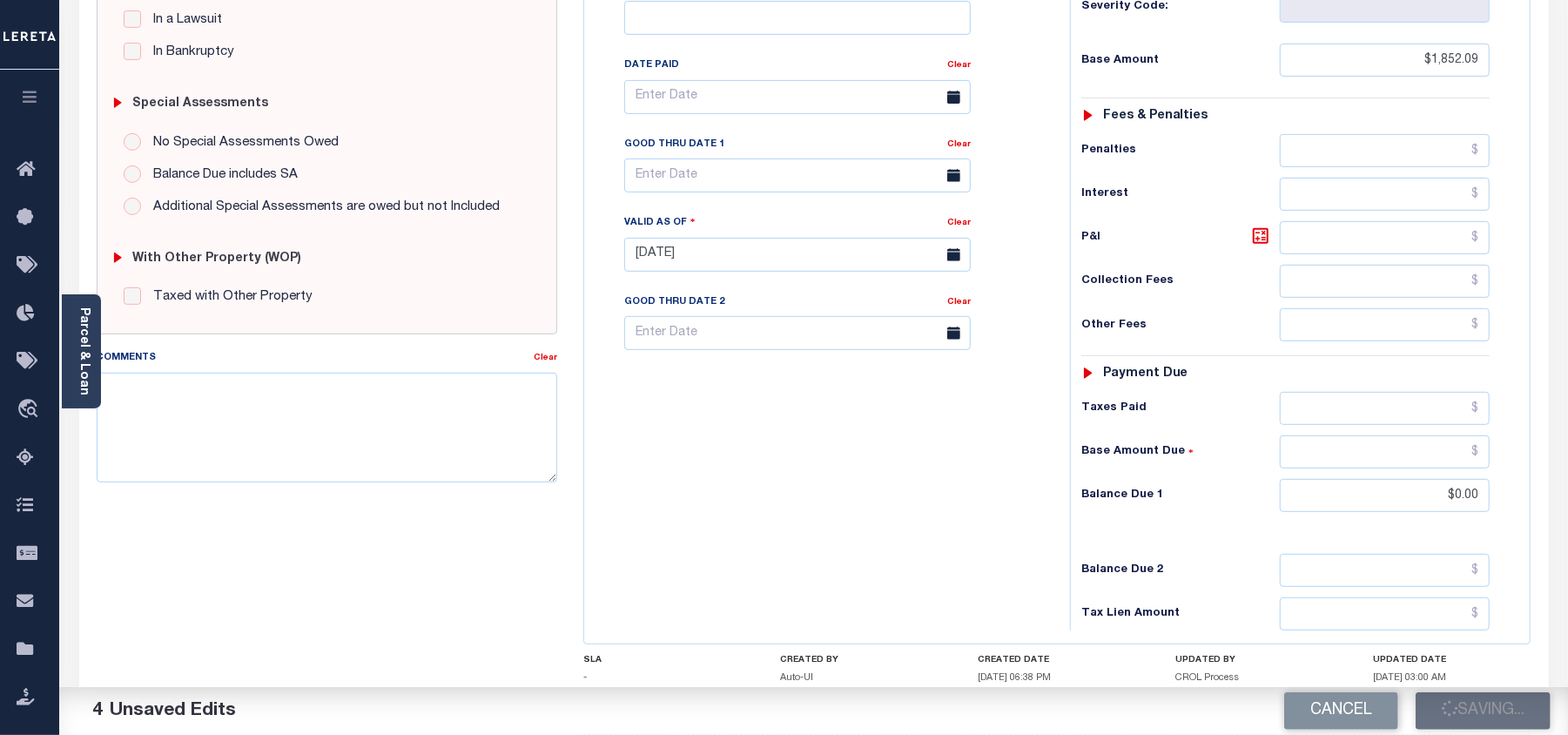
type input "$0"
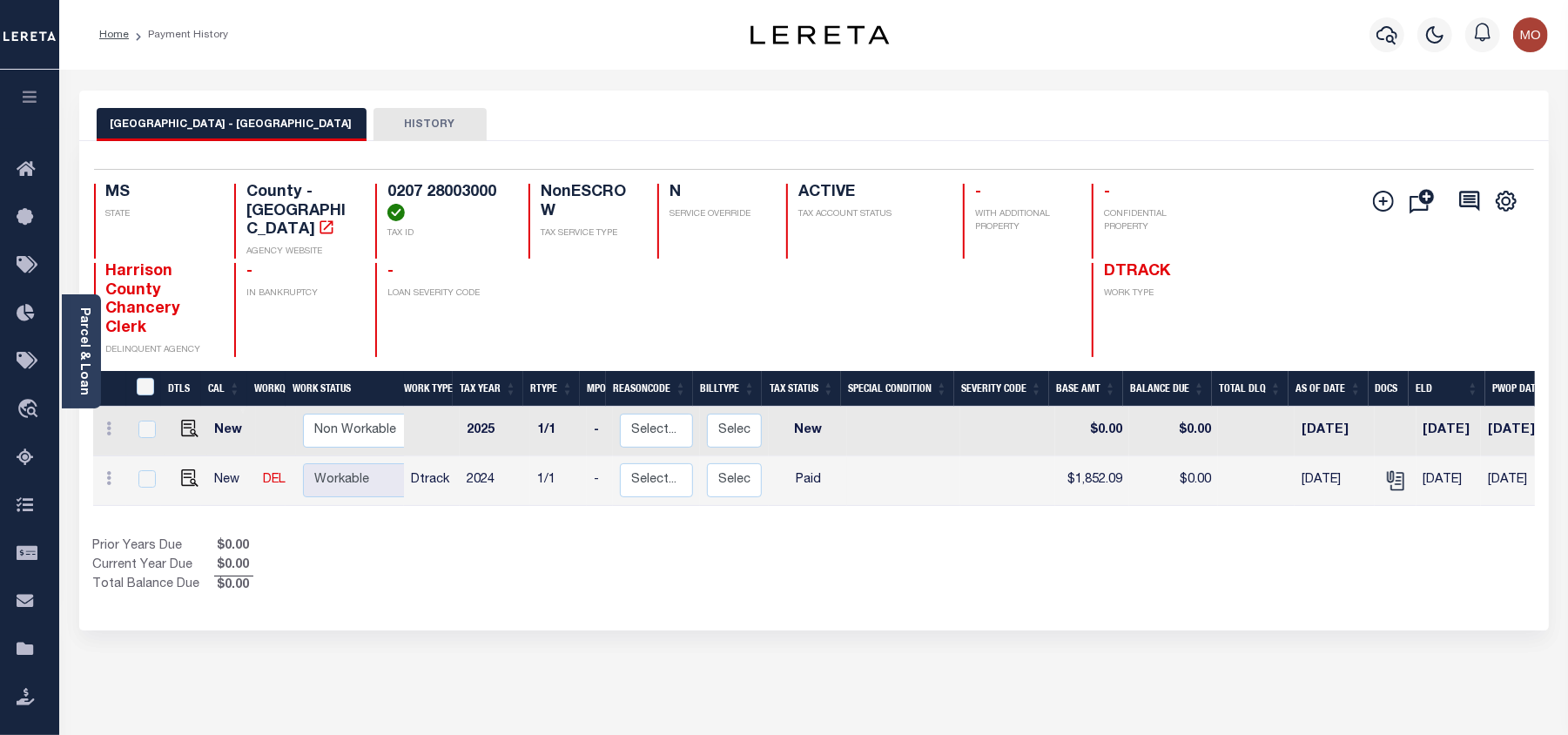
click at [172, 275] on h4 "Harrison County Chancery Clerk" at bounding box center [160, 300] width 108 height 75
click at [183, 469] on img "" at bounding box center [190, 478] width 17 height 17
checkbox input "true"
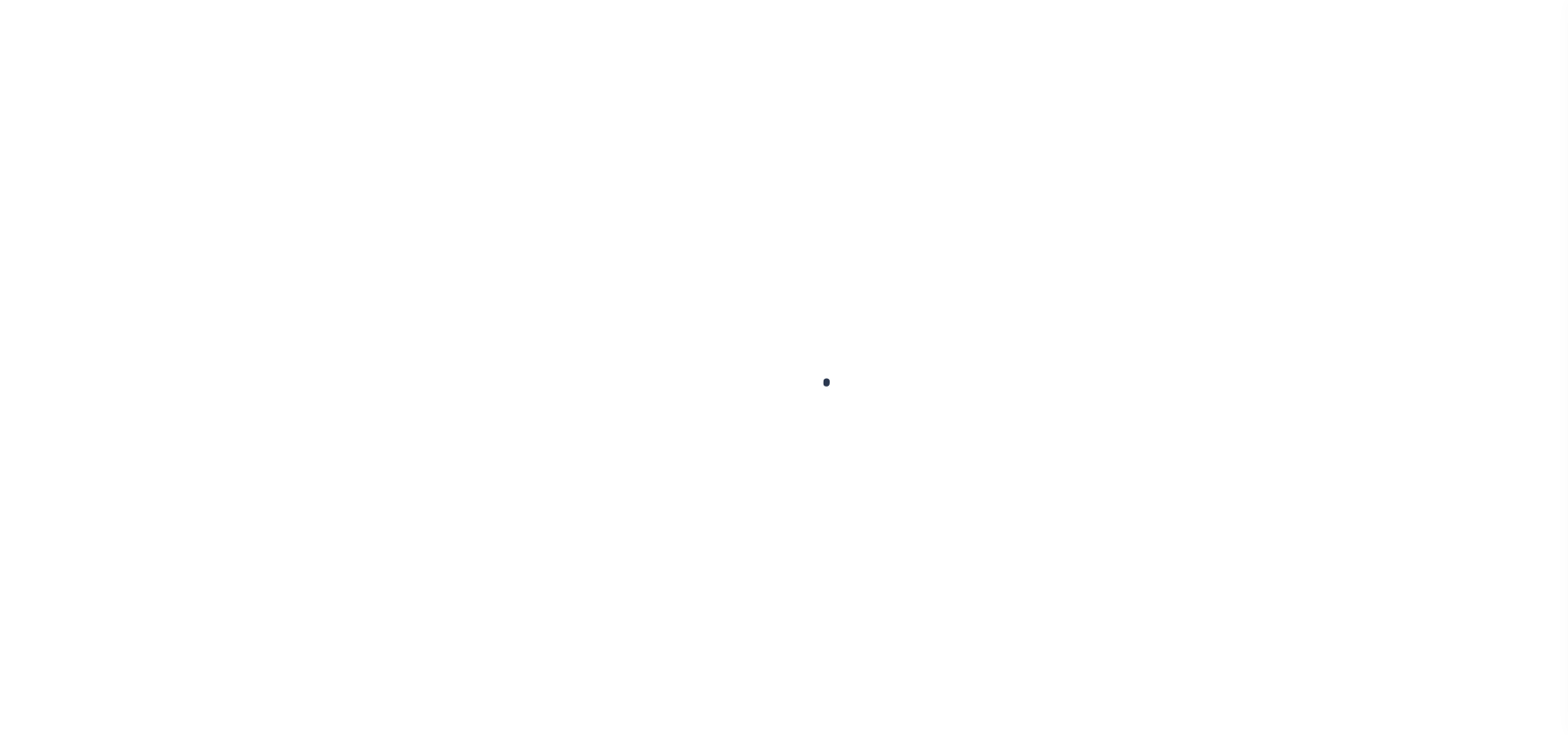
select select "PYD"
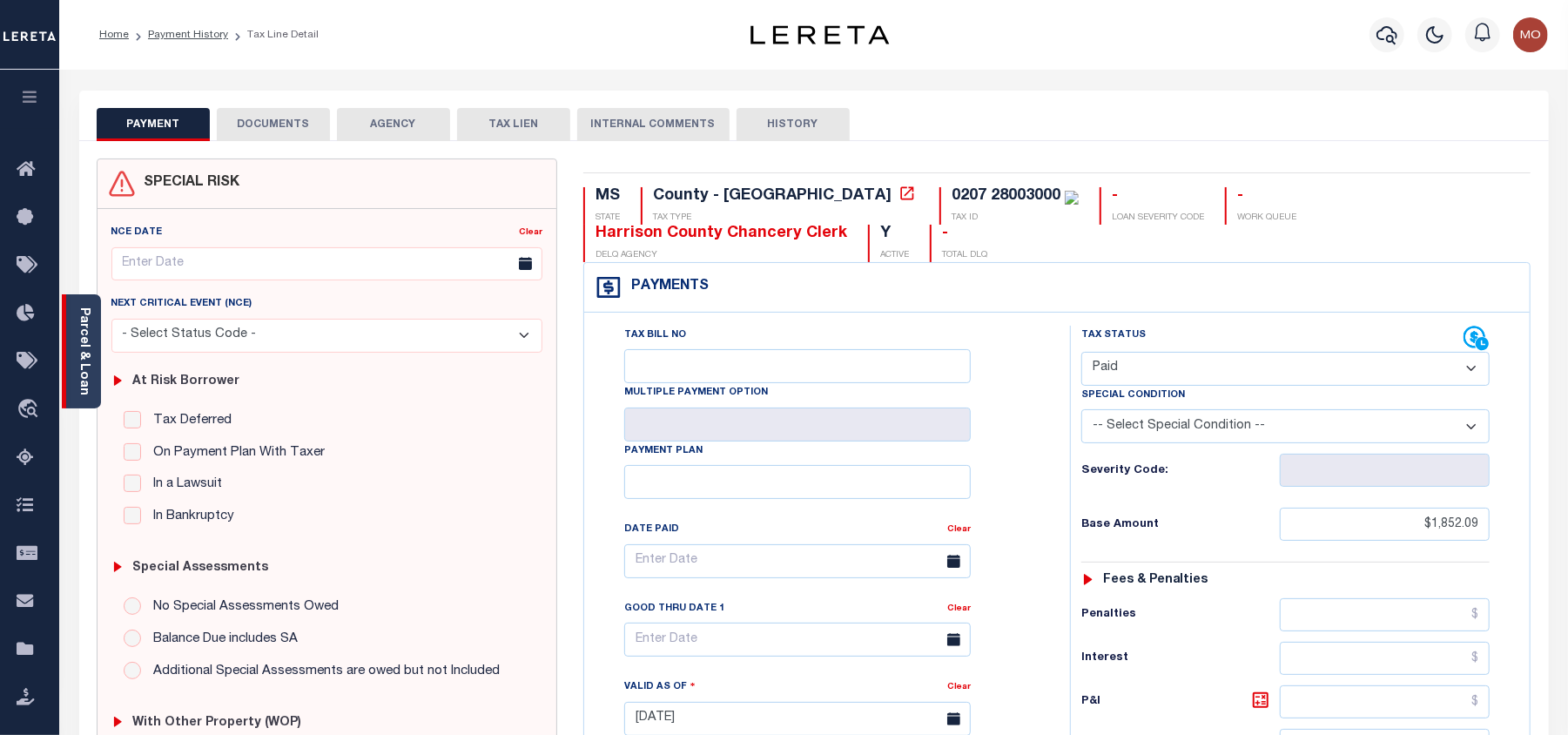
click at [84, 349] on link "Parcel & Loan" at bounding box center [83, 351] width 12 height 88
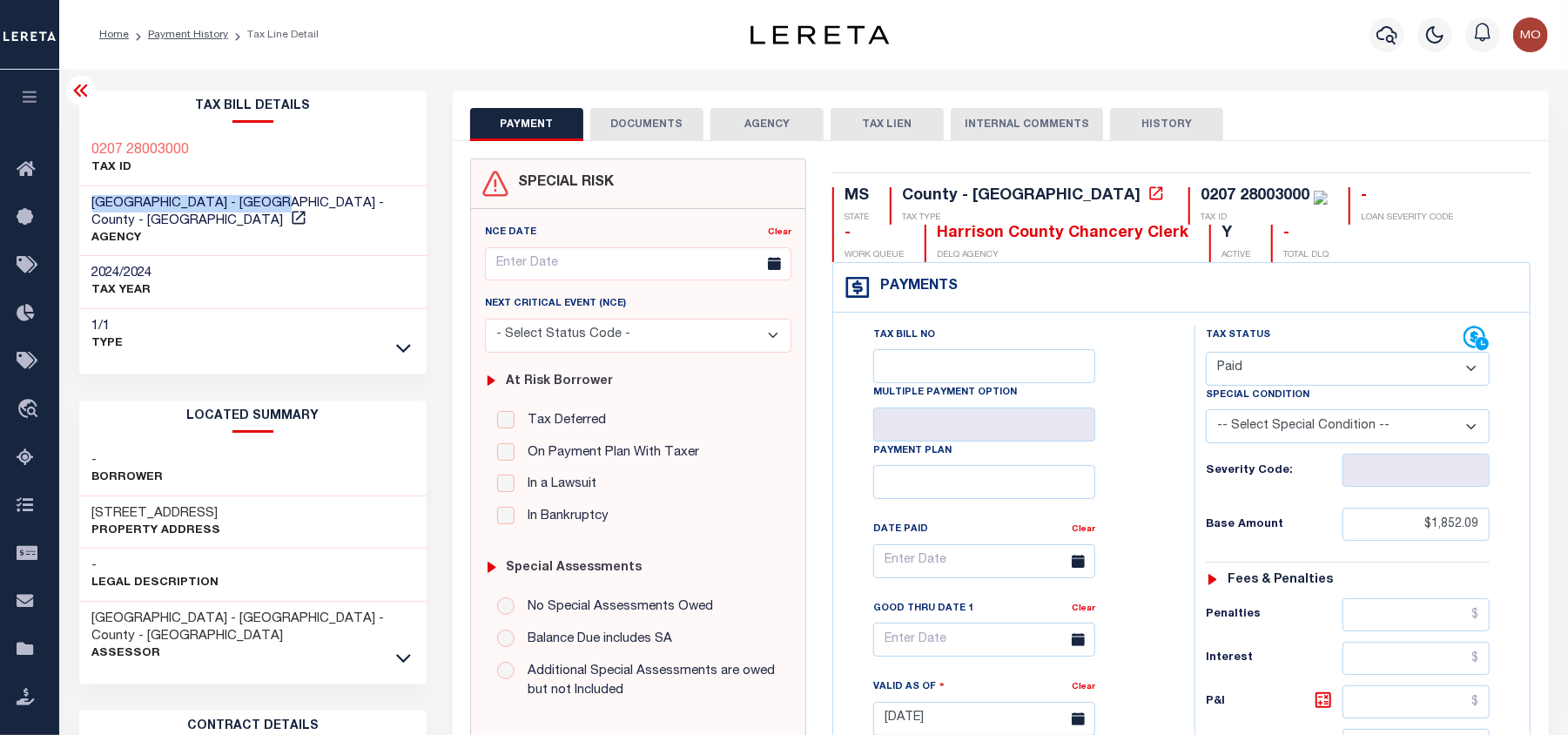
drag, startPoint x: 254, startPoint y: 198, endPoint x: 84, endPoint y: 202, distance: 170.0
click at [84, 202] on div "[GEOGRAPHIC_DATA] - [GEOGRAPHIC_DATA] - County - [GEOGRAPHIC_DATA] AGENCY" at bounding box center [253, 222] width 348 height 70
copy span "[GEOGRAPHIC_DATA] - [GEOGRAPHIC_DATA]"
click at [1387, 35] on icon "button" at bounding box center [1387, 35] width 21 height 21
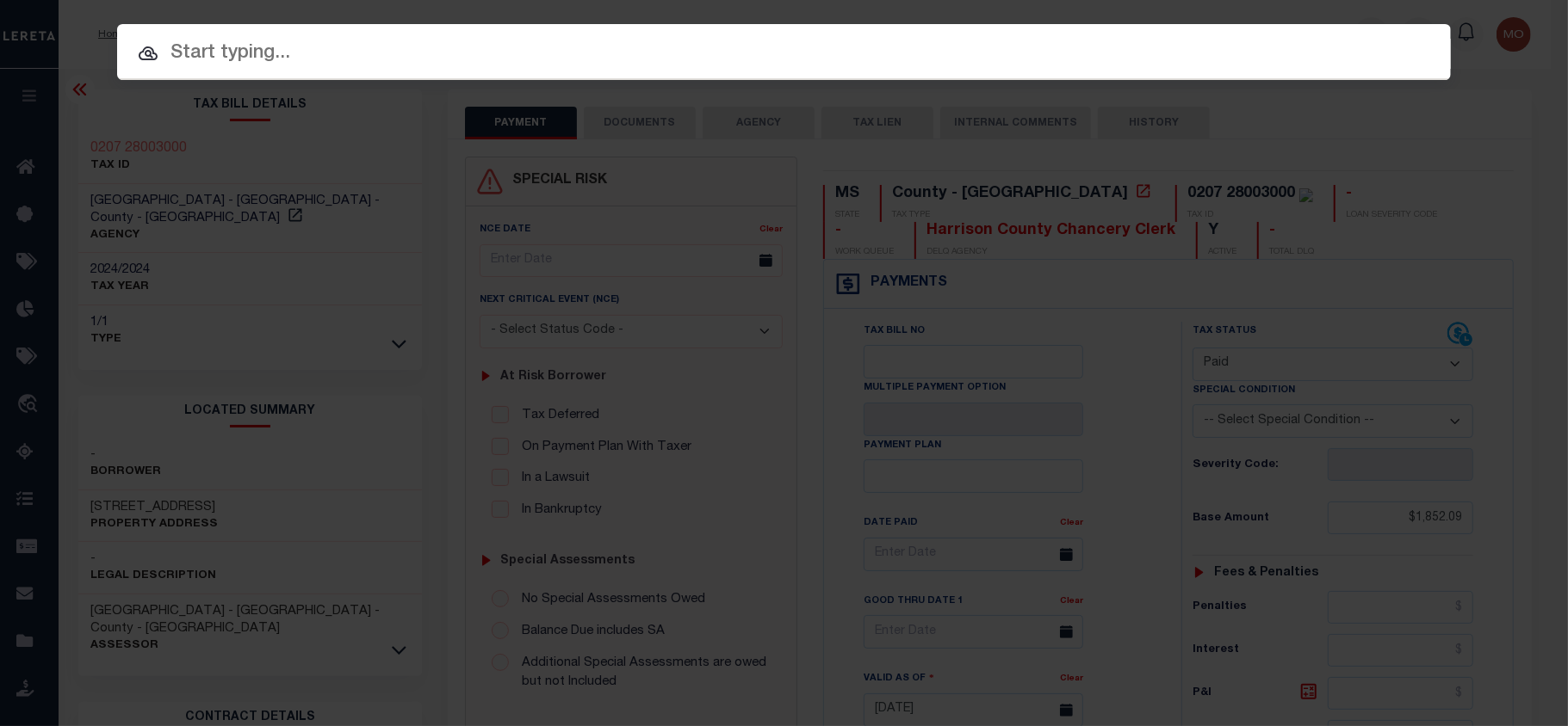
click at [252, 55] on input "text" at bounding box center [784, 53] width 1334 height 30
paste input "1250004977"
type input "1250004977"
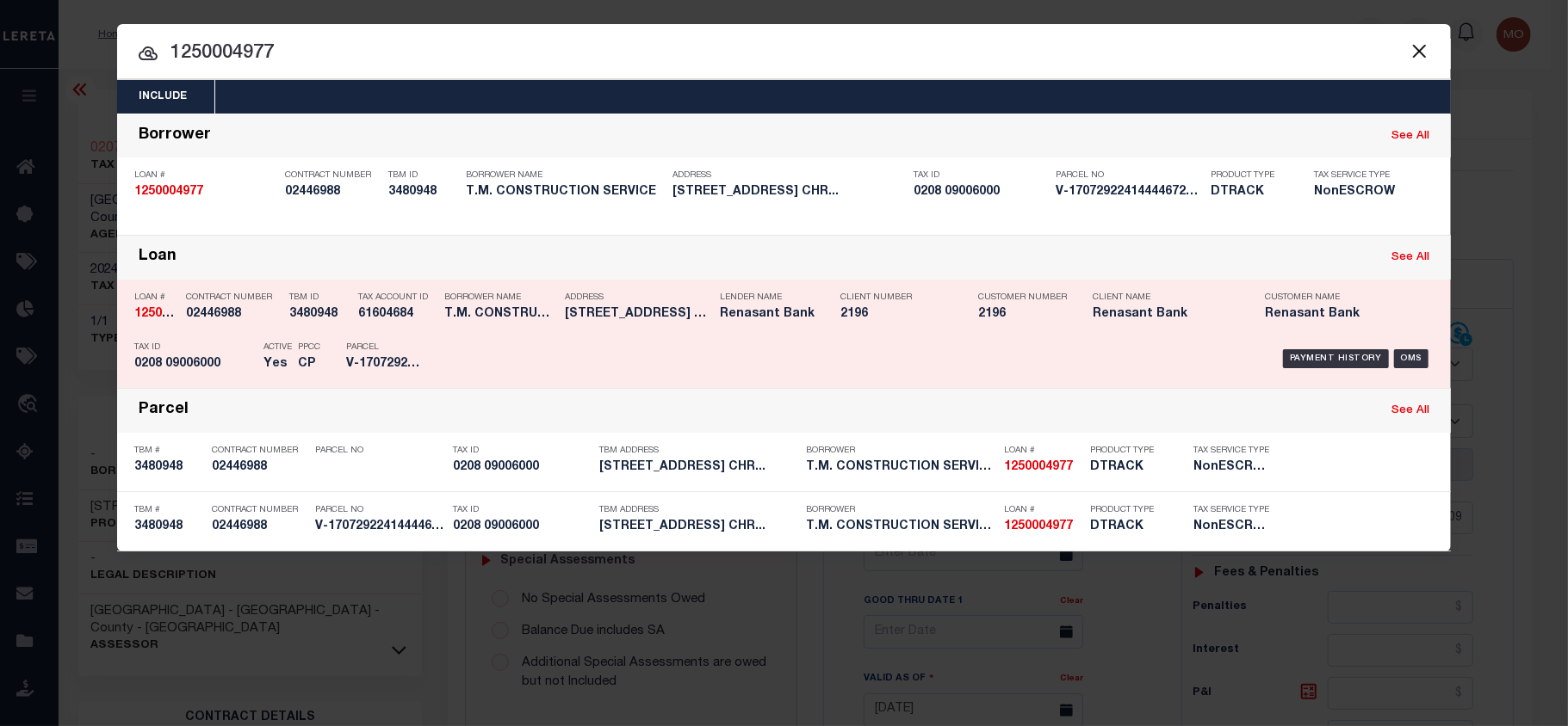
click at [298, 354] on div "PPCC CP" at bounding box center [309, 358] width 22 height 50
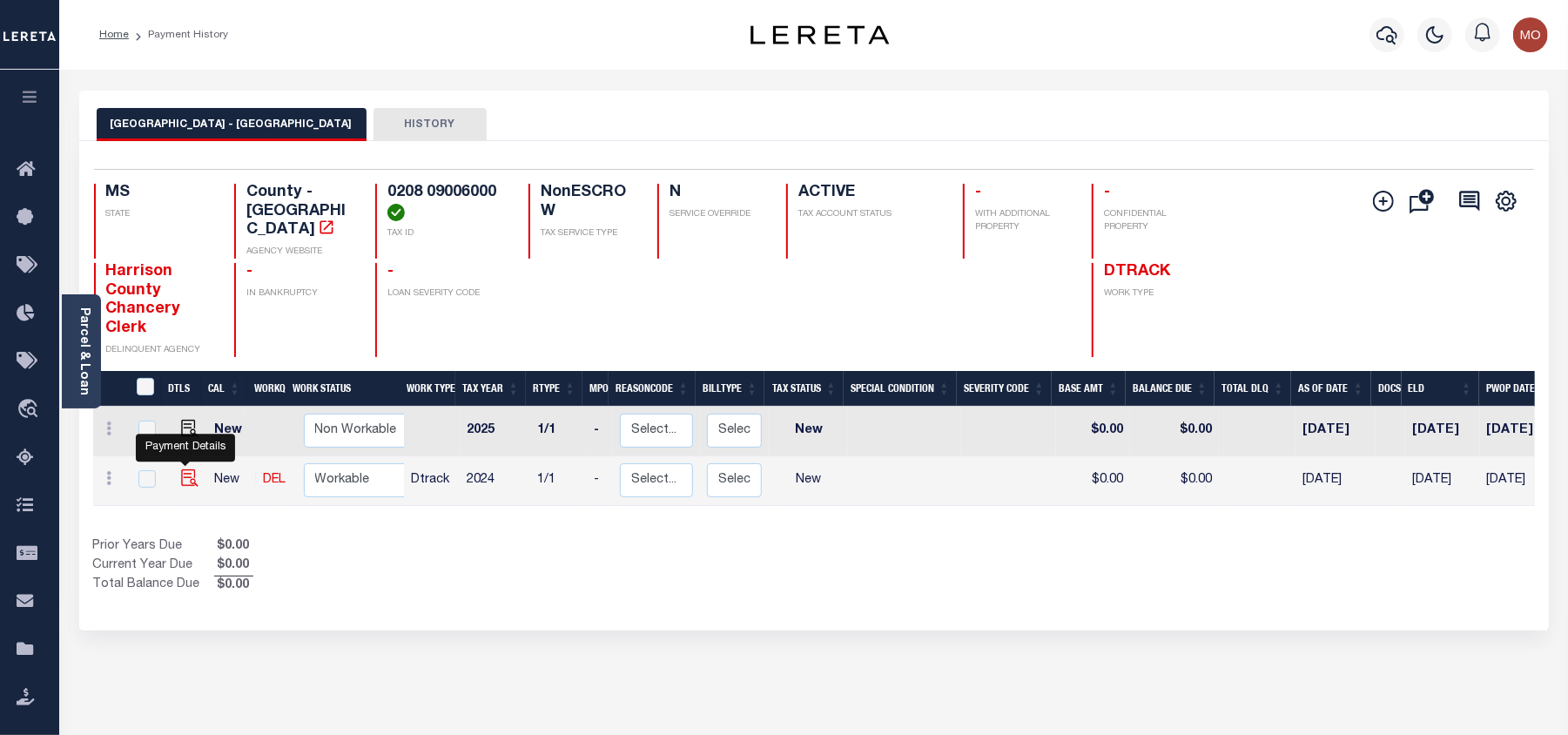
click at [185, 469] on img "" at bounding box center [190, 478] width 17 height 17
checkbox input "true"
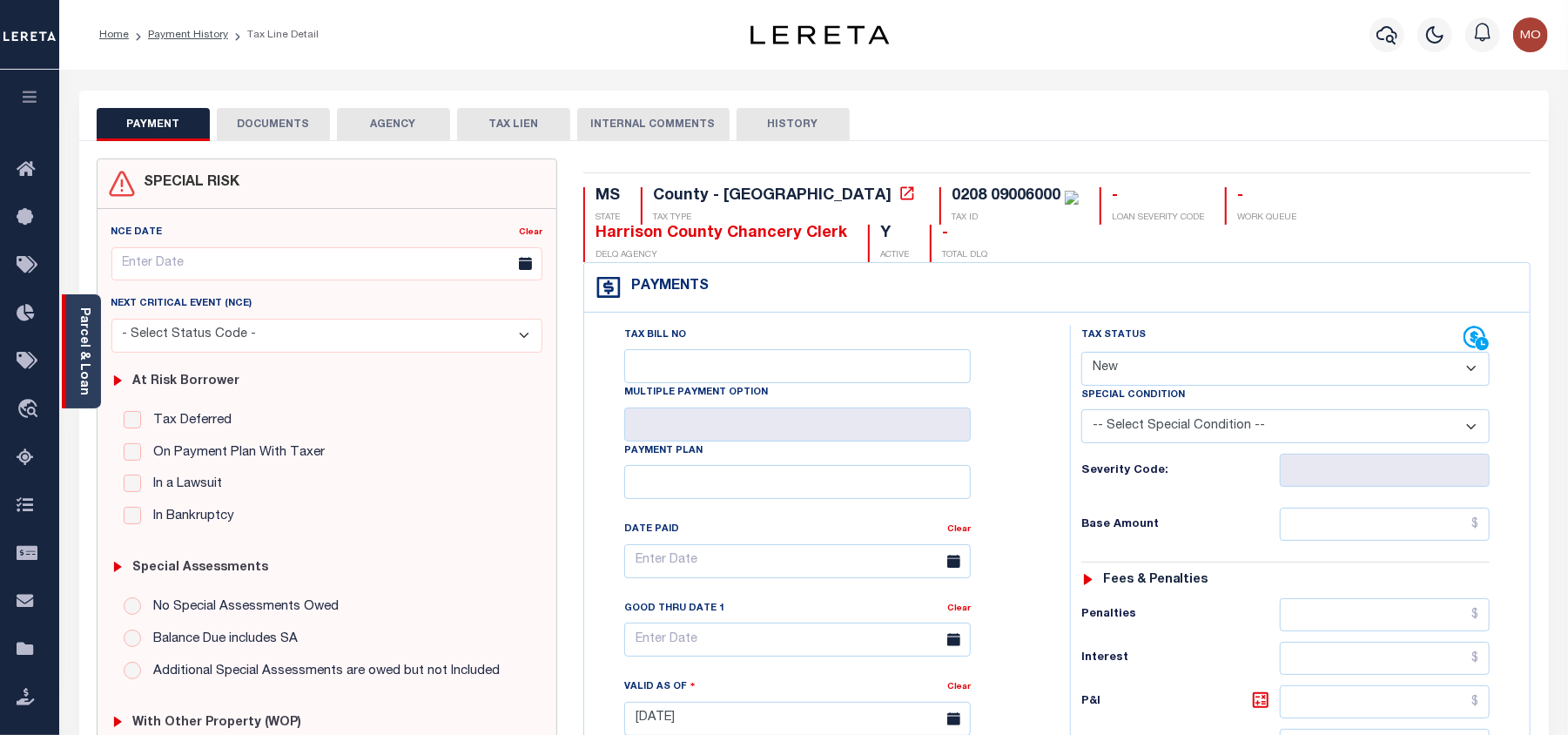
click at [82, 342] on link "Parcel & Loan" at bounding box center [83, 351] width 12 height 88
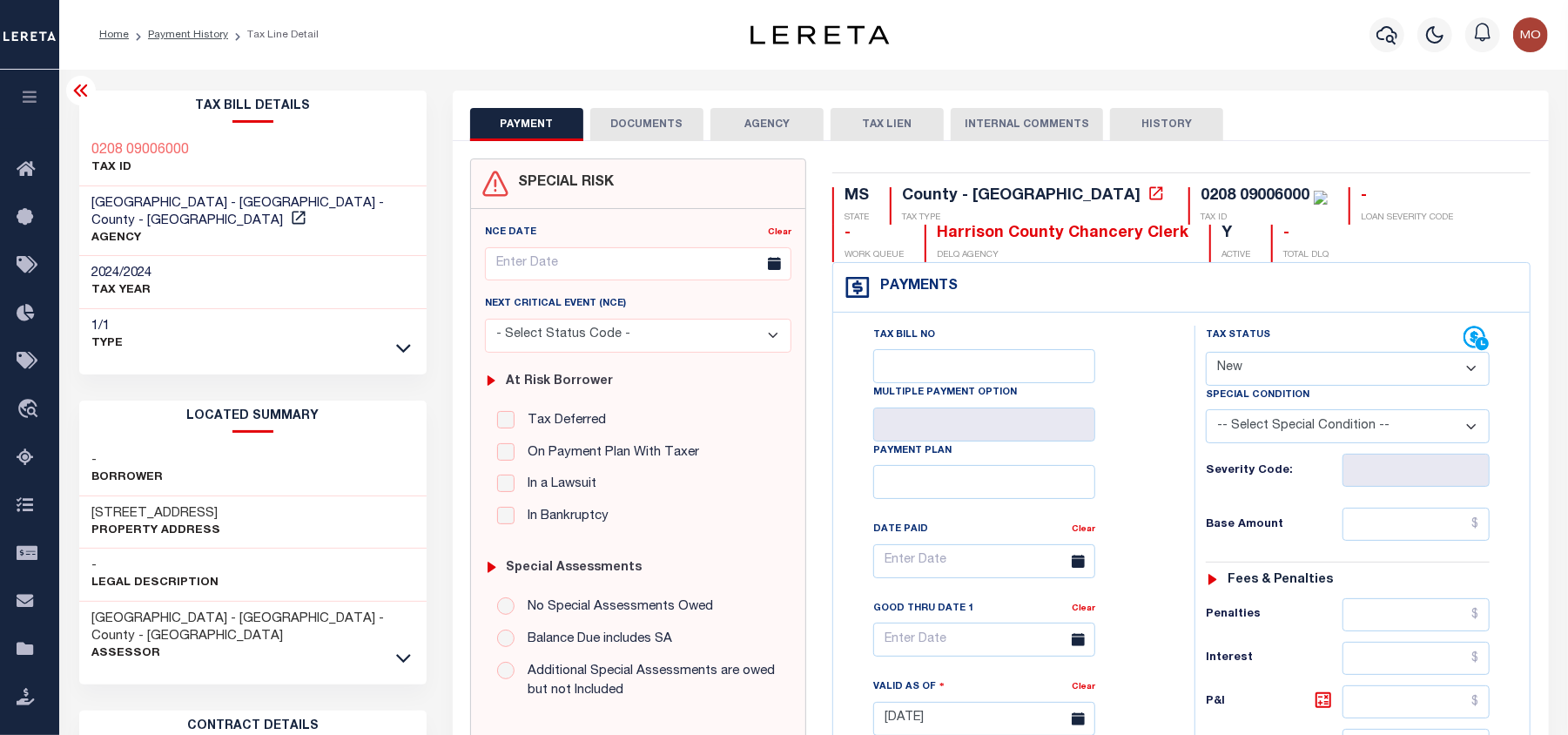
drag, startPoint x: 1271, startPoint y: 364, endPoint x: 1279, endPoint y: 375, distance: 13.6
click at [1271, 364] on select "- Select Status Code - Open Due/Unpaid Paid Incomplete No Tax Due Internal Refu…" at bounding box center [1347, 369] width 283 height 34
select select "PYD"
click at [1206, 354] on select "- Select Status Code - Open Due/Unpaid Paid Incomplete No Tax Due Internal Refu…" at bounding box center [1347, 369] width 283 height 34
type input "[DATE]"
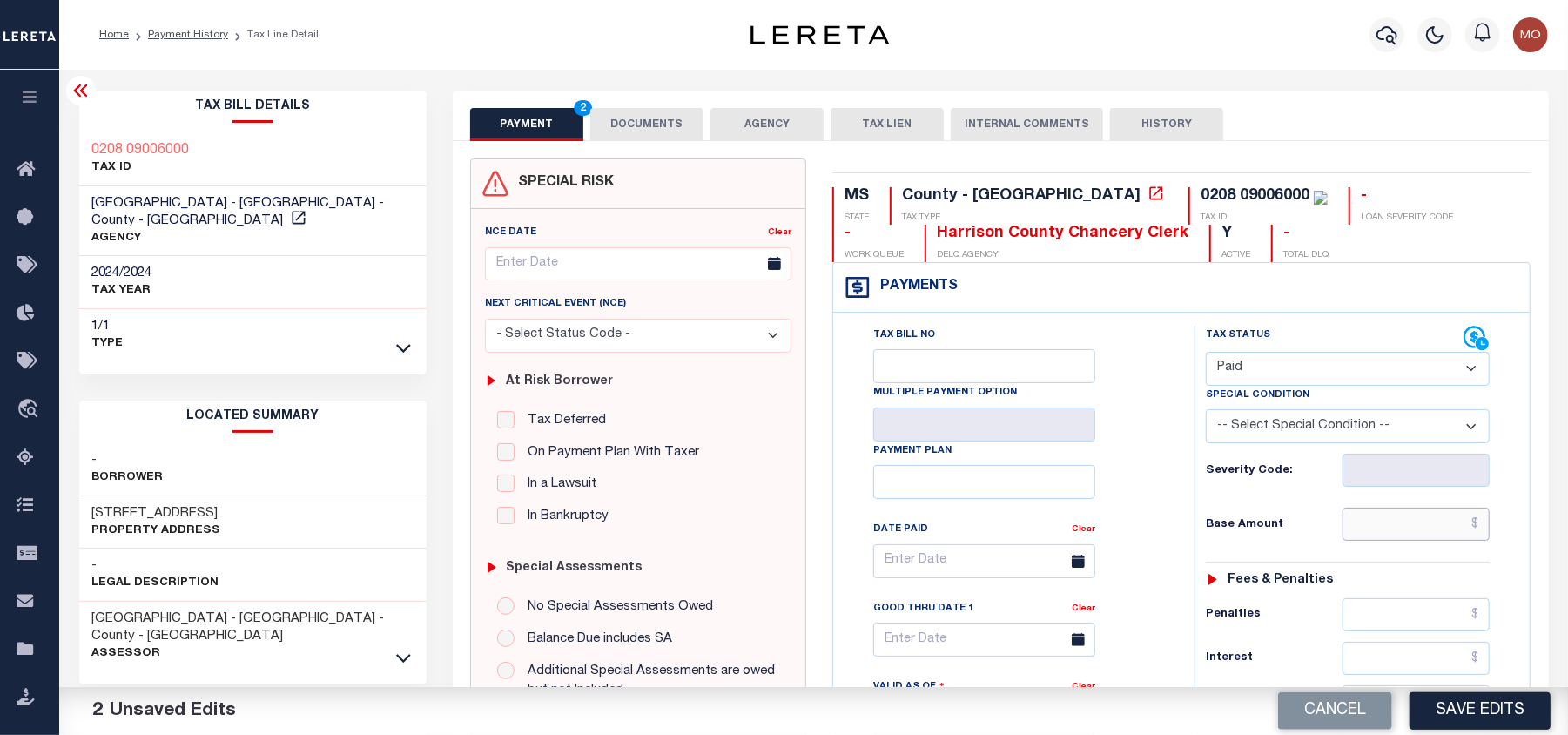
click at [1390, 533] on input "text" at bounding box center [1416, 524] width 148 height 33
paste input "2403.45"
type input "$2,403.45"
click at [1143, 521] on div "Tax Bill No Multiple Payment Option Payment Plan Clear" at bounding box center [1009, 570] width 318 height 488
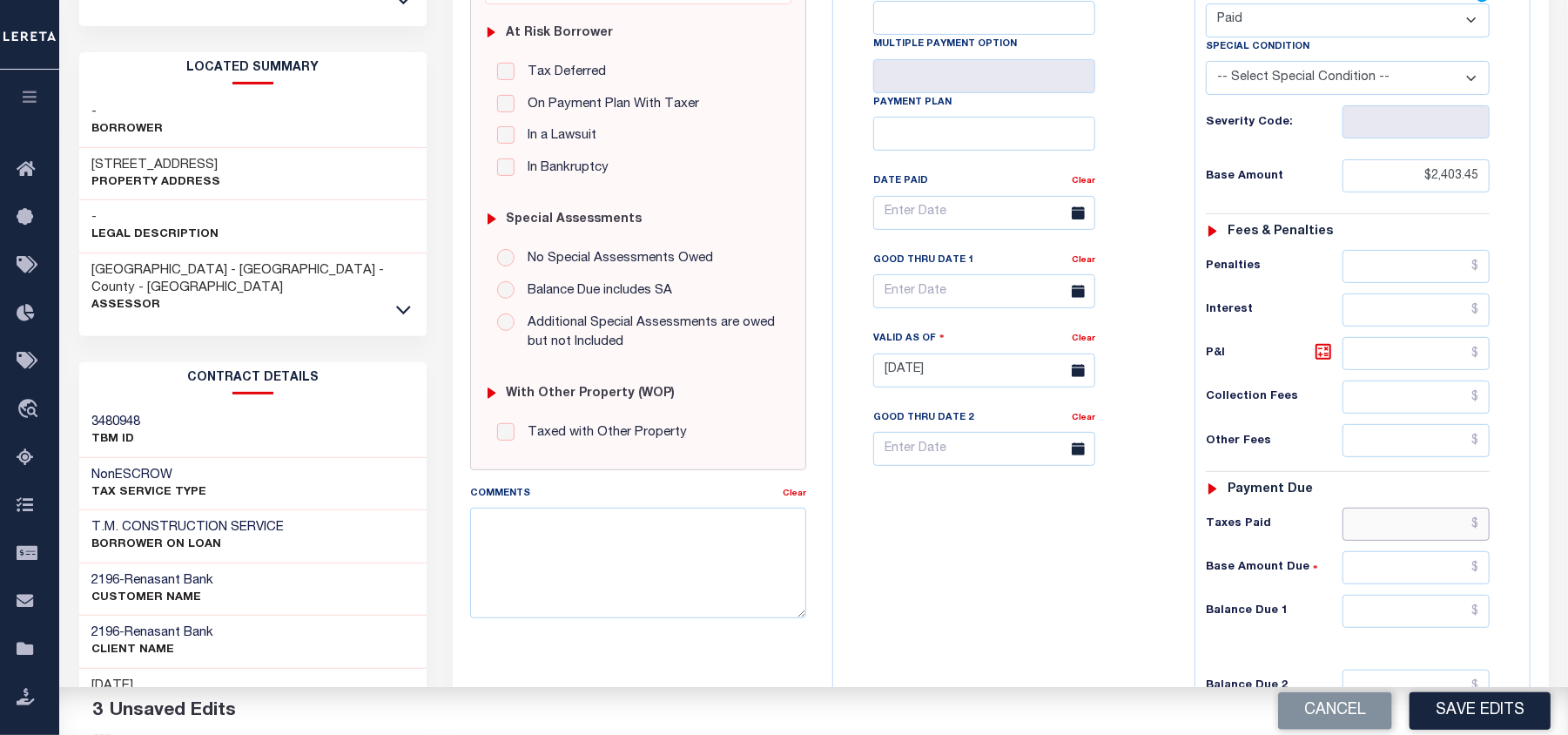
click at [1401, 531] on input "text" at bounding box center [1416, 524] width 148 height 33
paste input "2403.45"
type input "$2,403.45"
click at [1398, 621] on input "text" at bounding box center [1416, 611] width 148 height 33
type input "$0.00"
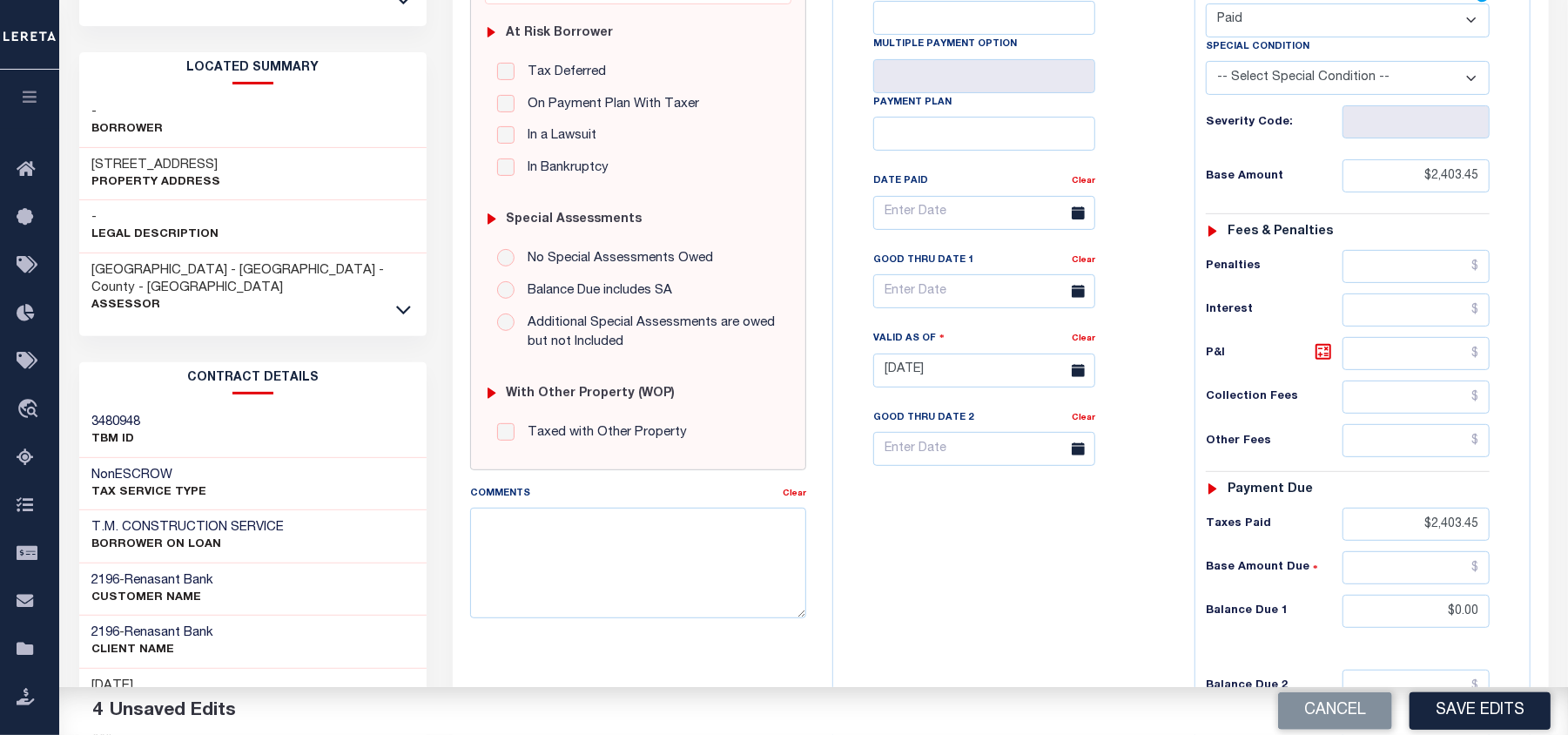
click at [1024, 583] on div "Tax Bill No Multiple Payment Option Payment Plan Clear" at bounding box center [1010, 361] width 344 height 769
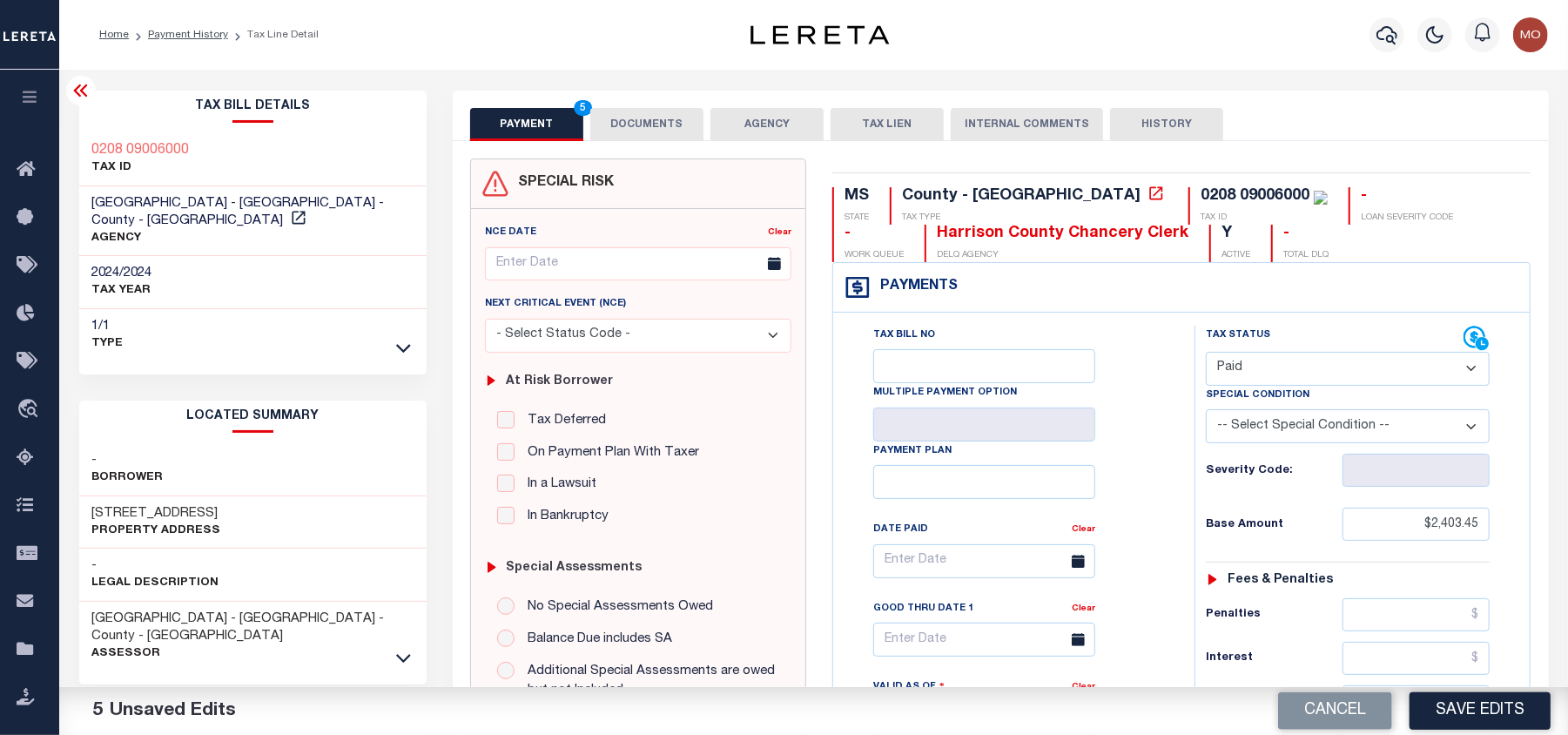
click at [637, 119] on button "DOCUMENTS" at bounding box center [647, 124] width 113 height 33
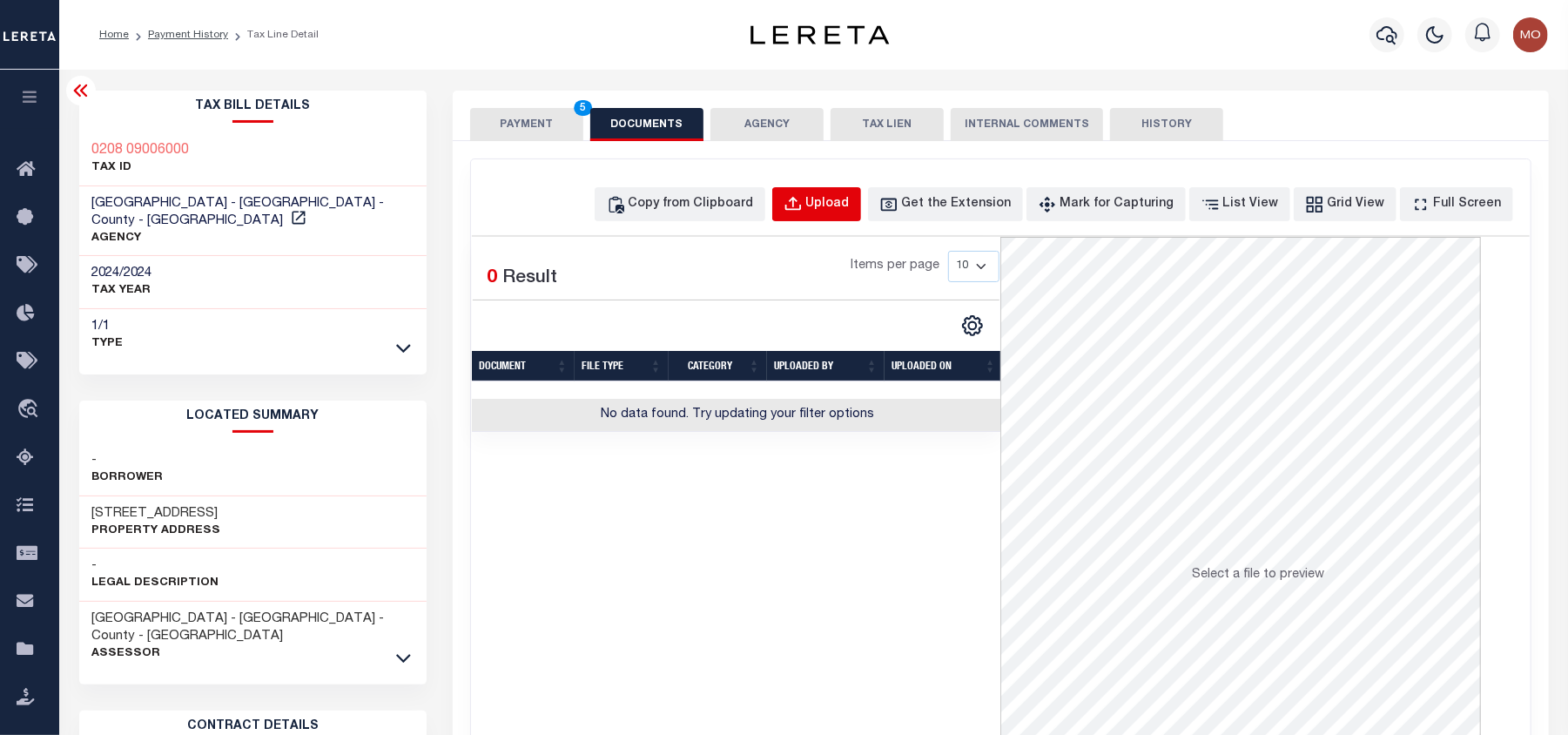
click at [861, 193] on button "Upload" at bounding box center [817, 204] width 89 height 34
select select "POP"
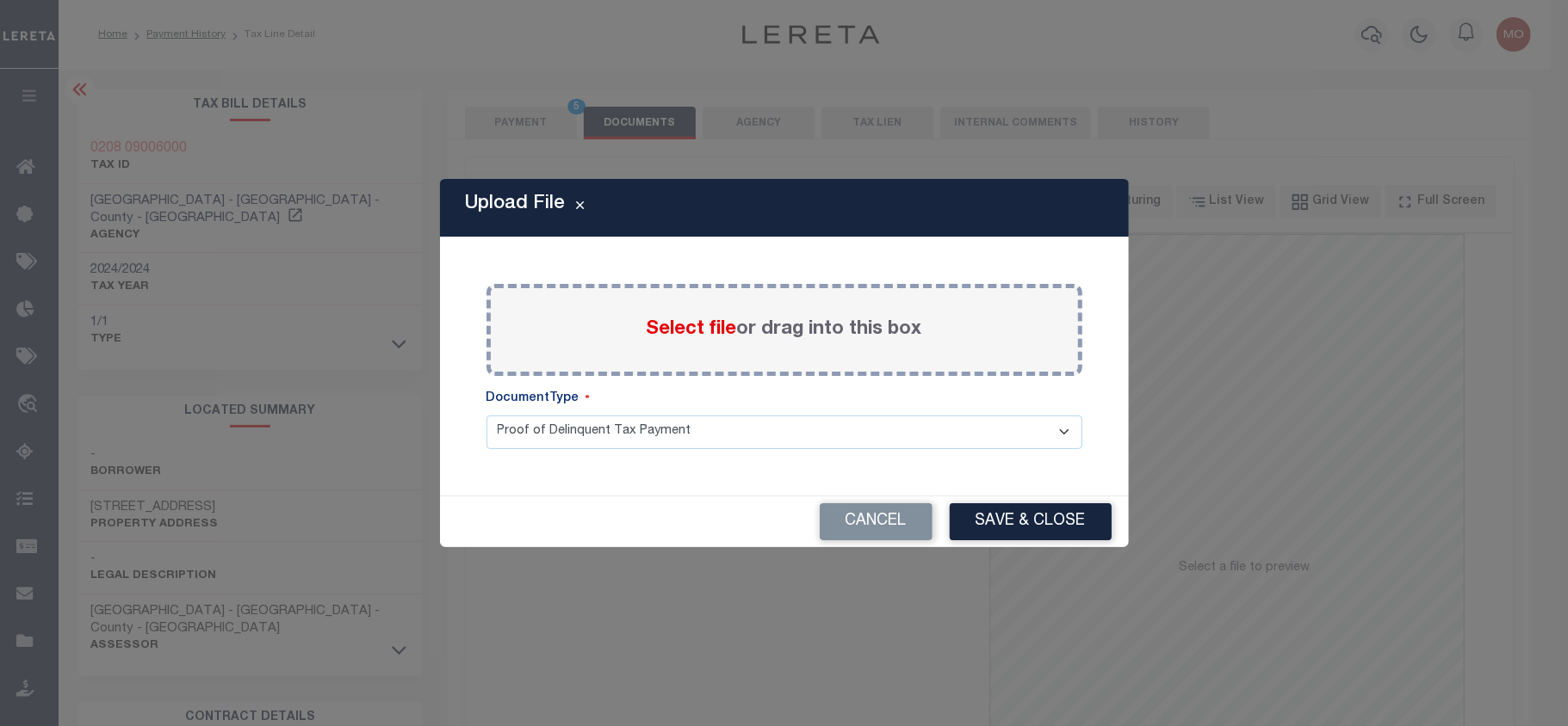
click at [675, 328] on span "Select file" at bounding box center [692, 330] width 90 height 19
click at [0, 0] on input "Select file or drag into this box" at bounding box center [0, 0] width 0 height 0
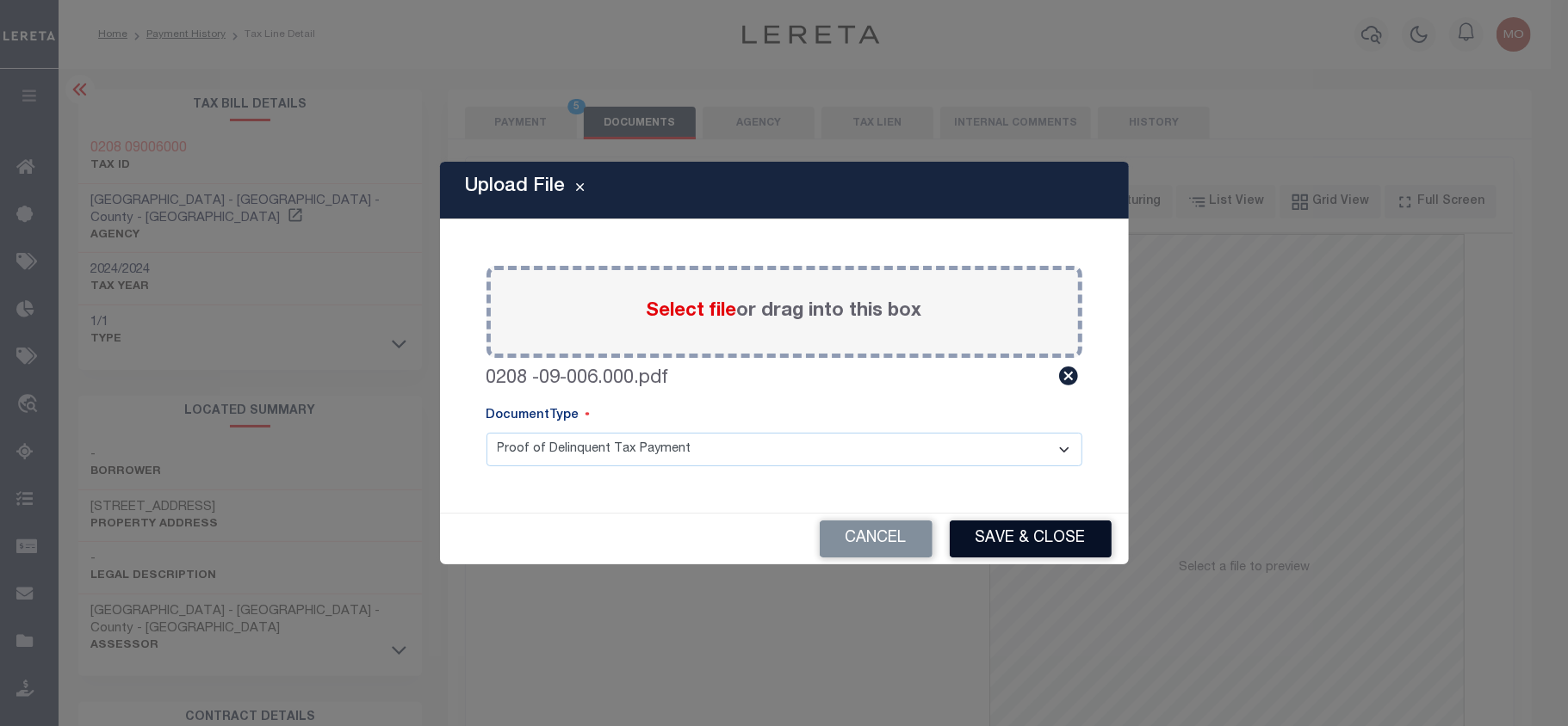
click at [993, 538] on button "Save & Close" at bounding box center [1030, 539] width 162 height 37
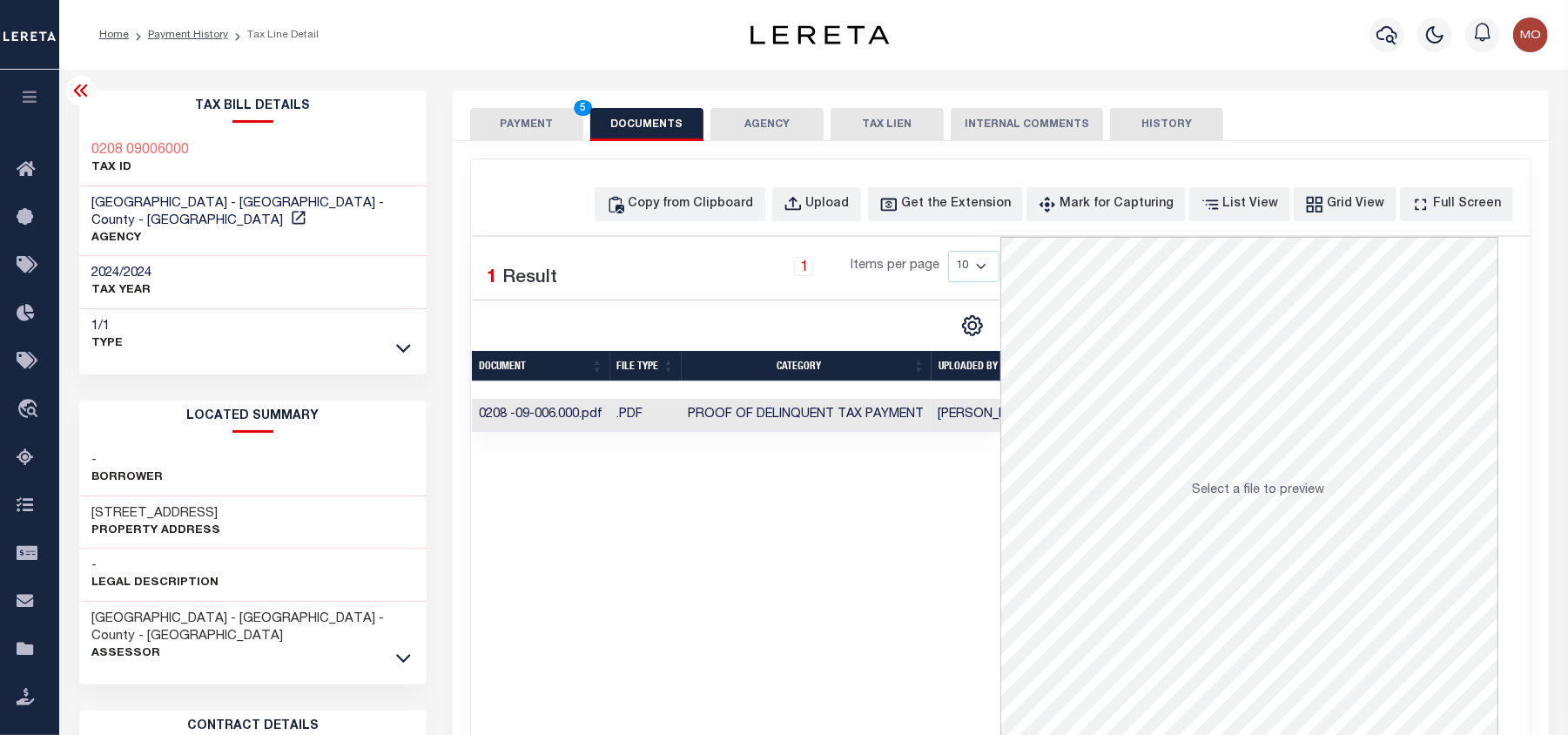
click at [518, 129] on button "PAYMENT 5" at bounding box center [526, 124] width 113 height 33
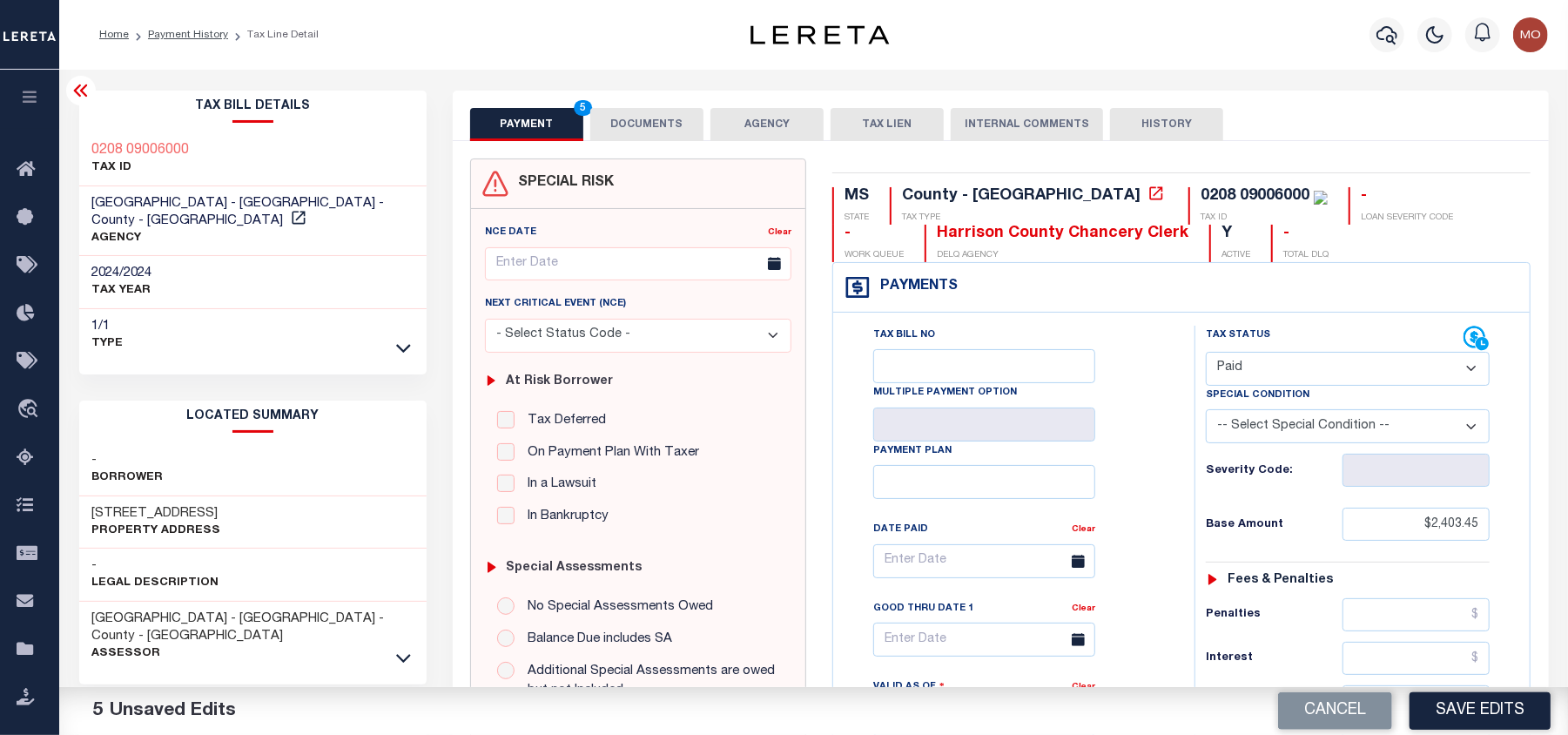
scroll to position [348, 0]
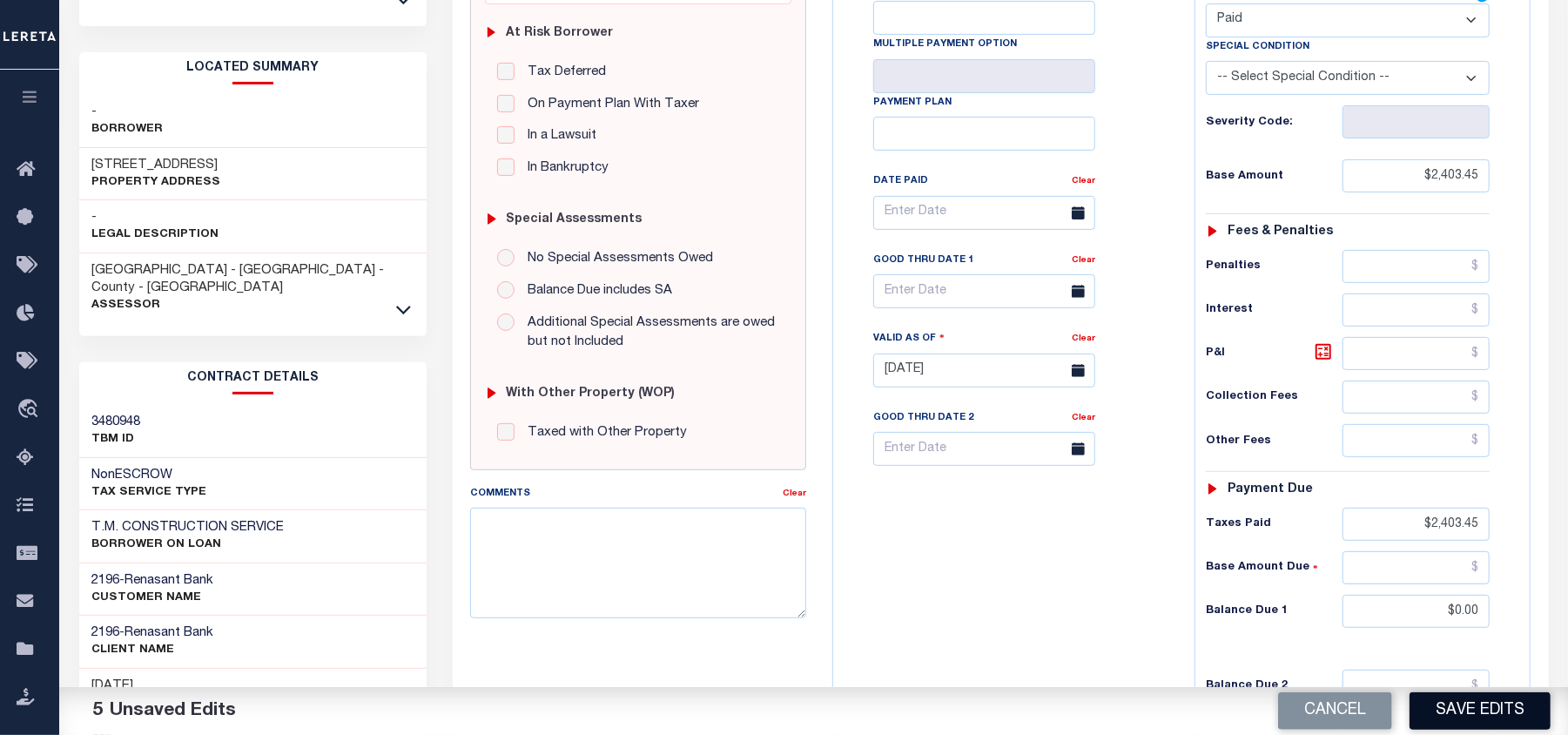
click at [1471, 714] on button "Save Edits" at bounding box center [1480, 710] width 141 height 37
checkbox input "false"
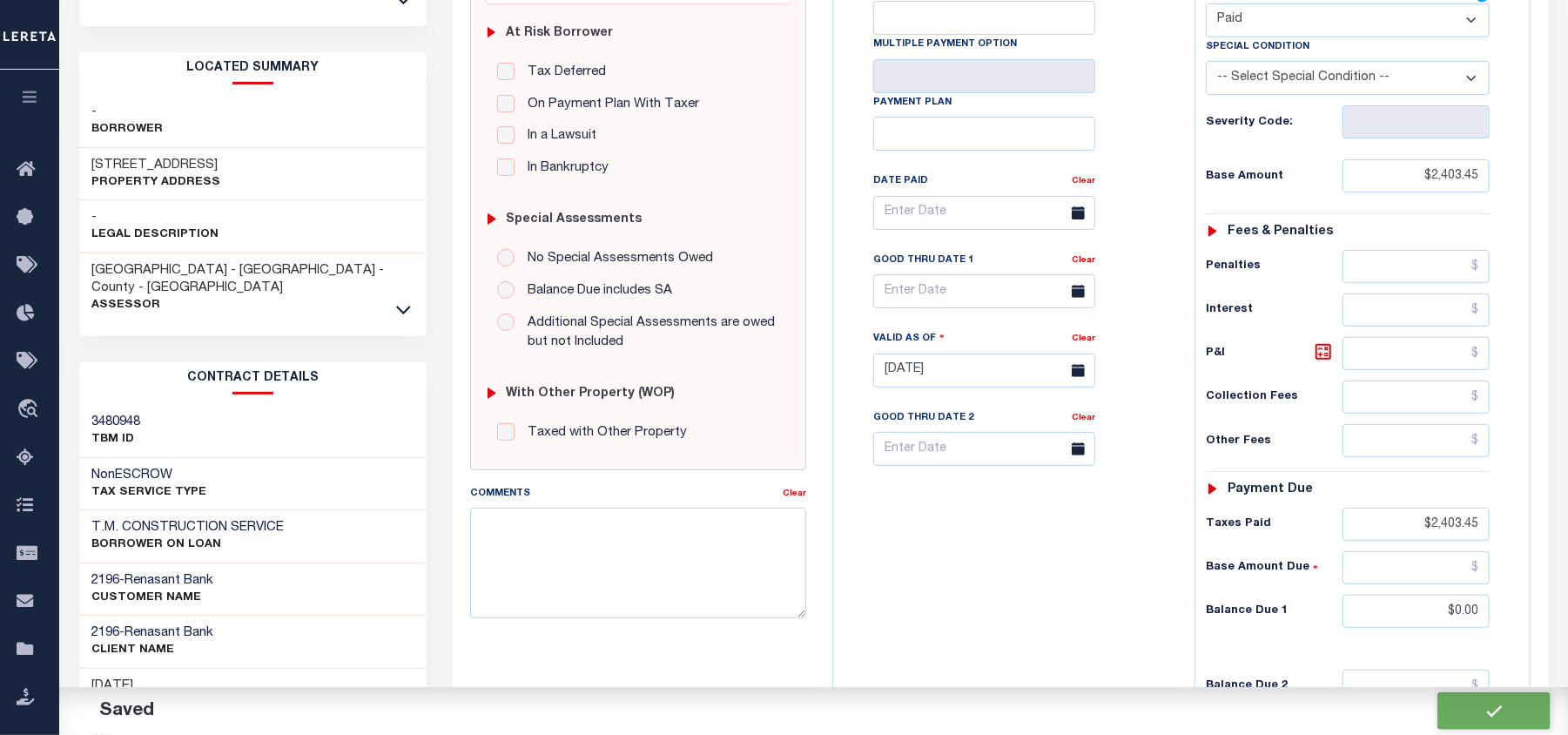
type input "$2,403.45"
type input "$0"
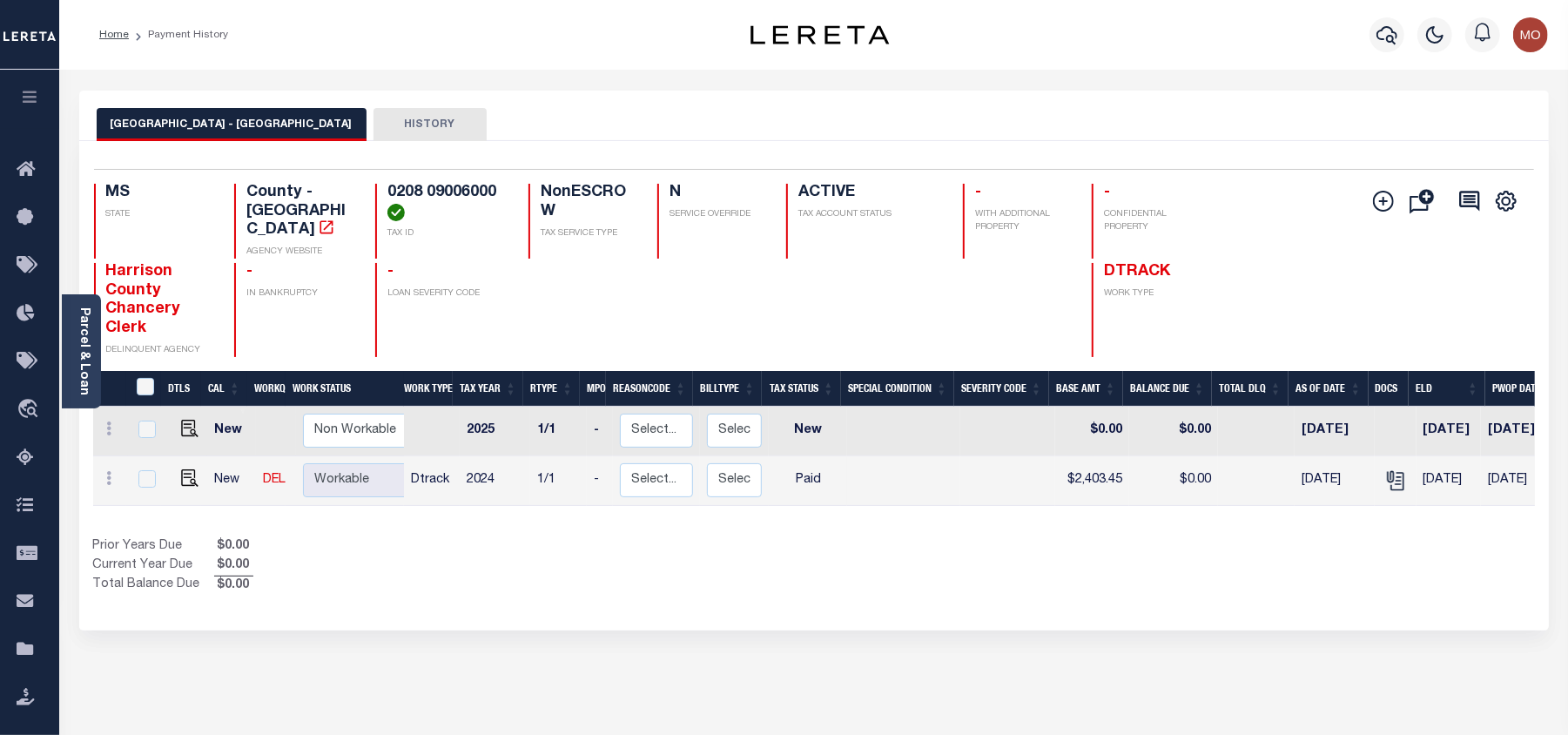
click at [1381, 33] on icon "button" at bounding box center [1387, 35] width 21 height 21
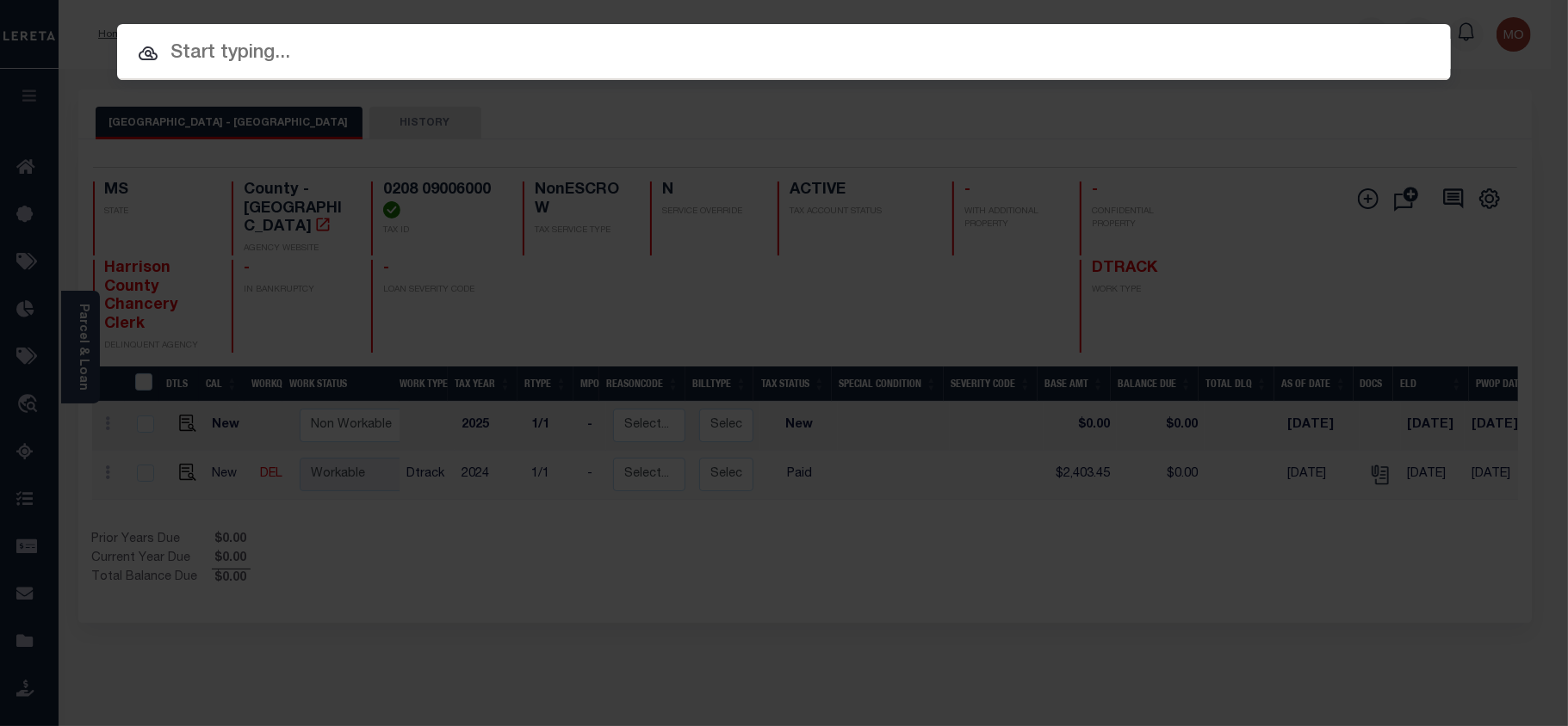
click at [200, 58] on input "text" at bounding box center [784, 53] width 1334 height 30
paste input "1250007941"
type input "1250007941"
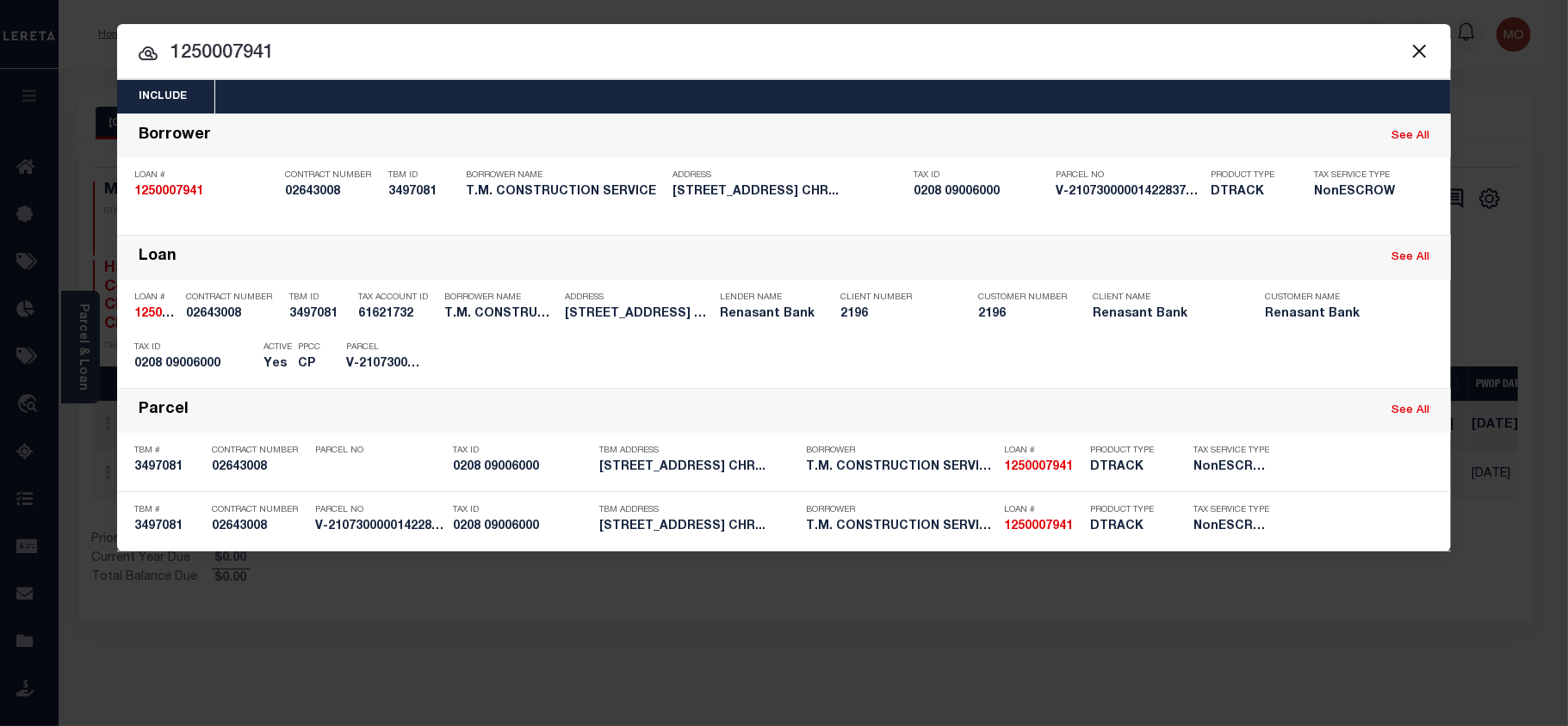
click at [1421, 53] on button "Close" at bounding box center [1419, 51] width 22 height 22
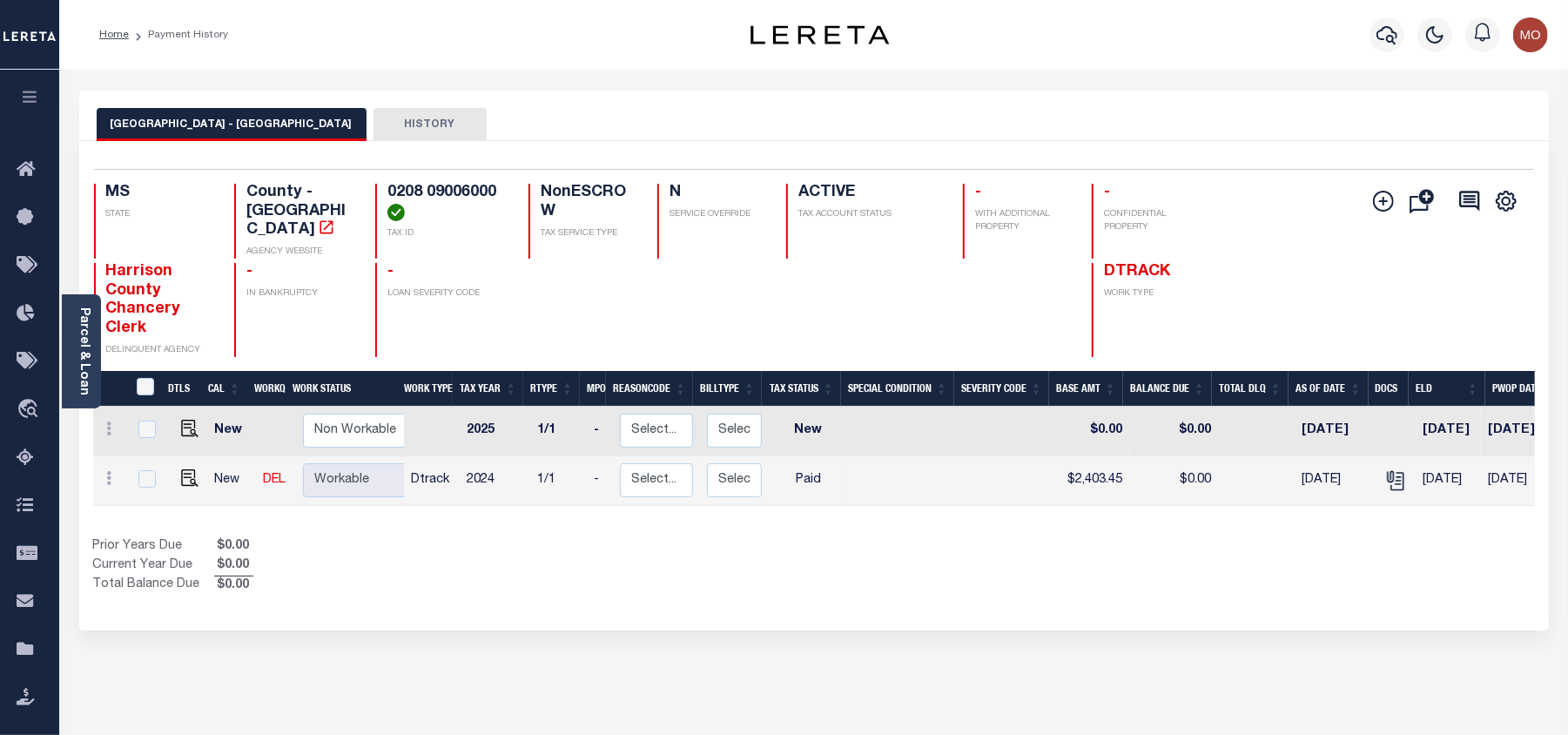
click at [1538, 37] on img "button" at bounding box center [1530, 34] width 35 height 35
click at [1458, 127] on span "Sign out" at bounding box center [1463, 123] width 49 height 12
